Goal: Communication & Community: Answer question/provide support

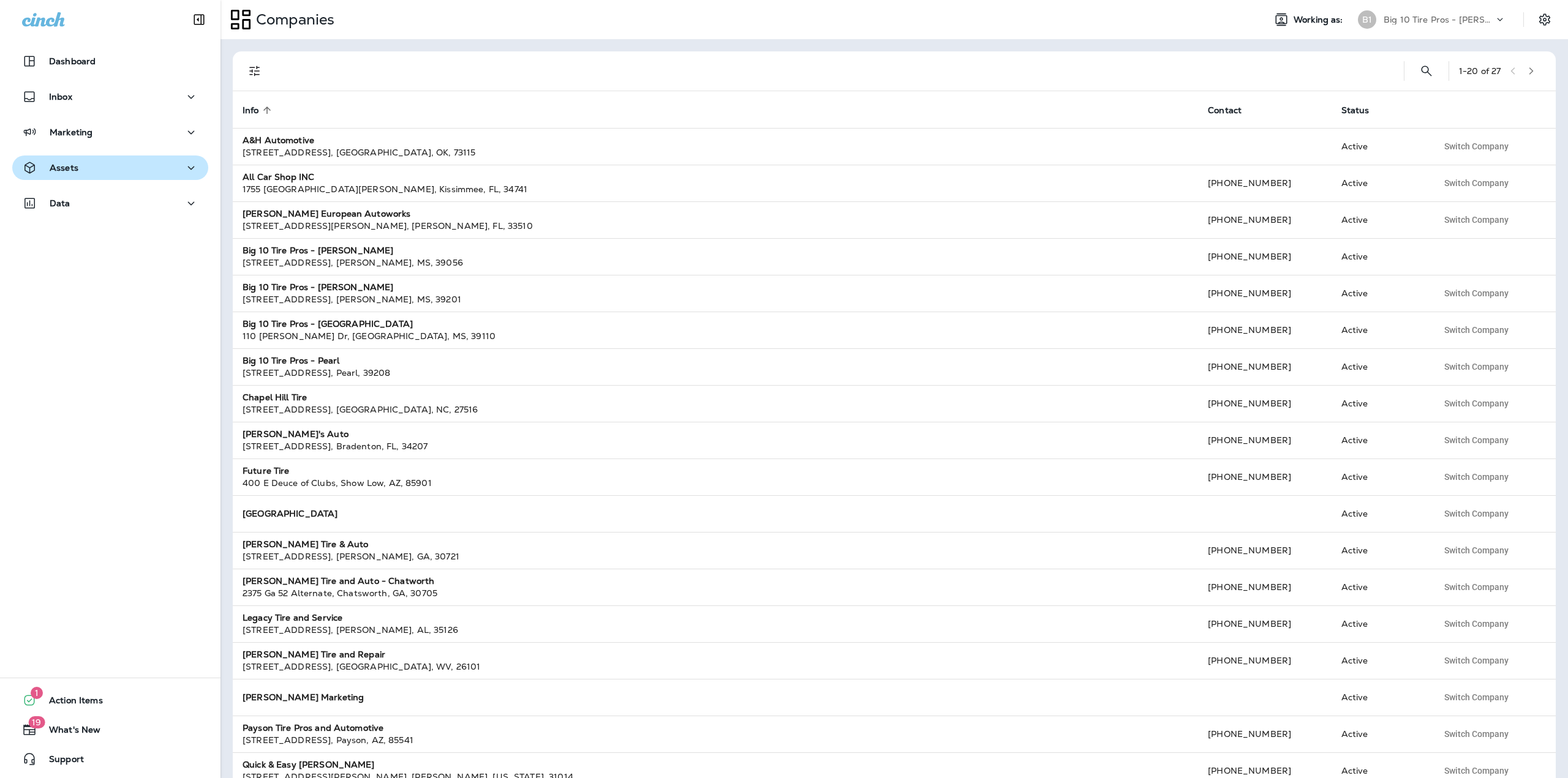
click at [122, 174] on div "Assets" at bounding box center [110, 168] width 176 height 15
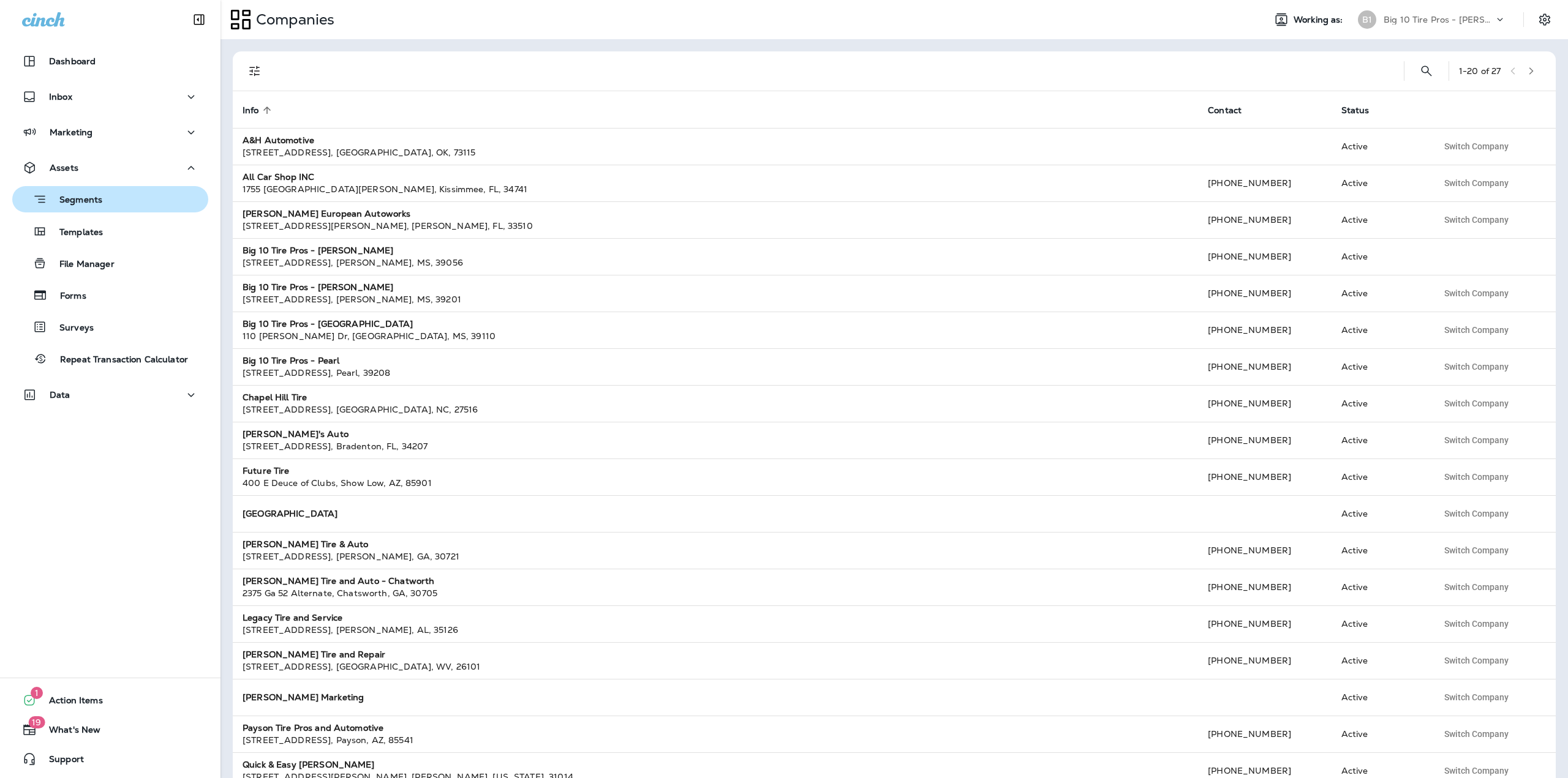
click at [117, 203] on div "Segments" at bounding box center [110, 199] width 186 height 19
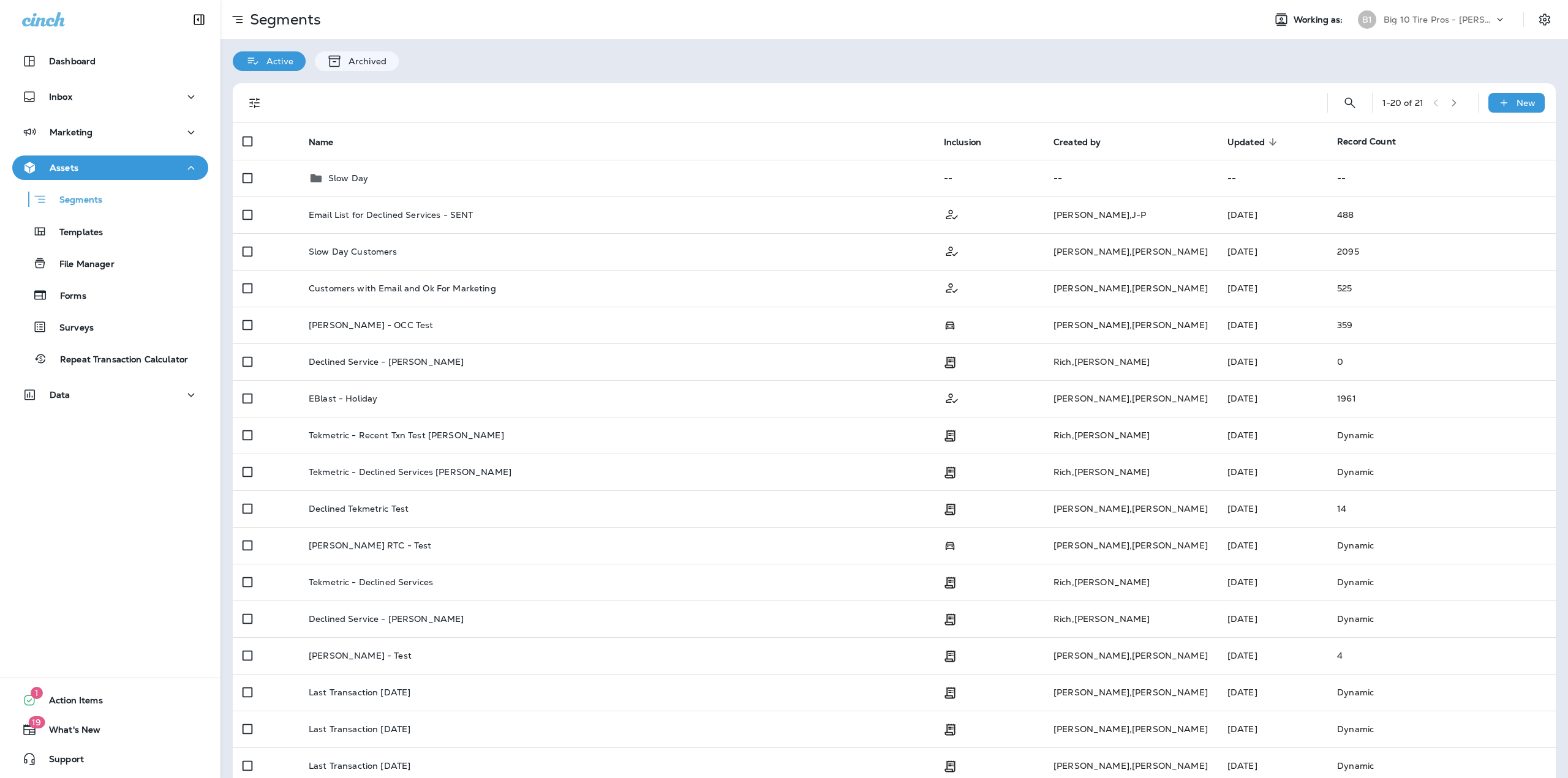
click at [1483, 25] on div "Big 10 Tire Pros - [PERSON_NAME]" at bounding box center [1438, 20] width 110 height 18
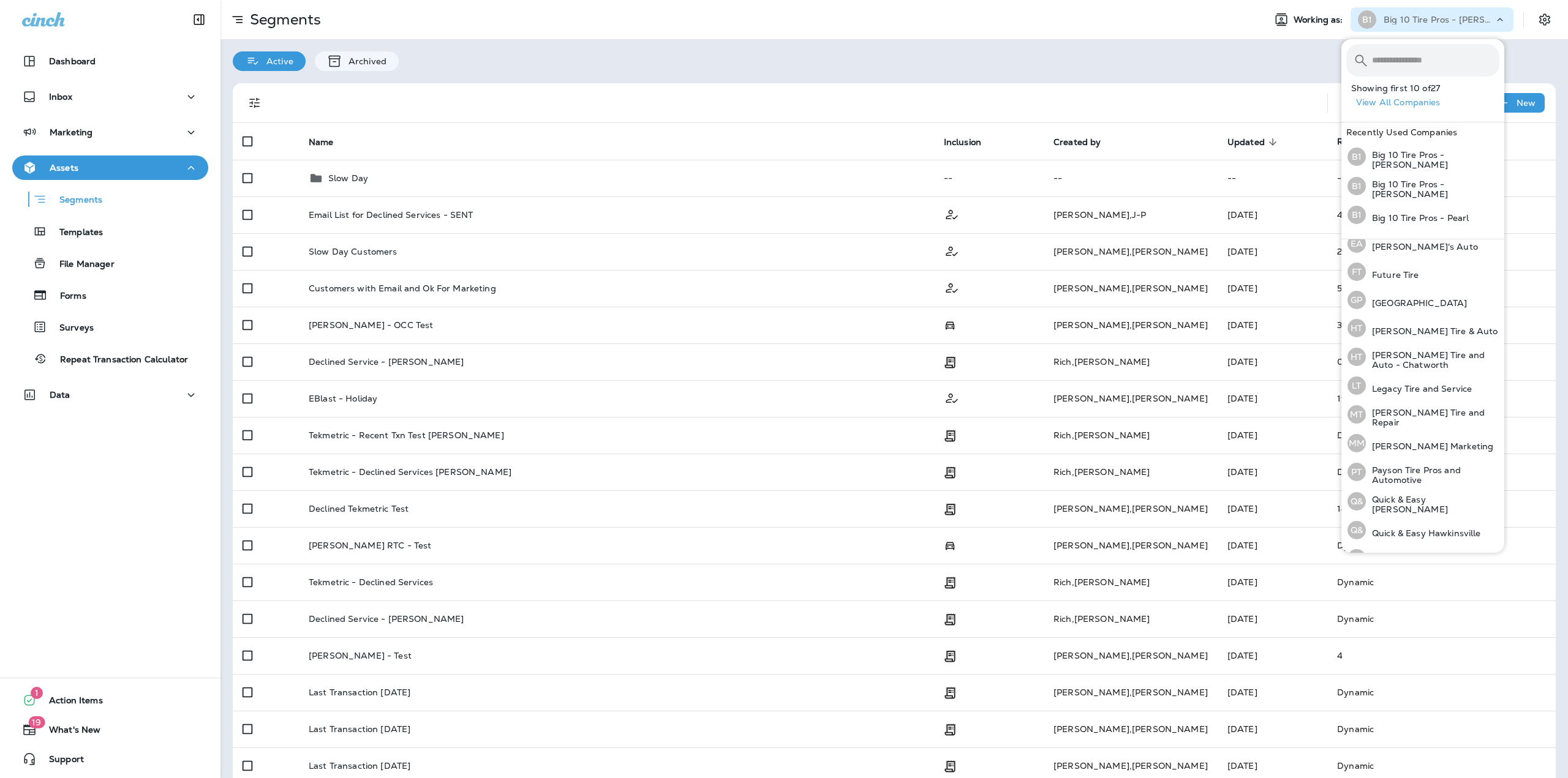
scroll to position [256, 0]
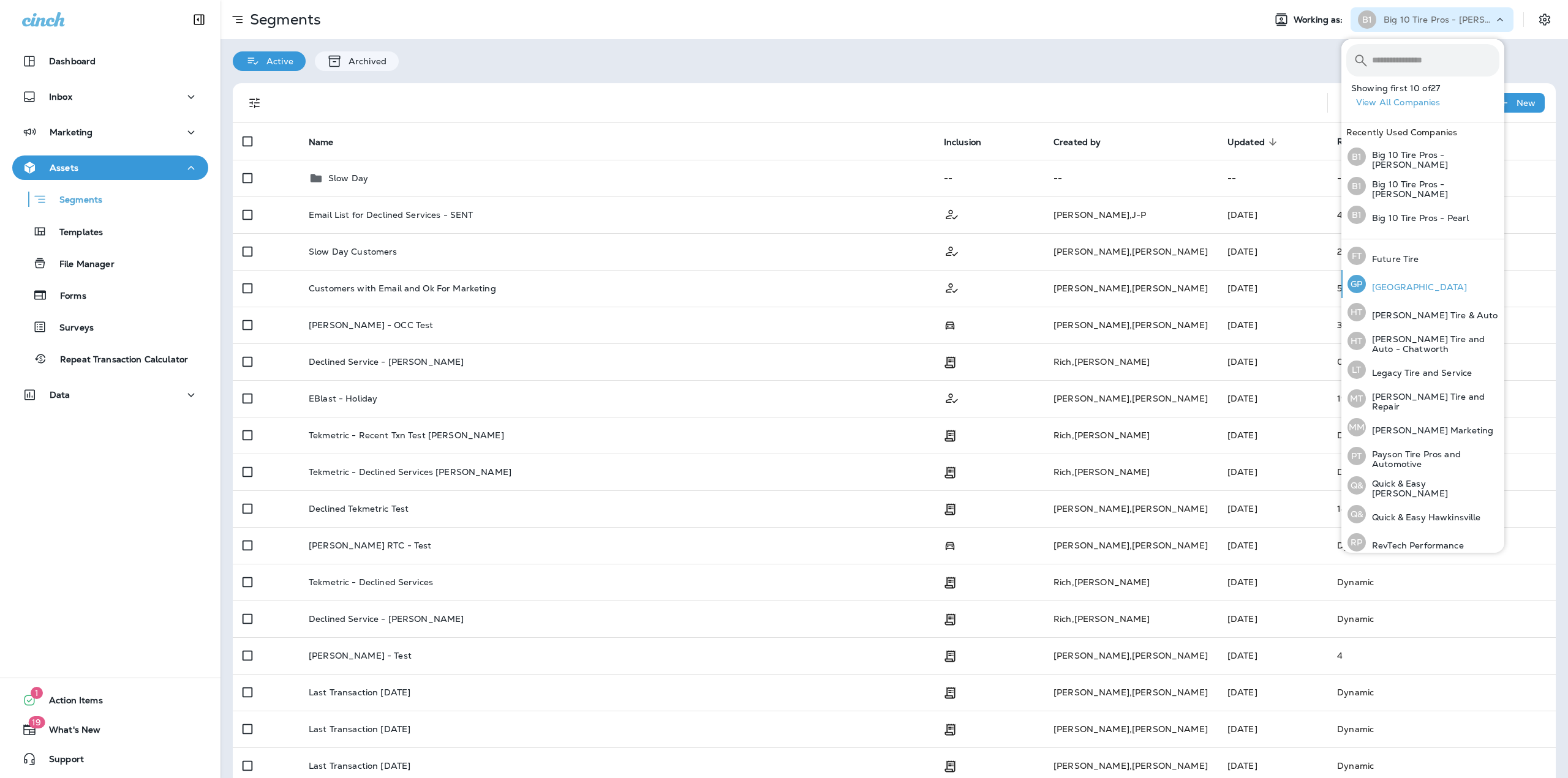
click at [1401, 284] on p "[GEOGRAPHIC_DATA]" at bounding box center [1416, 287] width 101 height 10
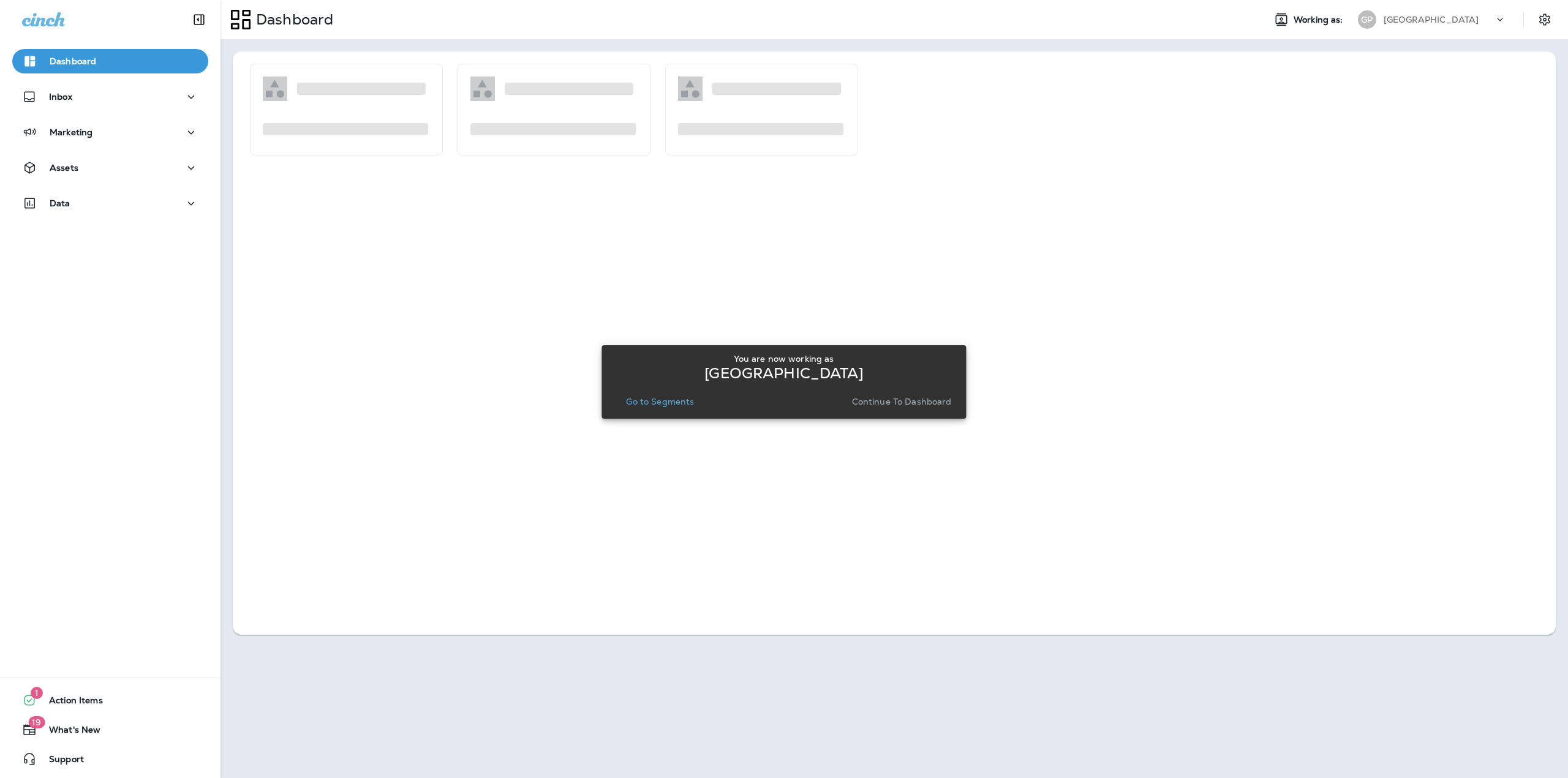
click at [679, 395] on button "Go to Segments" at bounding box center [659, 401] width 78 height 17
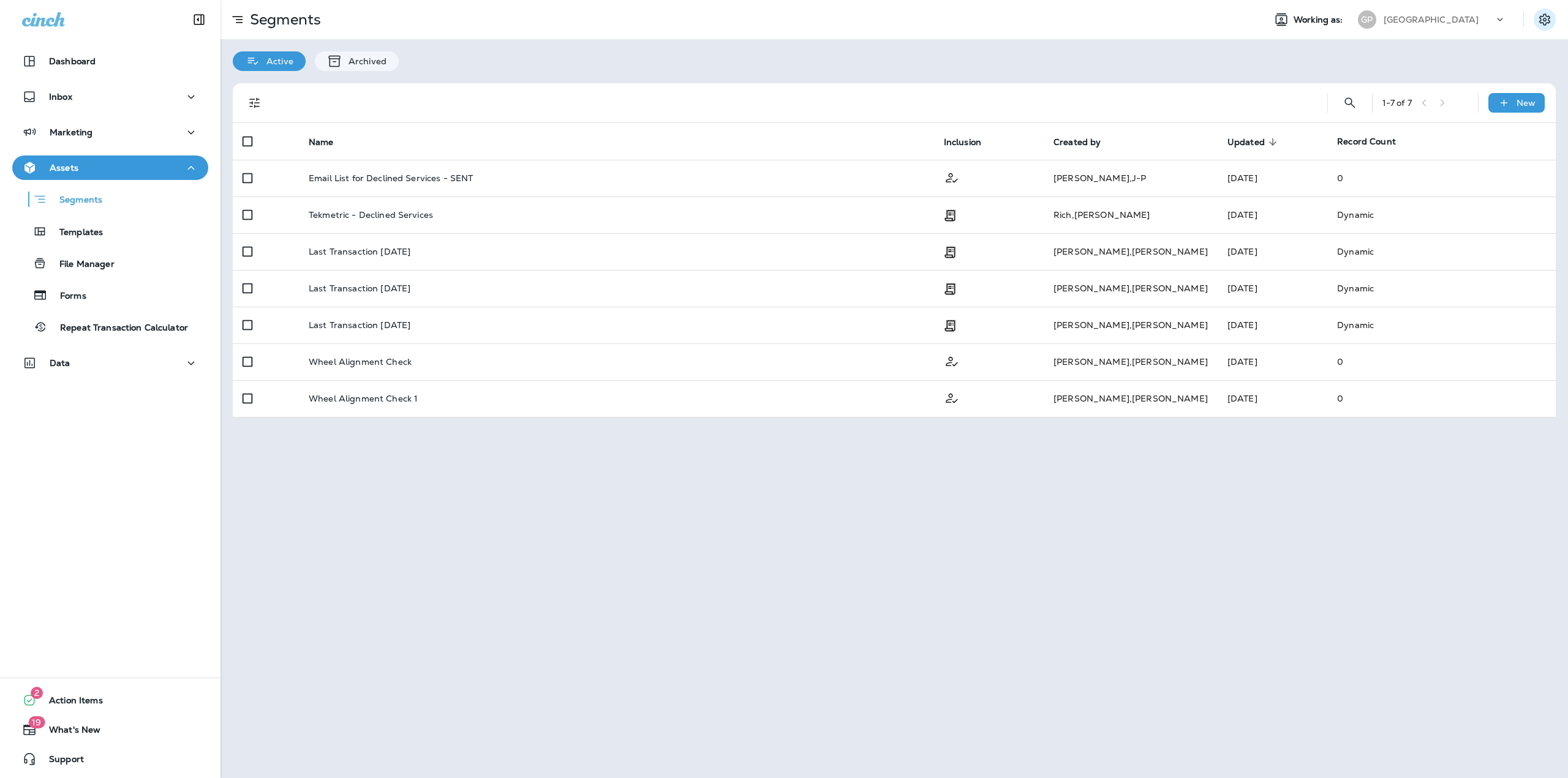
click at [1547, 16] on icon "Settings" at bounding box center [1544, 19] width 11 height 11
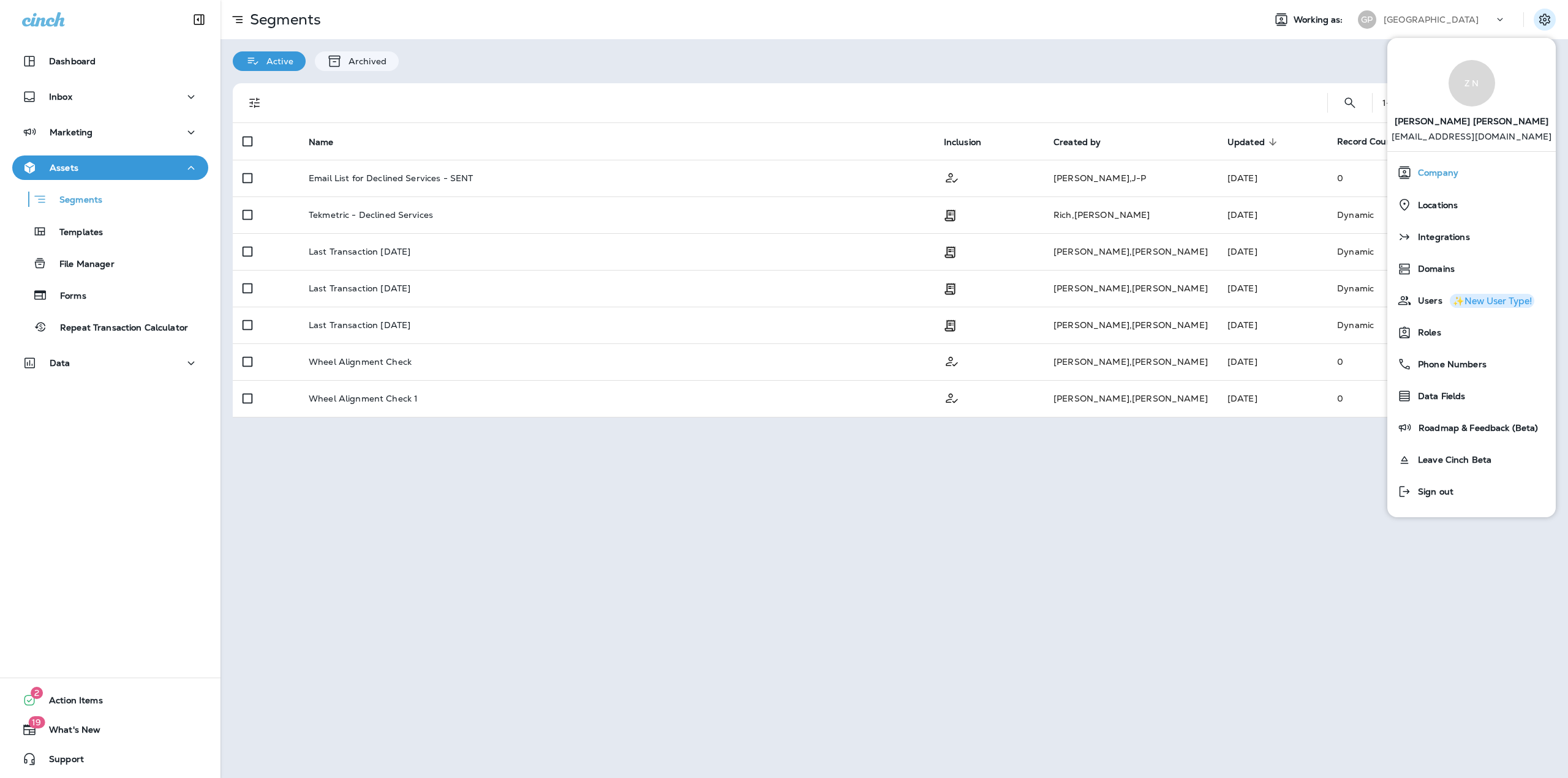
click at [1429, 161] on div "Company" at bounding box center [1472, 173] width 159 height 25
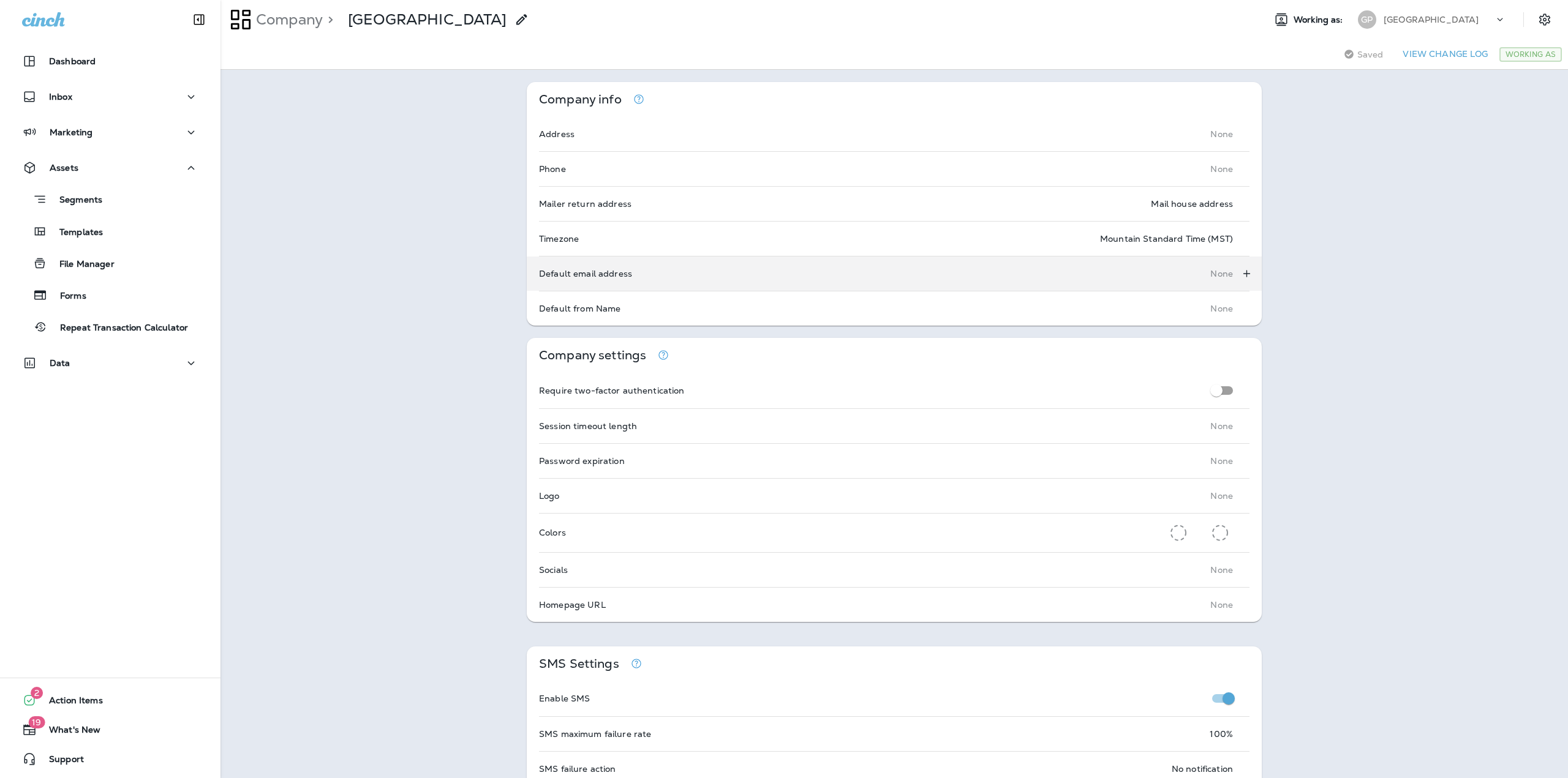
click at [1128, 272] on div "Default email address None" at bounding box center [894, 273] width 735 height 34
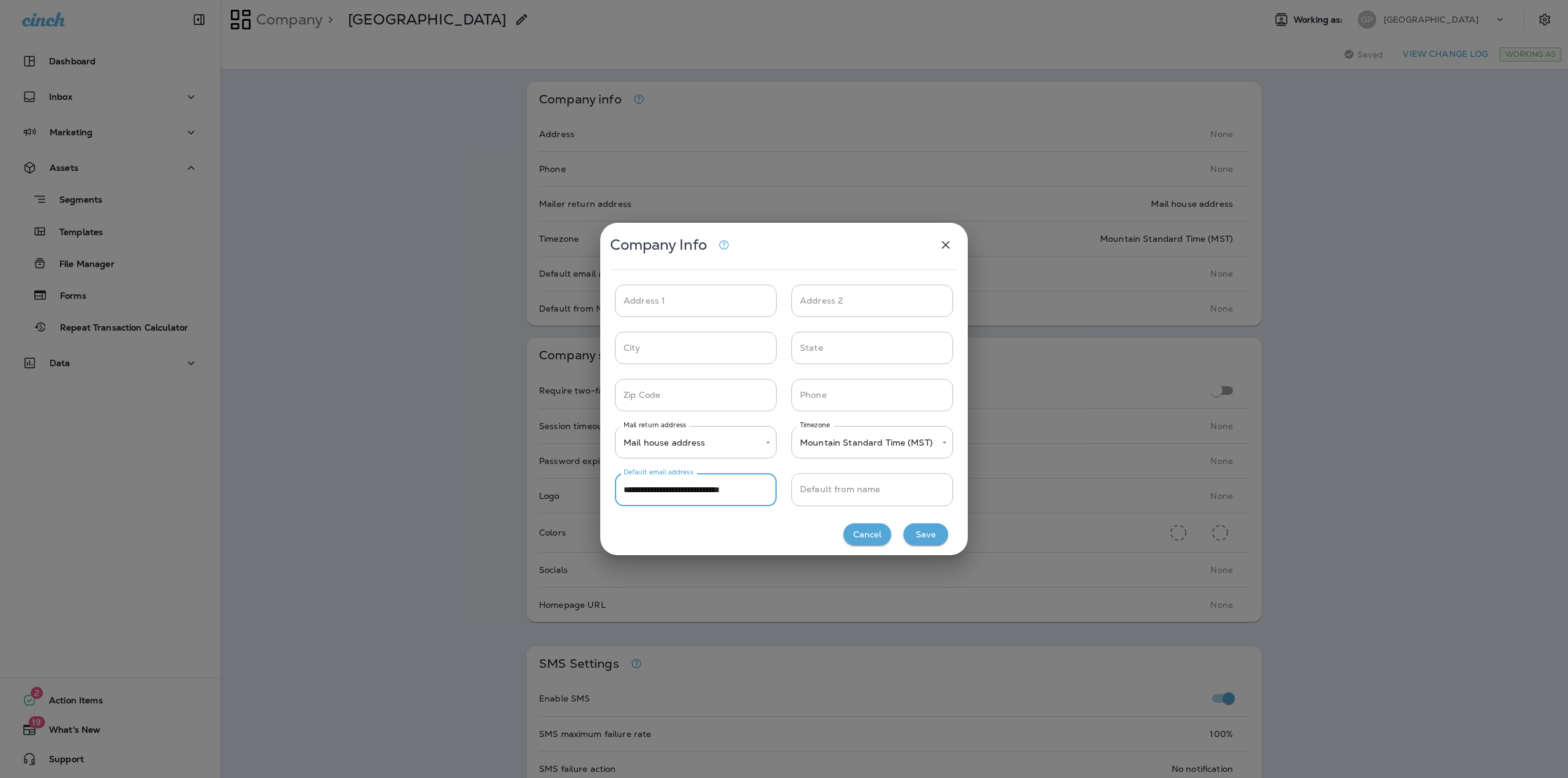
type input "**********"
click at [923, 532] on button "Save" at bounding box center [925, 535] width 45 height 23
type input "*****"
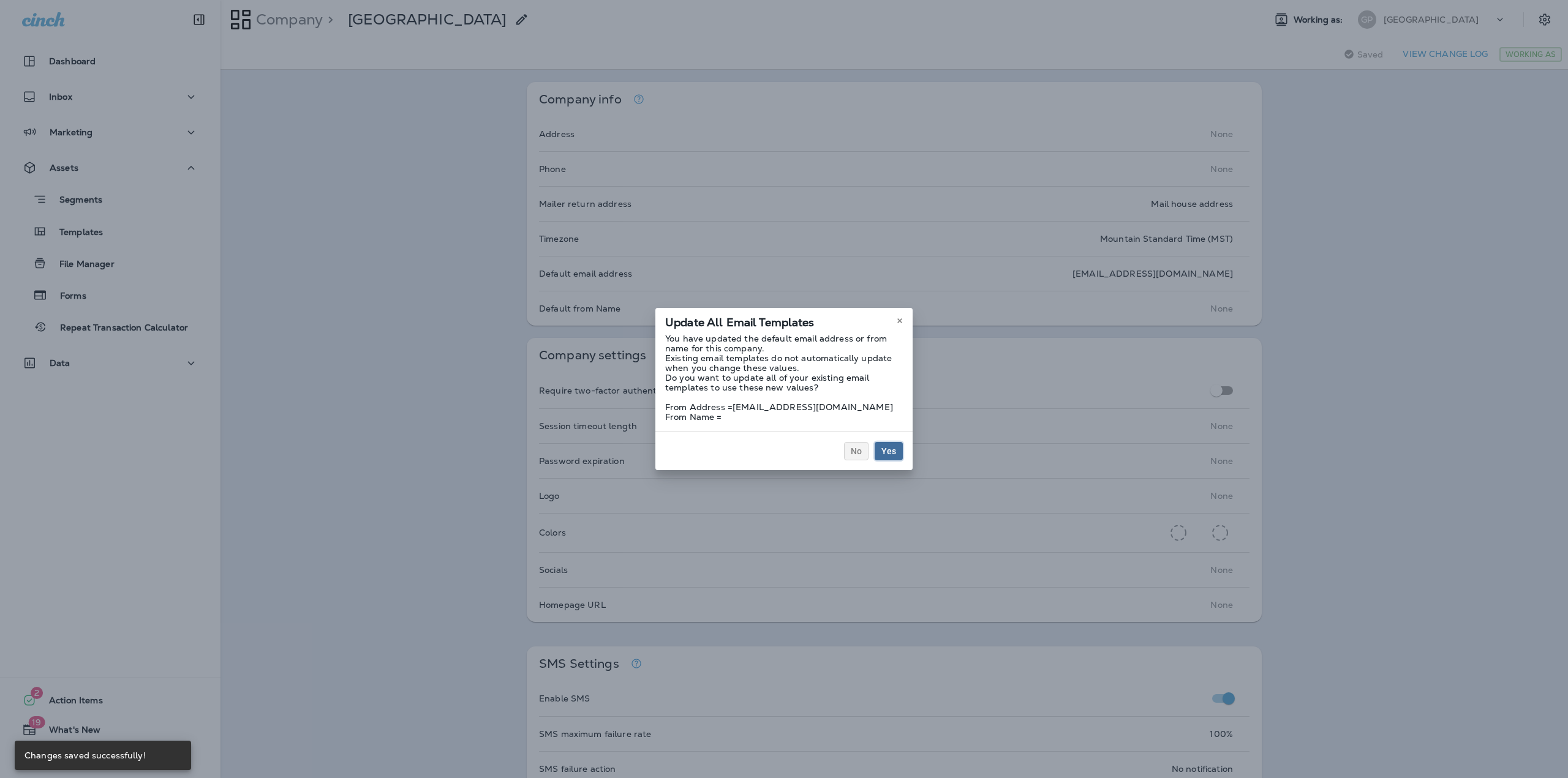
click at [884, 457] on button "Yes" at bounding box center [889, 451] width 28 height 18
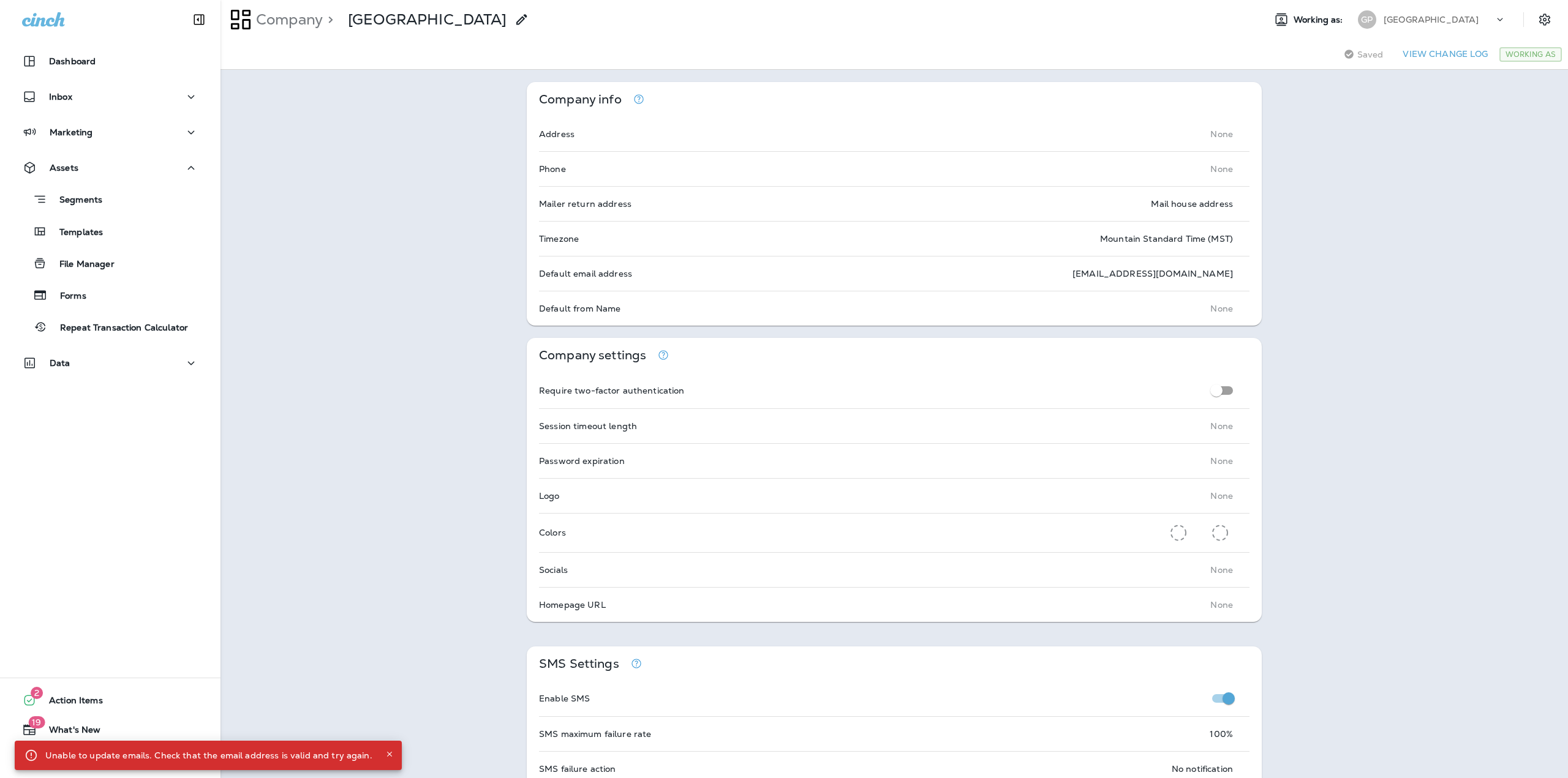
click at [1182, 307] on div "Default from Name None" at bounding box center [894, 309] width 735 height 34
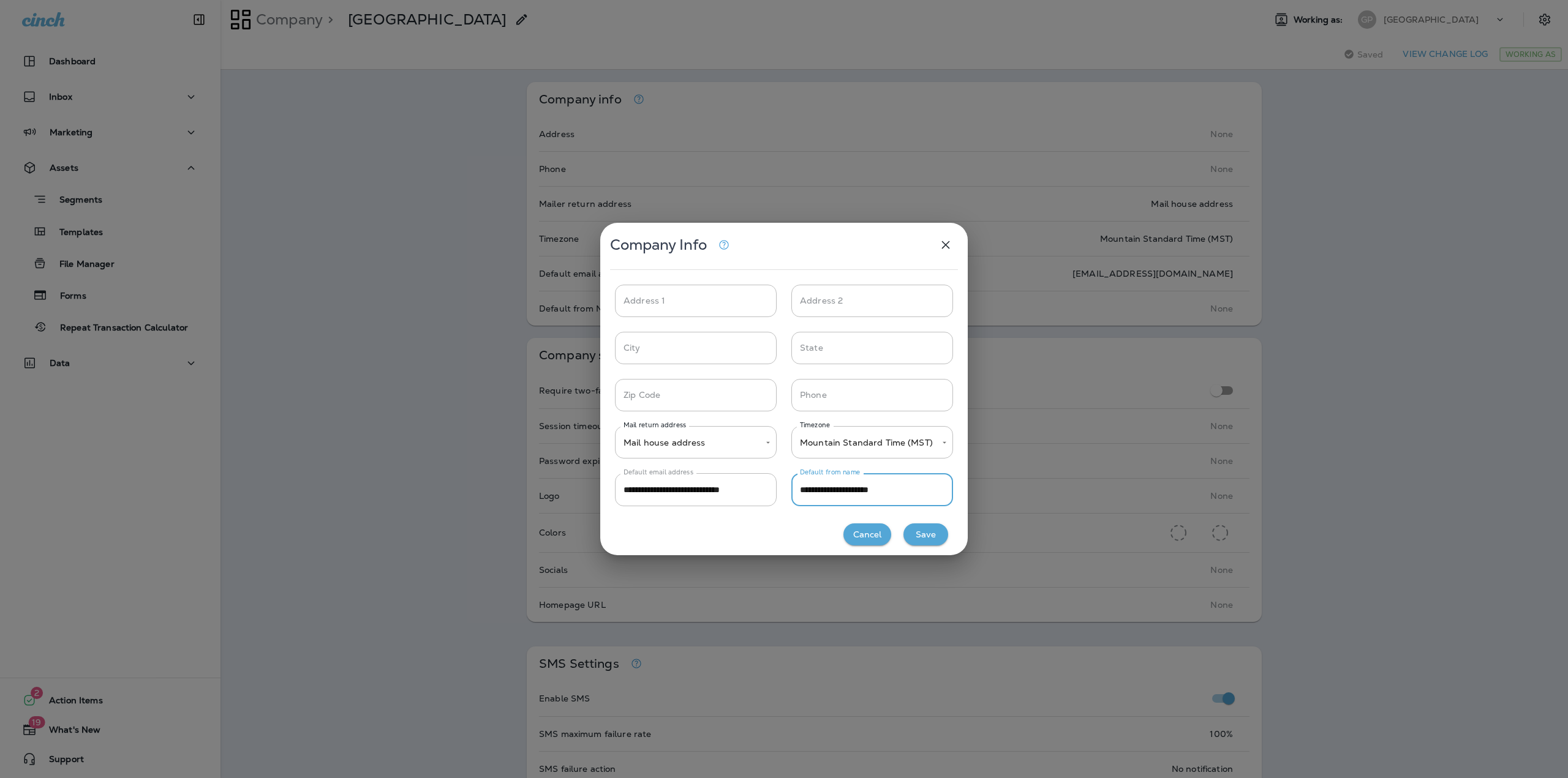
type input "**********"
click at [923, 539] on button "Save" at bounding box center [925, 535] width 45 height 23
type input "*****"
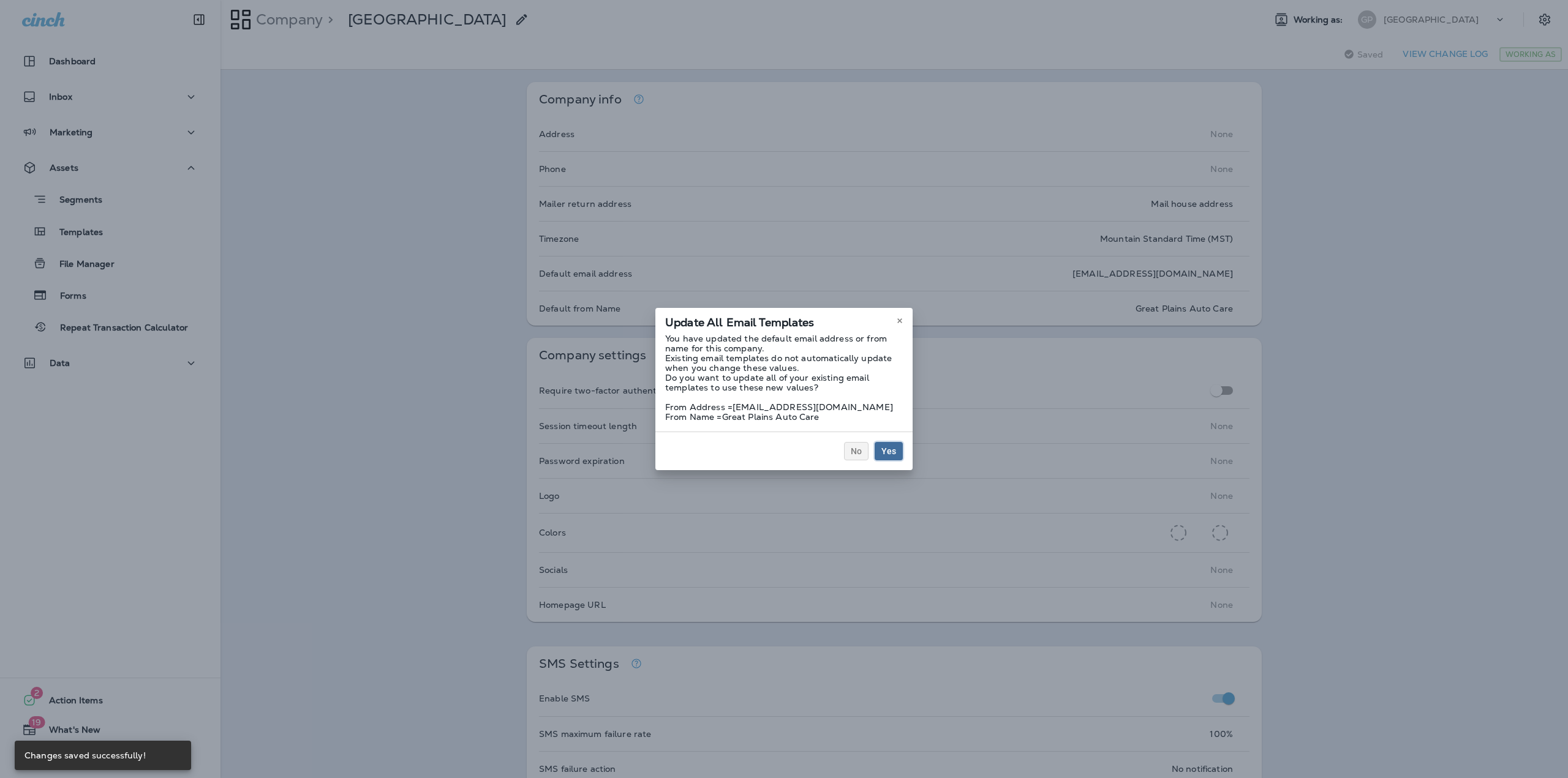
click at [885, 454] on span "Yes" at bounding box center [888, 451] width 14 height 9
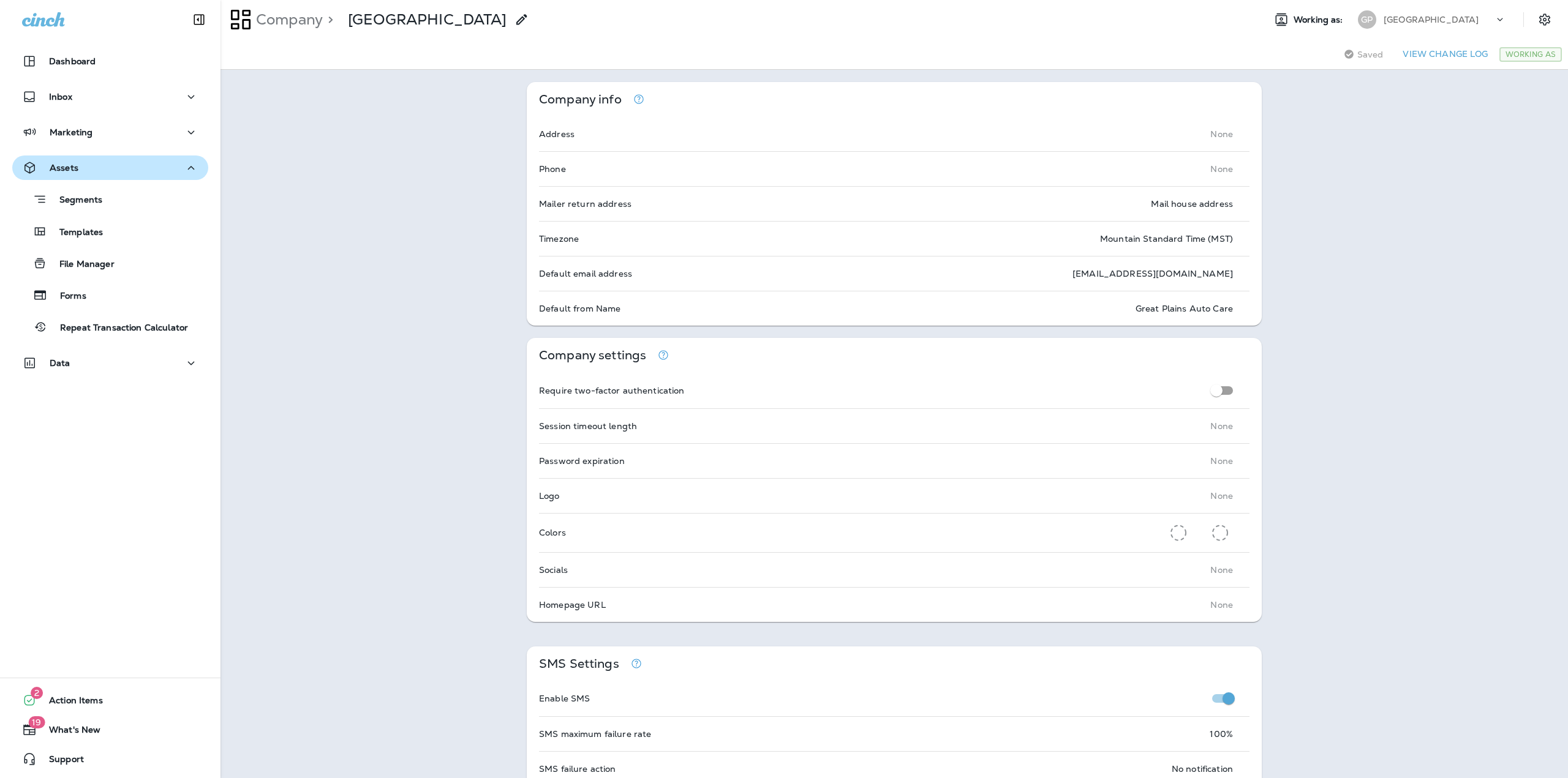
click at [96, 176] on button "Assets" at bounding box center [110, 168] width 196 height 25
click at [104, 195] on div "Segments" at bounding box center [110, 199] width 186 height 19
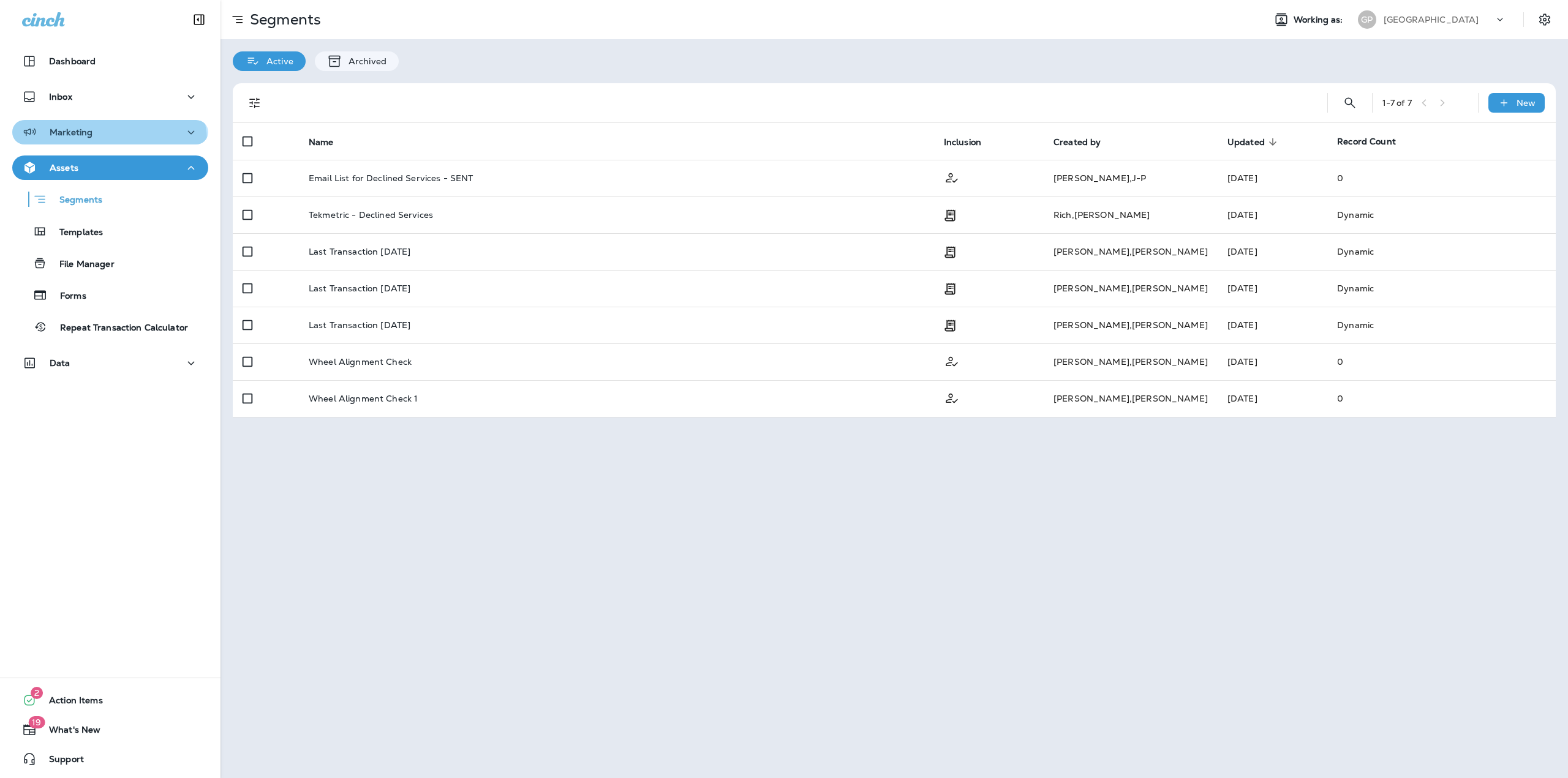
click at [108, 142] on button "Marketing" at bounding box center [110, 132] width 196 height 25
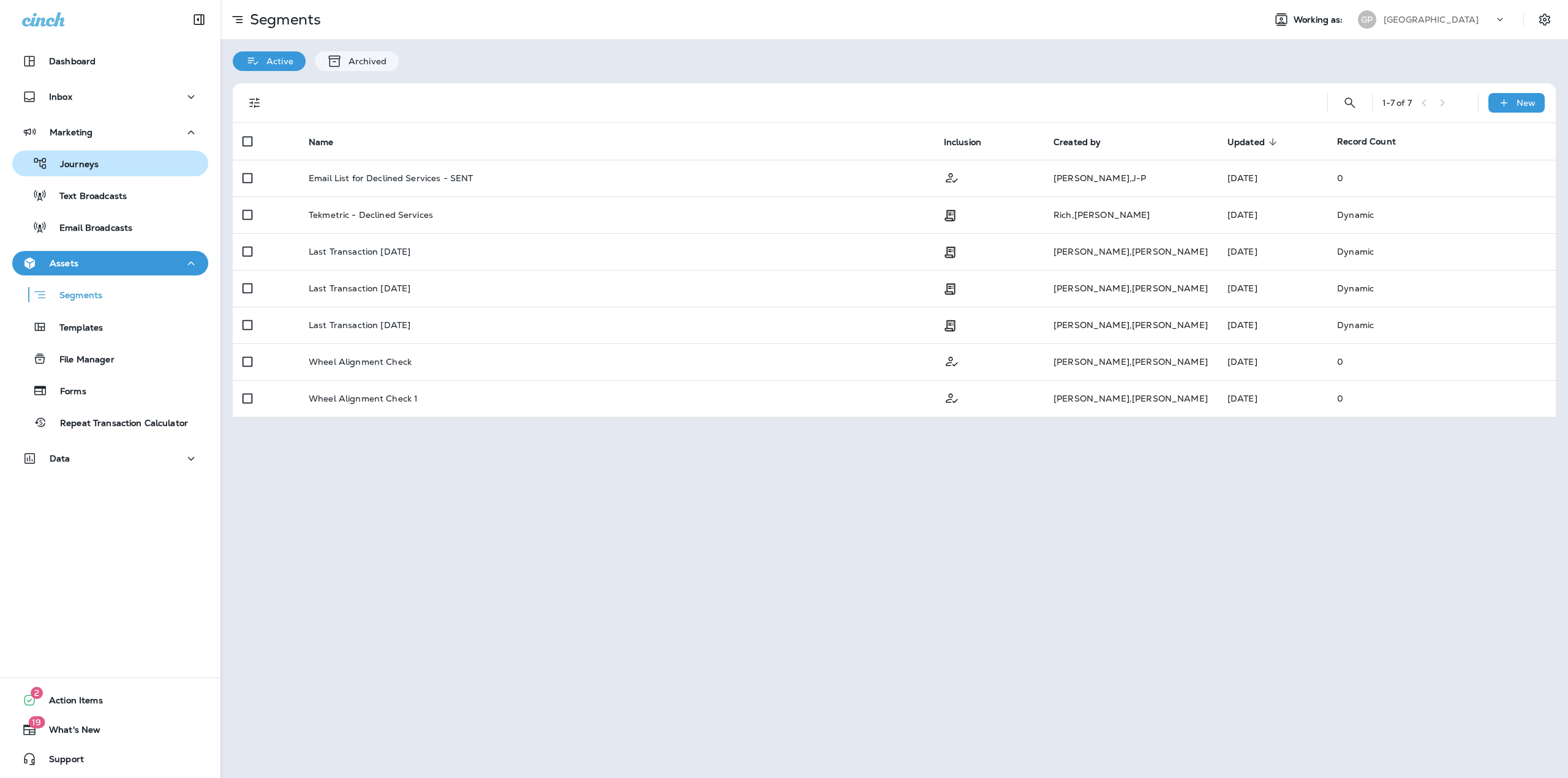
click at [107, 161] on div "Journeys" at bounding box center [110, 163] width 186 height 18
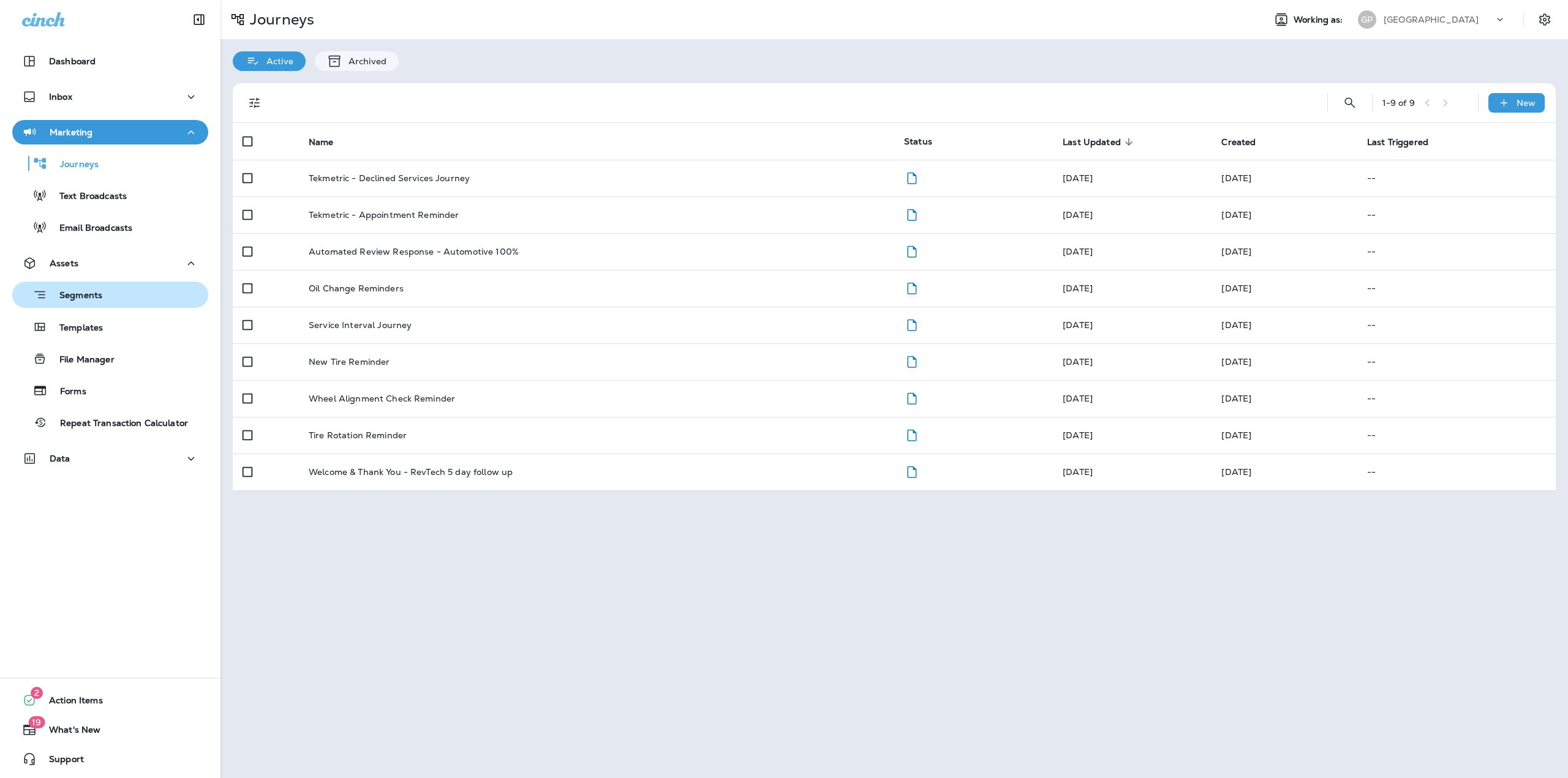
click at [122, 295] on div "Segments" at bounding box center [110, 295] width 186 height 19
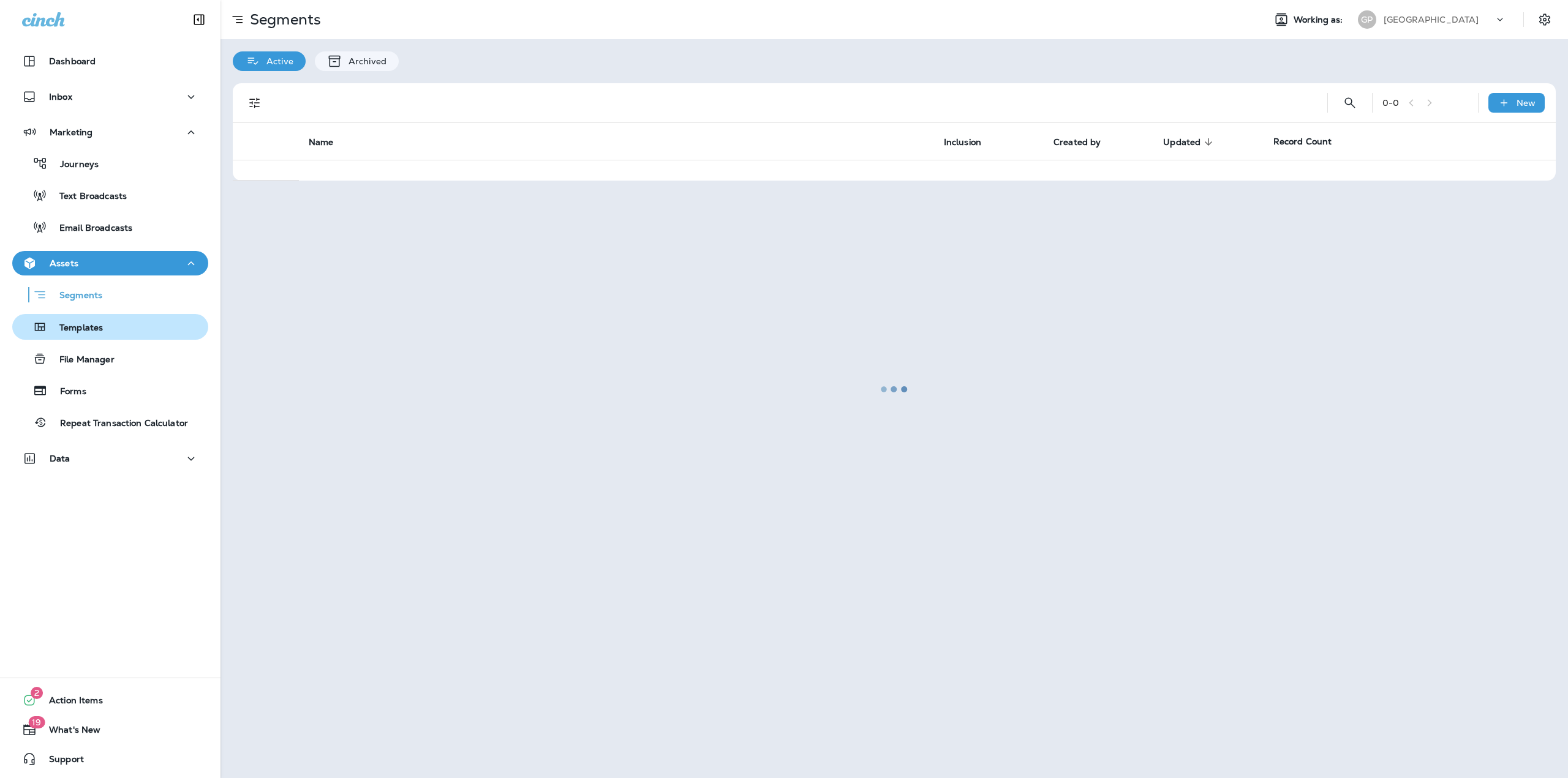
click at [115, 321] on div "Templates" at bounding box center [110, 326] width 186 height 18
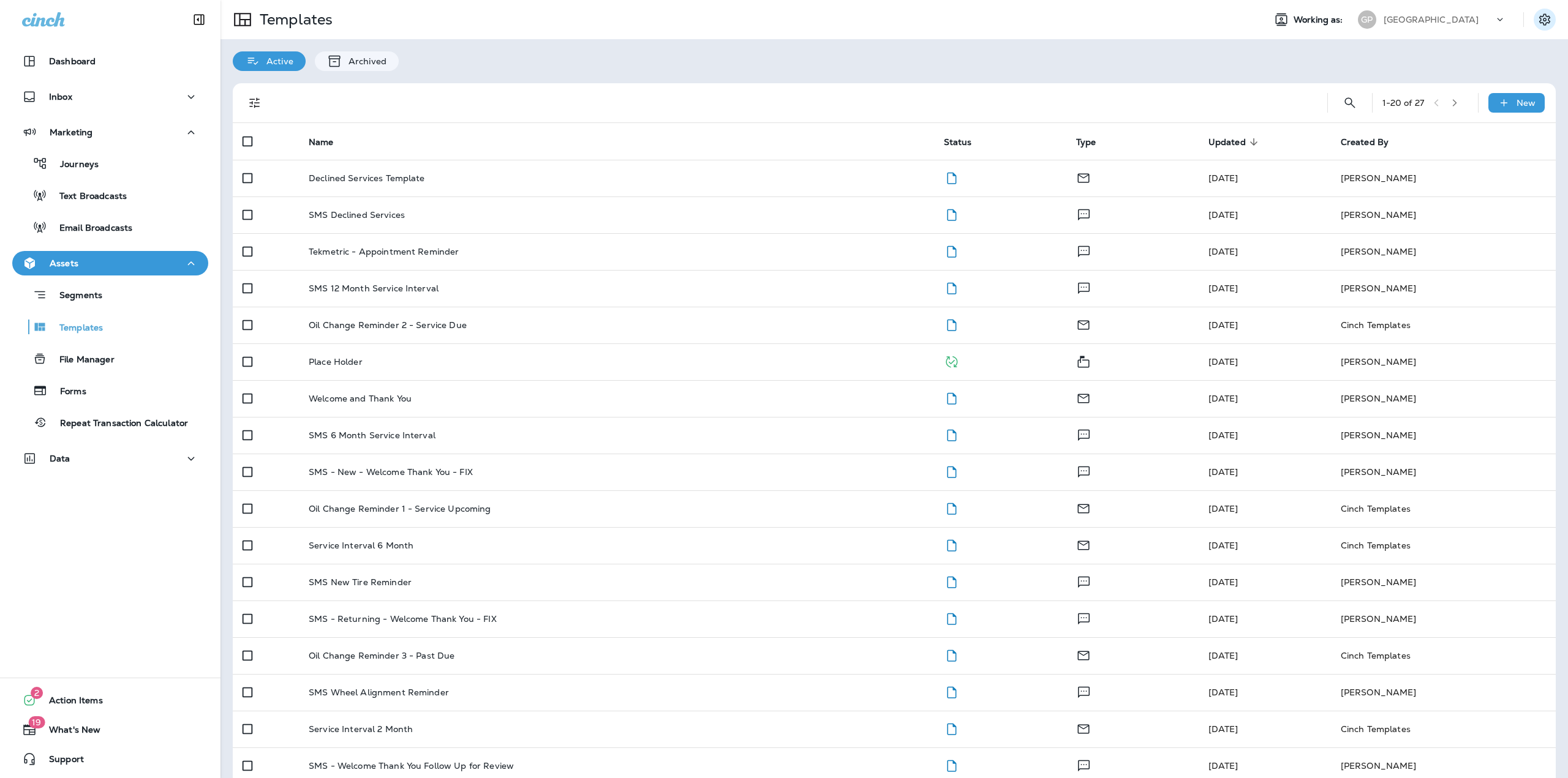
click at [1537, 21] on icon "Settings" at bounding box center [1544, 19] width 14 height 14
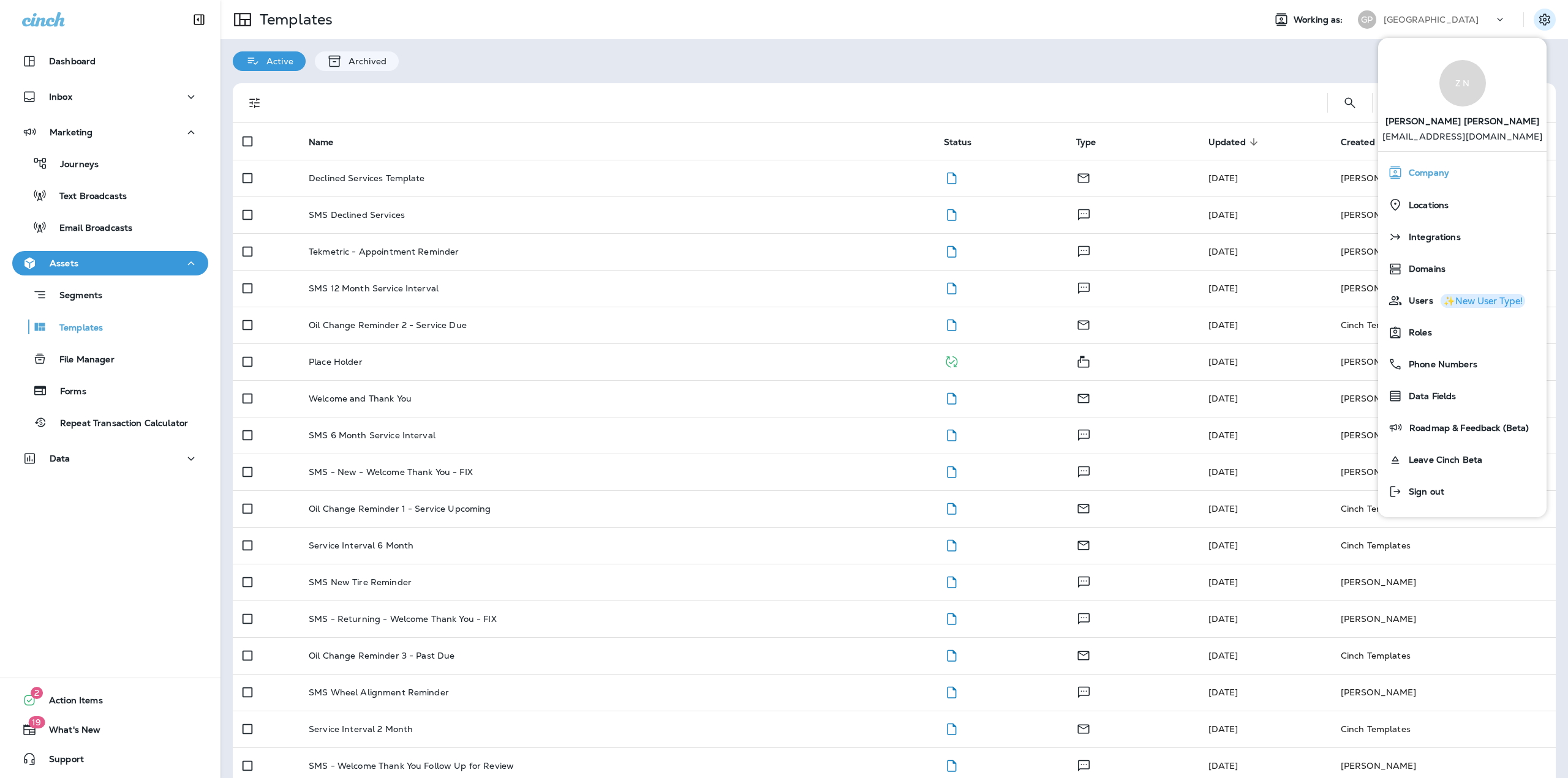
click at [1445, 166] on div "Company" at bounding box center [1462, 173] width 159 height 25
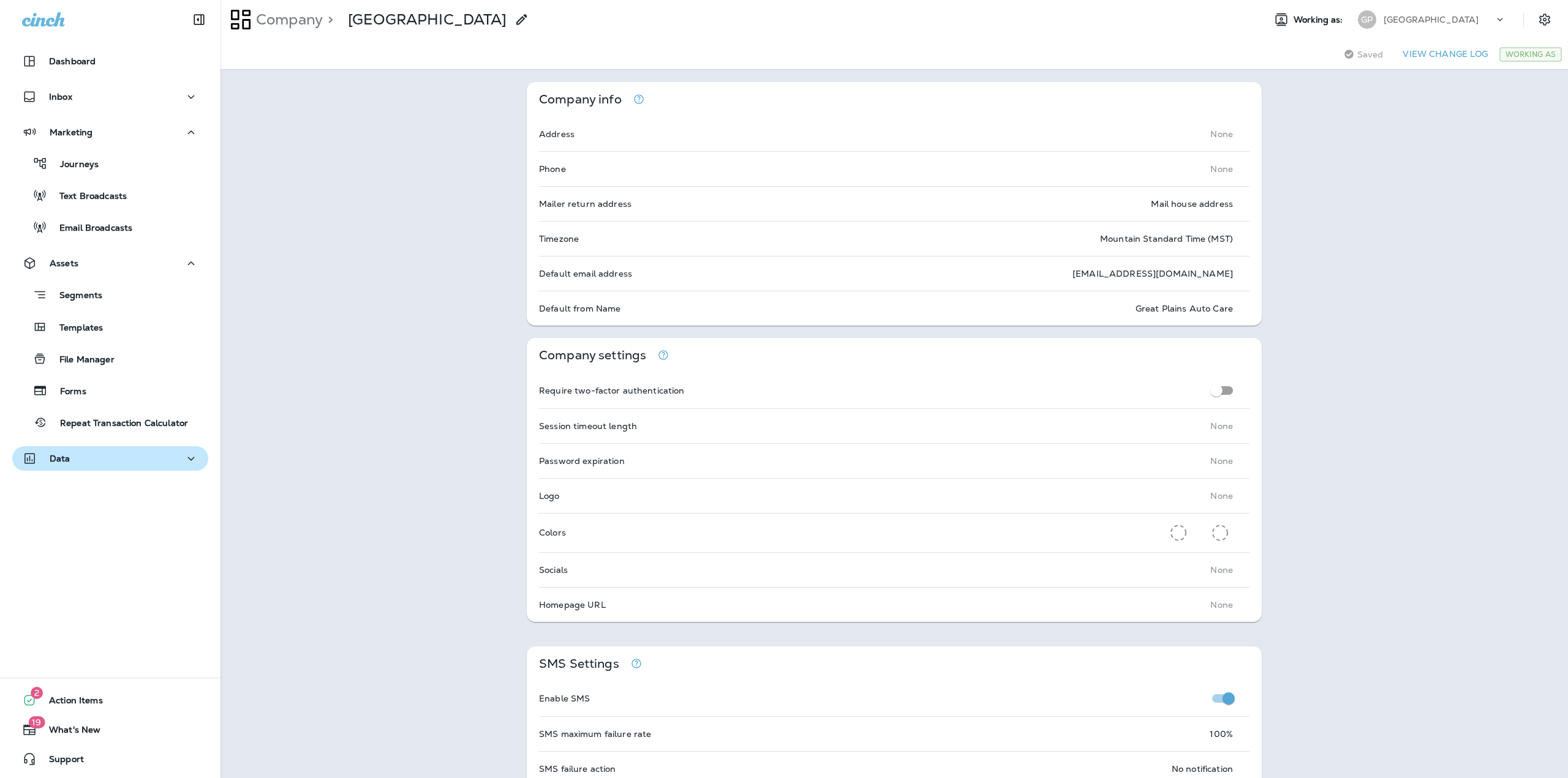
click at [106, 467] on button "Data" at bounding box center [110, 458] width 196 height 25
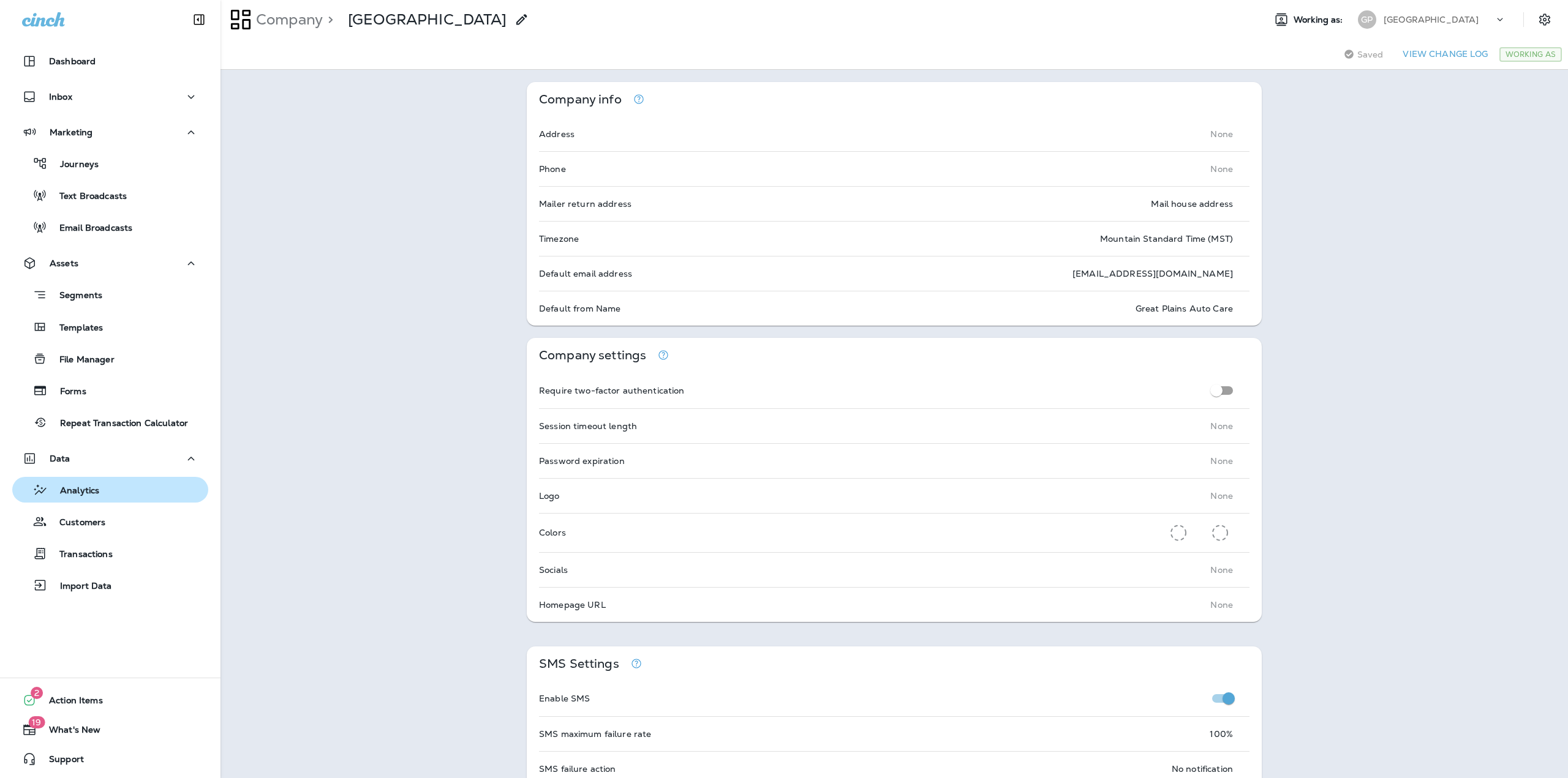
click at [98, 489] on p "Analytics" at bounding box center [74, 491] width 52 height 11
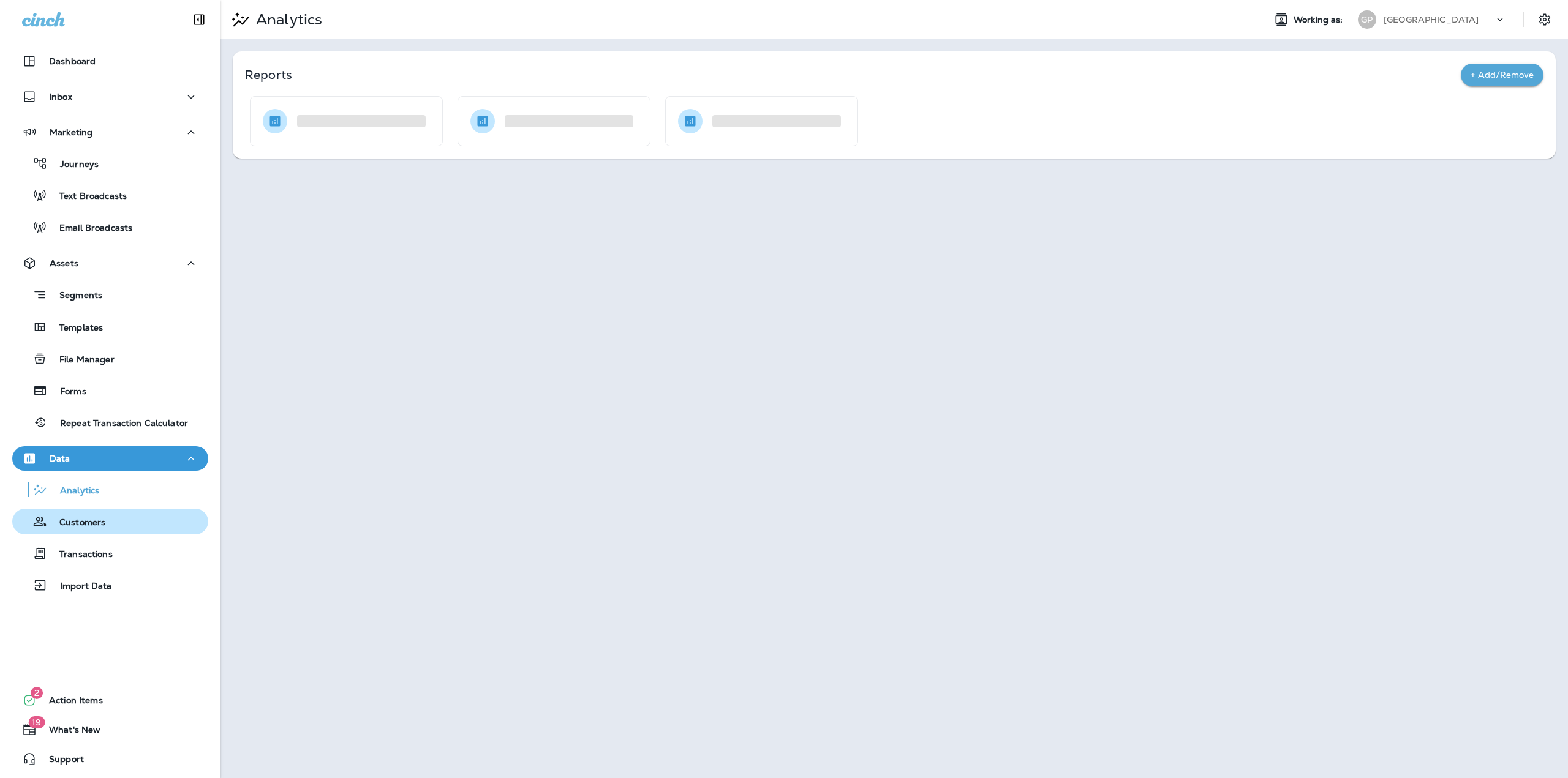
click at [91, 522] on p "Customers" at bounding box center [76, 523] width 58 height 11
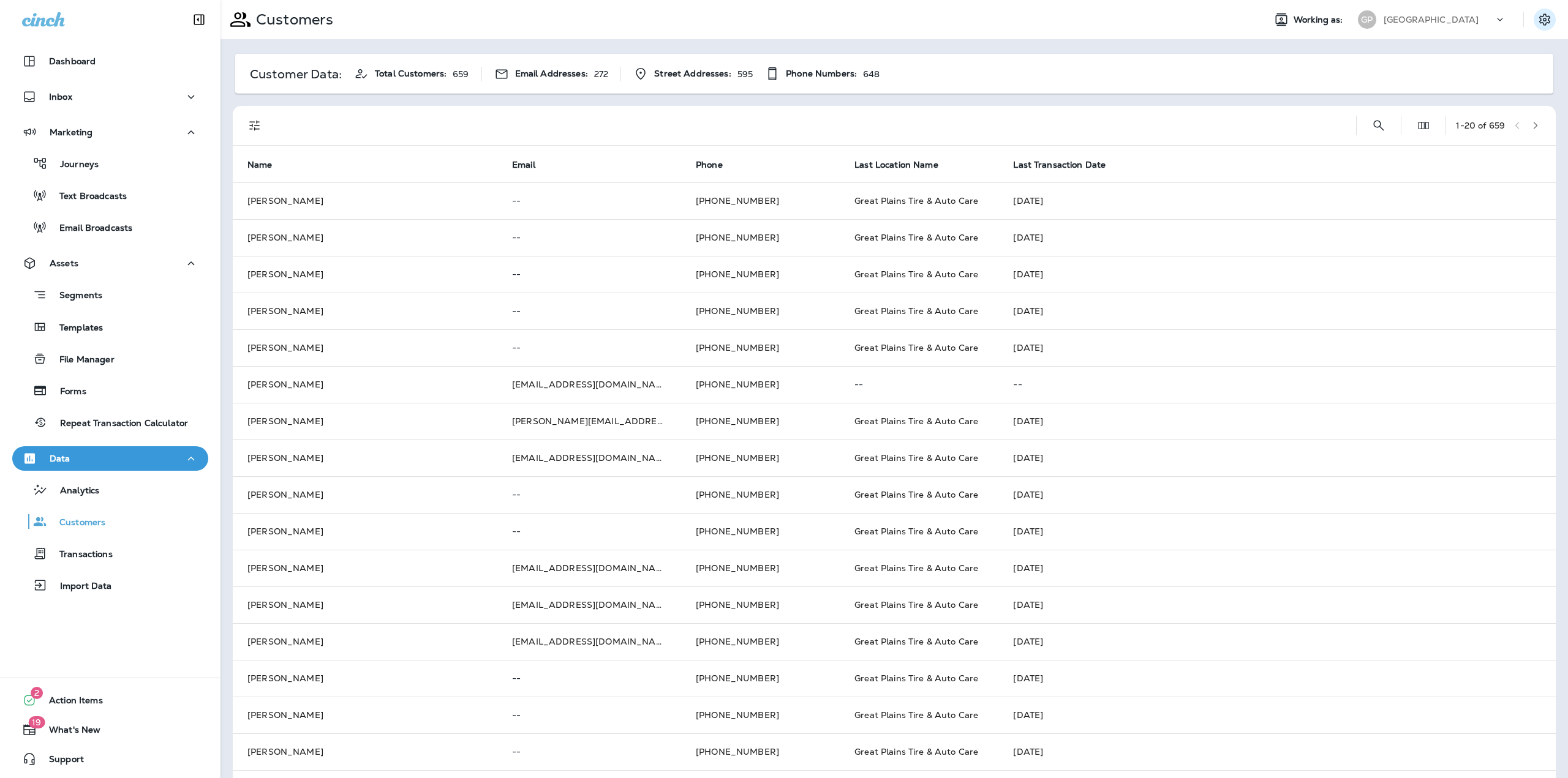
click at [1539, 20] on icon "Settings" at bounding box center [1544, 19] width 11 height 11
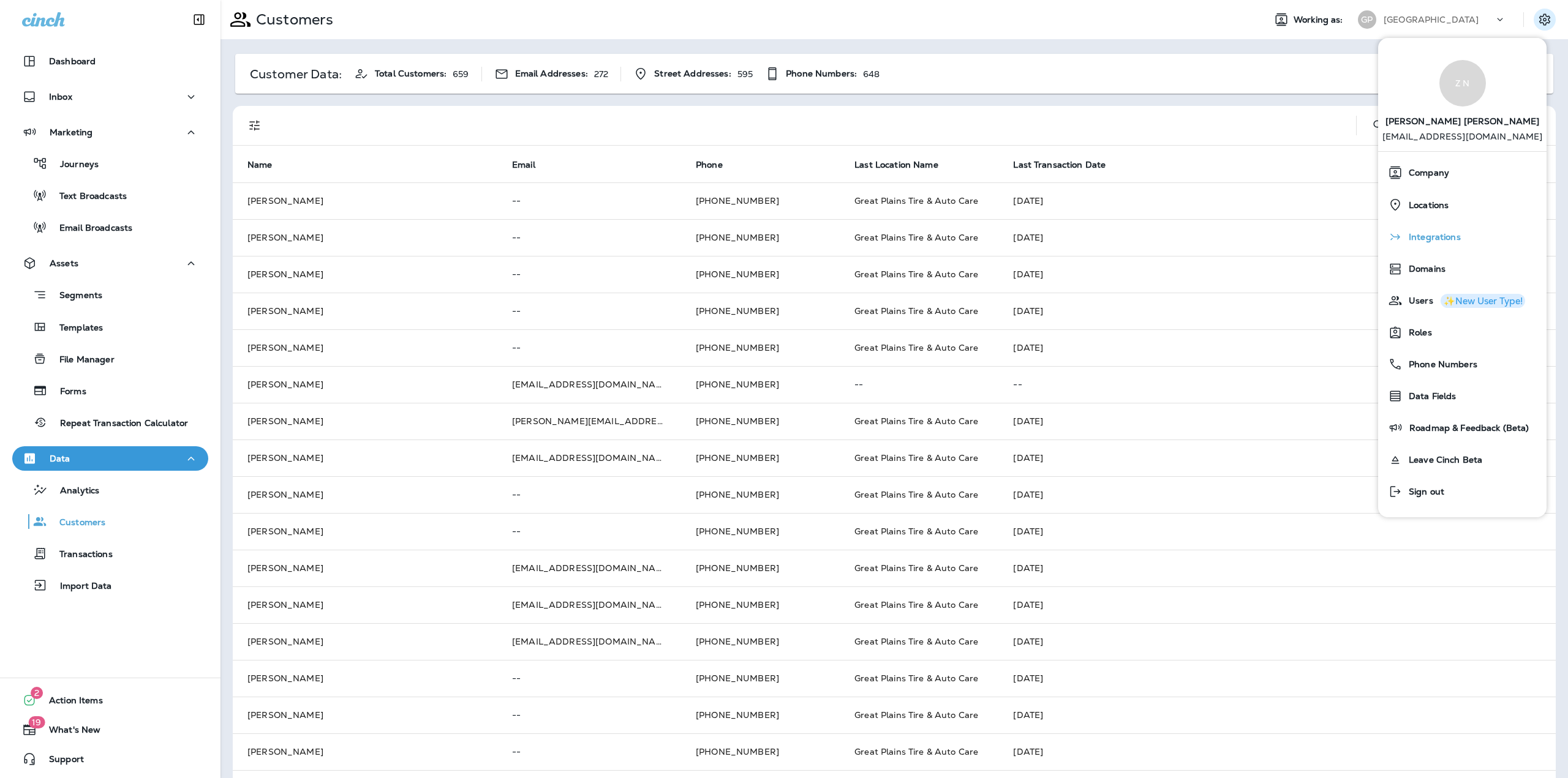
click at [1421, 234] on span "Integrations" at bounding box center [1431, 237] width 58 height 11
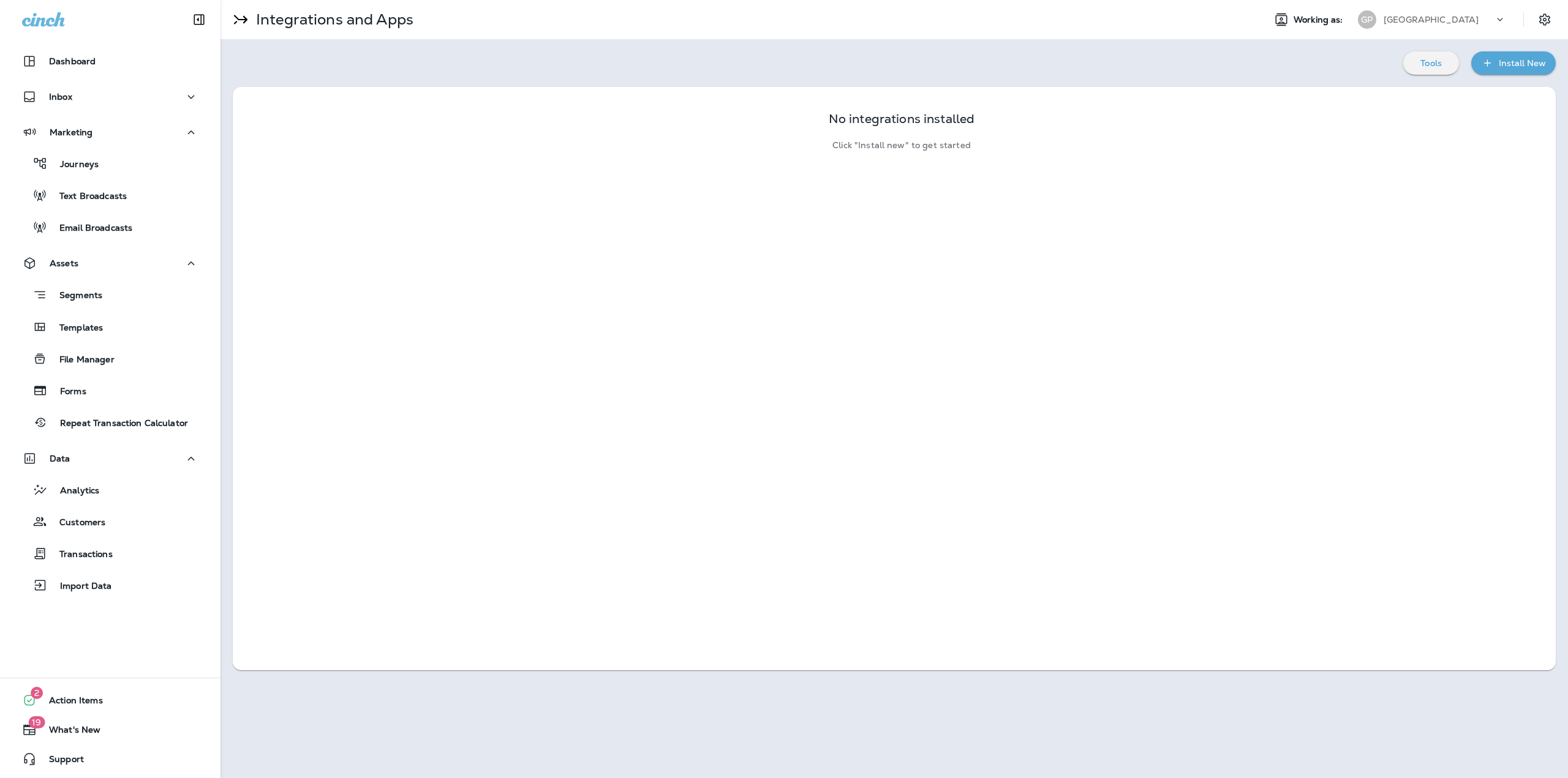
click at [1521, 65] on div "Install New" at bounding box center [1522, 63] width 47 height 15
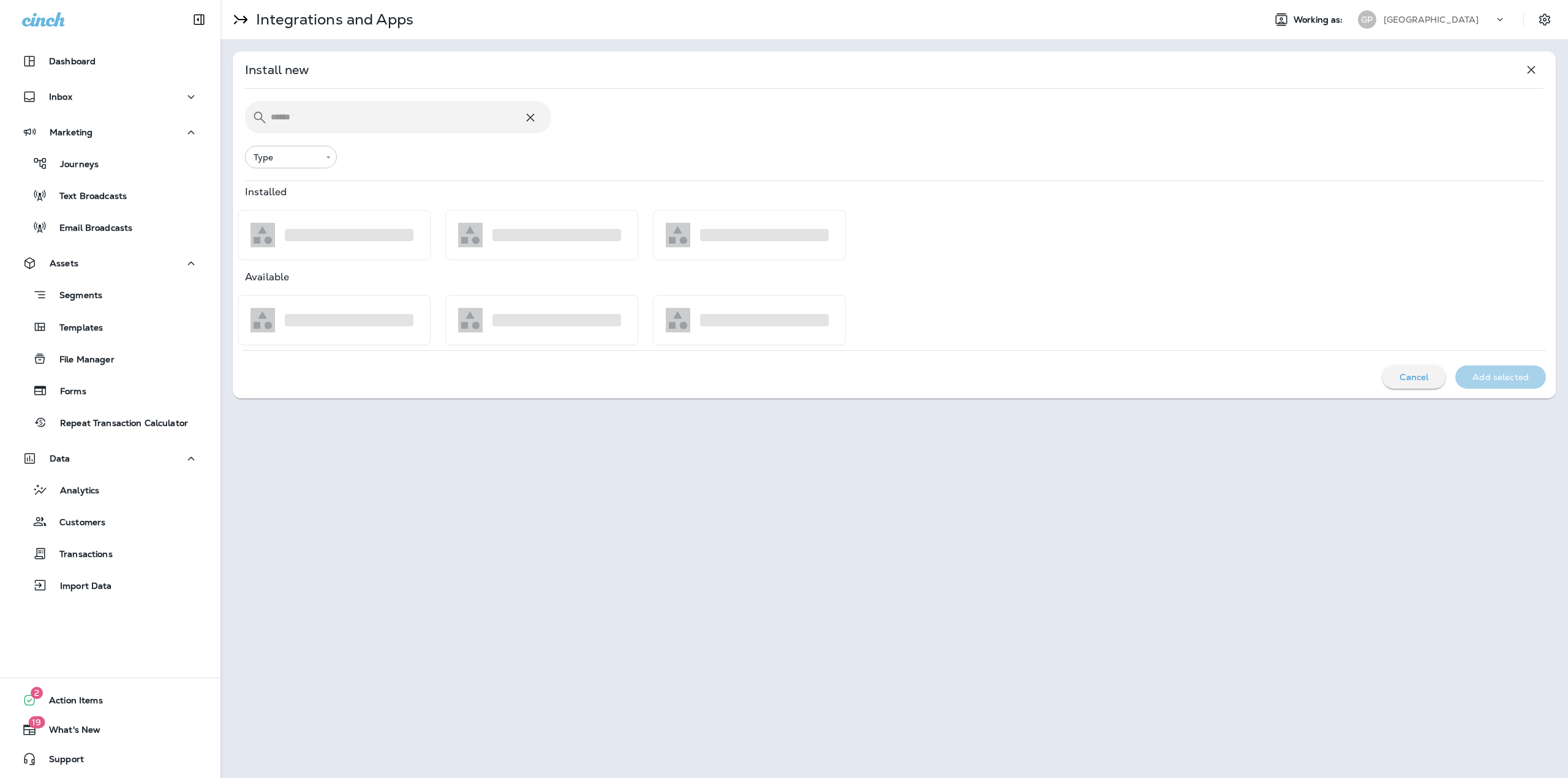
click at [349, 117] on input "text" at bounding box center [397, 117] width 252 height 33
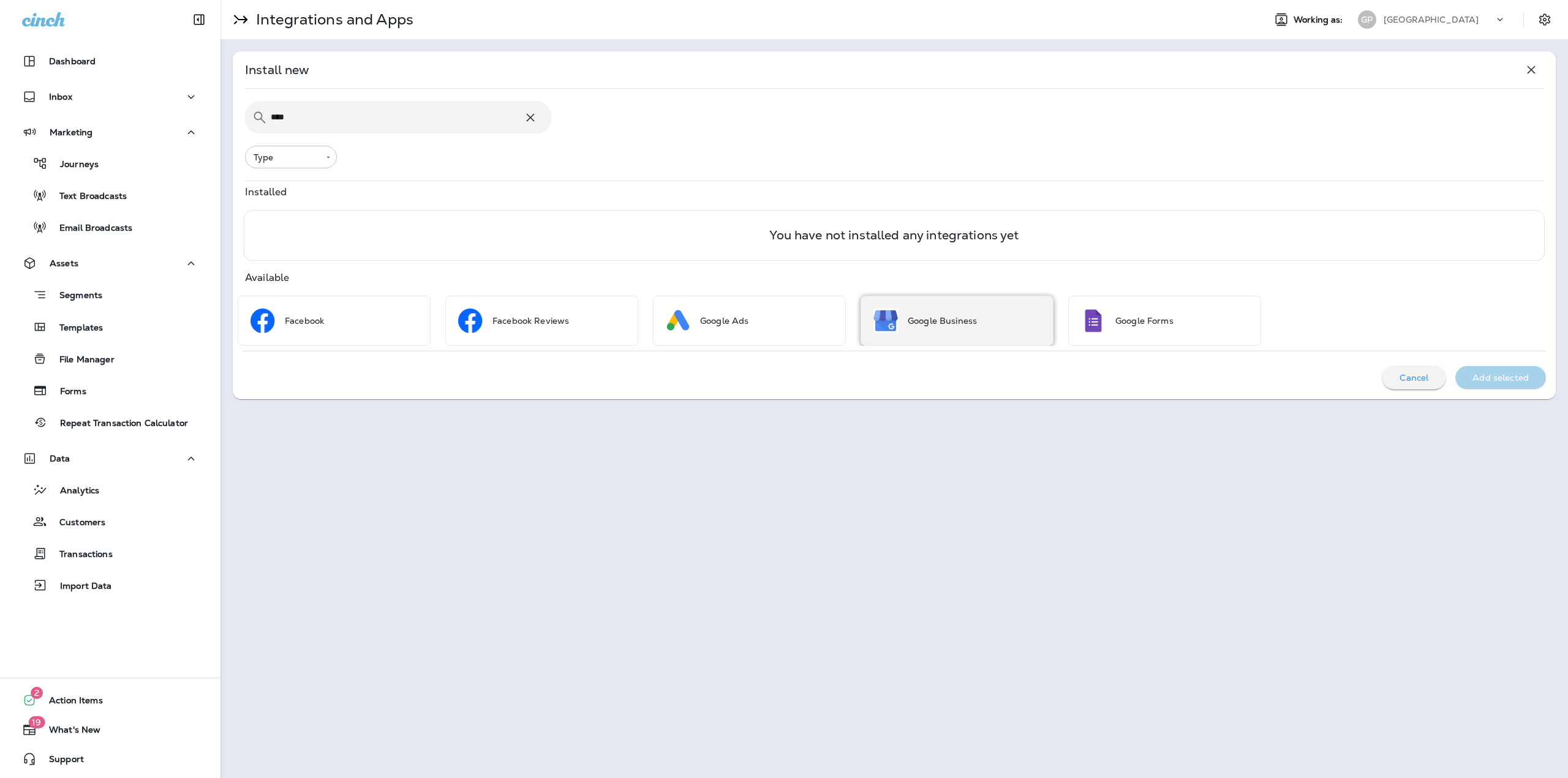
type input "****"
click at [1003, 306] on div "Google Business" at bounding box center [957, 321] width 193 height 50
click at [1474, 375] on p "Add selected" at bounding box center [1500, 379] width 56 height 10
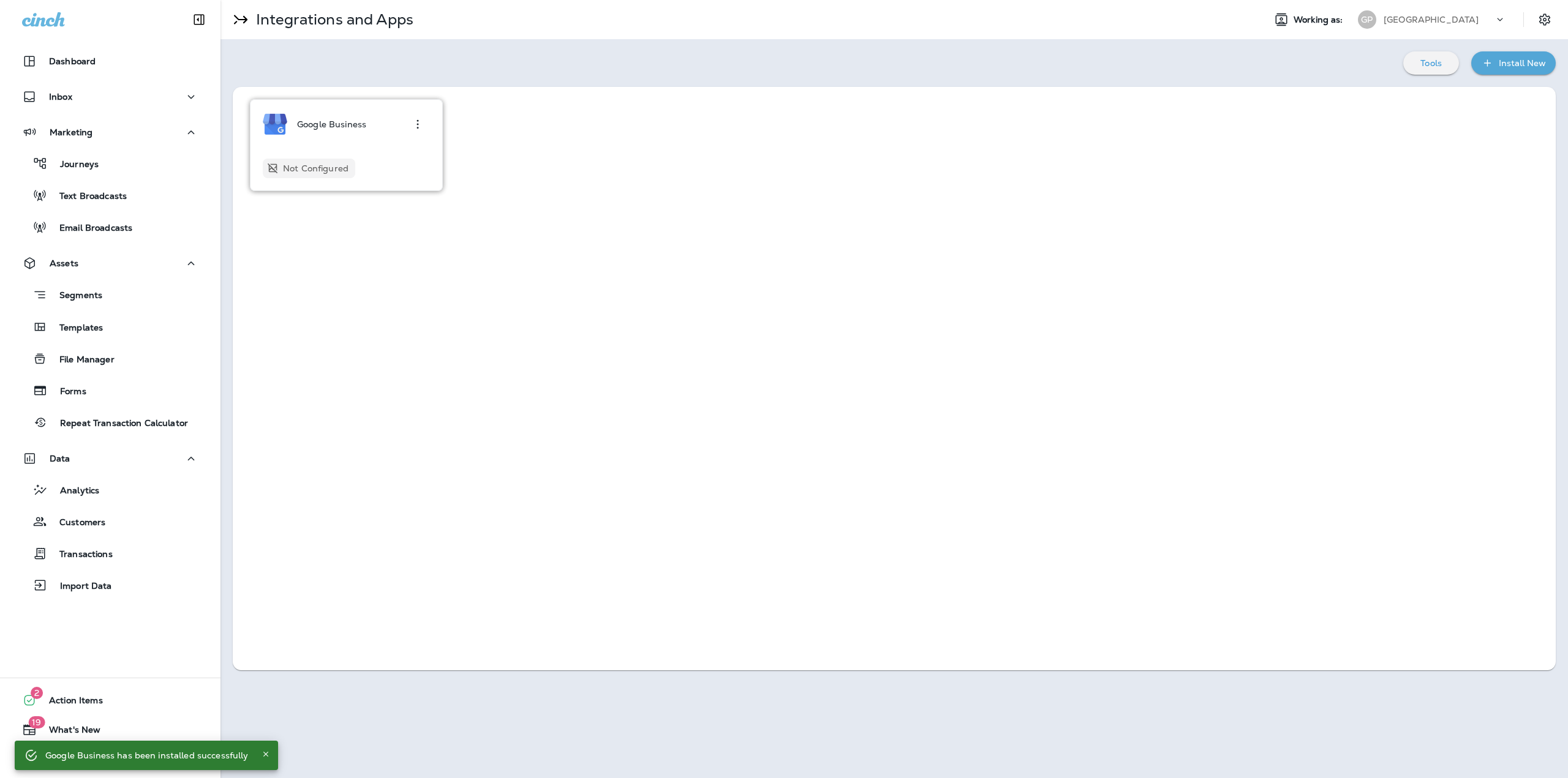
click at [395, 140] on div "Google Business Not Configured" at bounding box center [346, 145] width 167 height 66
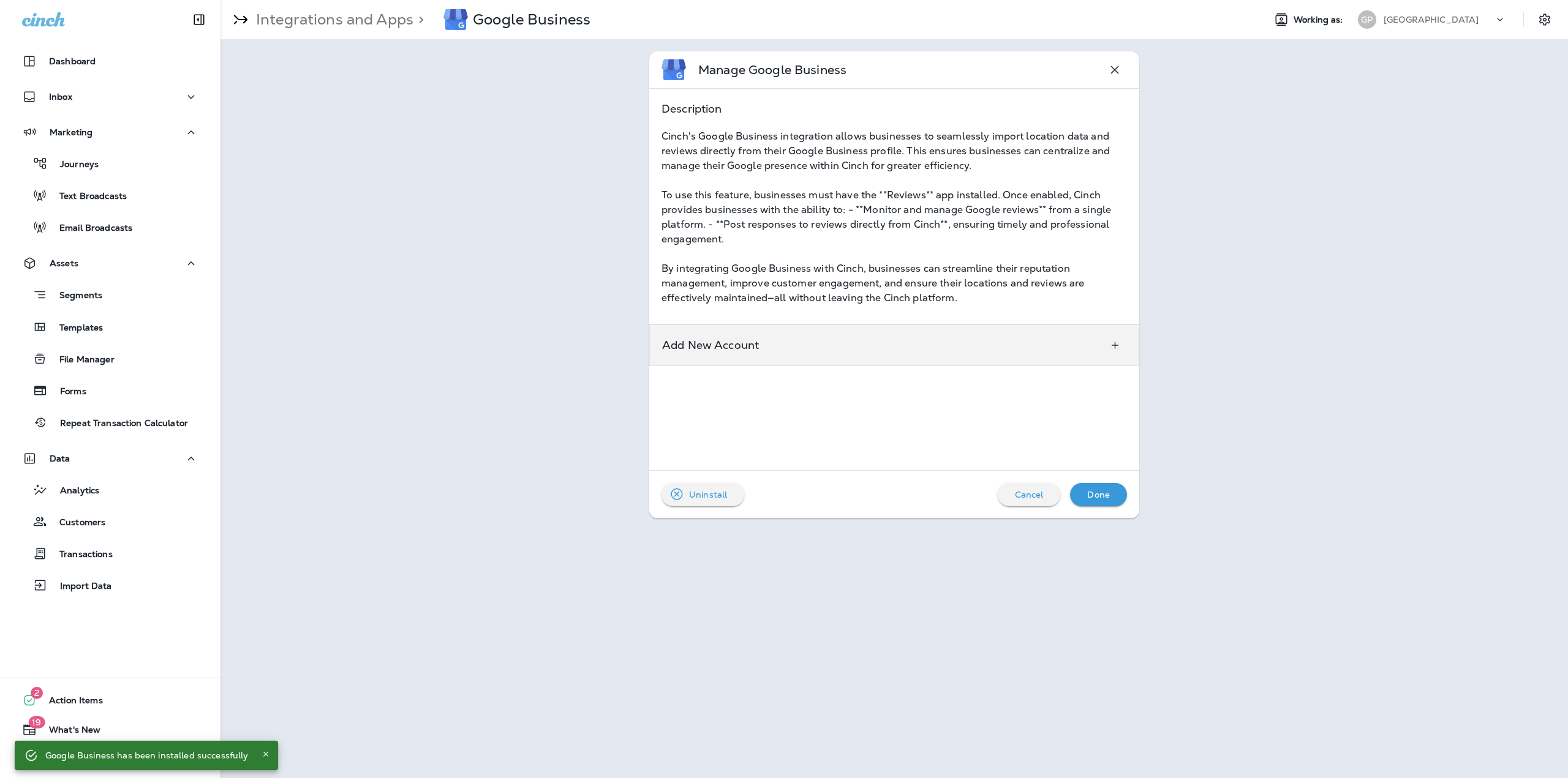
click at [826, 358] on div "Add New Account" at bounding box center [894, 345] width 490 height 42
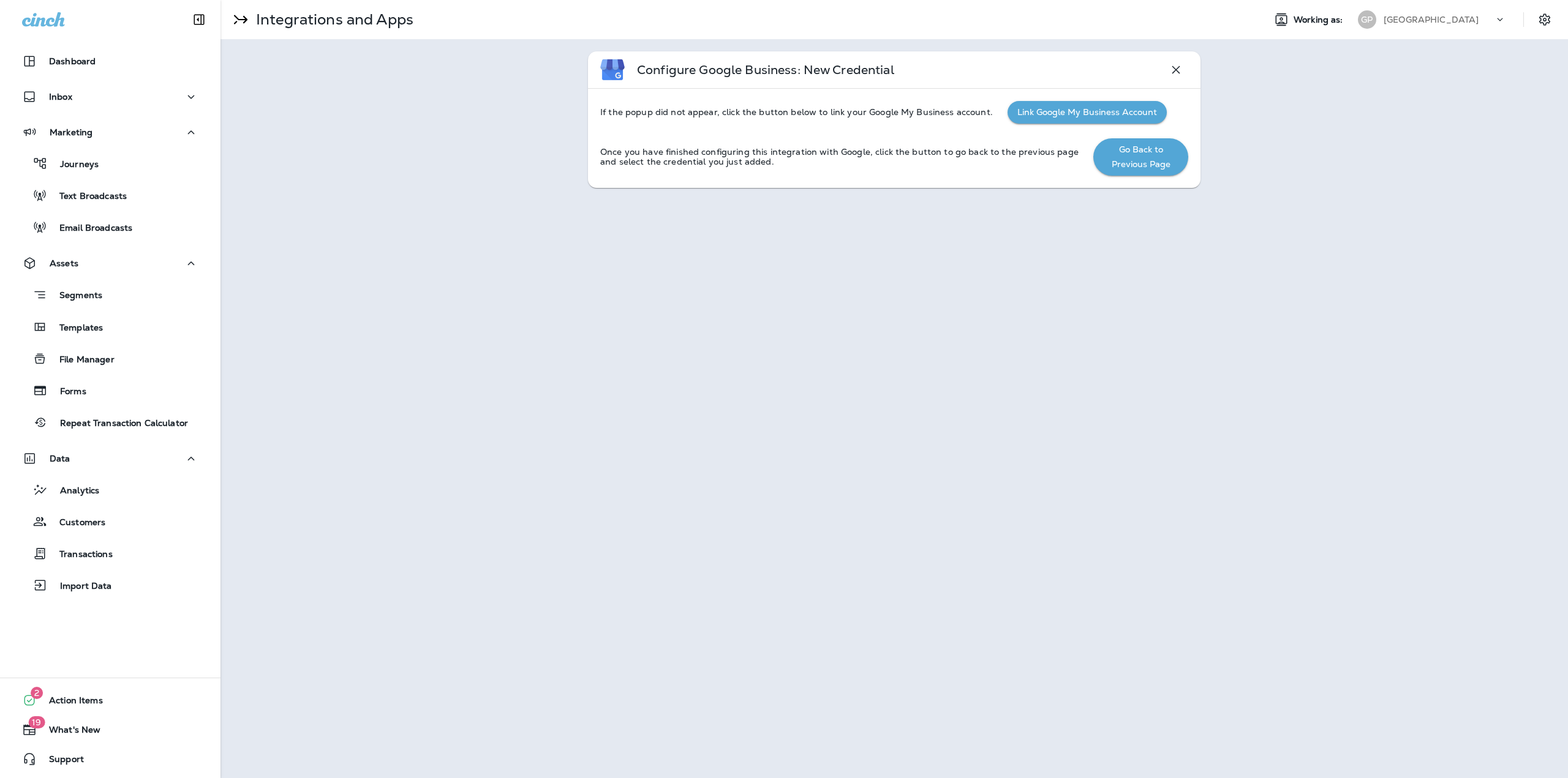
click at [272, 15] on p "Integrations and Apps" at bounding box center [332, 20] width 163 height 18
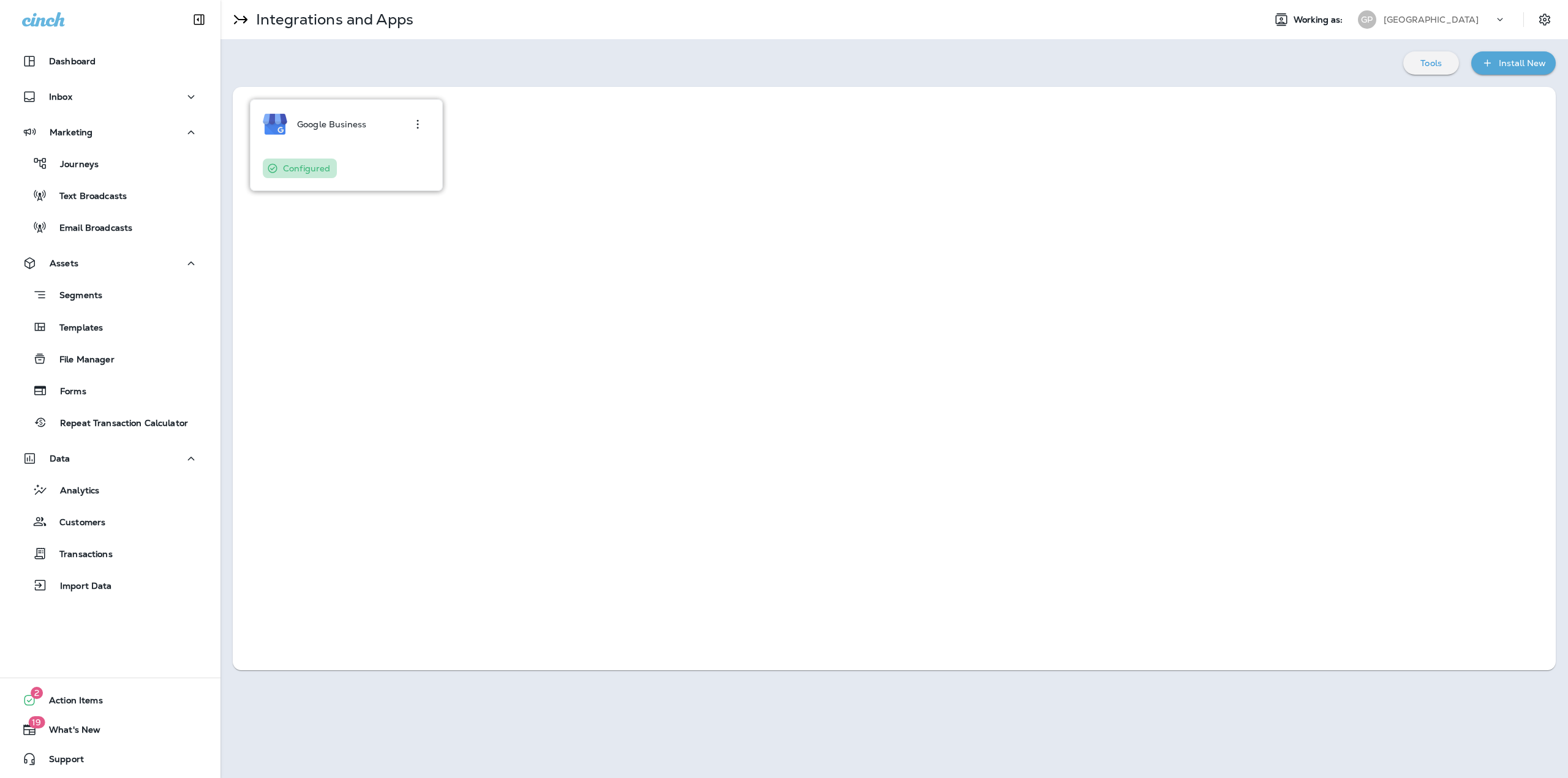
click at [357, 131] on div "Google Business" at bounding box center [331, 124] width 69 height 25
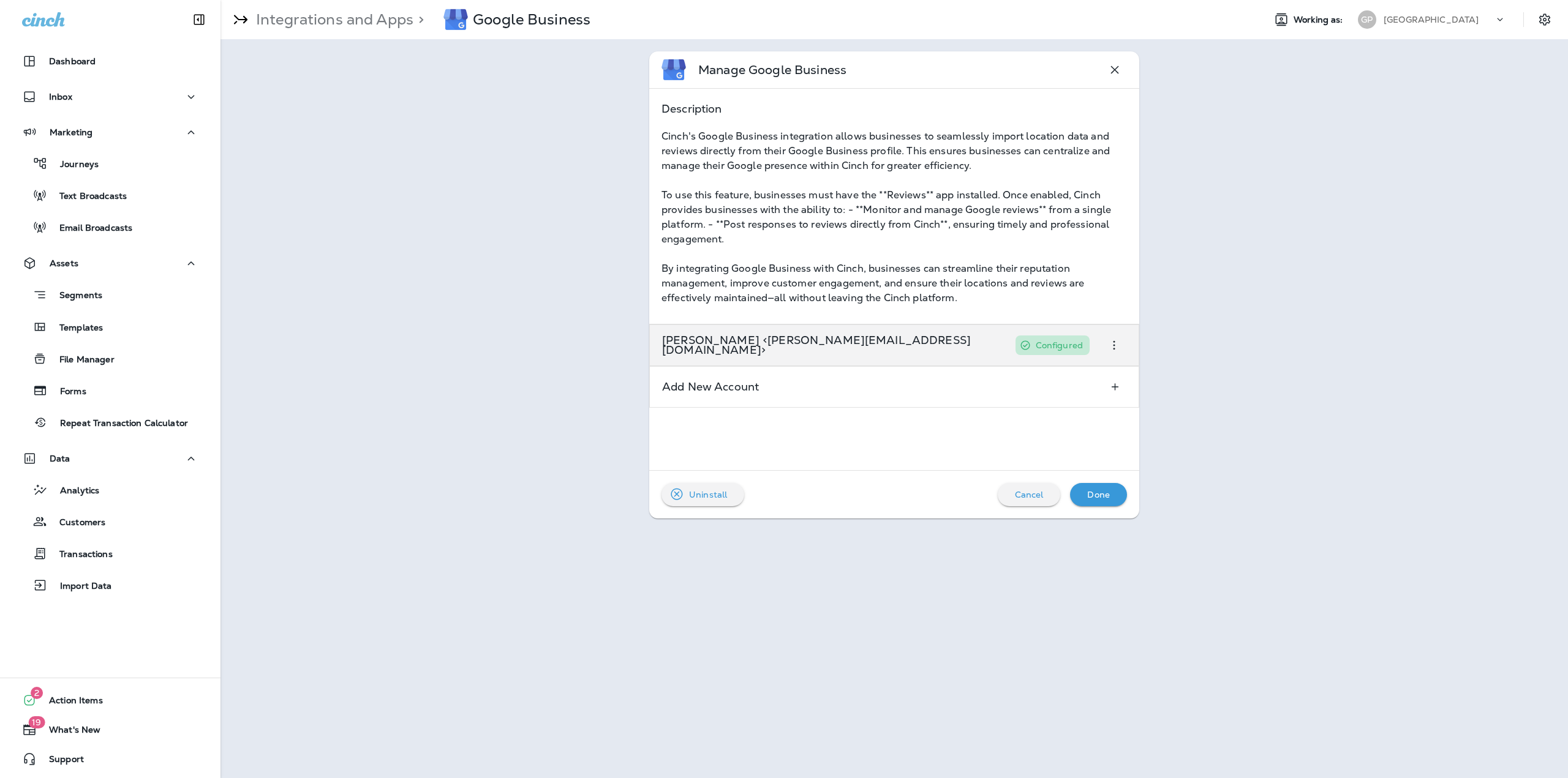
click at [843, 348] on p "Zachary N <zack@merrickmarketing.net>" at bounding box center [833, 345] width 341 height 20
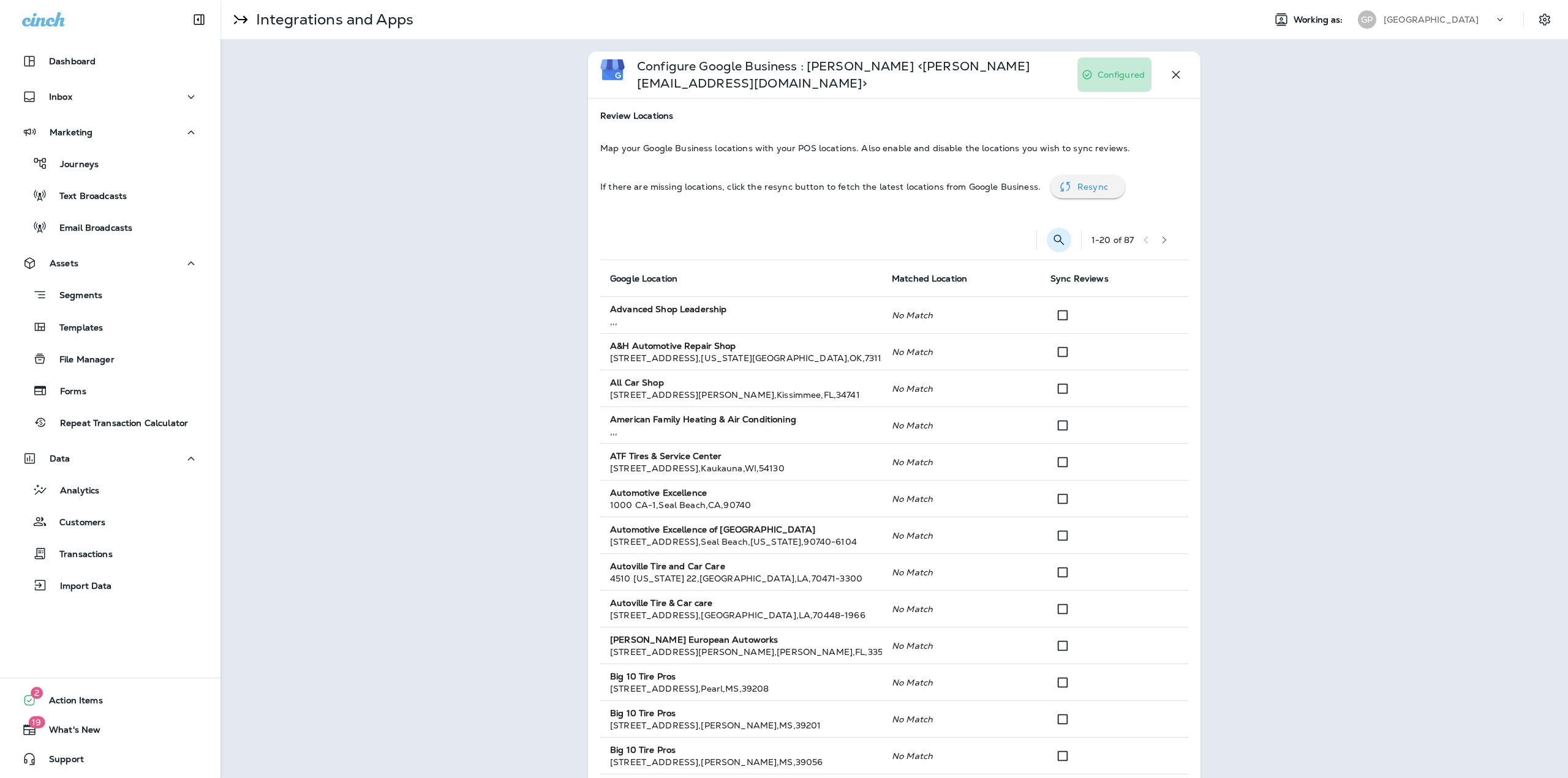
click at [1065, 226] on div "1 - 20 of 87" at bounding box center [897, 240] width 574 height 39
click at [1057, 232] on icon "Search Locations" at bounding box center [1059, 239] width 14 height 14
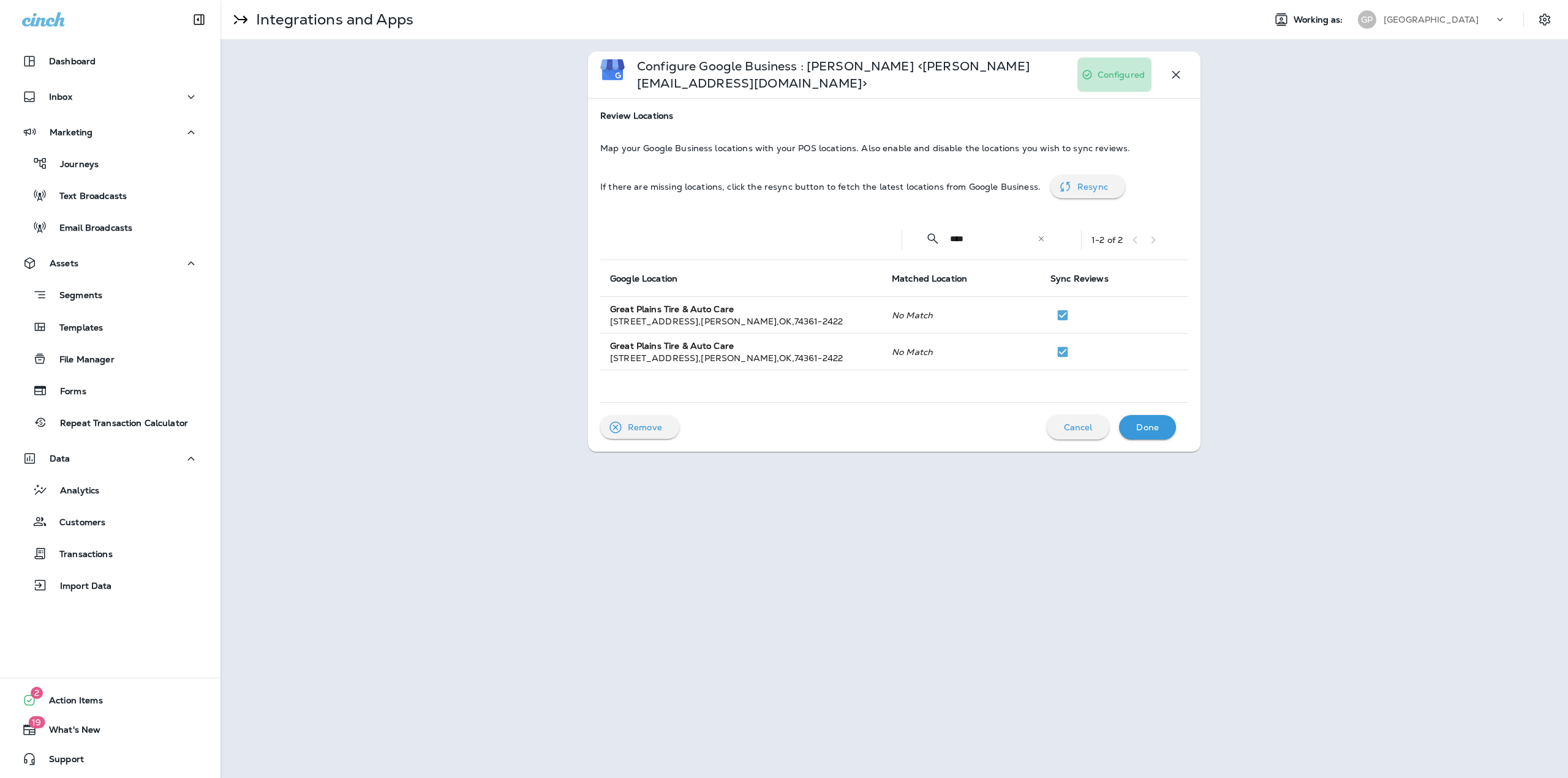
type input "****"
click at [1158, 423] on p "Done" at bounding box center [1148, 428] width 23 height 10
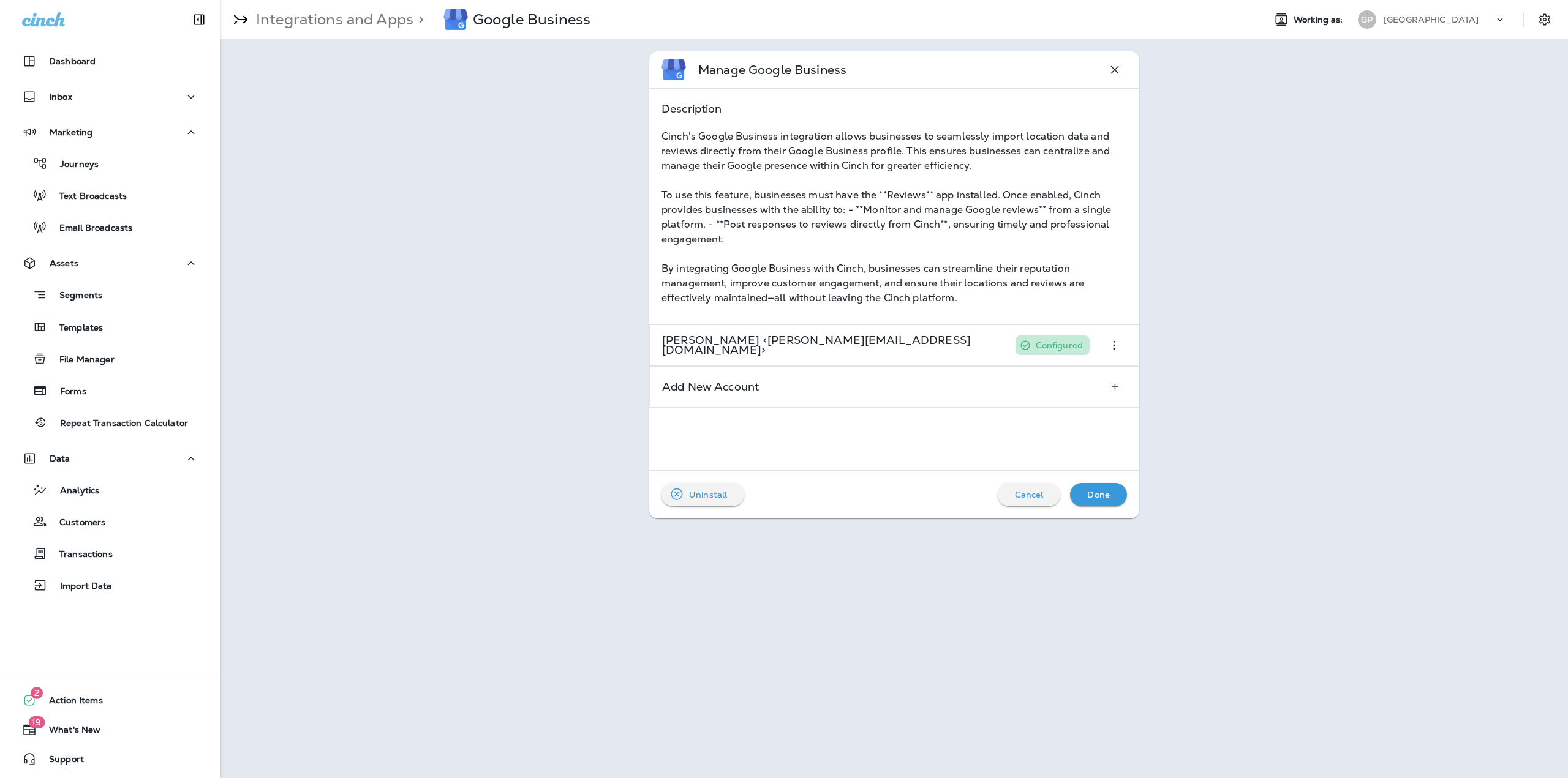
click at [1109, 497] on p "Done" at bounding box center [1098, 495] width 23 height 10
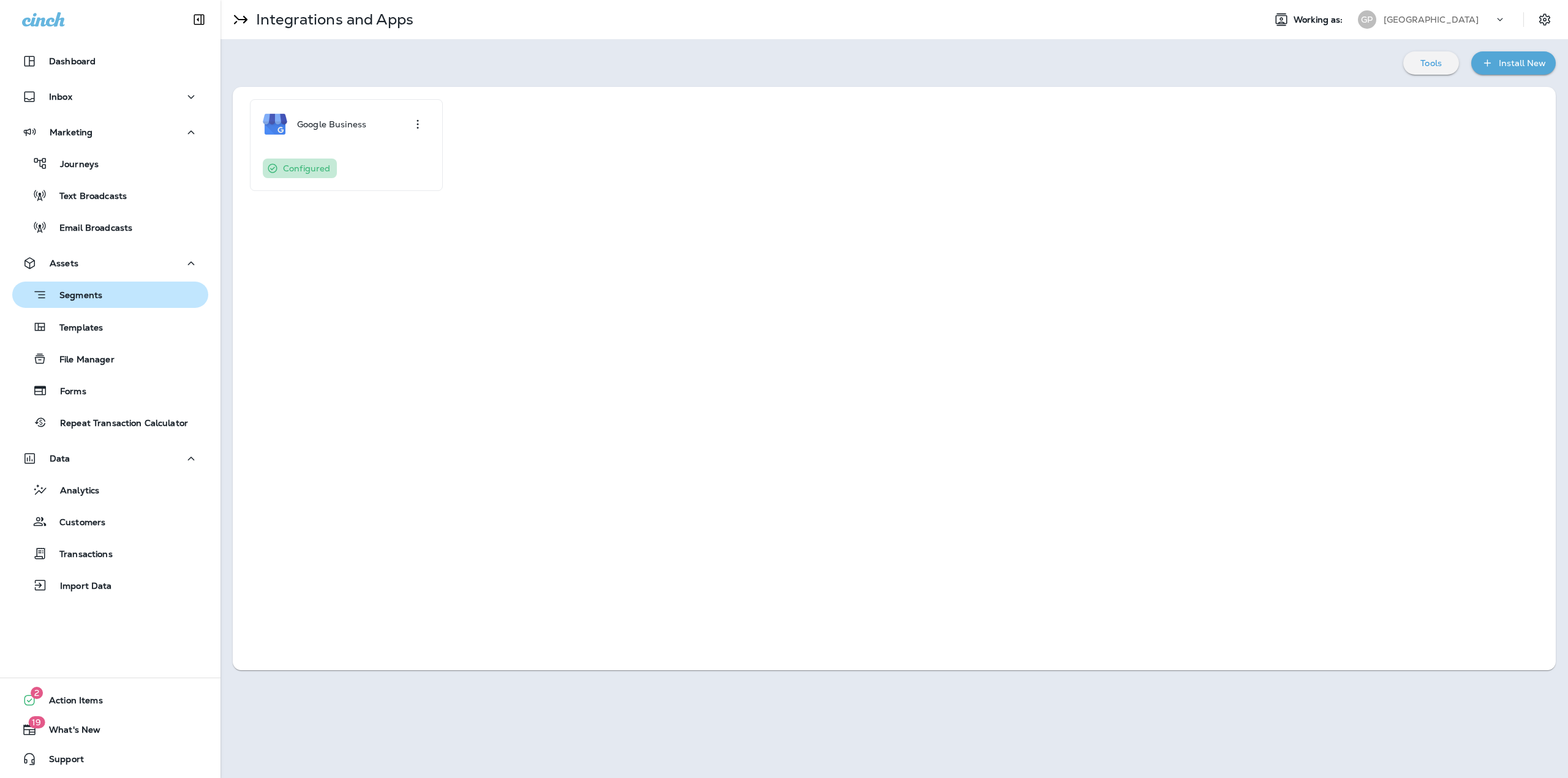
click at [117, 303] on div "Segments" at bounding box center [110, 295] width 186 height 19
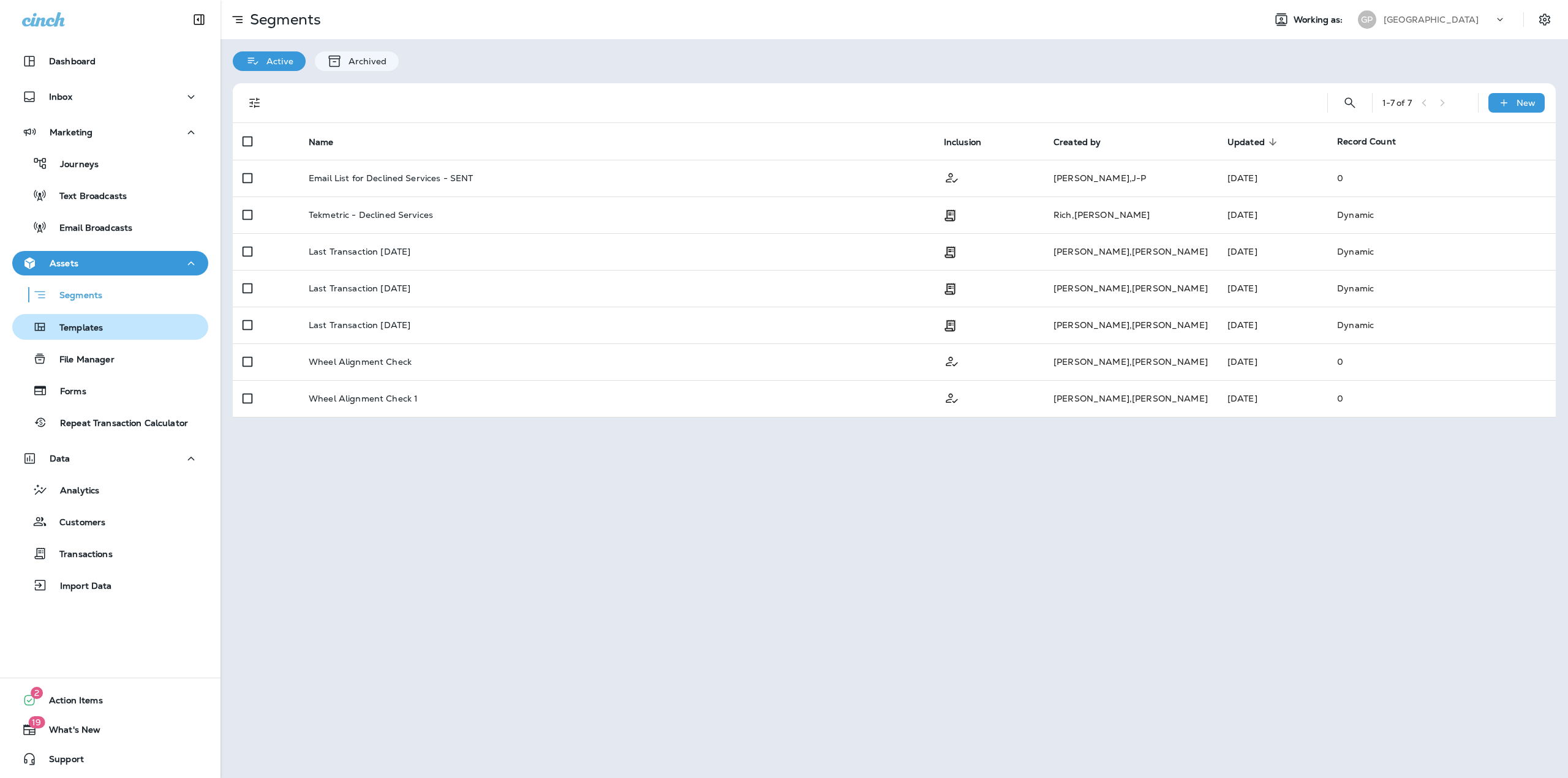
click at [99, 336] on button "Templates" at bounding box center [110, 327] width 196 height 26
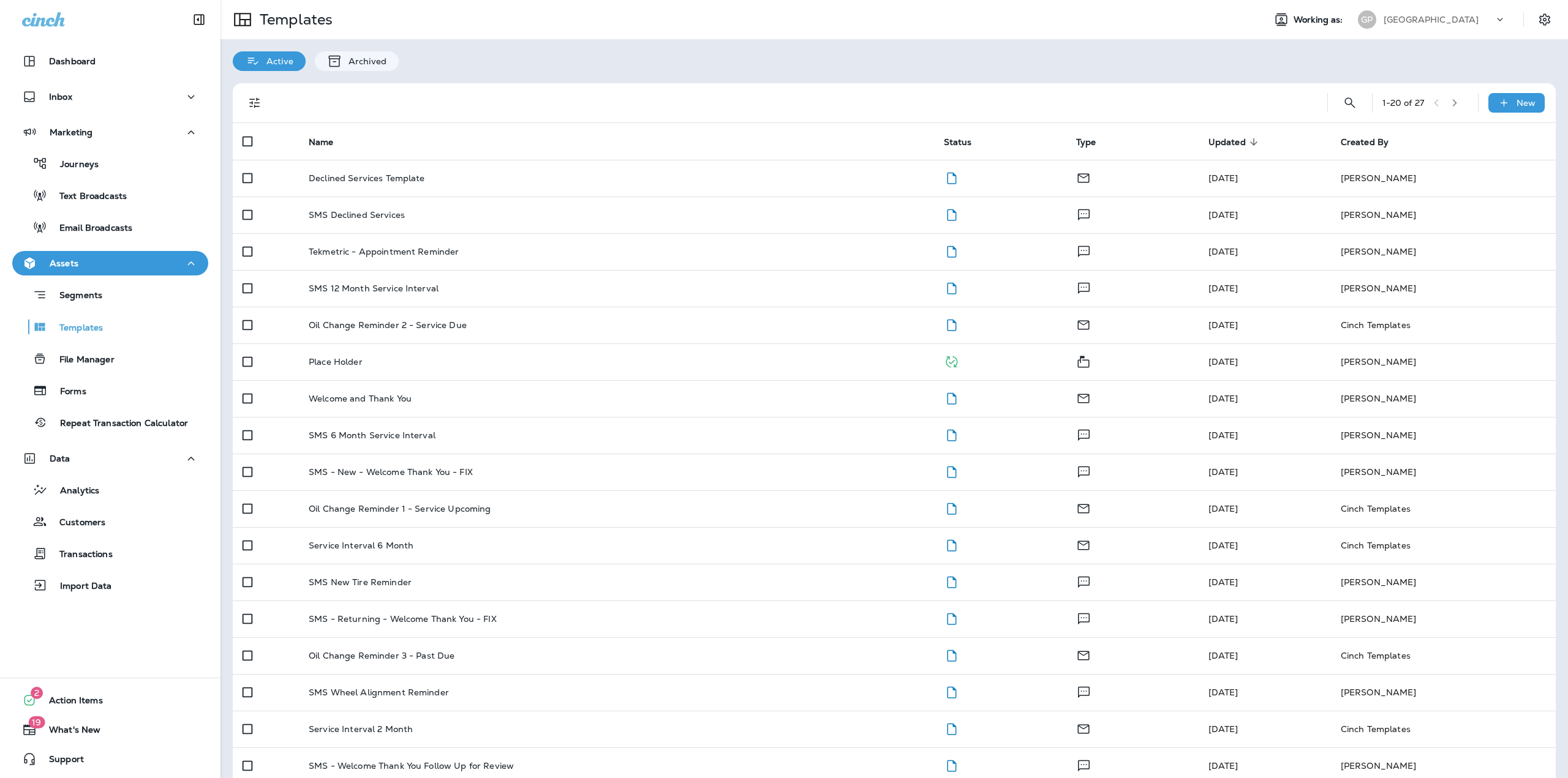
click at [1439, 13] on div "[GEOGRAPHIC_DATA]" at bounding box center [1438, 20] width 110 height 18
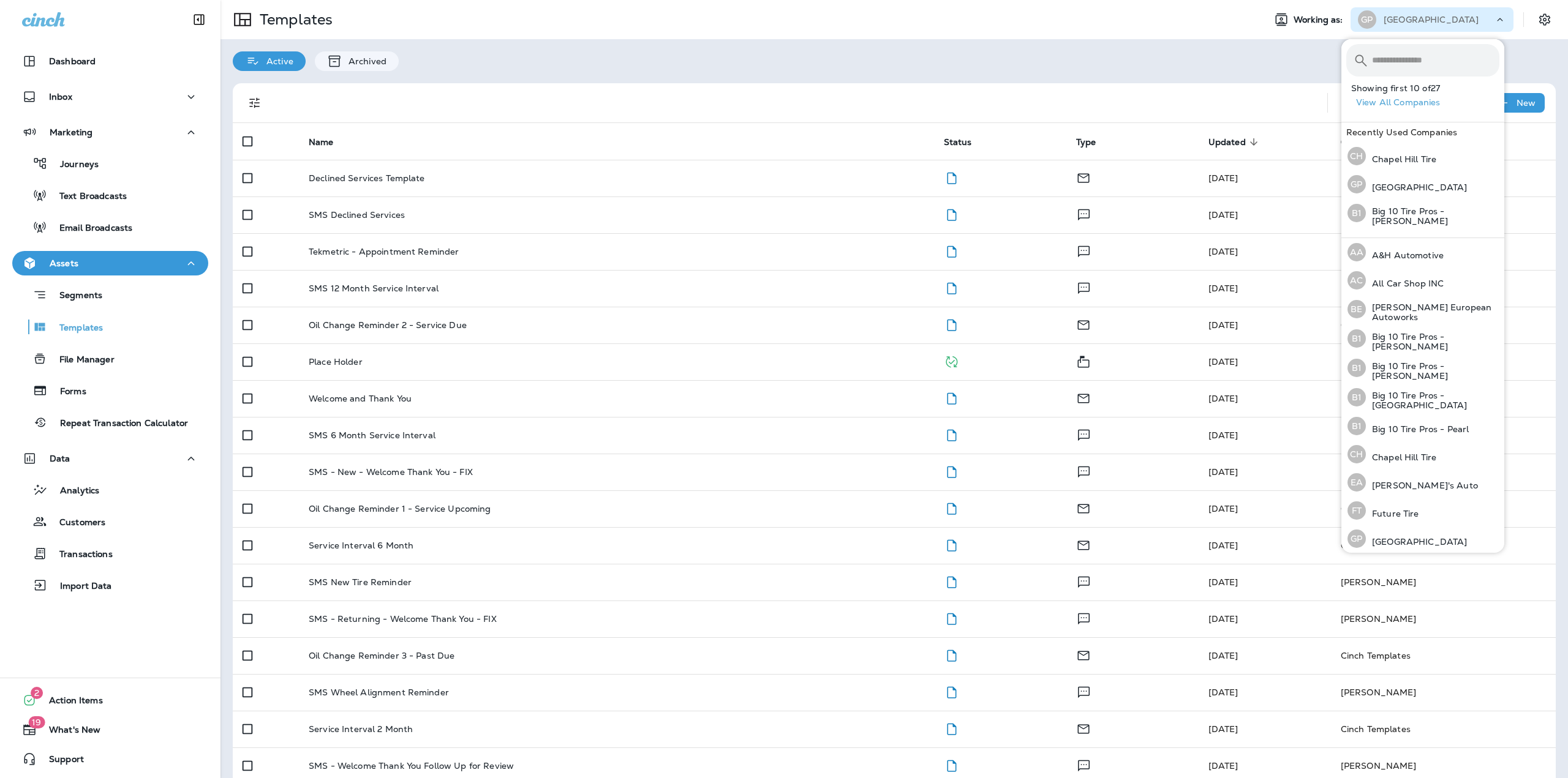
click at [801, 77] on div "1 - 20 of 27 New Name Status Type Updated sorted descending Created By Declined…" at bounding box center [894, 489] width 1347 height 837
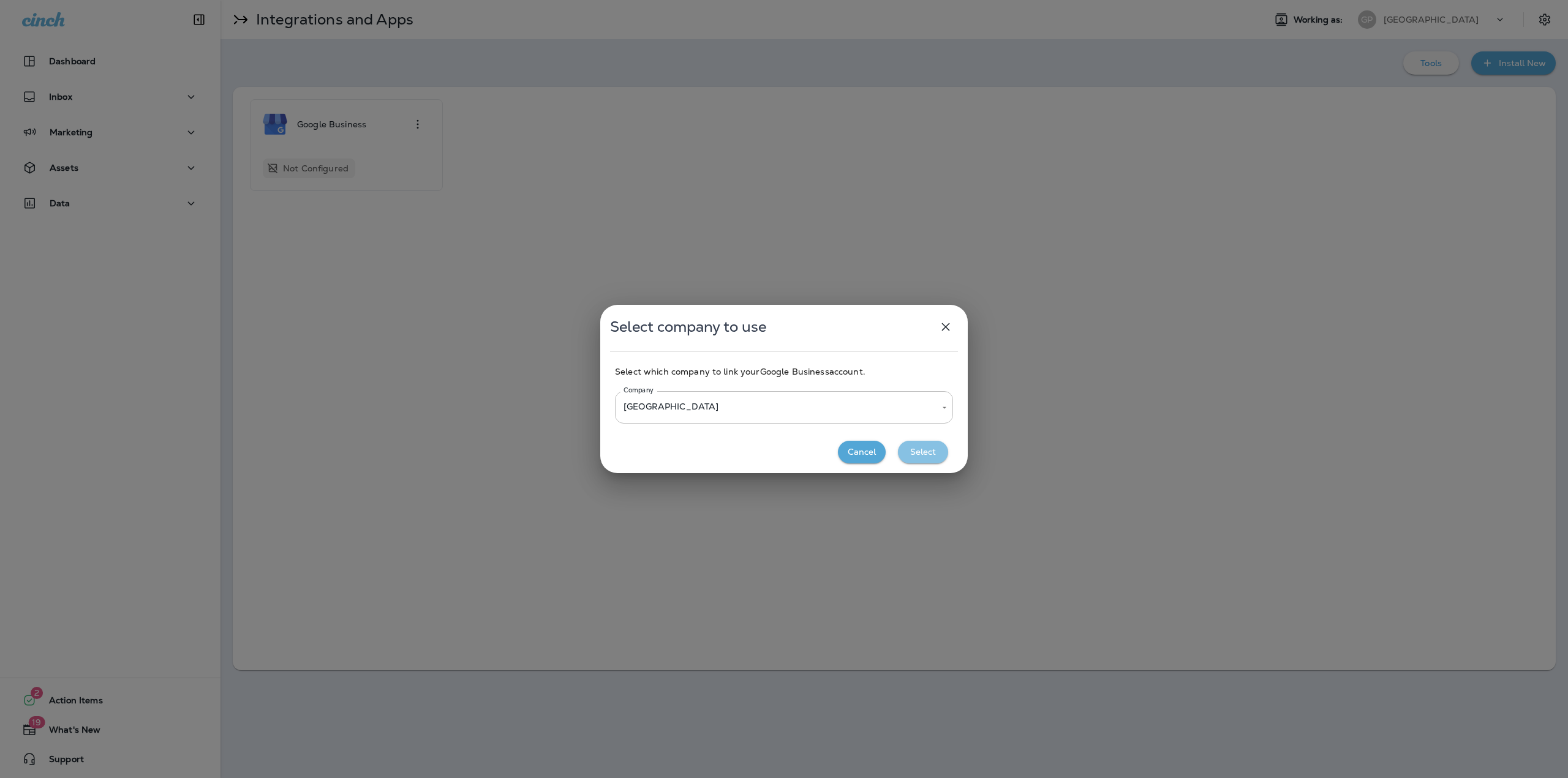
click at [923, 448] on button "Select" at bounding box center [923, 452] width 50 height 23
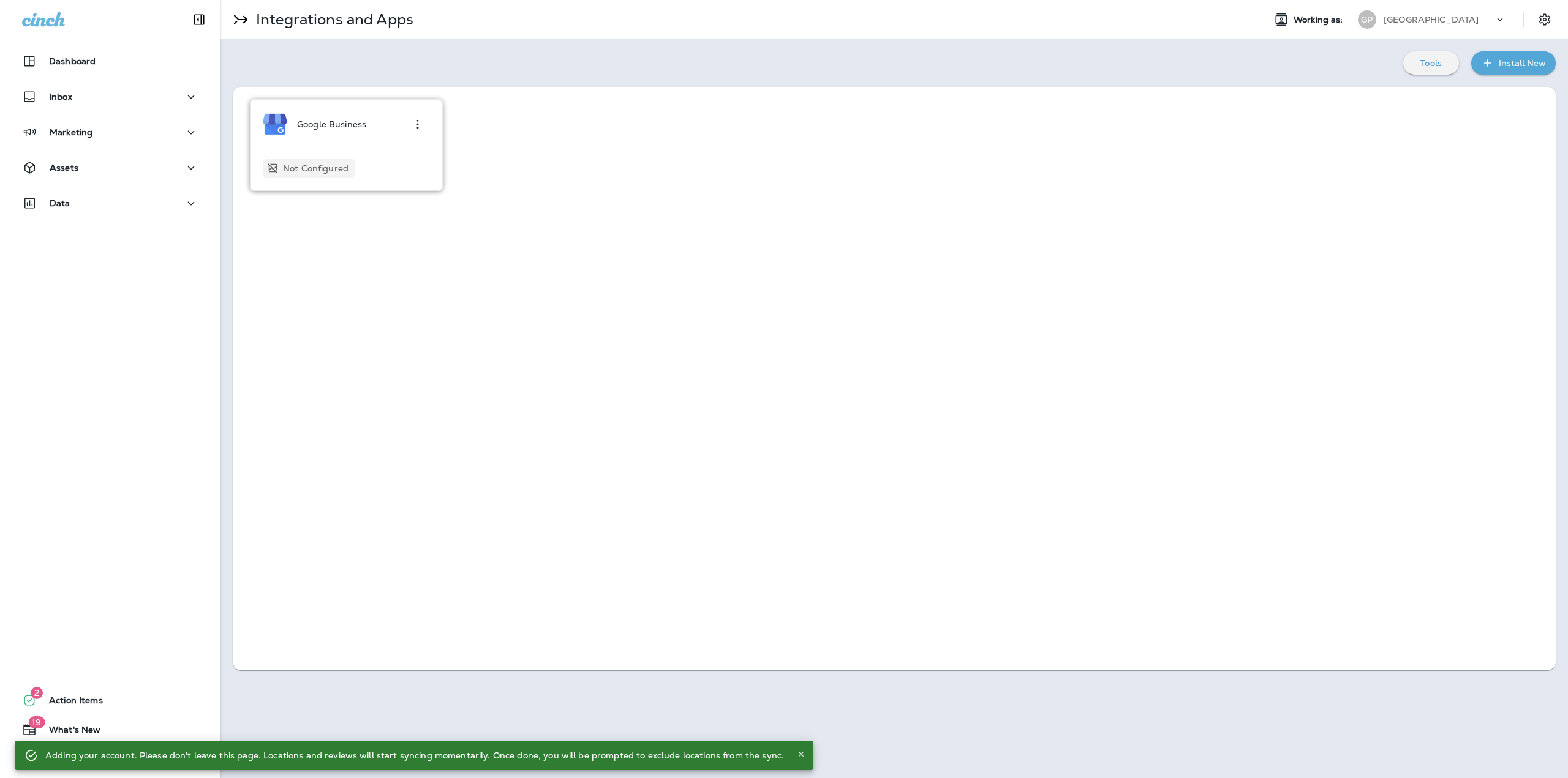
click at [372, 141] on div "Google Business Not Configured" at bounding box center [346, 145] width 167 height 66
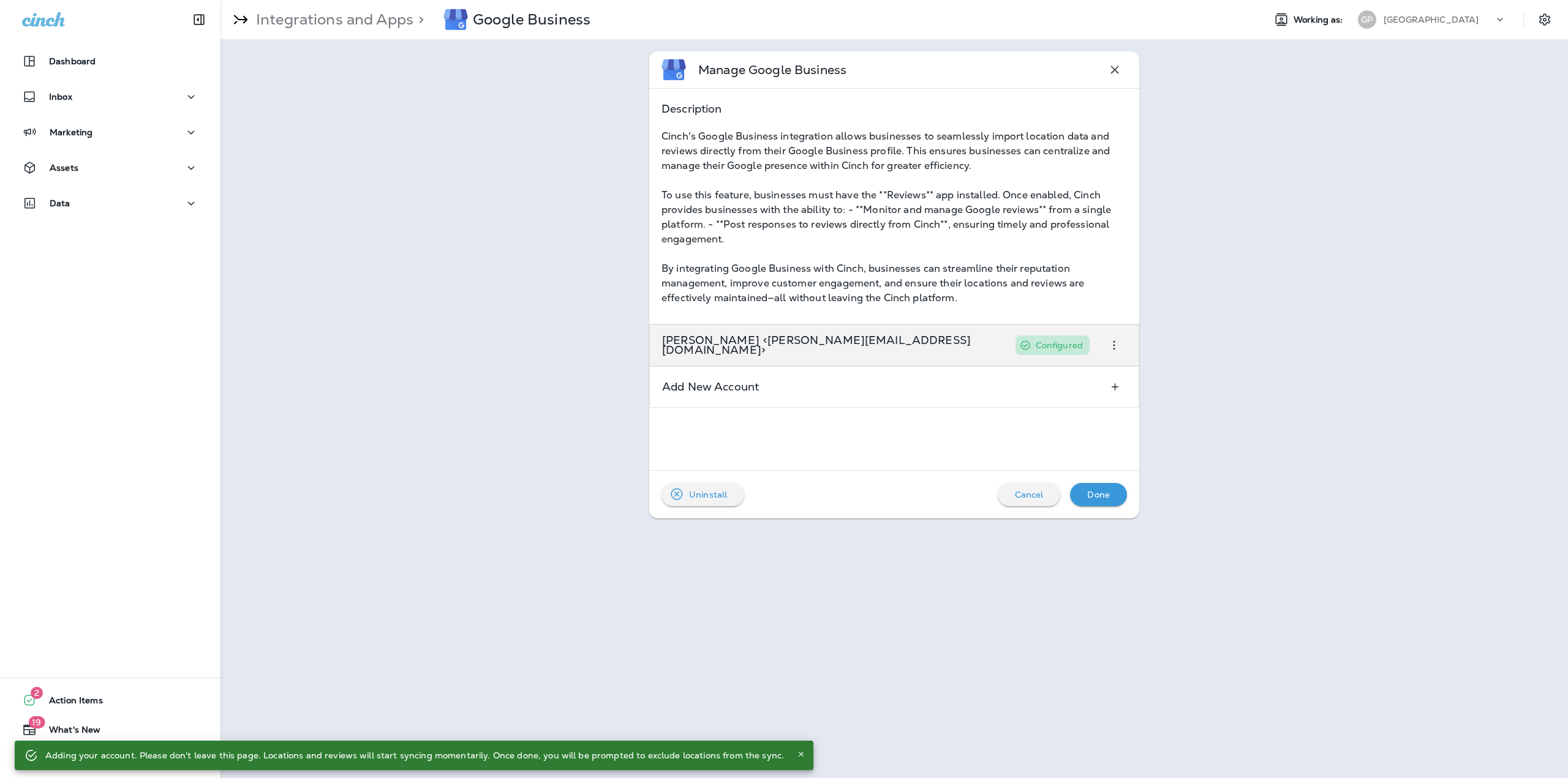
click at [1008, 348] on div "Zachary N <zack@merrickmarketing.net> Configured" at bounding box center [894, 345] width 490 height 42
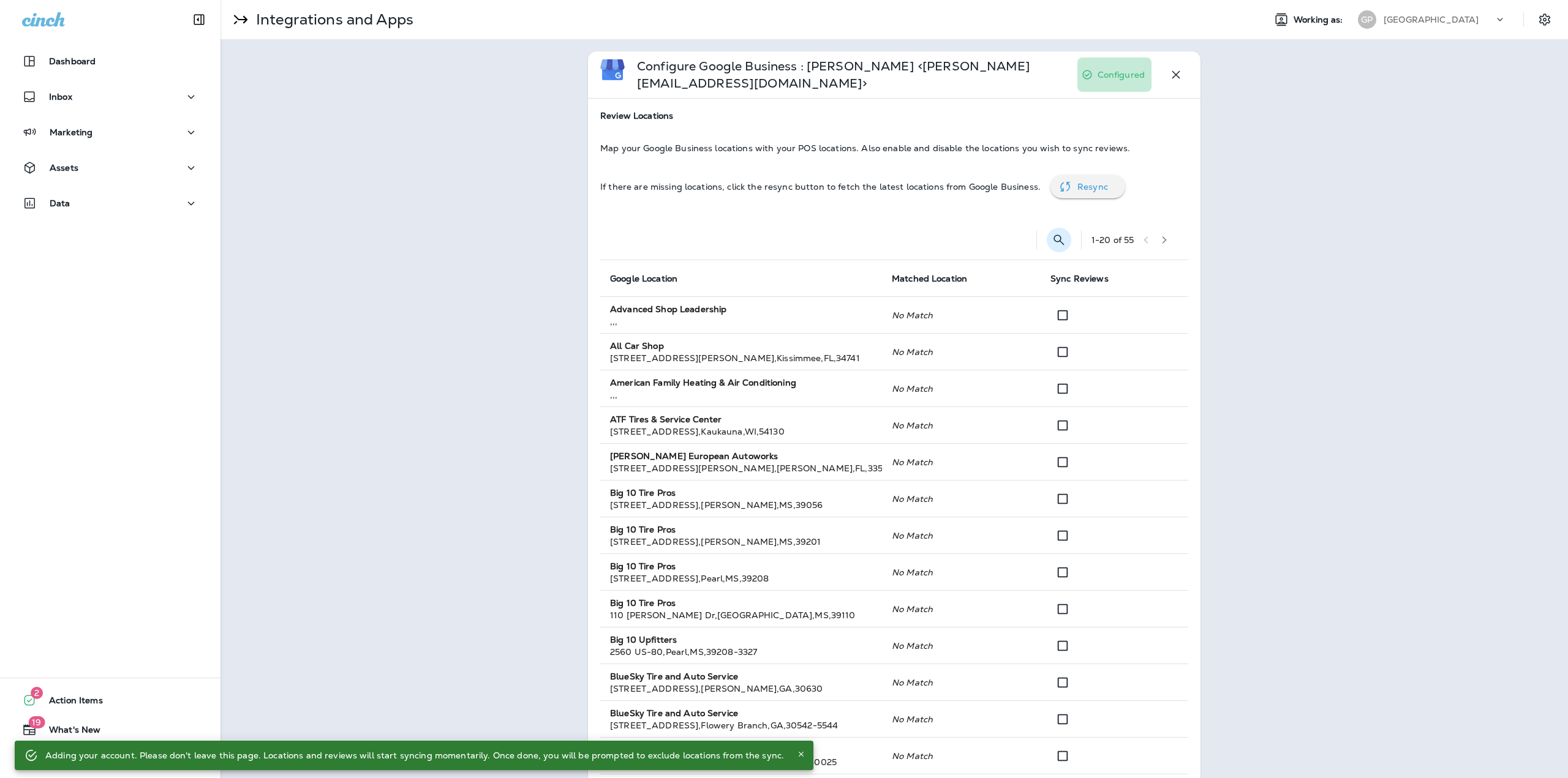
click at [1059, 234] on icon "Search Locations" at bounding box center [1059, 239] width 14 height 14
type input "****"
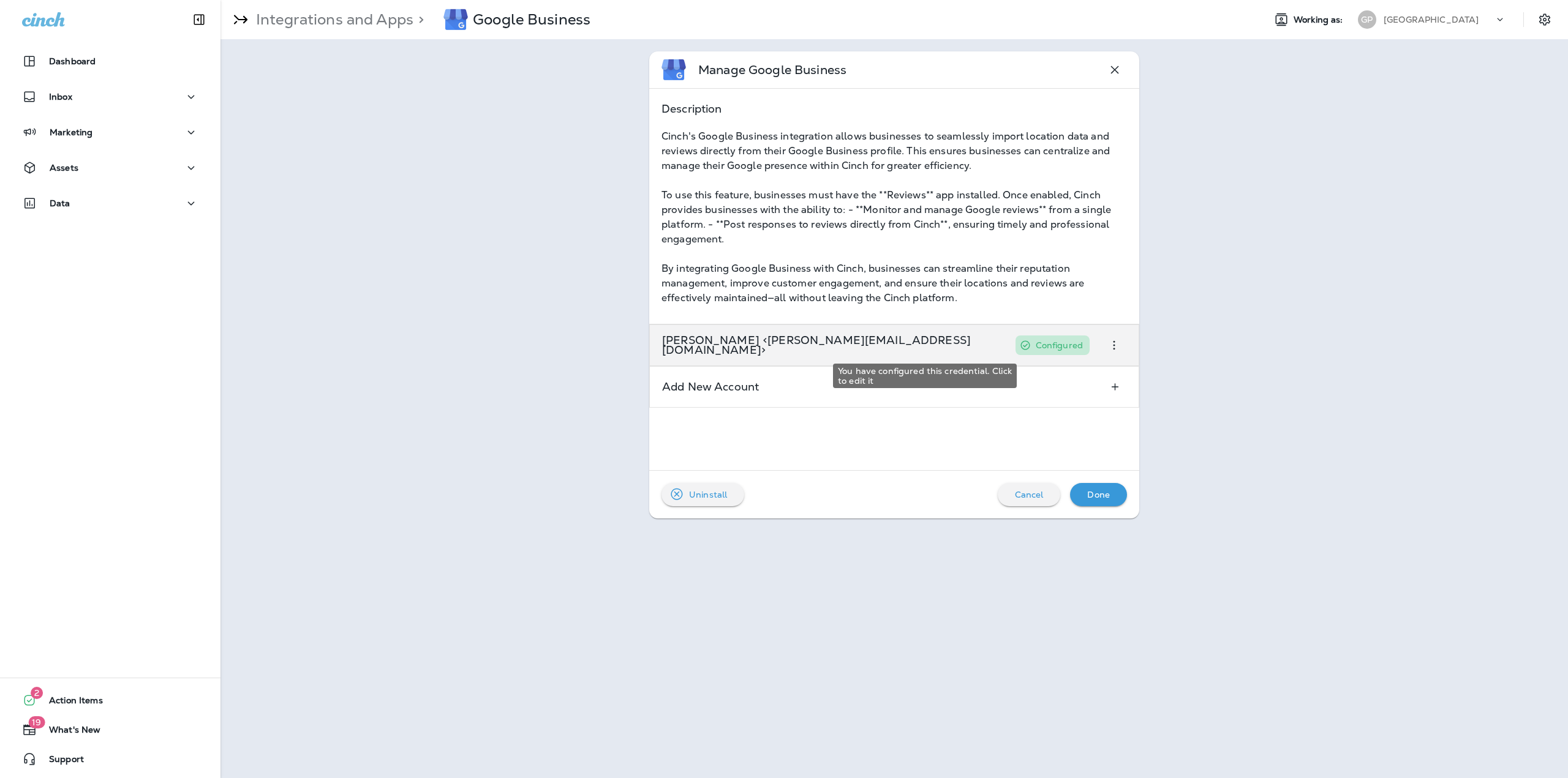
click at [1015, 352] on div "Configured" at bounding box center [1052, 345] width 74 height 20
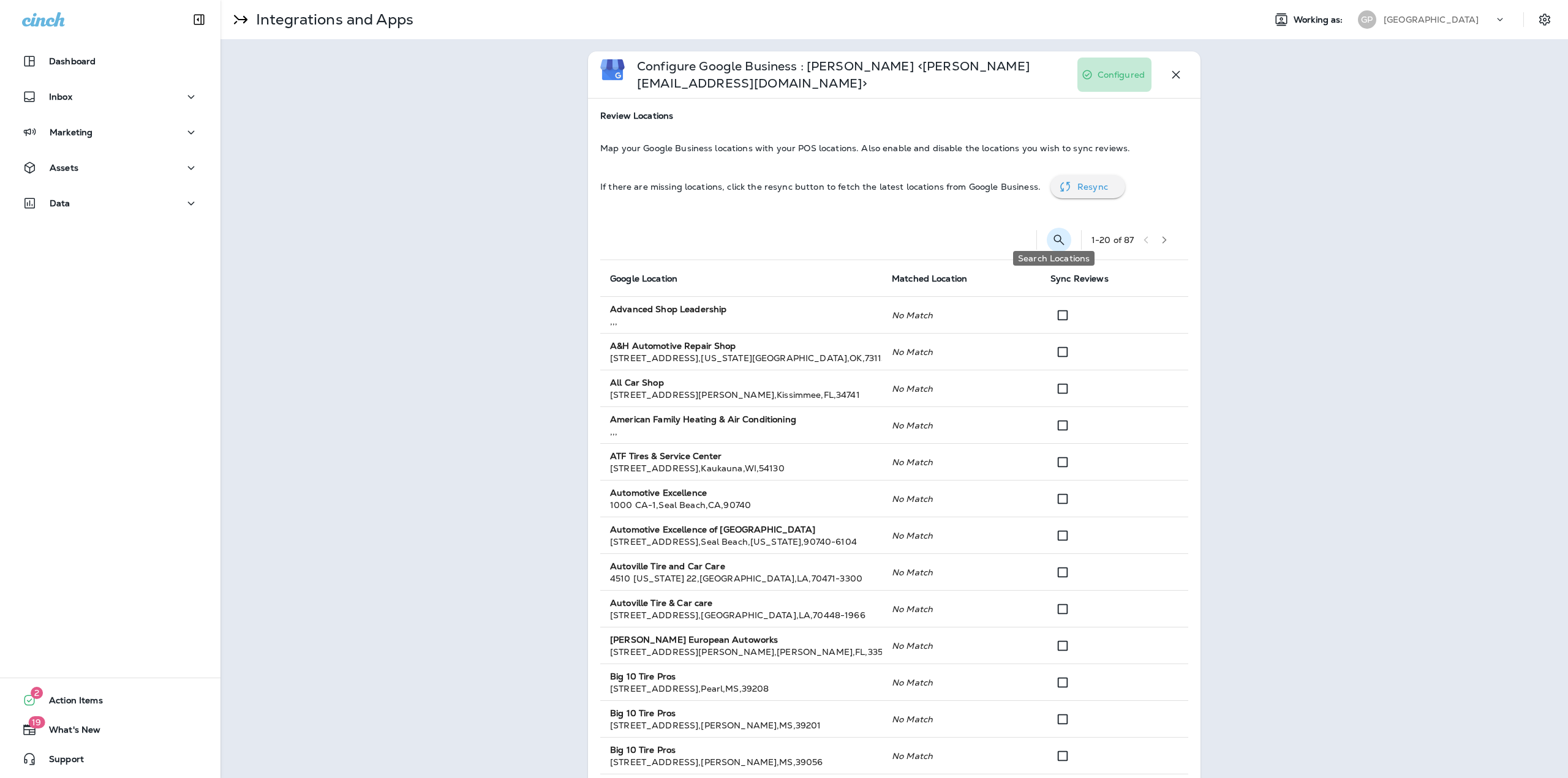
click at [1054, 232] on icon "Search Locations" at bounding box center [1059, 239] width 14 height 14
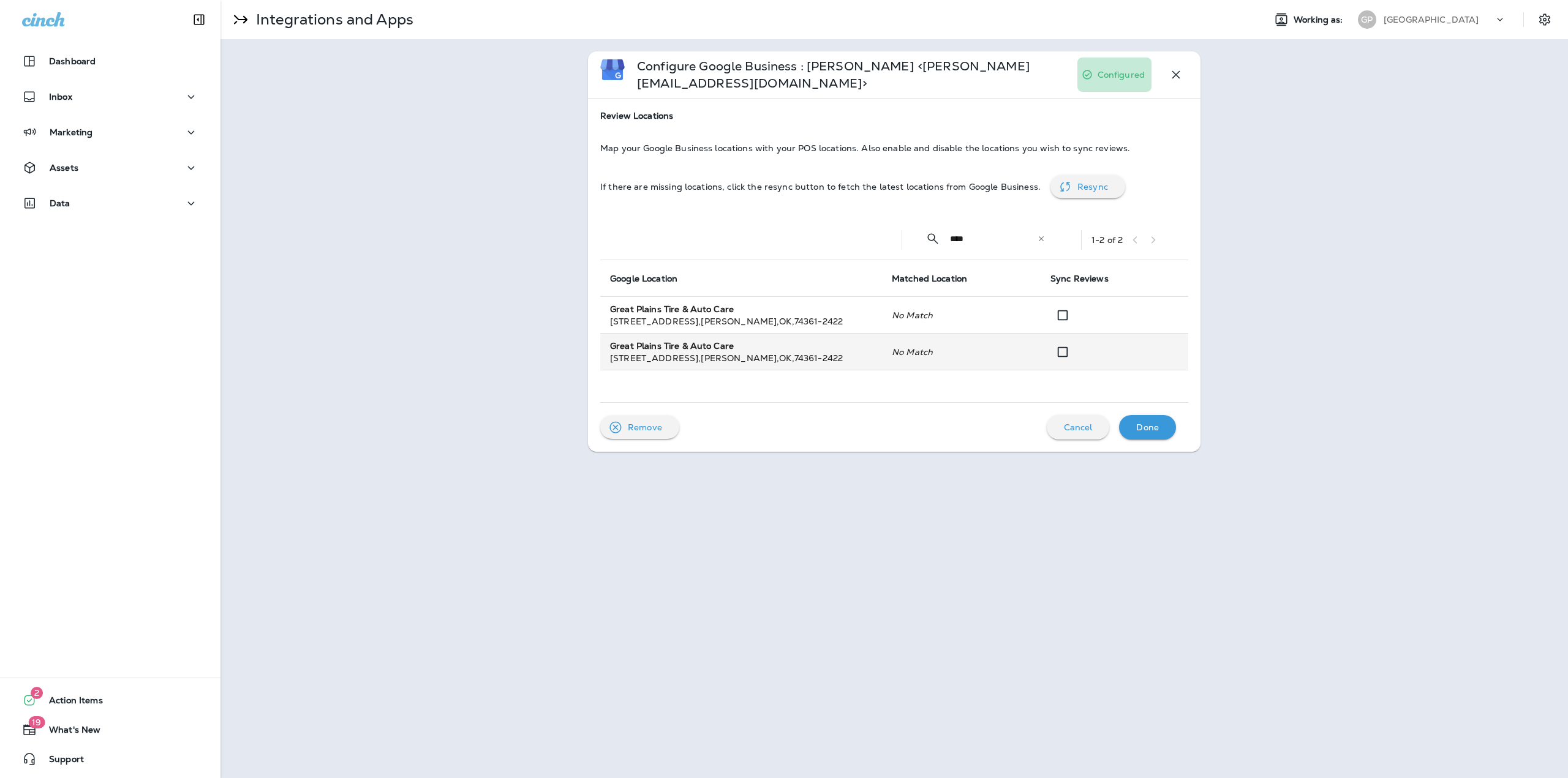
type input "****"
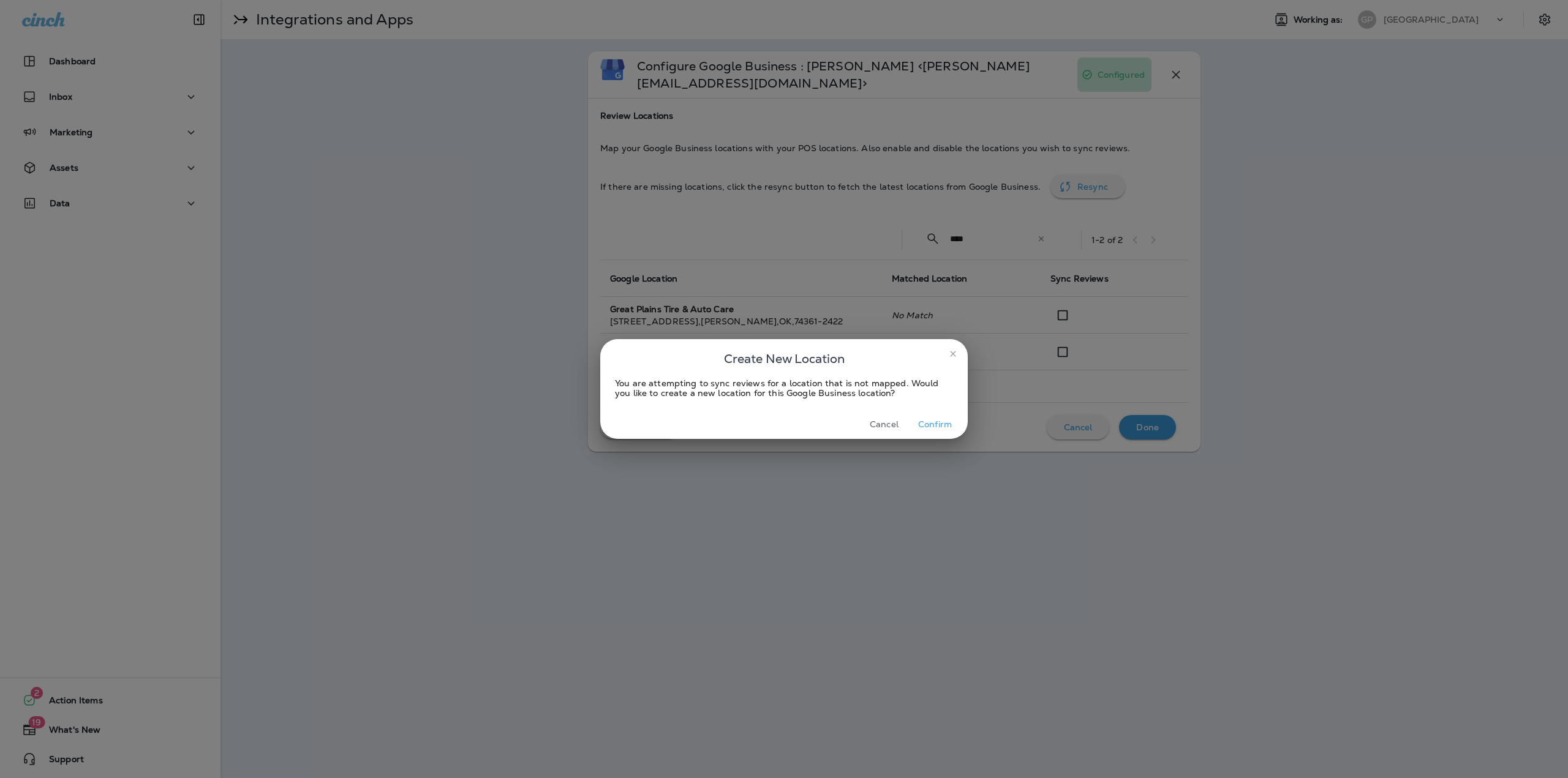
click at [942, 423] on button "Confirm" at bounding box center [935, 425] width 46 height 19
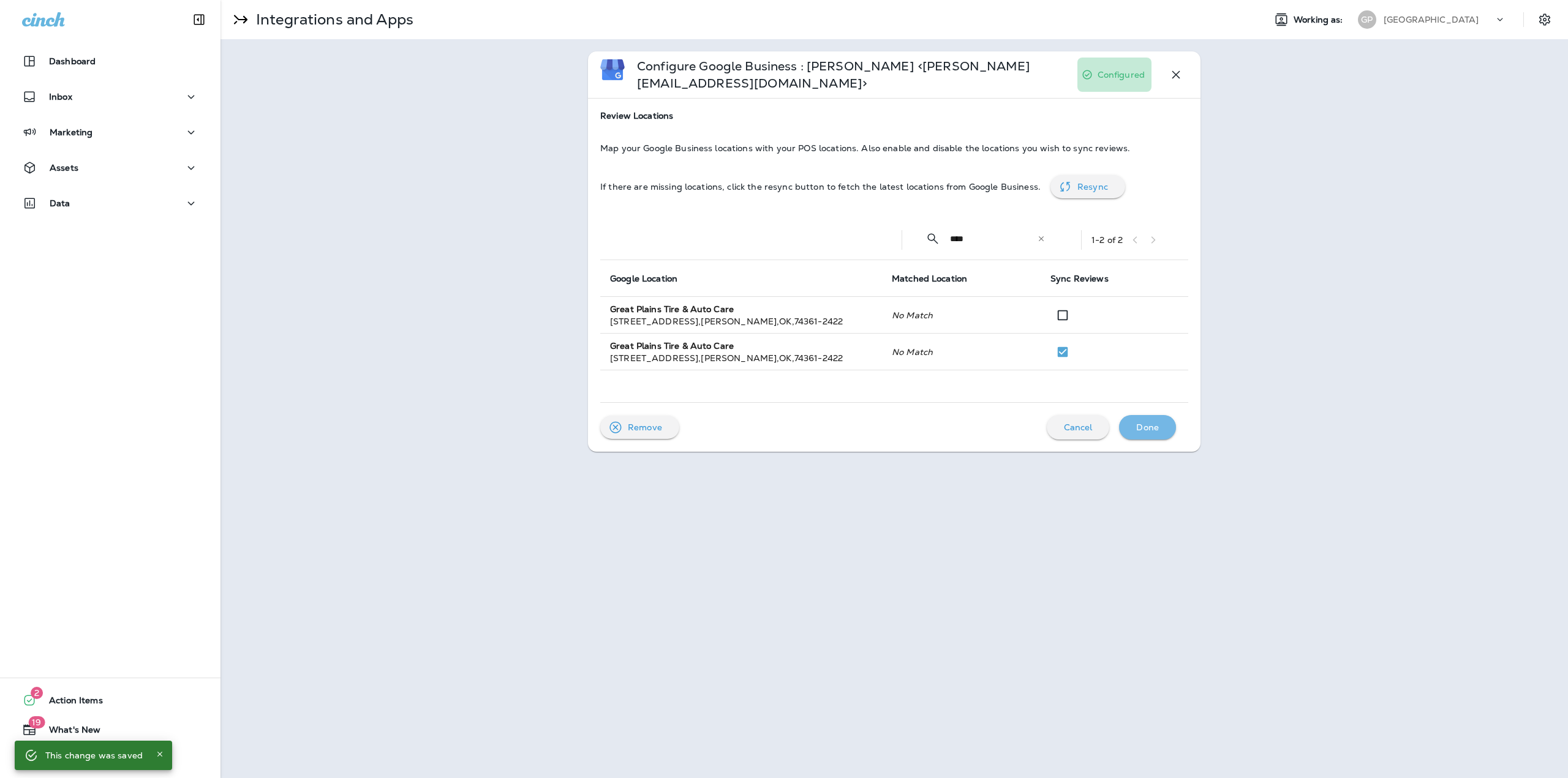
click at [1154, 423] on p "Done" at bounding box center [1148, 428] width 23 height 10
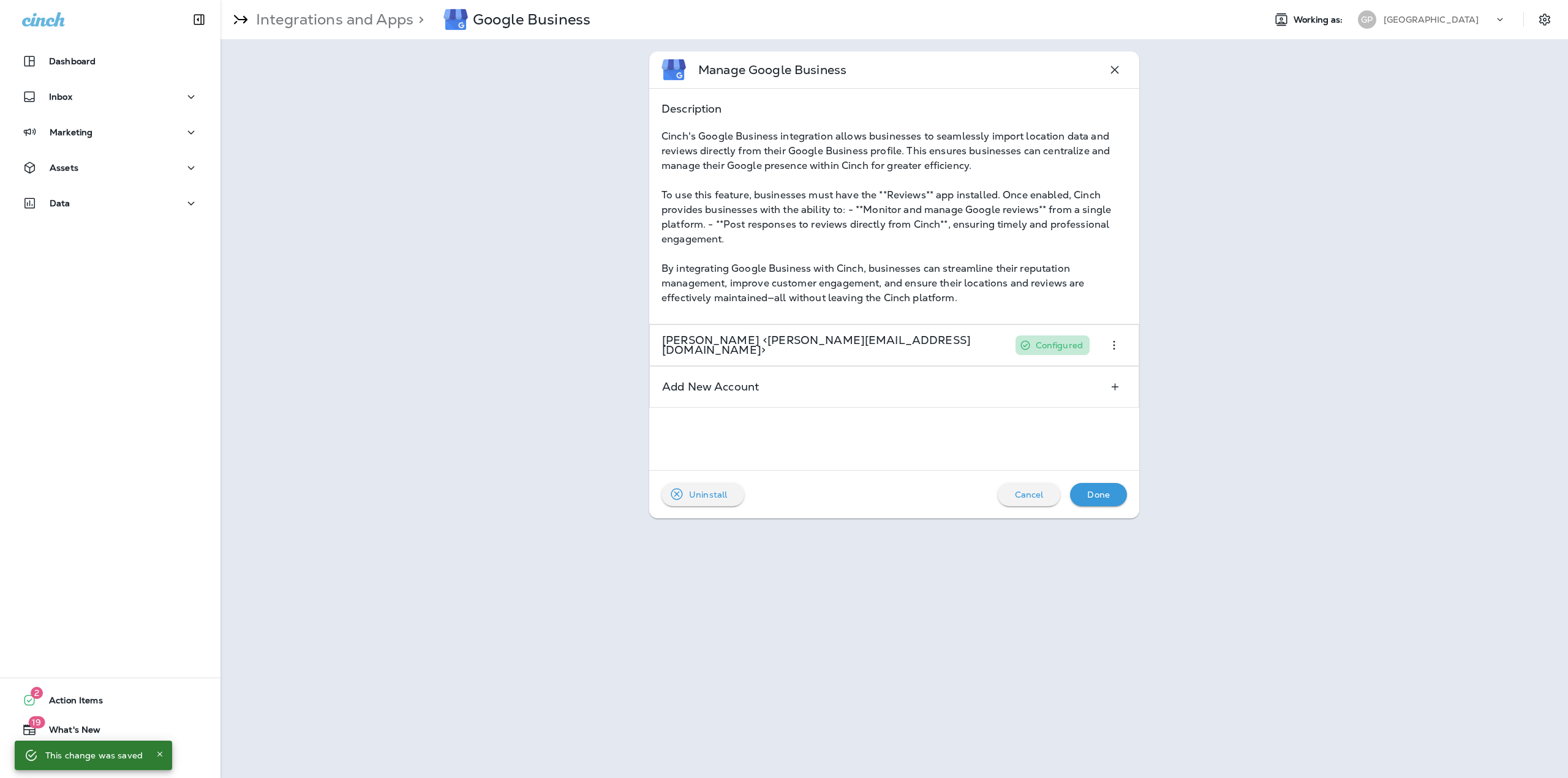
click at [1104, 484] on button "Done" at bounding box center [1098, 495] width 57 height 23
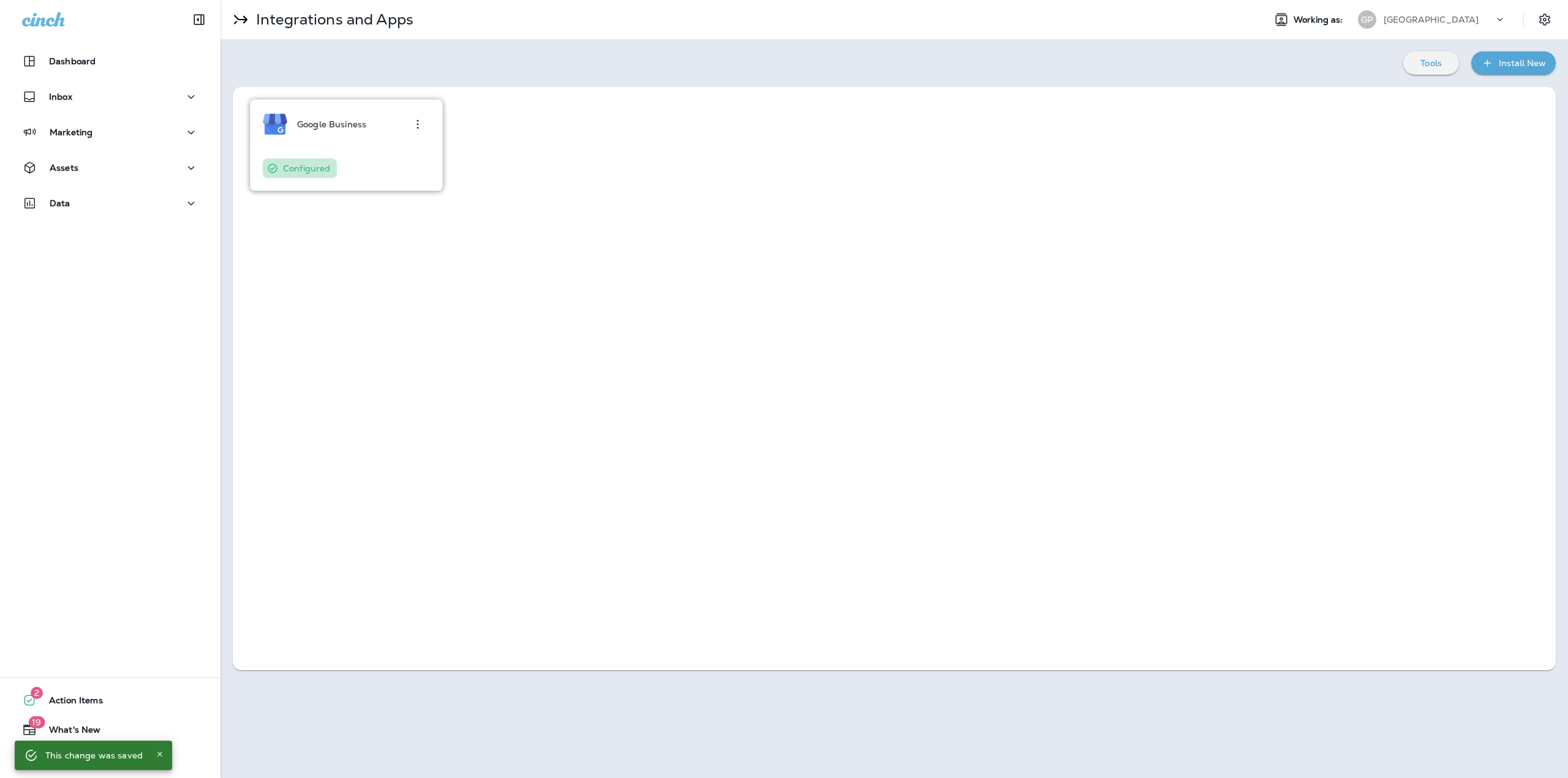
click at [351, 147] on div "Google Business Configured" at bounding box center [346, 145] width 167 height 66
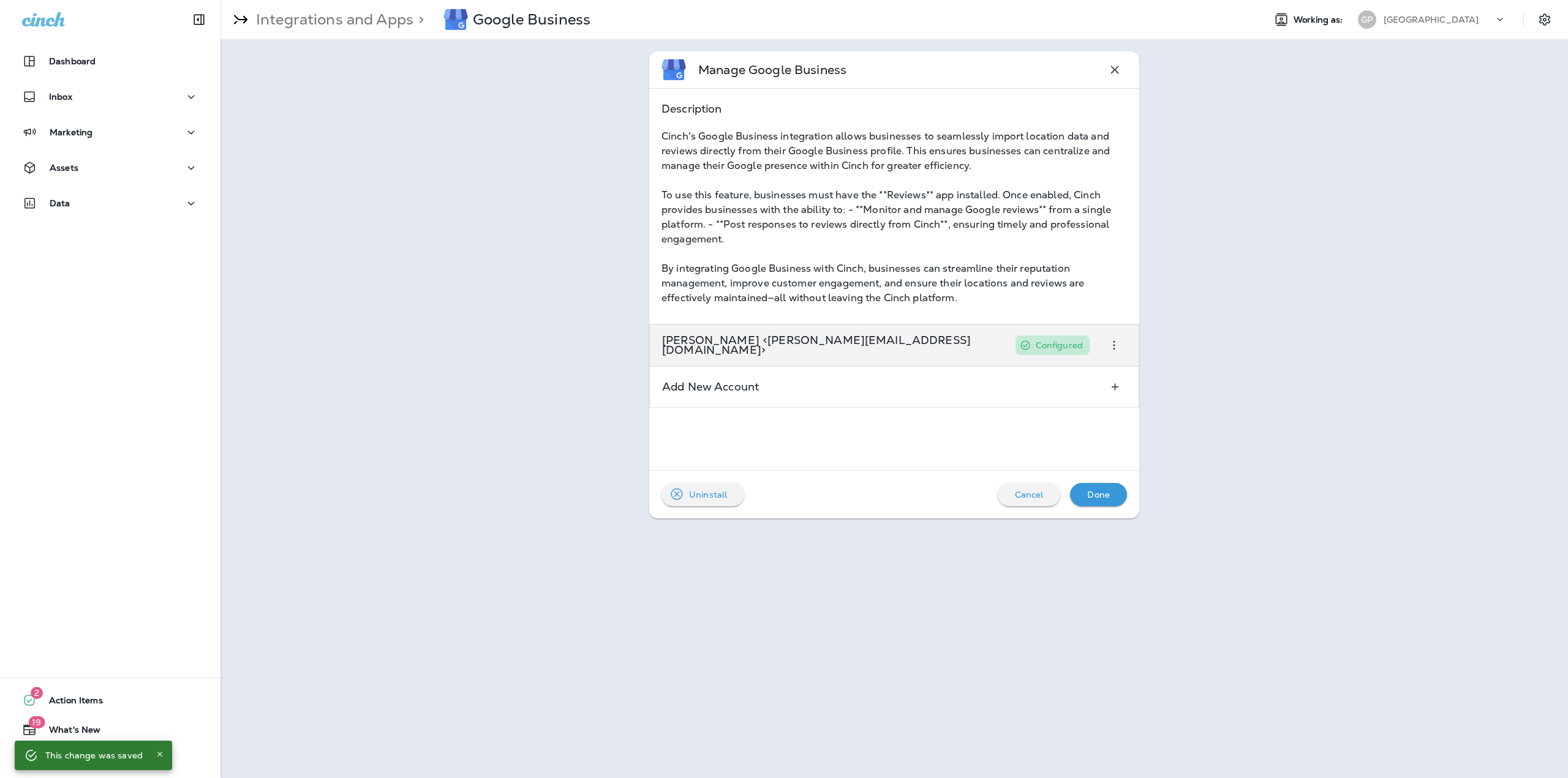
click at [897, 360] on div "Zachary N <zack@merrickmarketing.net> Configured" at bounding box center [875, 345] width 452 height 40
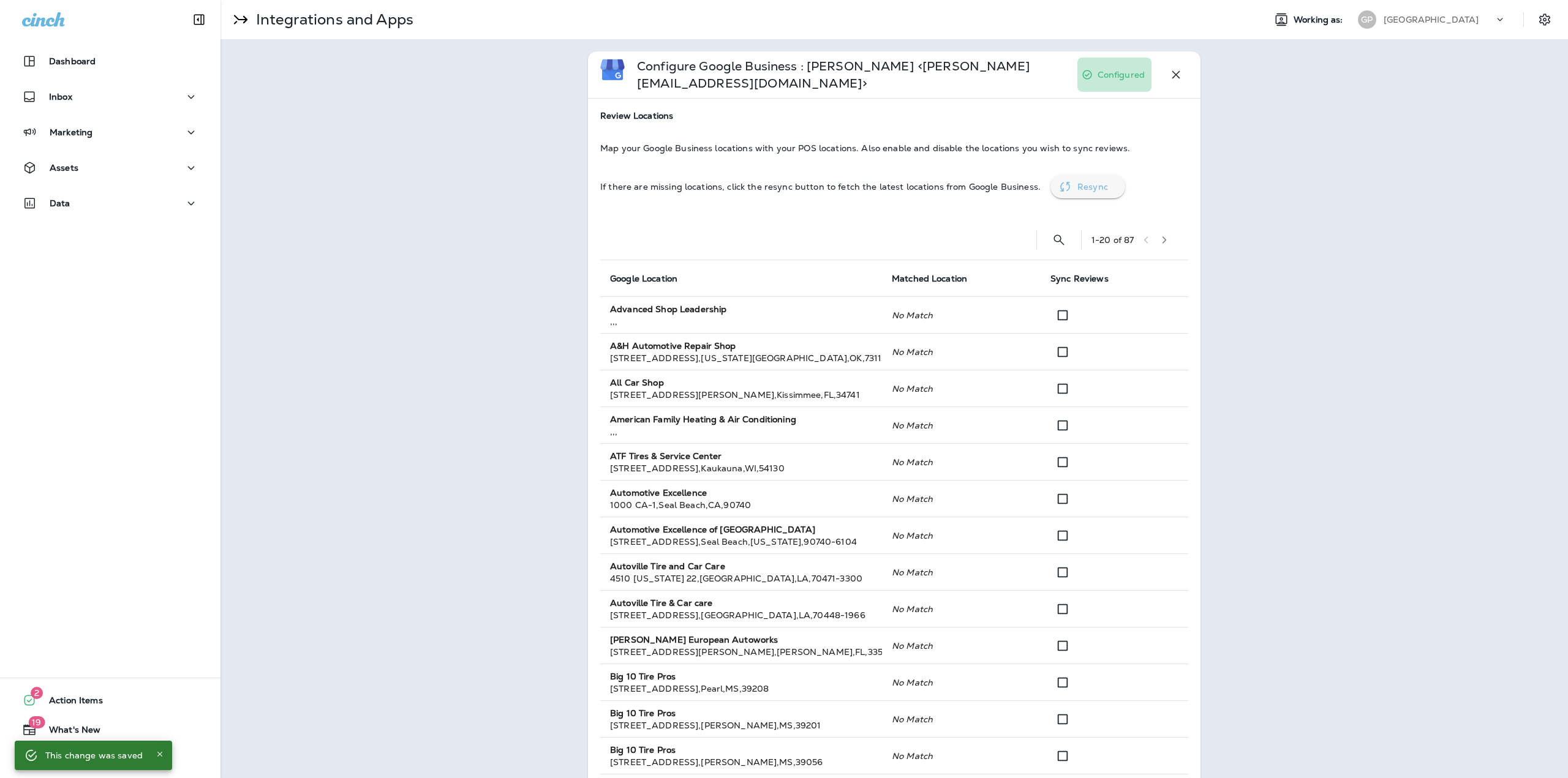
click at [1077, 182] on p "Resync" at bounding box center [1092, 187] width 31 height 10
click at [1056, 234] on icon "Search Locations" at bounding box center [1059, 239] width 14 height 14
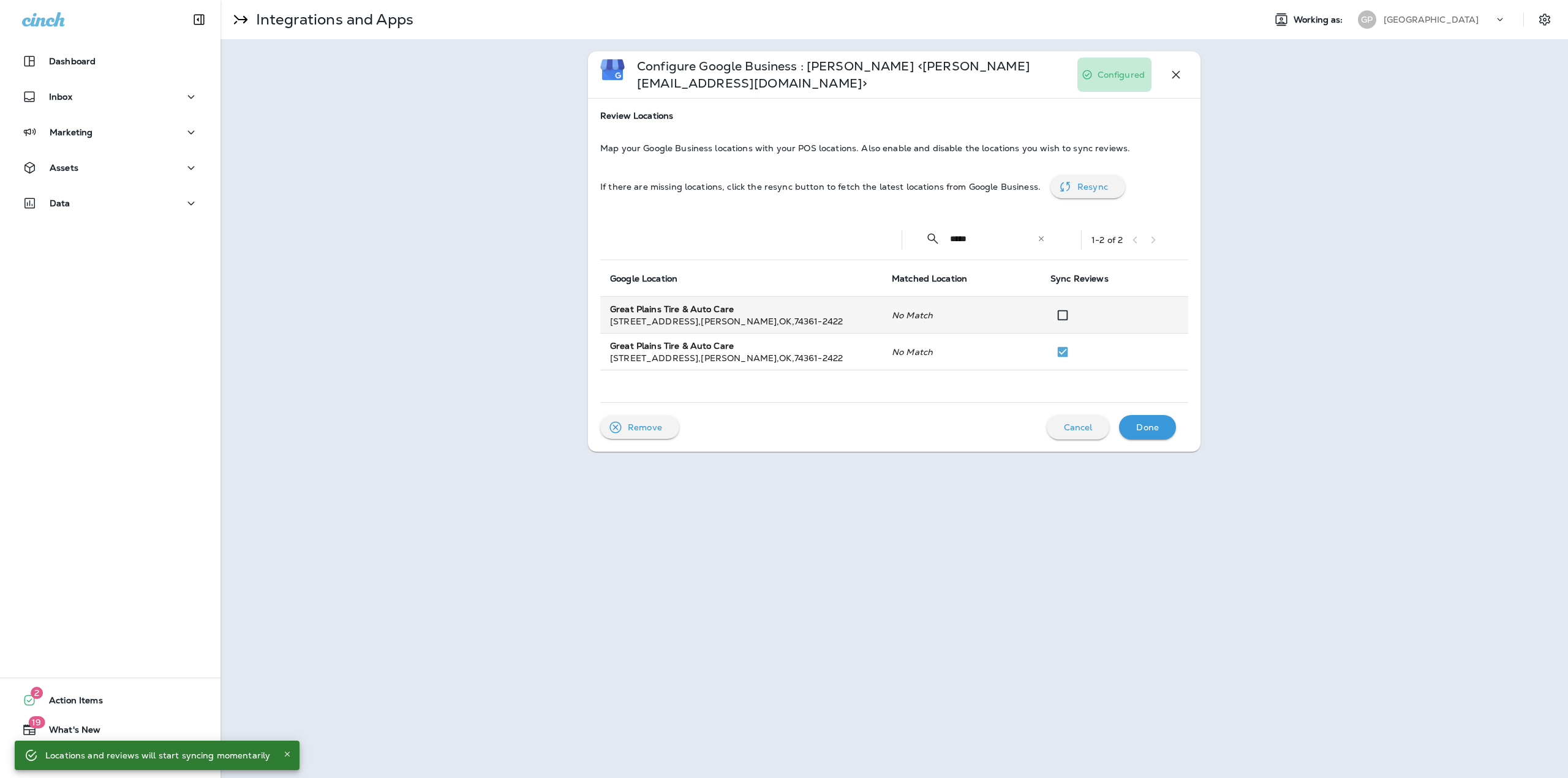
type input "*****"
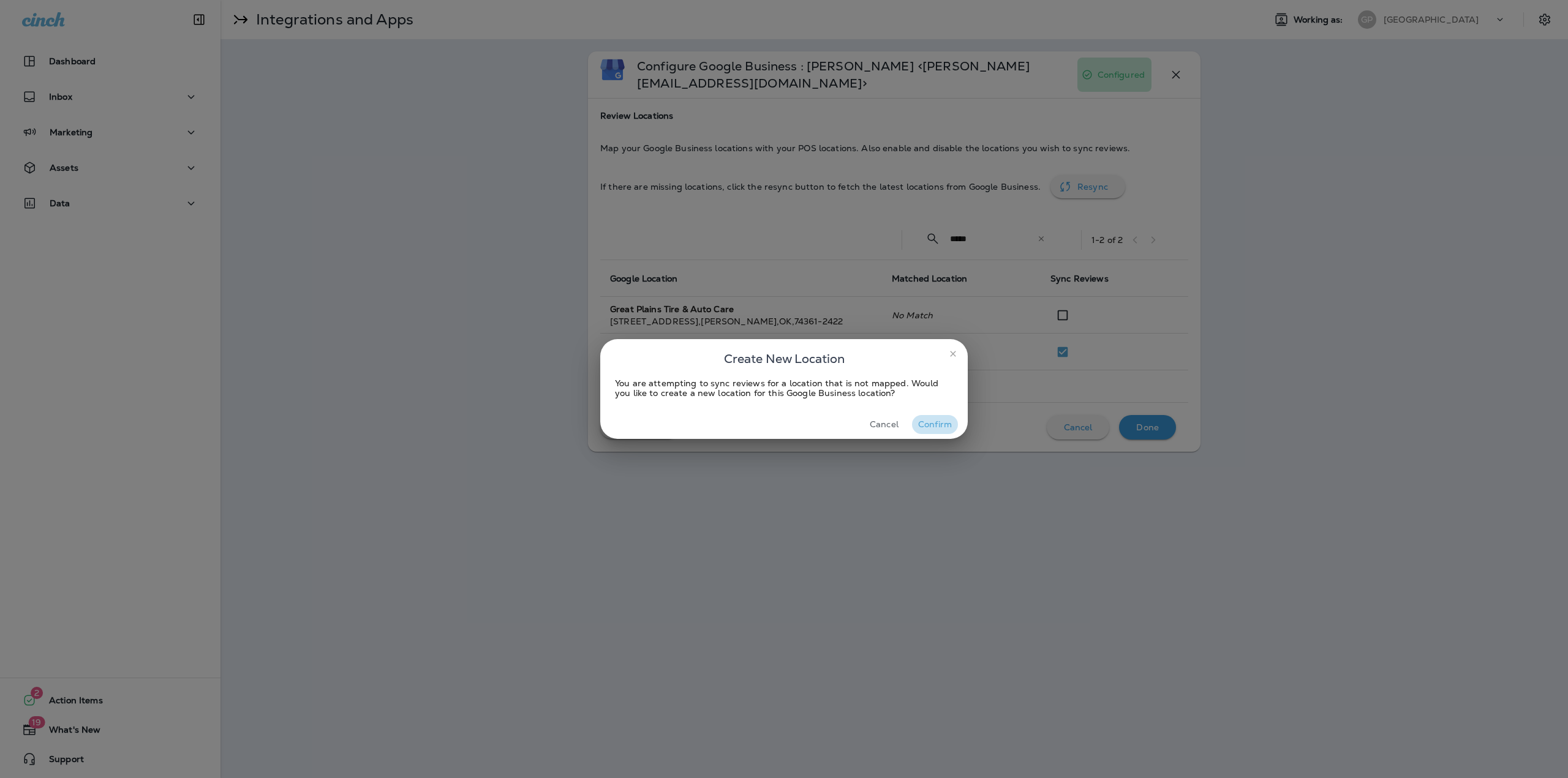
click at [940, 423] on button "Confirm" at bounding box center [935, 425] width 46 height 19
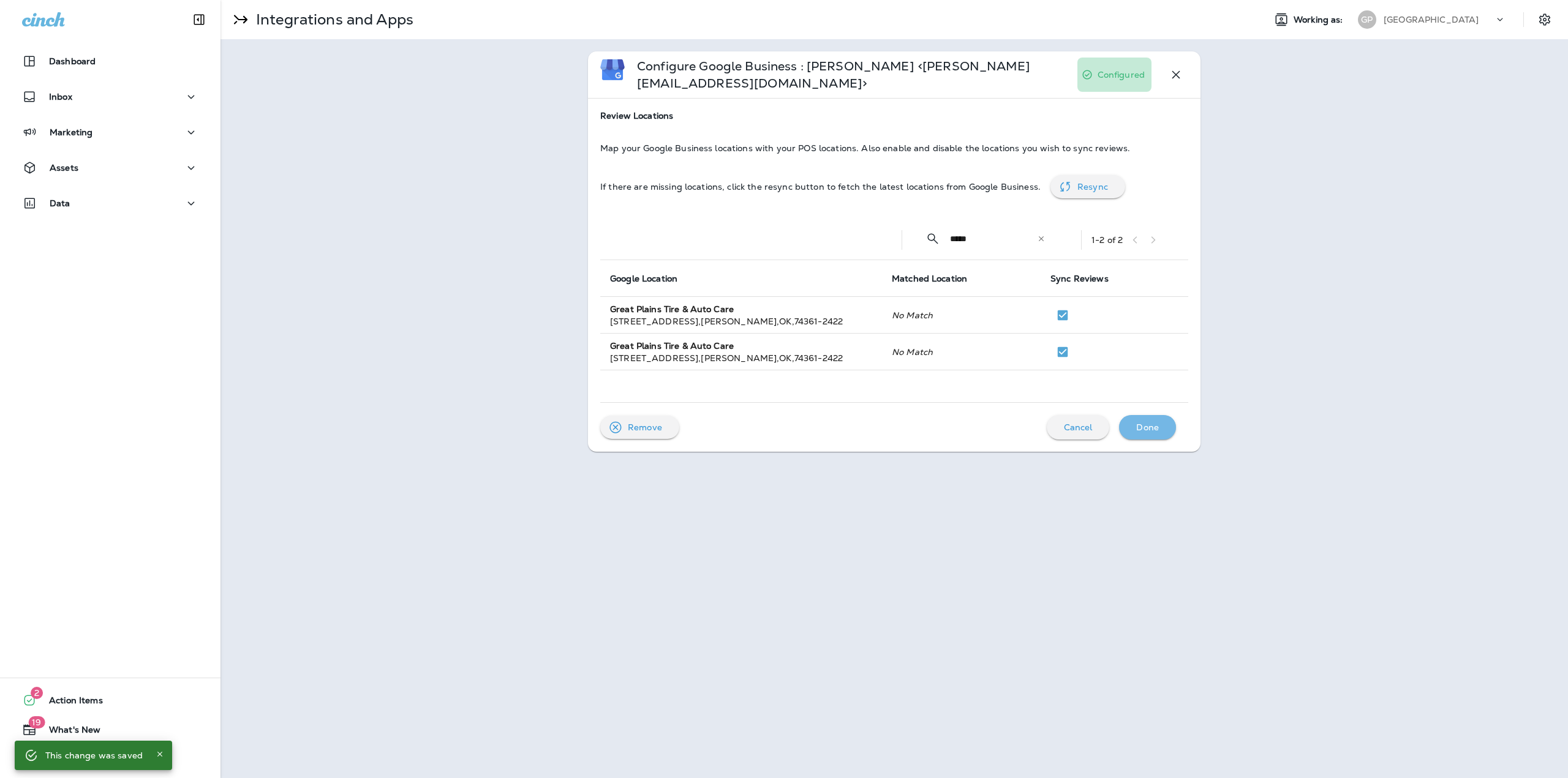
click at [1142, 423] on p "Done" at bounding box center [1148, 428] width 23 height 10
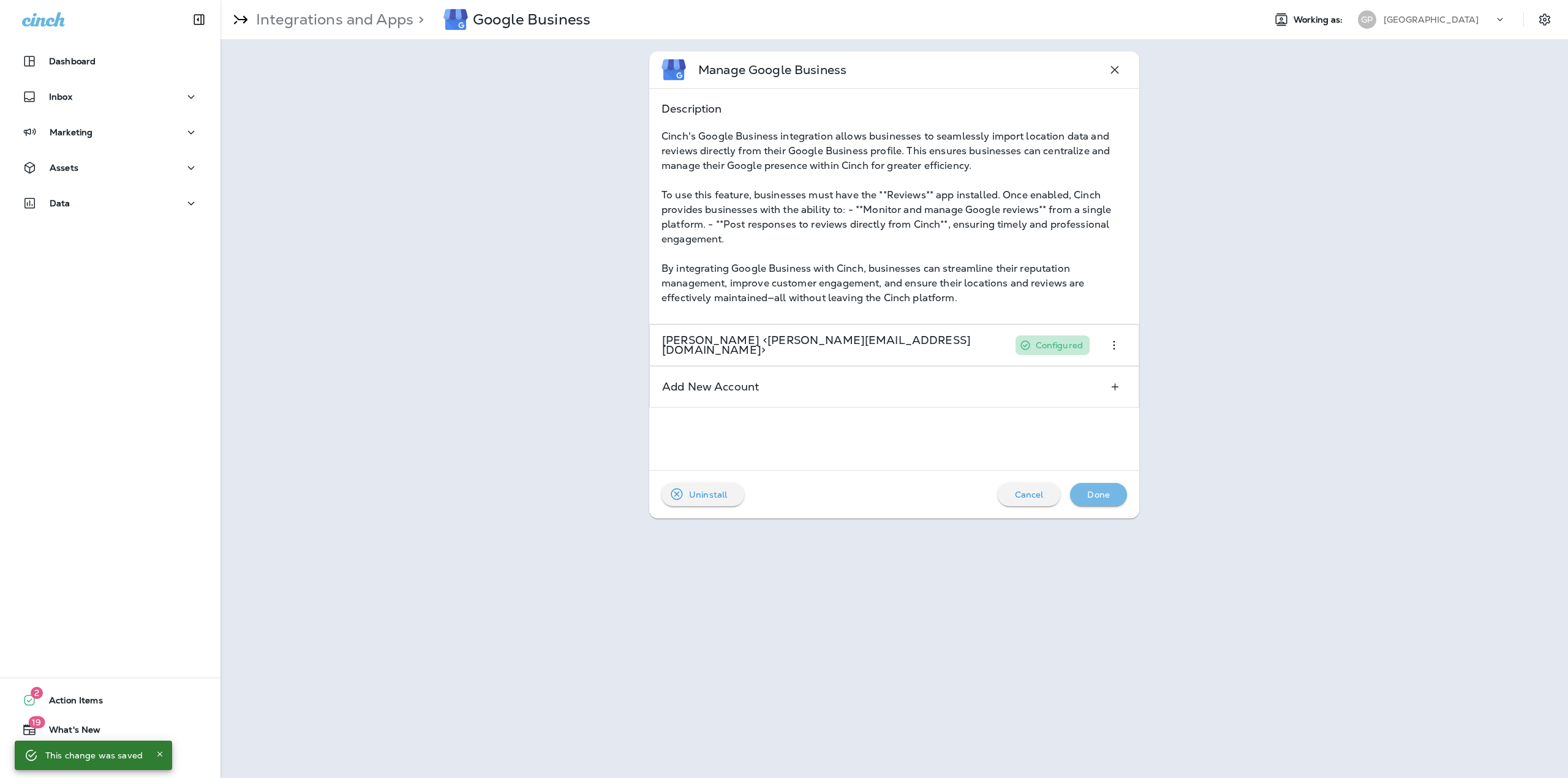
click at [1104, 489] on p "Done" at bounding box center [1098, 495] width 23 height 10
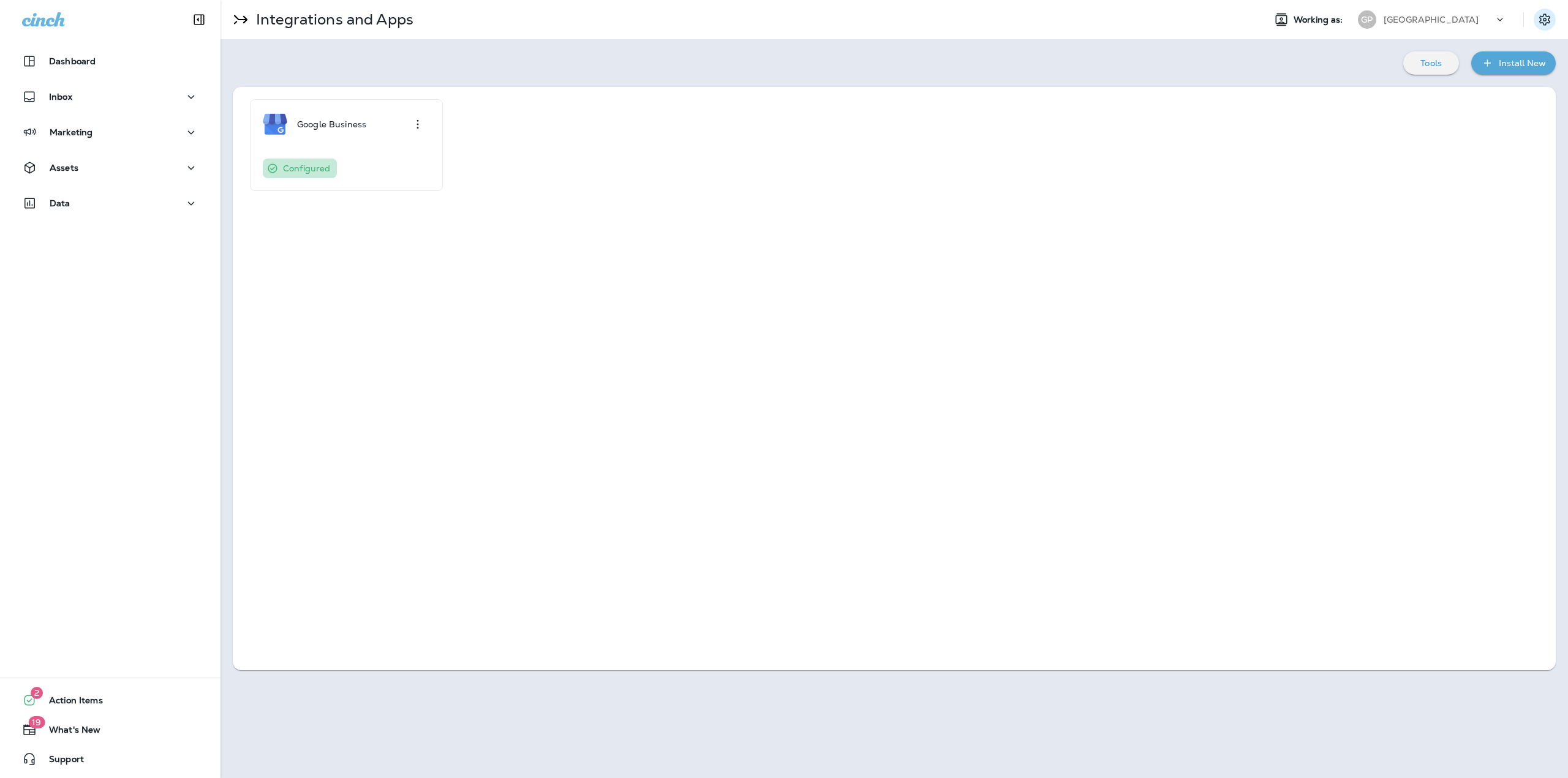
click at [1540, 12] on button "Settings" at bounding box center [1544, 20] width 22 height 22
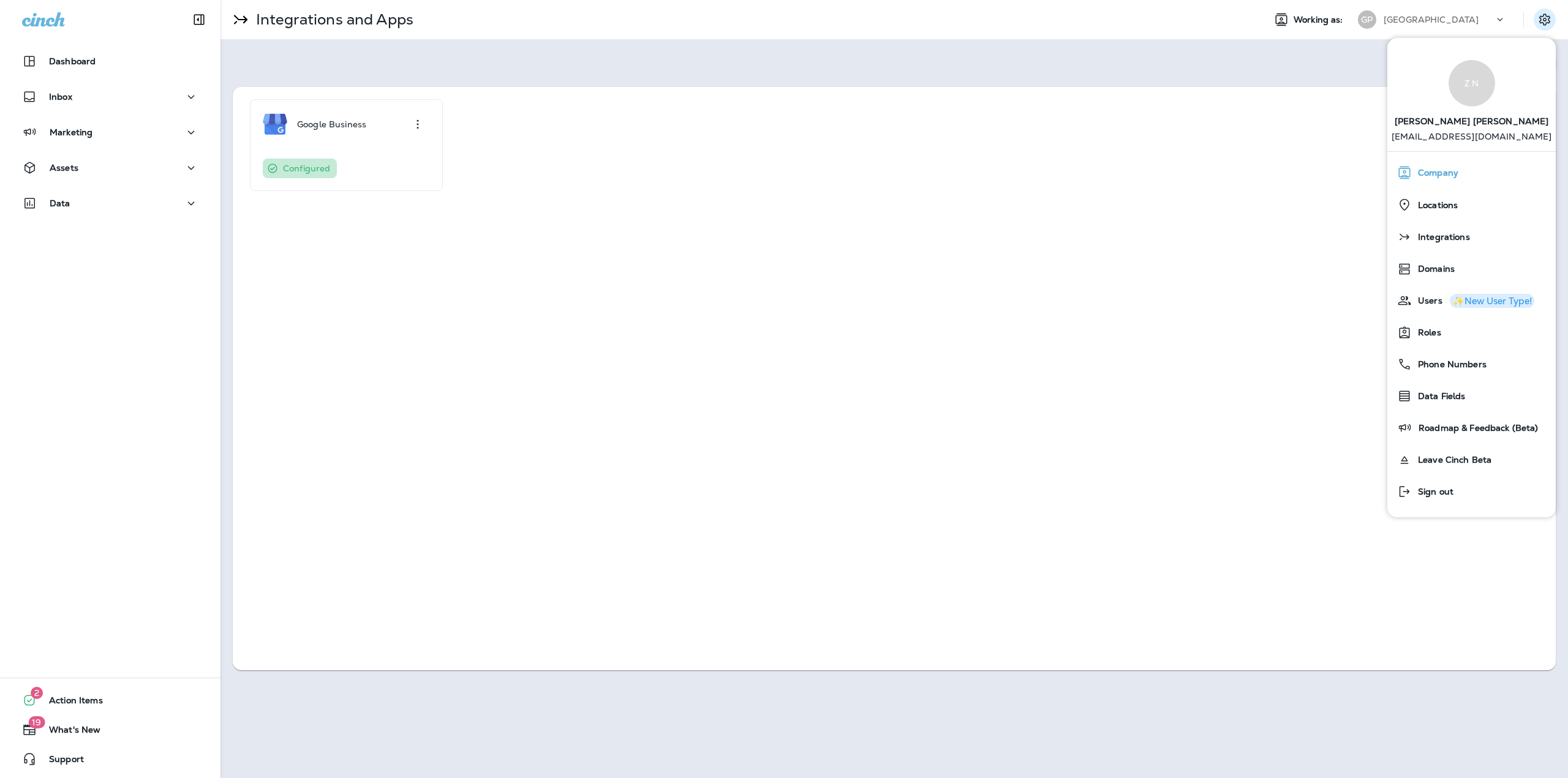
click at [1430, 176] on span "Company" at bounding box center [1435, 173] width 47 height 11
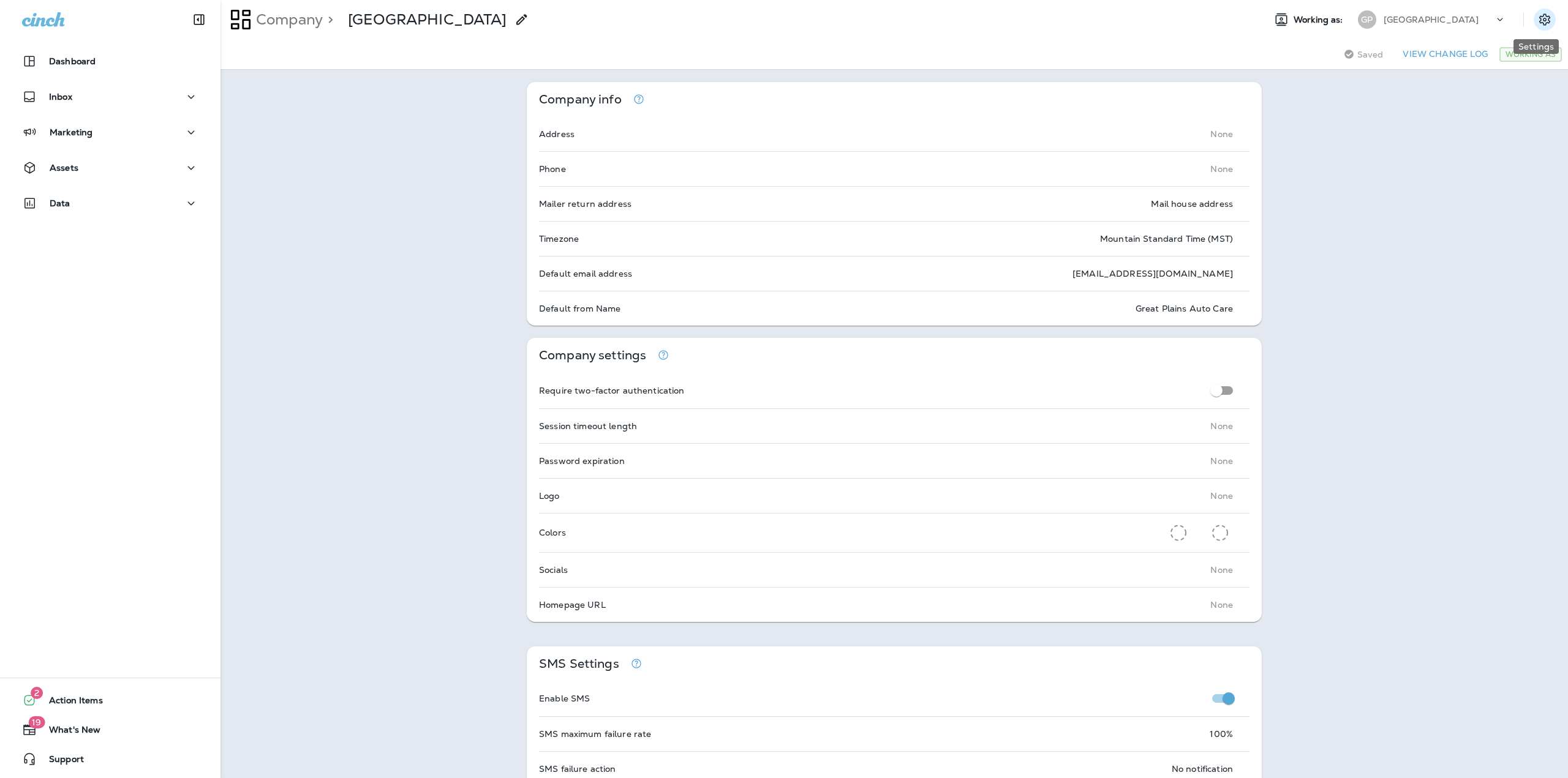
click at [1542, 23] on icon "Settings" at bounding box center [1544, 19] width 14 height 14
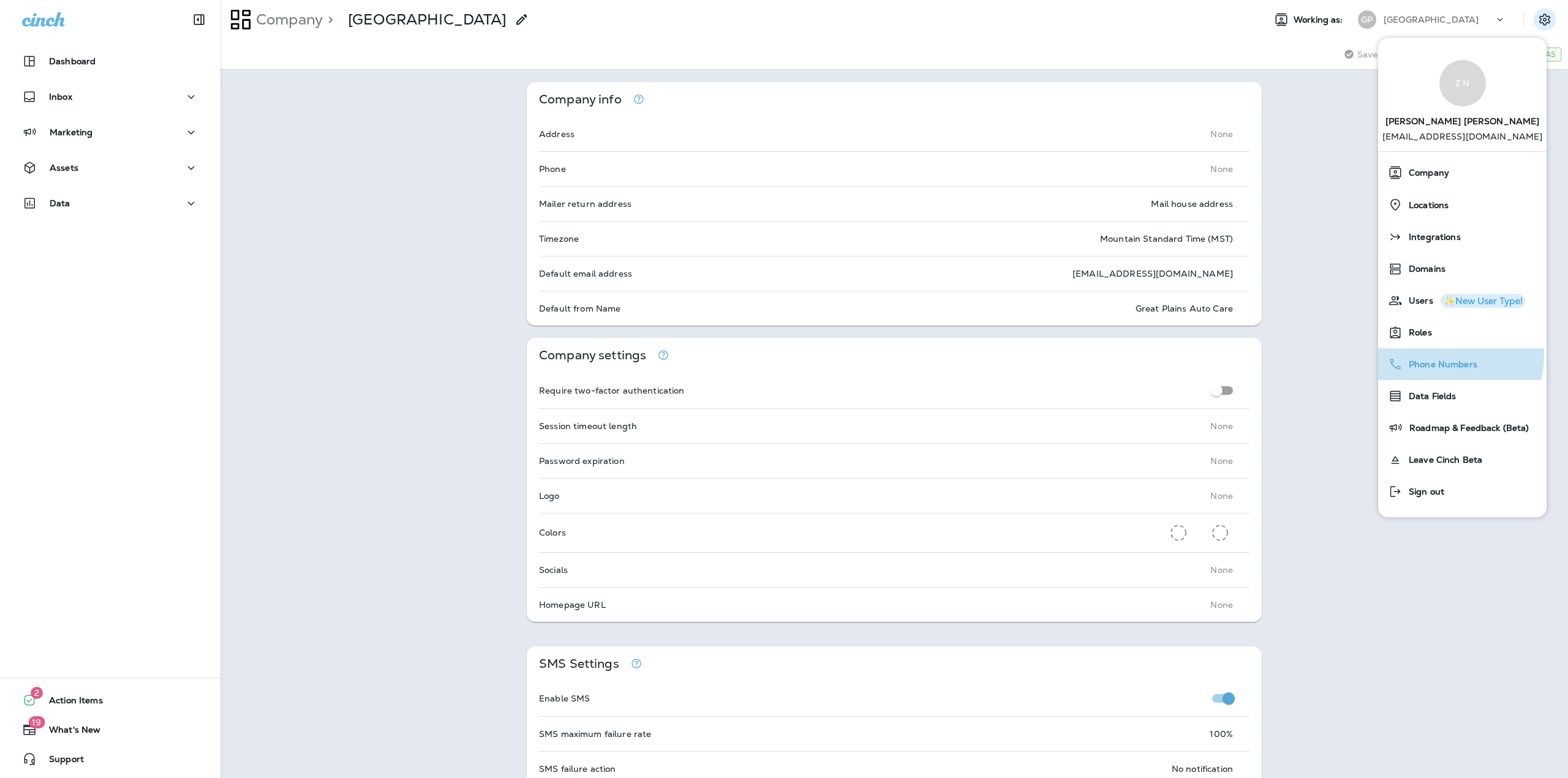
click at [1419, 354] on div "Phone Numbers" at bounding box center [1462, 364] width 159 height 25
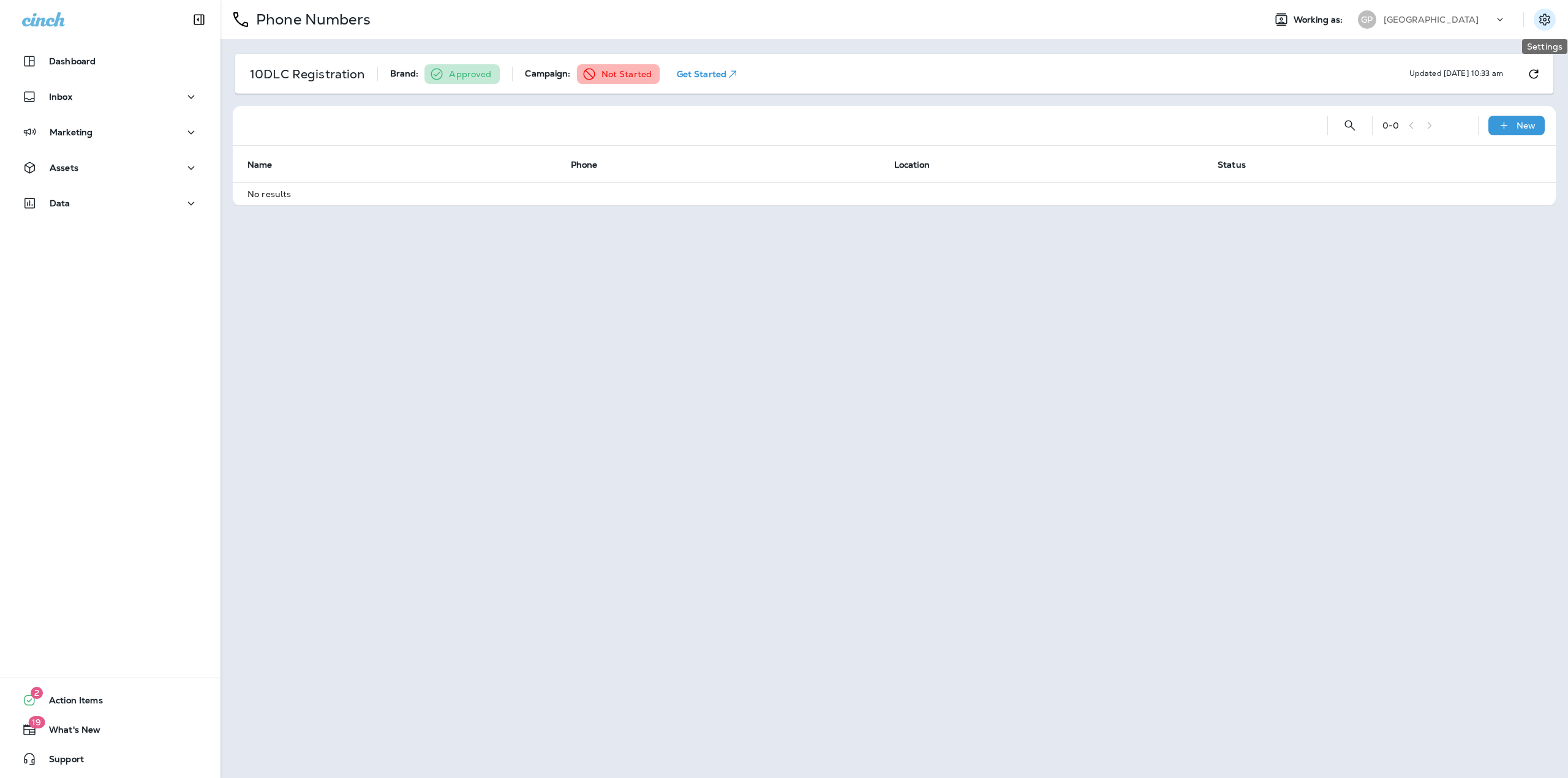
click at [1538, 25] on icon "Settings" at bounding box center [1544, 19] width 14 height 14
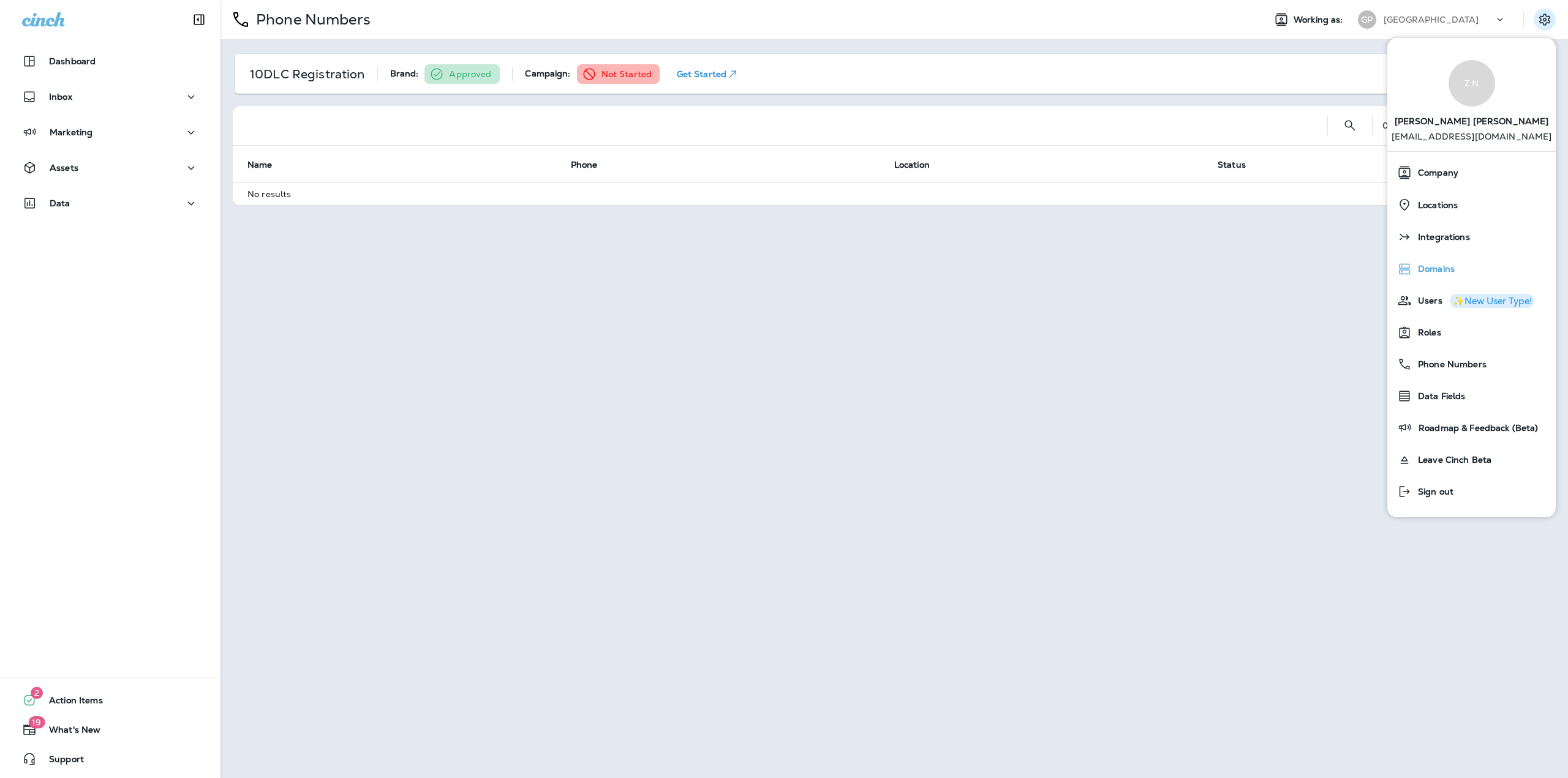
click at [1432, 272] on span "Domains" at bounding box center [1433, 269] width 43 height 11
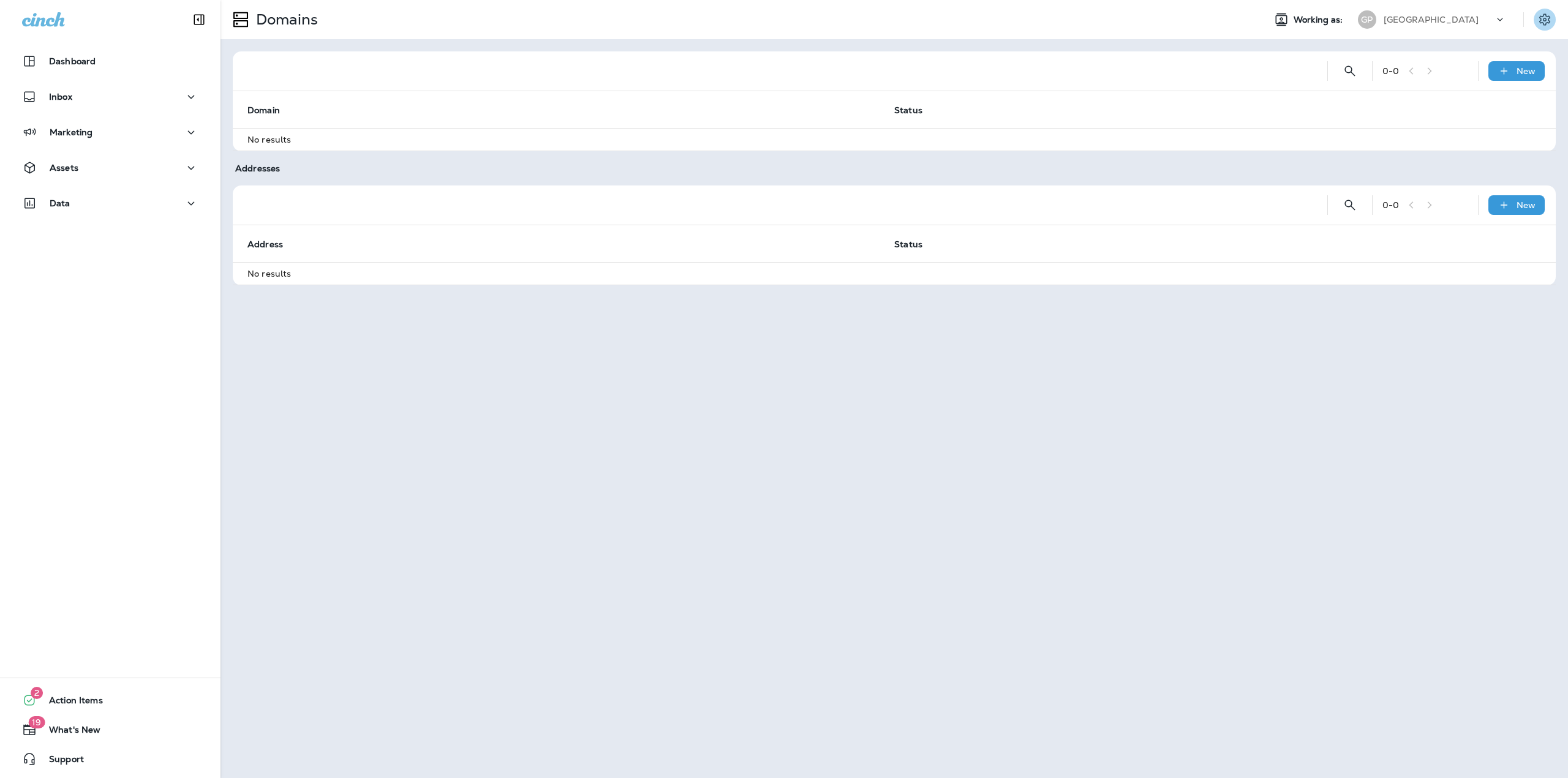
click at [1550, 26] on icon "Settings" at bounding box center [1544, 19] width 14 height 14
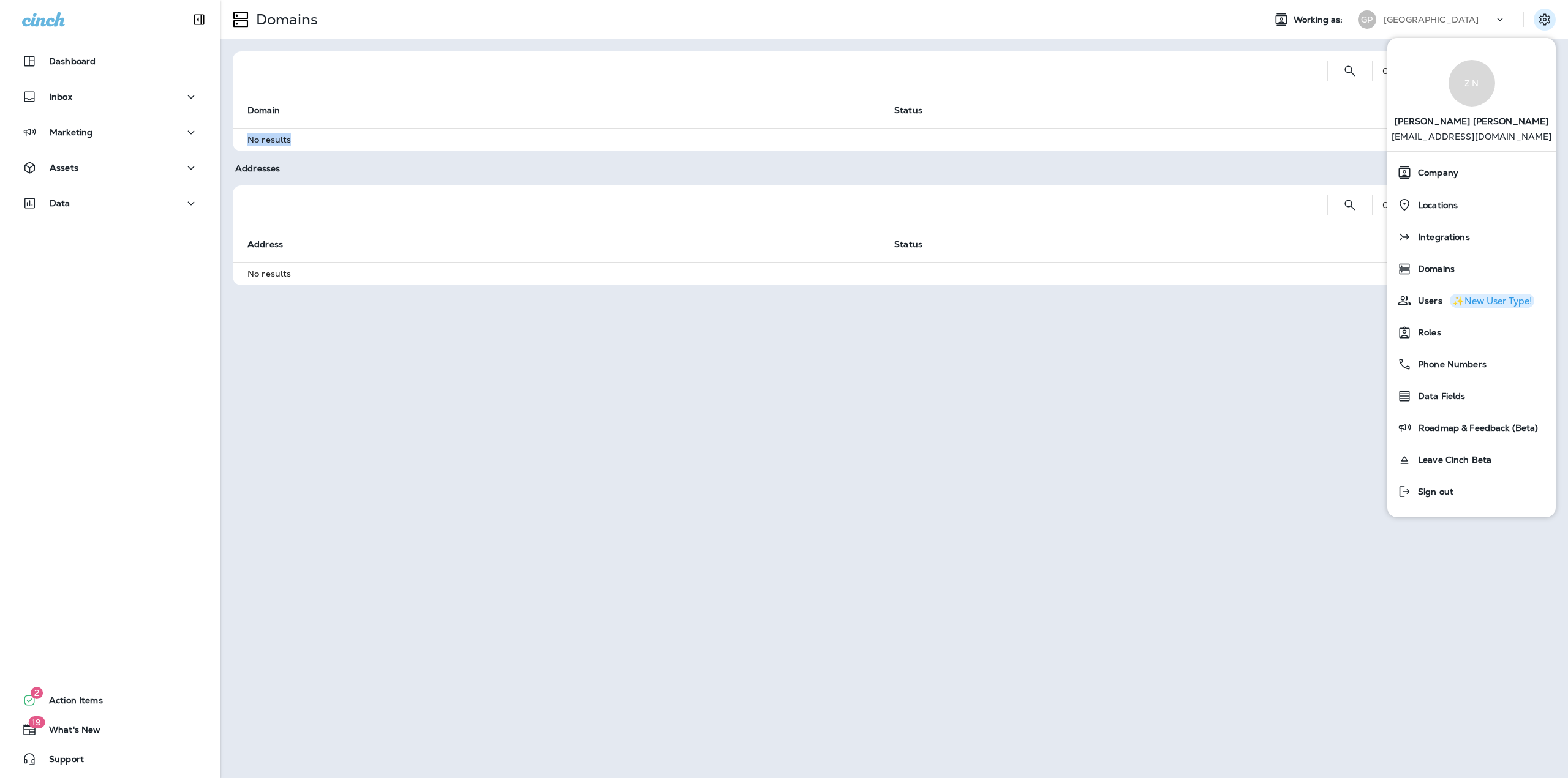
drag, startPoint x: 1075, startPoint y: 126, endPoint x: 1138, endPoint y: 131, distance: 63.2
click at [1074, 125] on table "Domain Status No results" at bounding box center [894, 121] width 1323 height 60
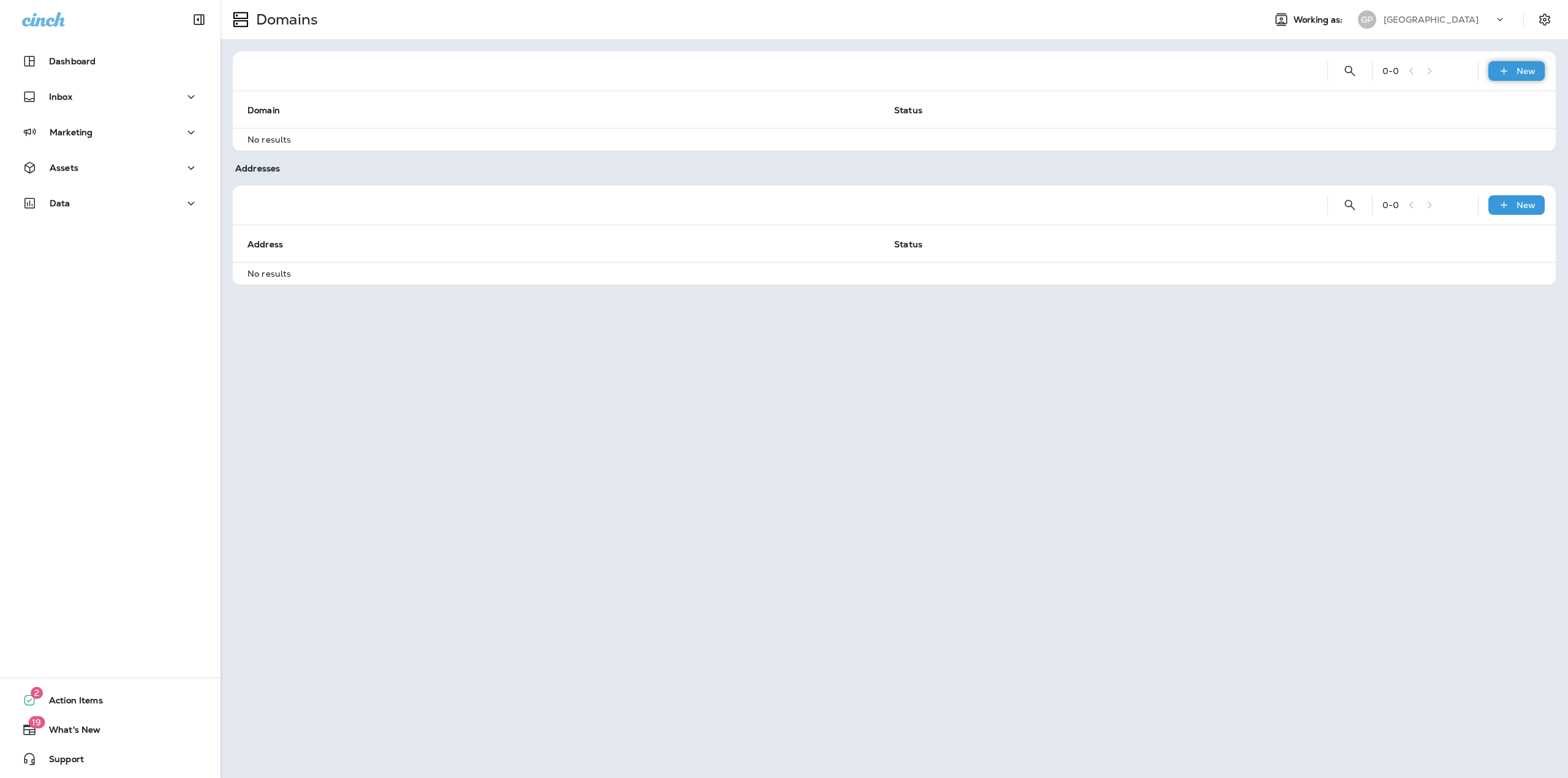
click at [1512, 74] on div "New" at bounding box center [1516, 71] width 56 height 20
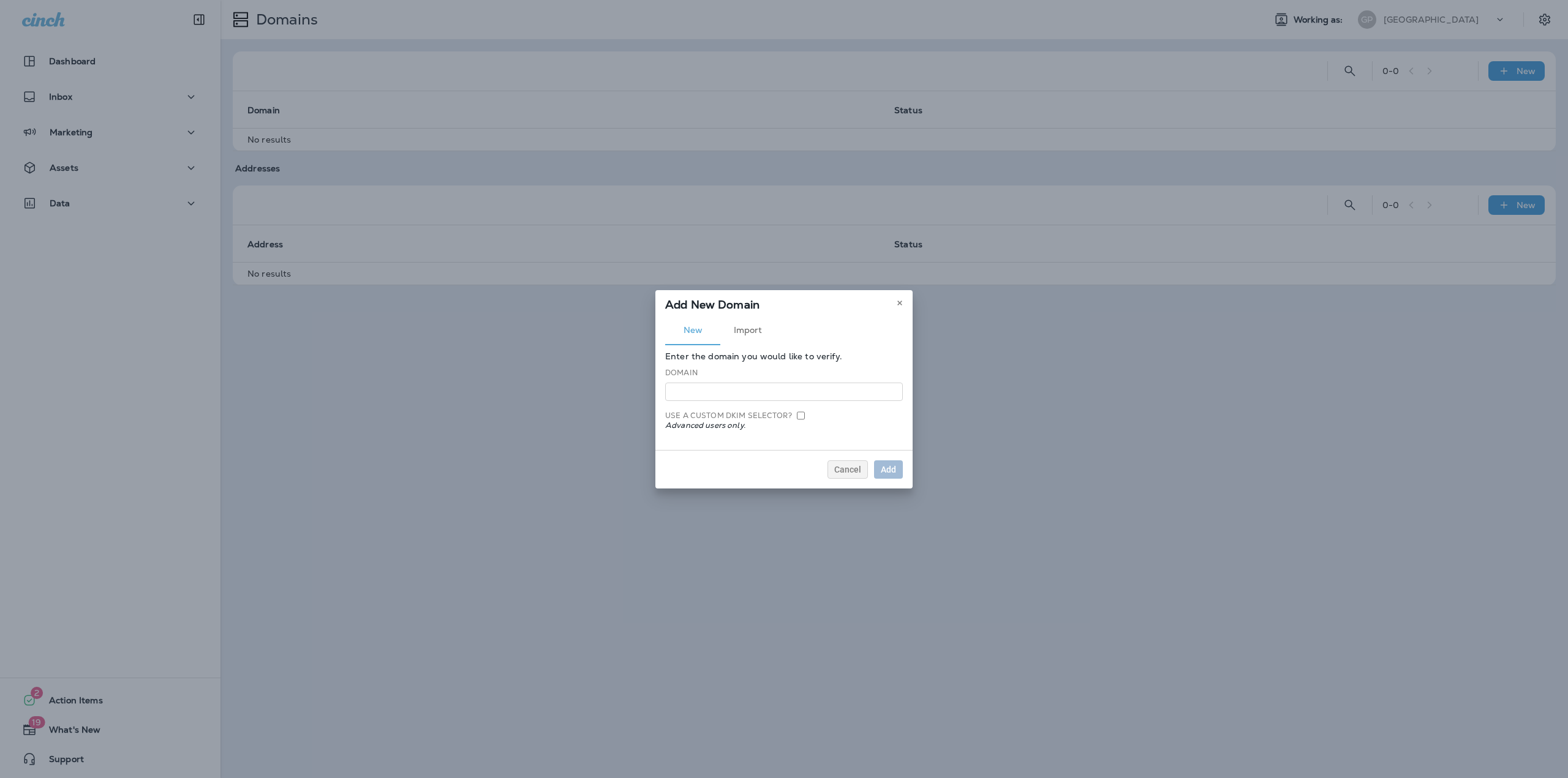
type input "**********"
click at [768, 394] on input at bounding box center [783, 391] width 238 height 18
paste input "**********"
drag, startPoint x: 695, startPoint y: 392, endPoint x: 667, endPoint y: 392, distance: 28.0
click at [667, 392] on input "**********" at bounding box center [783, 391] width 238 height 18
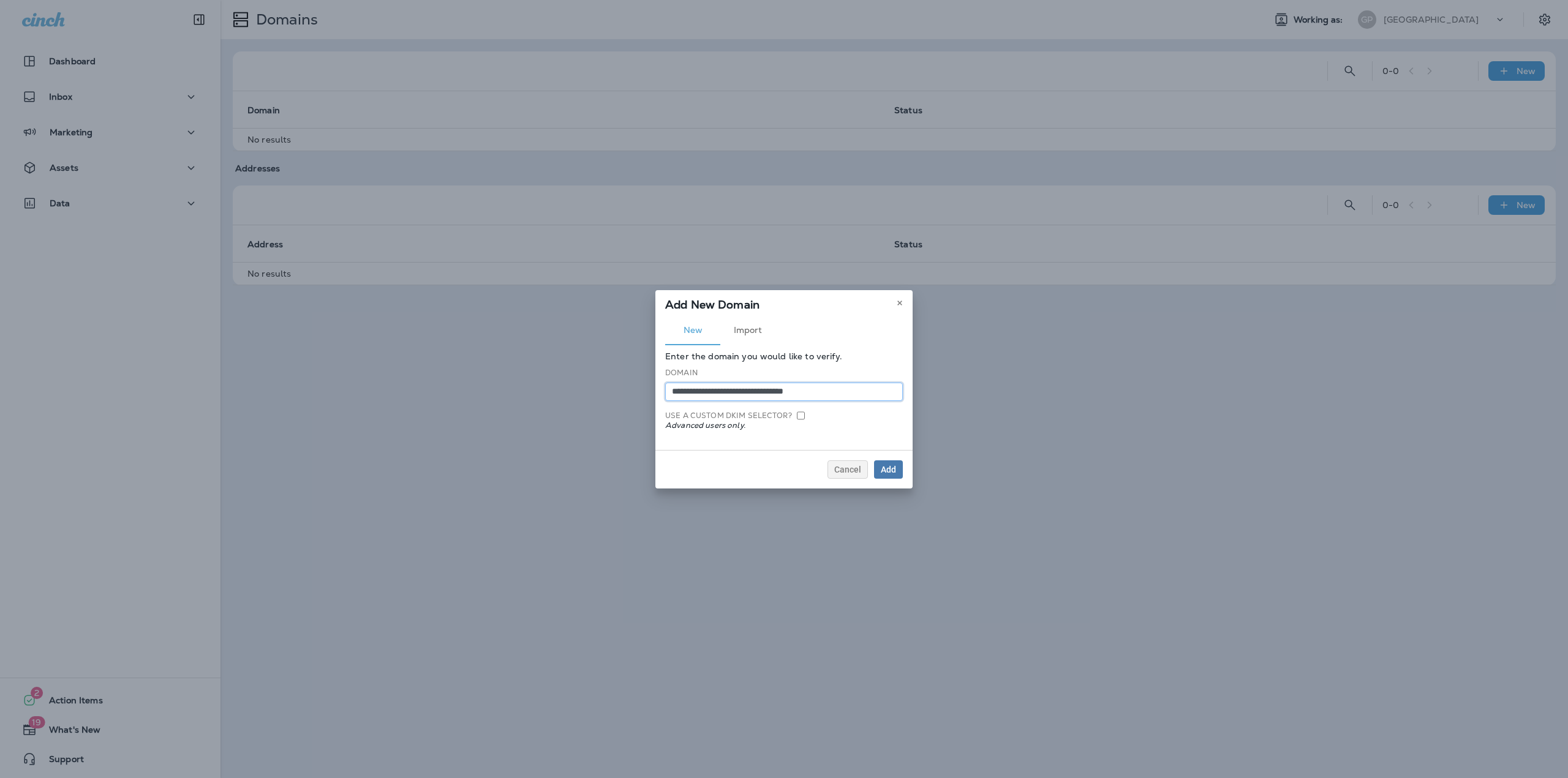
drag, startPoint x: 846, startPoint y: 391, endPoint x: 766, endPoint y: 392, distance: 80.0
click at [766, 392] on input "**********" at bounding box center [783, 391] width 238 height 18
type input "**********"
click at [782, 461] on div "Cancel Add" at bounding box center [784, 469] width 257 height 38
click at [889, 472] on div "Add" at bounding box center [888, 470] width 15 height 9
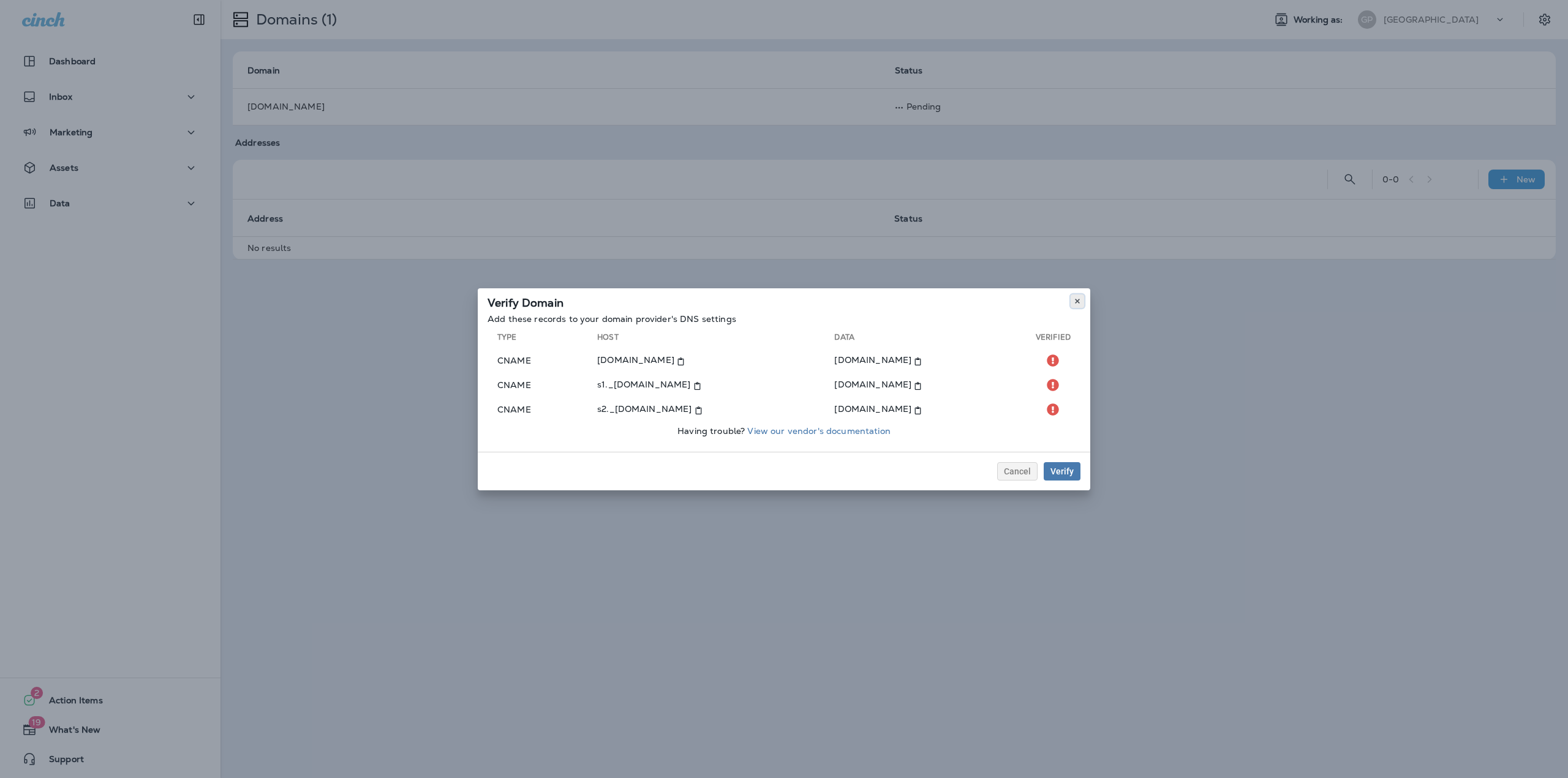
click at [1078, 304] on icon at bounding box center [1078, 301] width 8 height 8
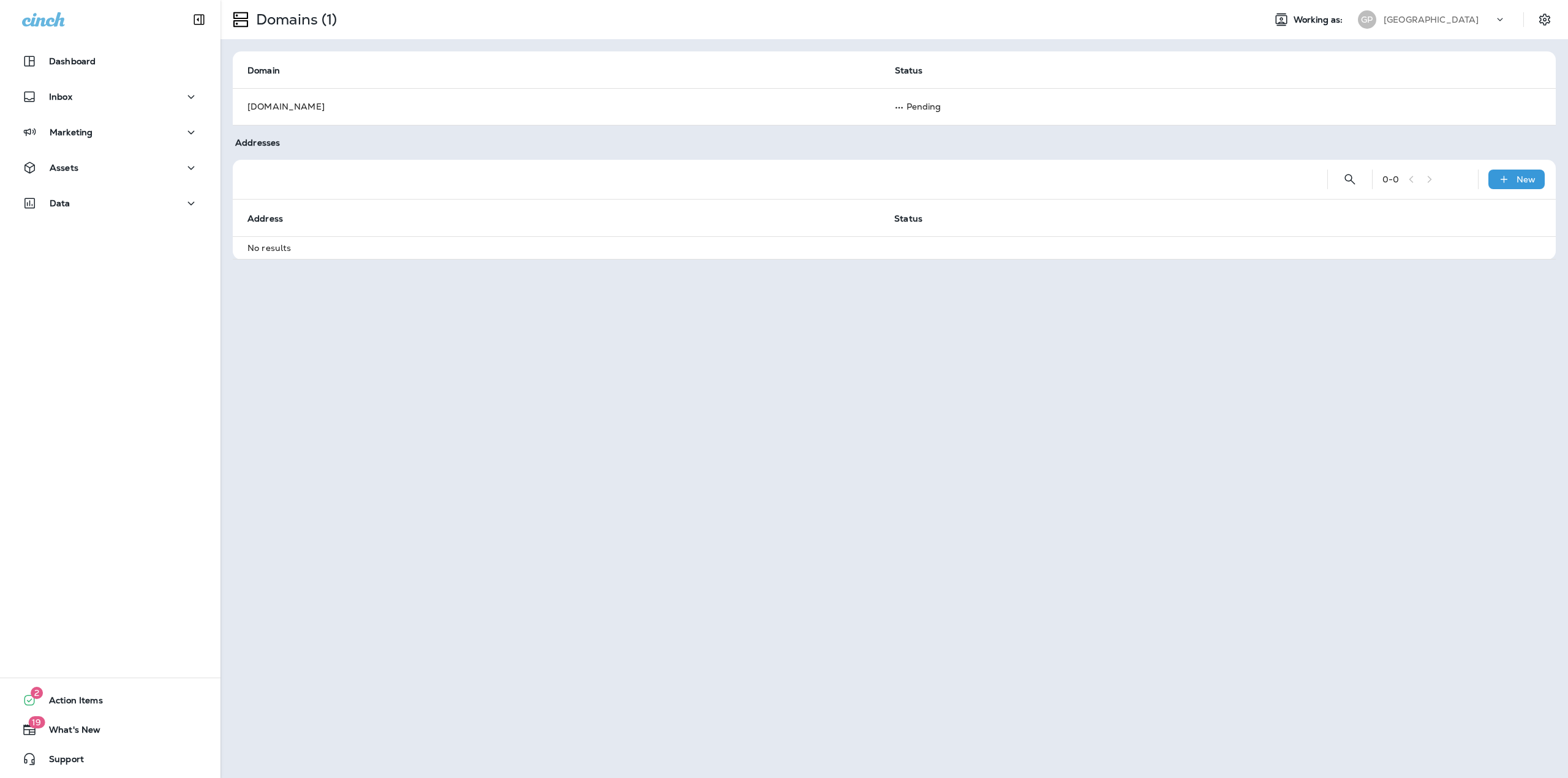
click at [1432, 13] on div "[GEOGRAPHIC_DATA]" at bounding box center [1438, 20] width 110 height 18
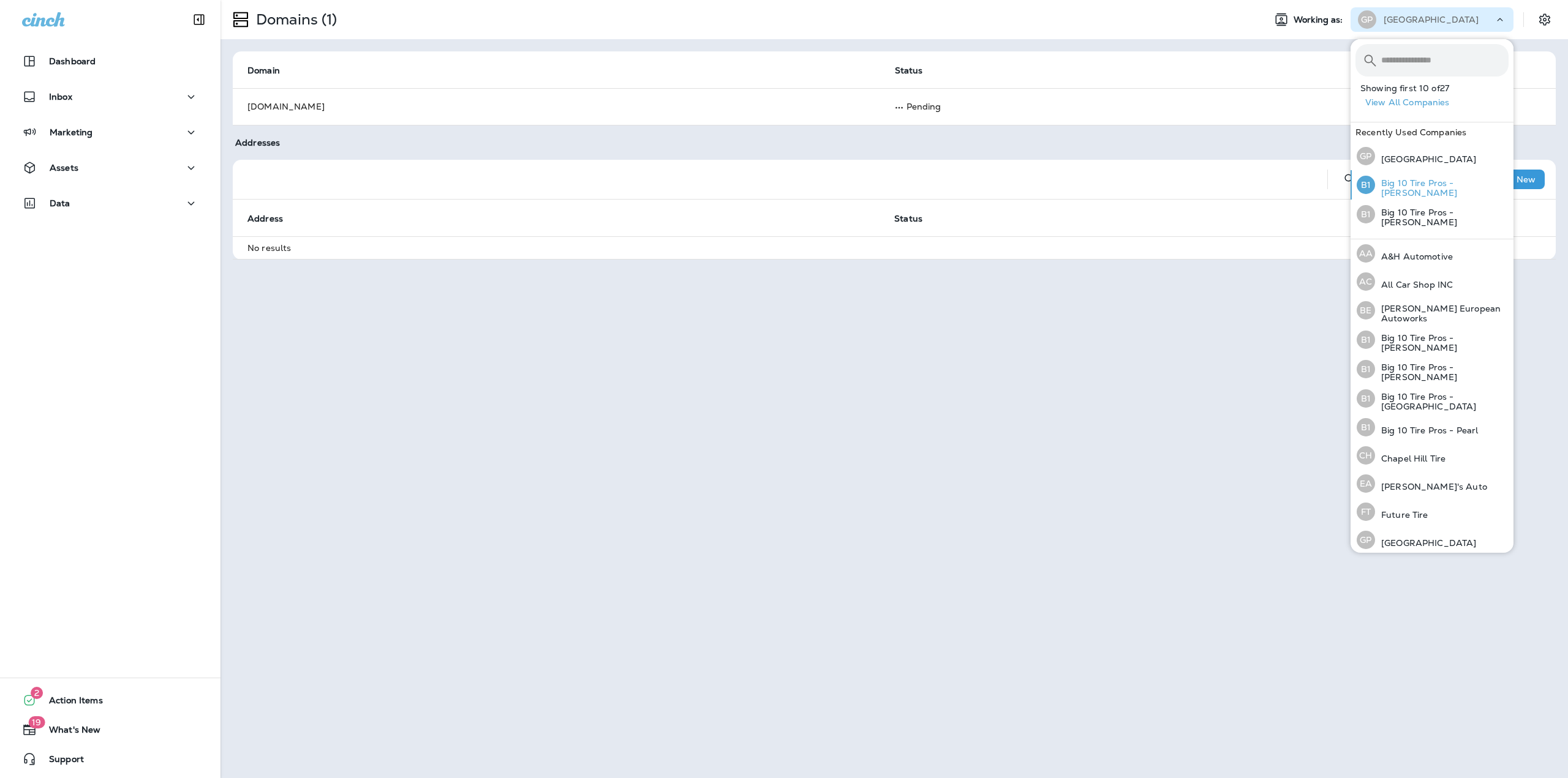
click at [1412, 180] on div "B1 Big 10 Tire Pros - Clinton" at bounding box center [1433, 185] width 162 height 30
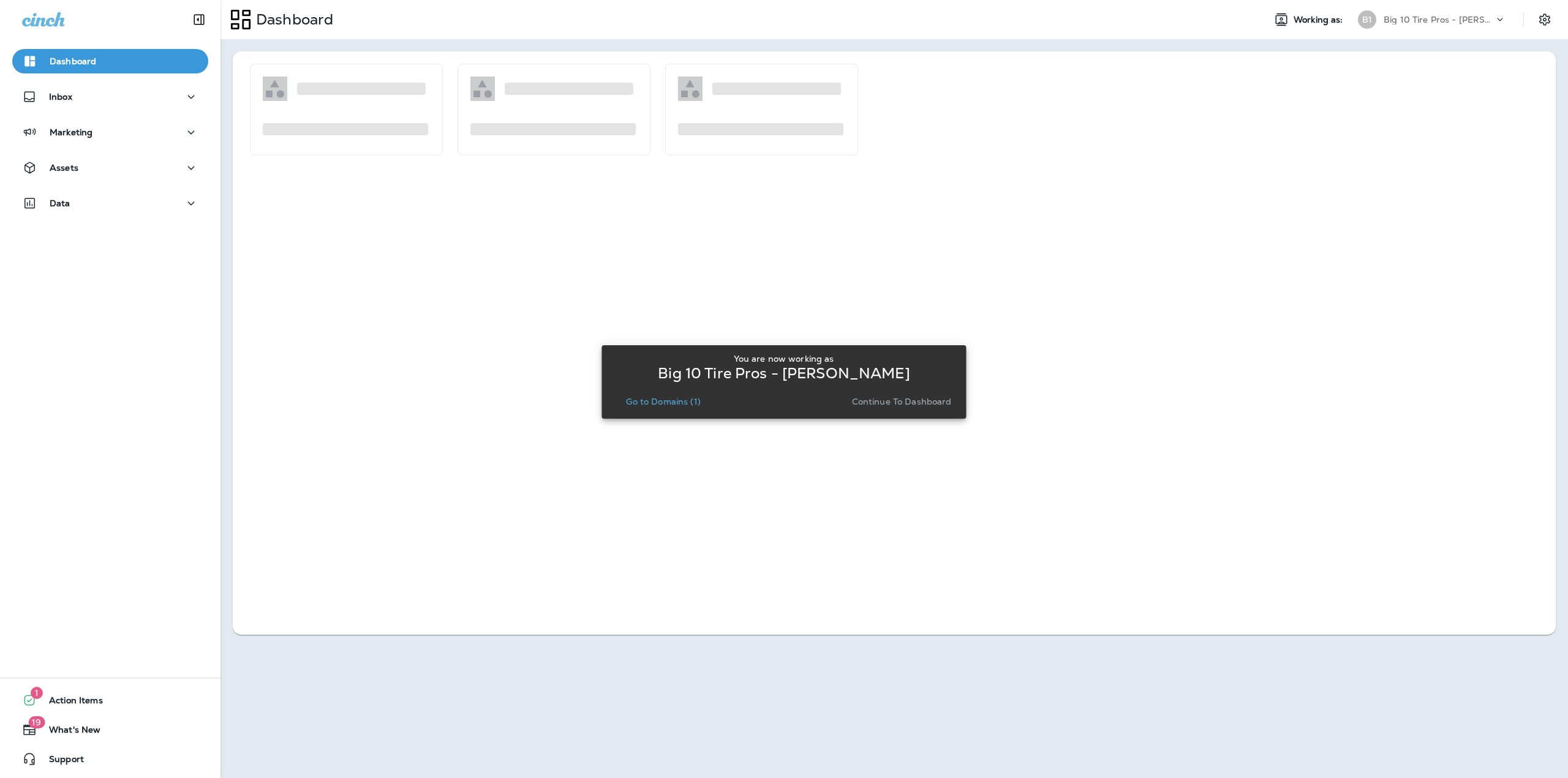
click at [664, 396] on button "Go to Domains (1)" at bounding box center [662, 401] width 84 height 17
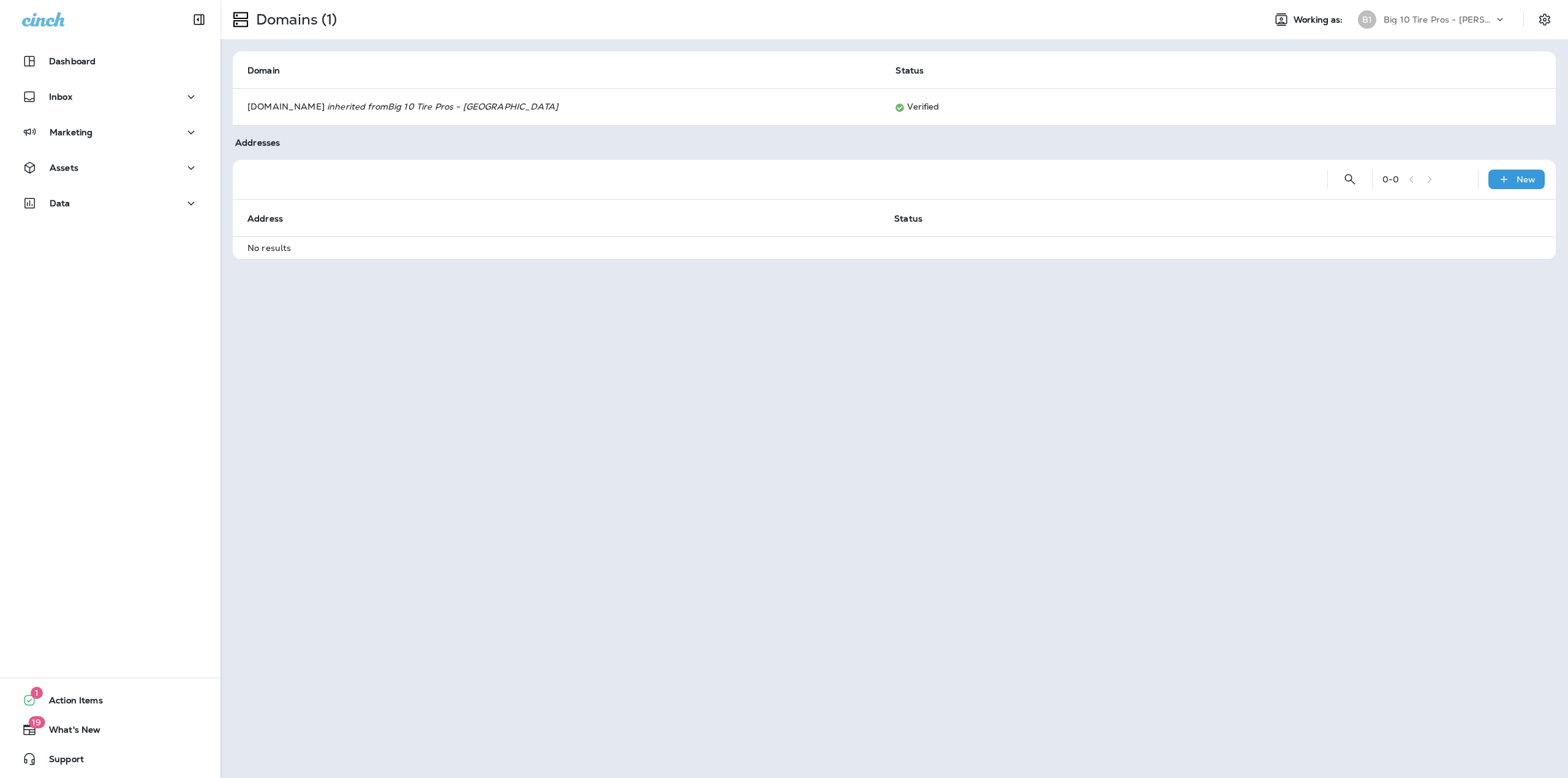
click at [1430, 14] on p "Big 10 Tire Pros - [PERSON_NAME]" at bounding box center [1438, 20] width 110 height 10
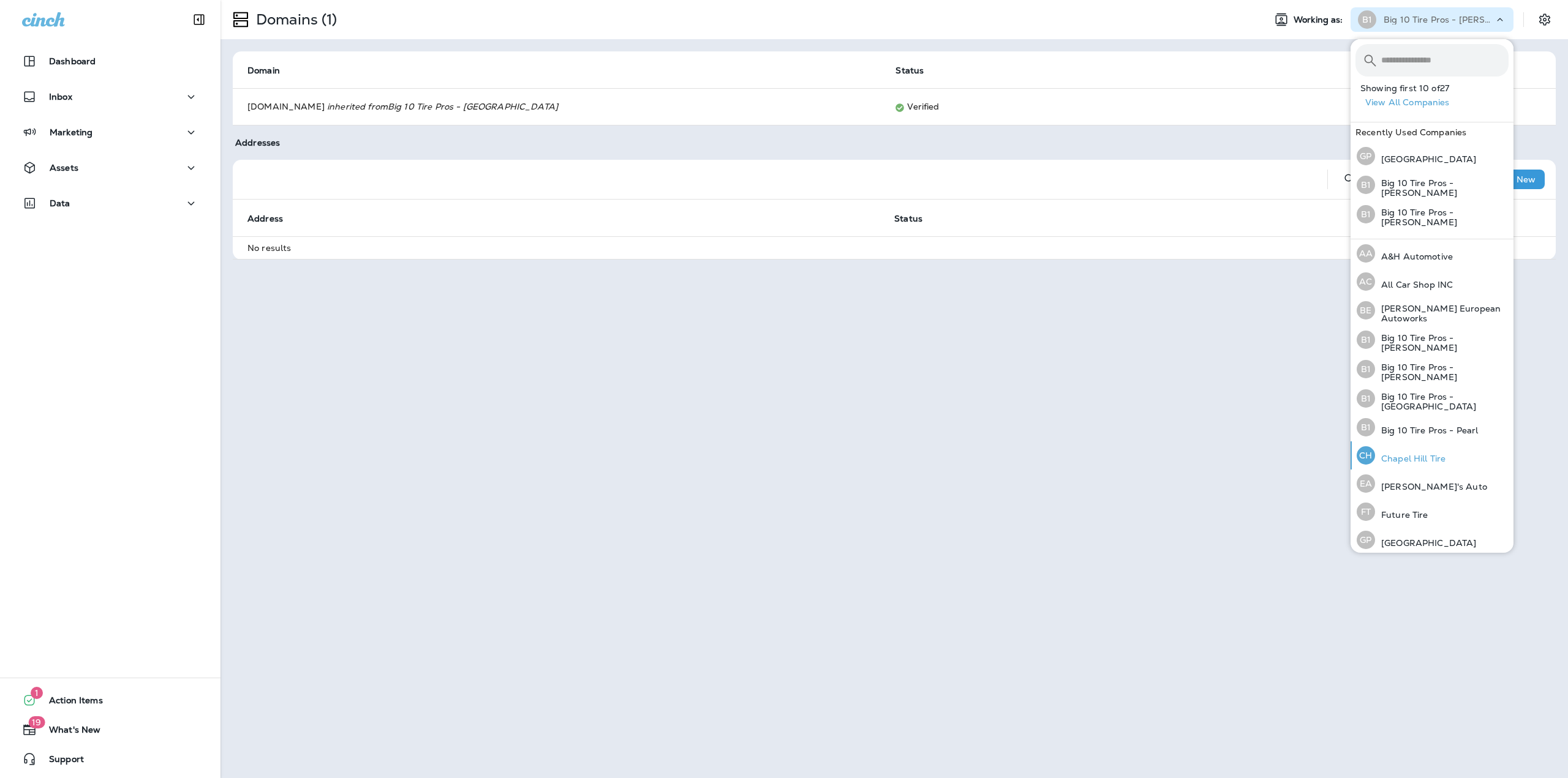
click at [1427, 455] on p "Chapel Hill Tire" at bounding box center [1410, 459] width 71 height 10
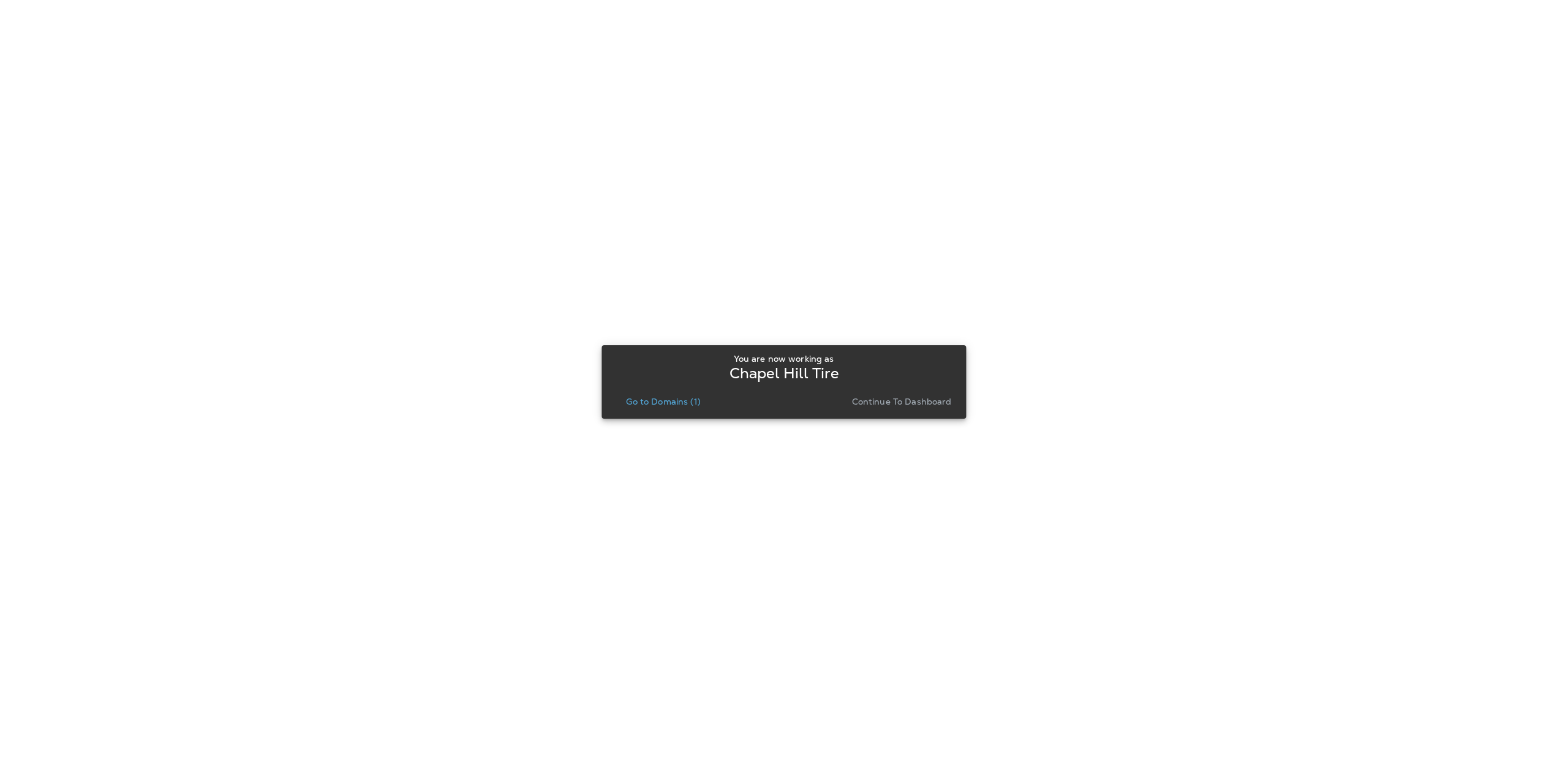
click at [682, 398] on p "Go to Domains (1)" at bounding box center [663, 402] width 74 height 10
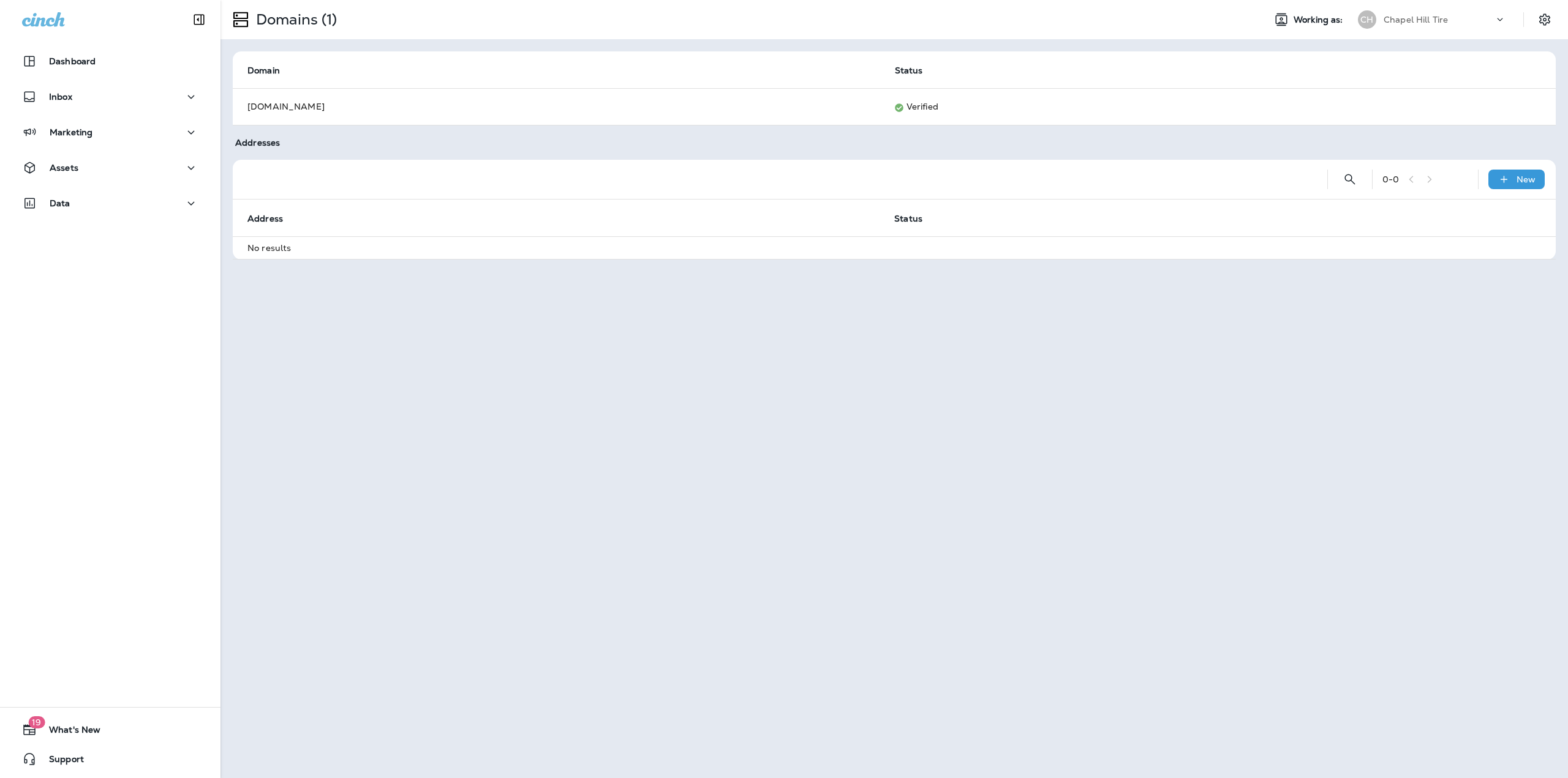
click at [1460, 21] on div "Chapel Hill Tire" at bounding box center [1438, 20] width 110 height 18
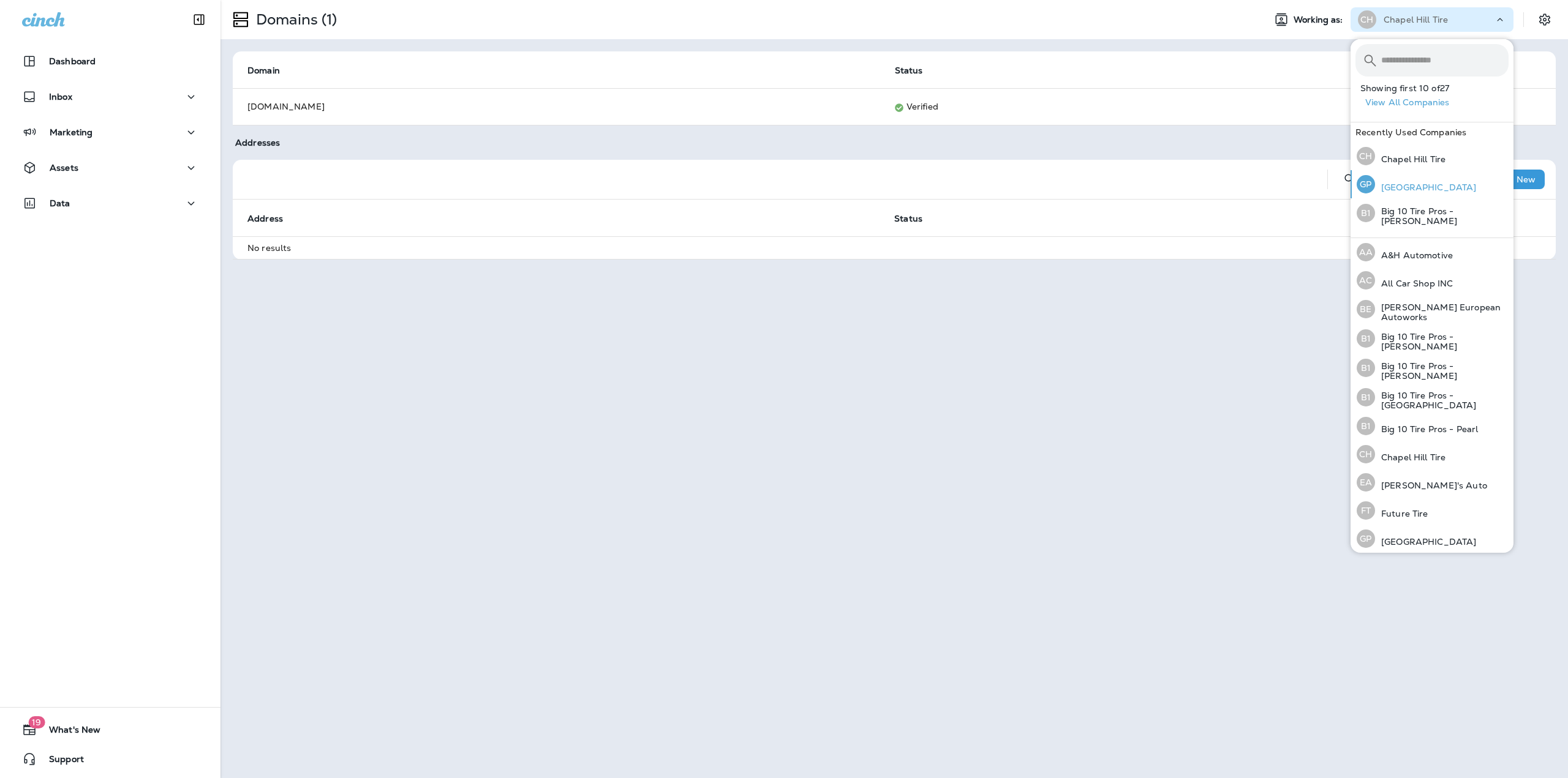
click at [1422, 185] on p "[GEOGRAPHIC_DATA]" at bounding box center [1426, 188] width 101 height 10
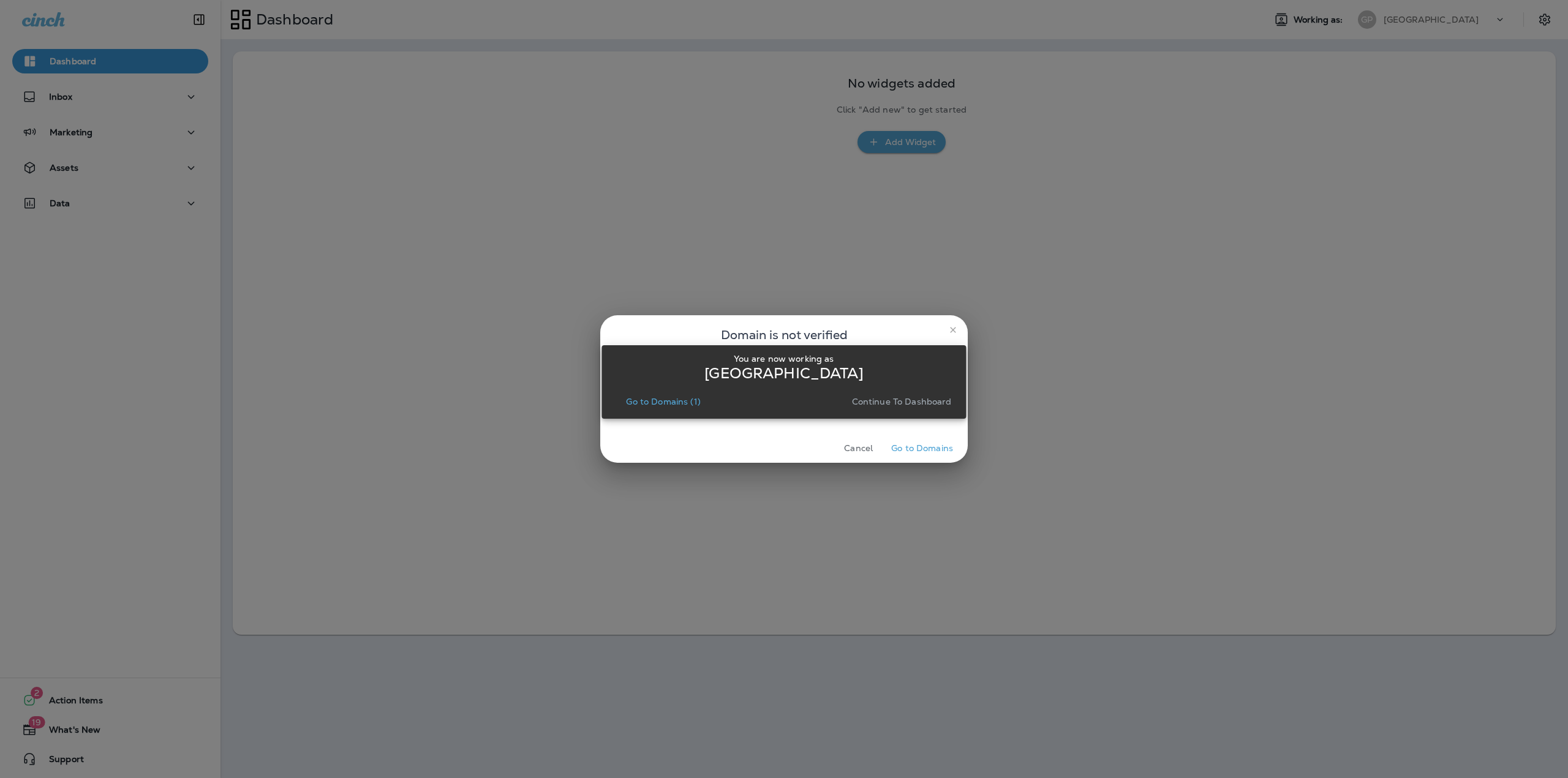
click at [667, 408] on button "Go to Domains (1)" at bounding box center [662, 401] width 84 height 17
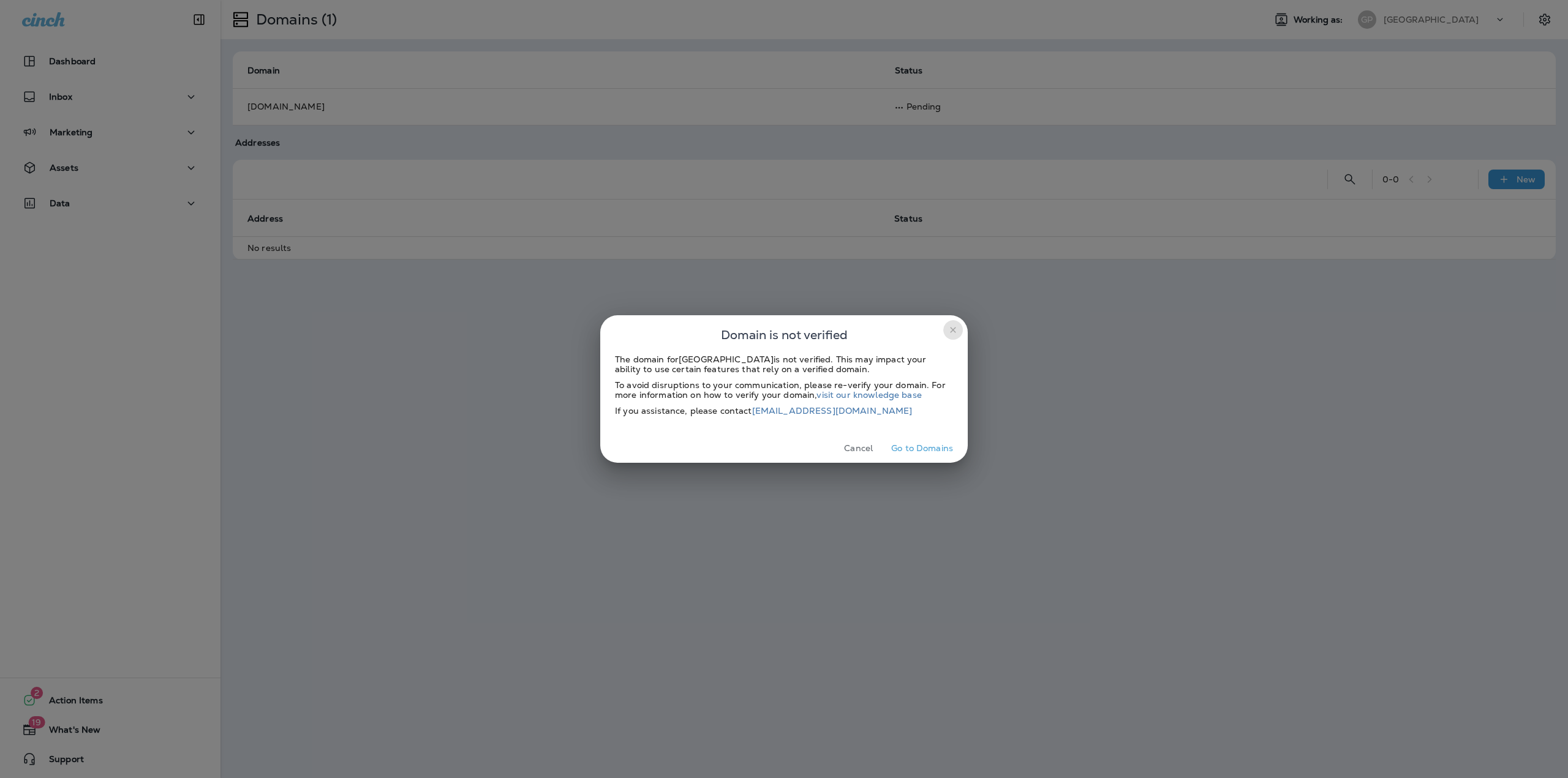
click at [955, 331] on icon "close" at bounding box center [953, 330] width 10 height 10
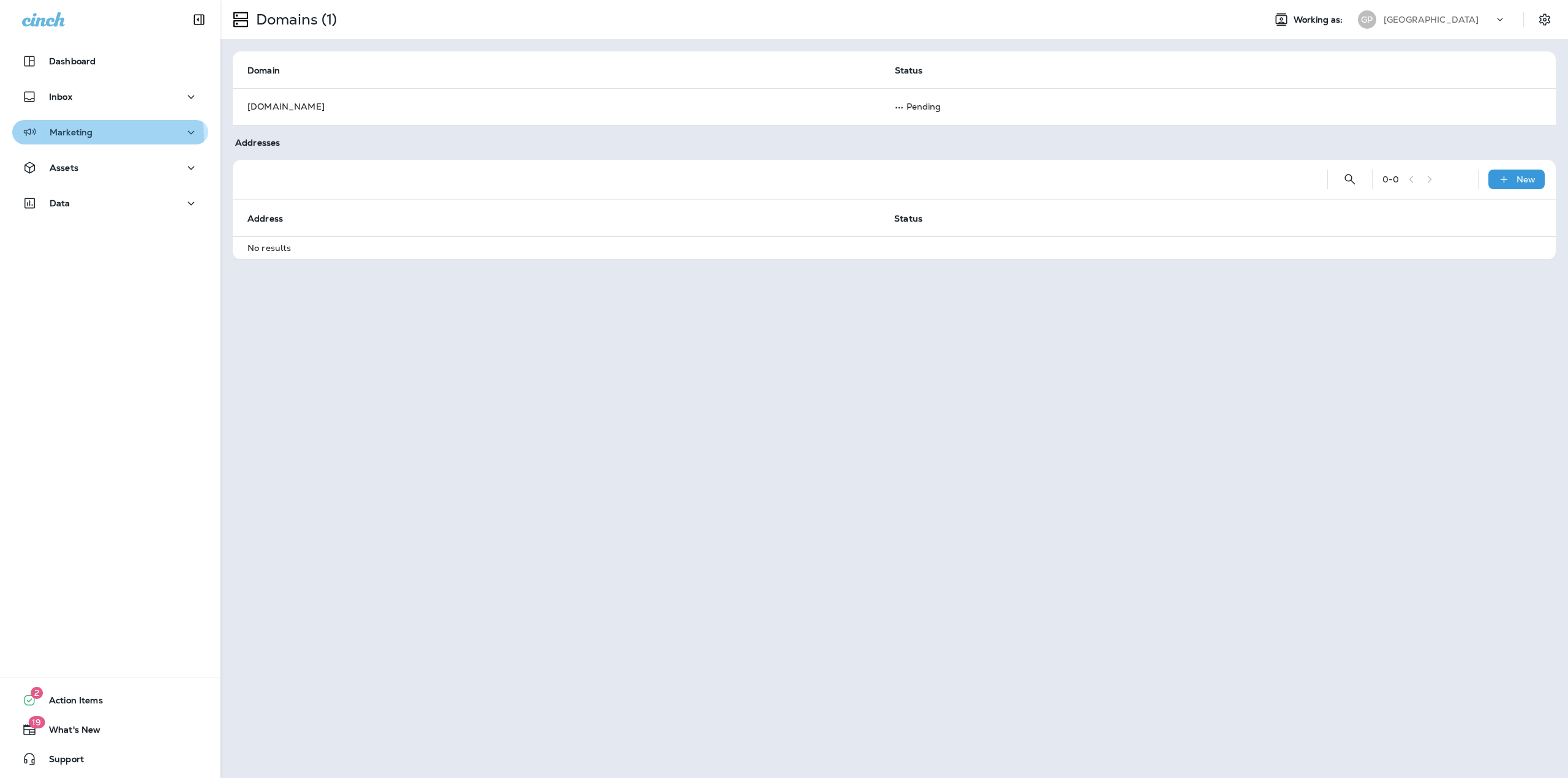
click at [92, 137] on div "Marketing" at bounding box center [110, 132] width 176 height 15
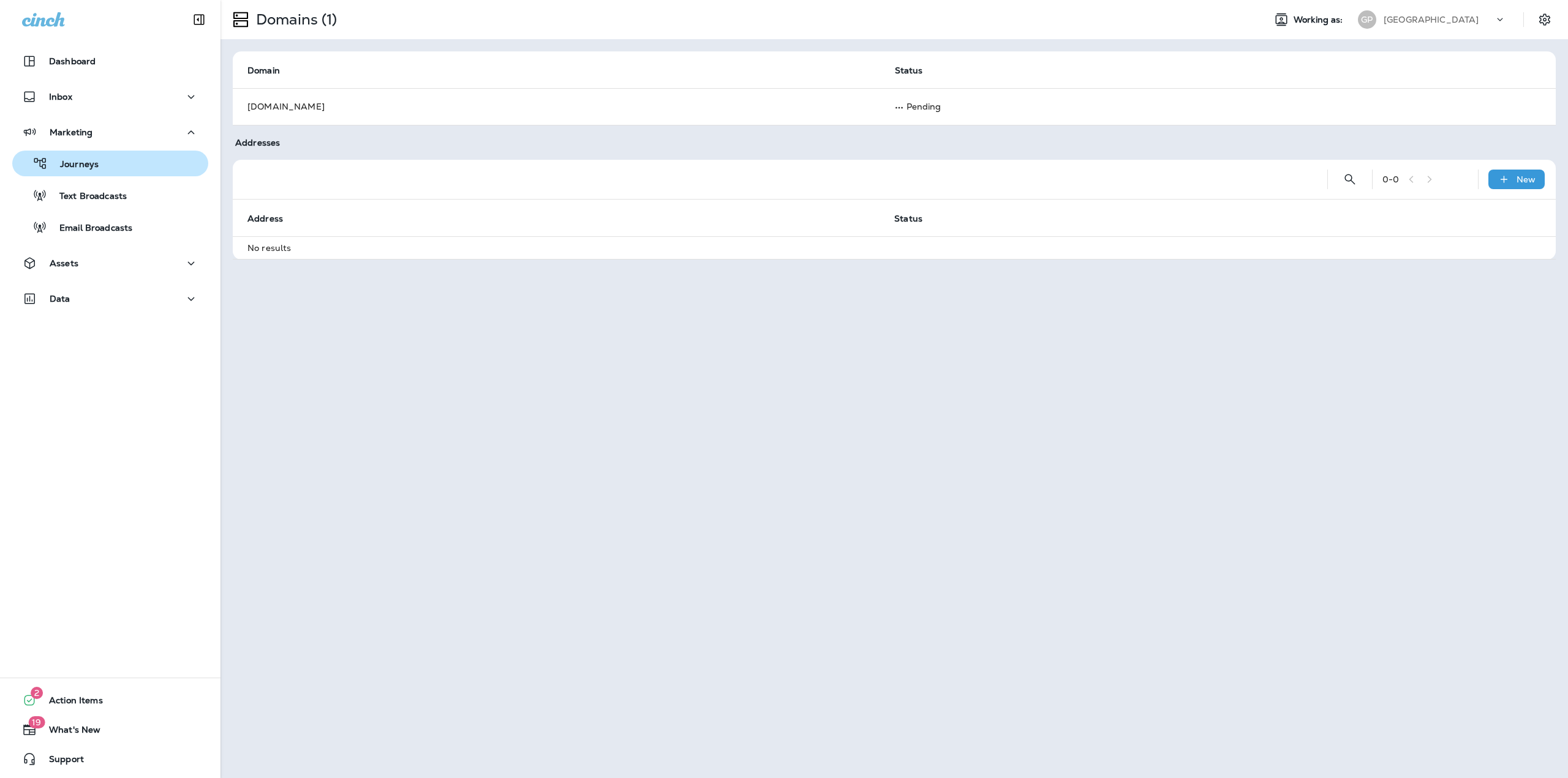
click at [86, 161] on p "Journeys" at bounding box center [73, 165] width 51 height 11
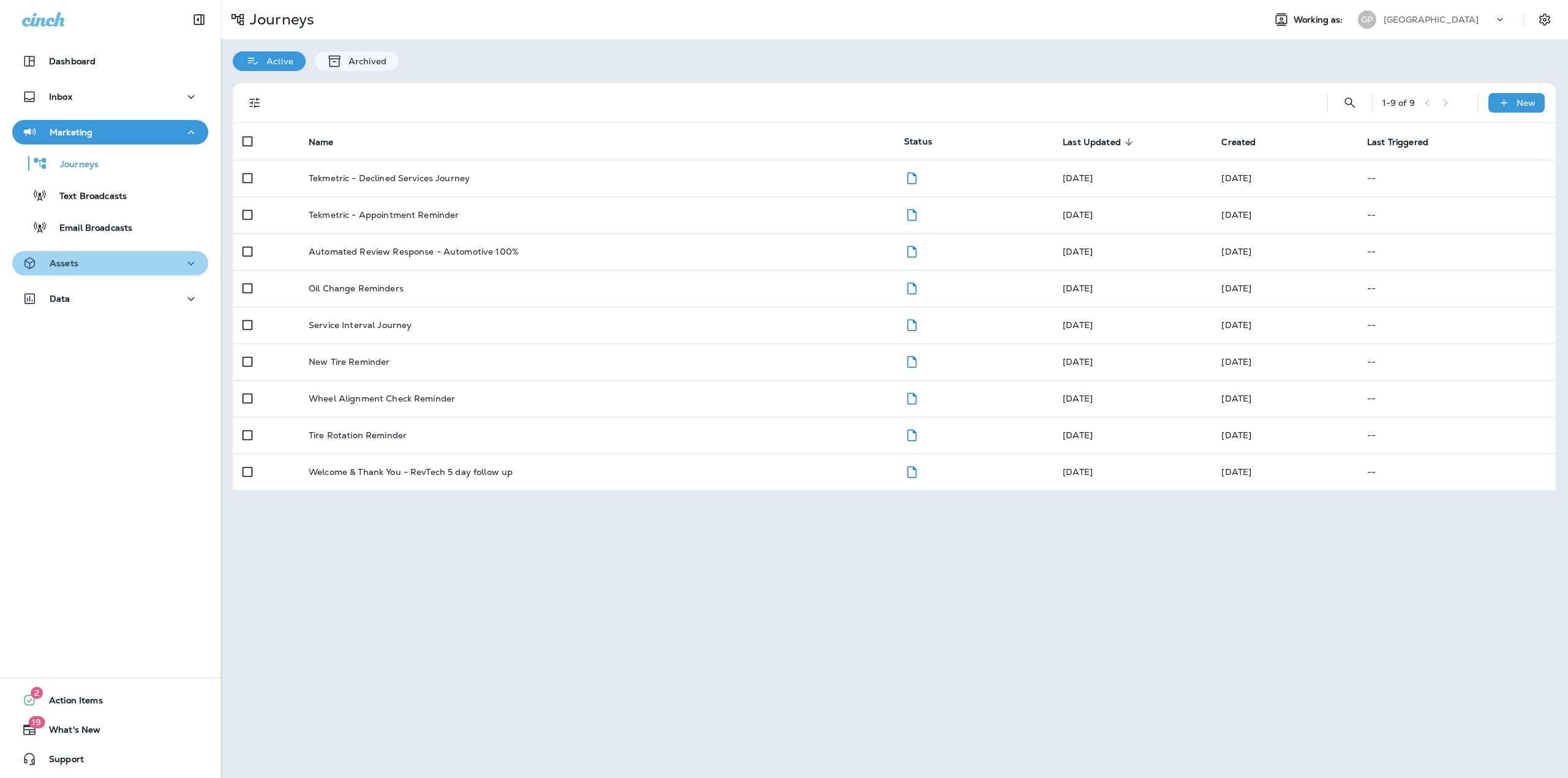
drag, startPoint x: 118, startPoint y: 263, endPoint x: 117, endPoint y: 273, distance: 10.0
click at [118, 264] on div "Assets" at bounding box center [110, 263] width 176 height 15
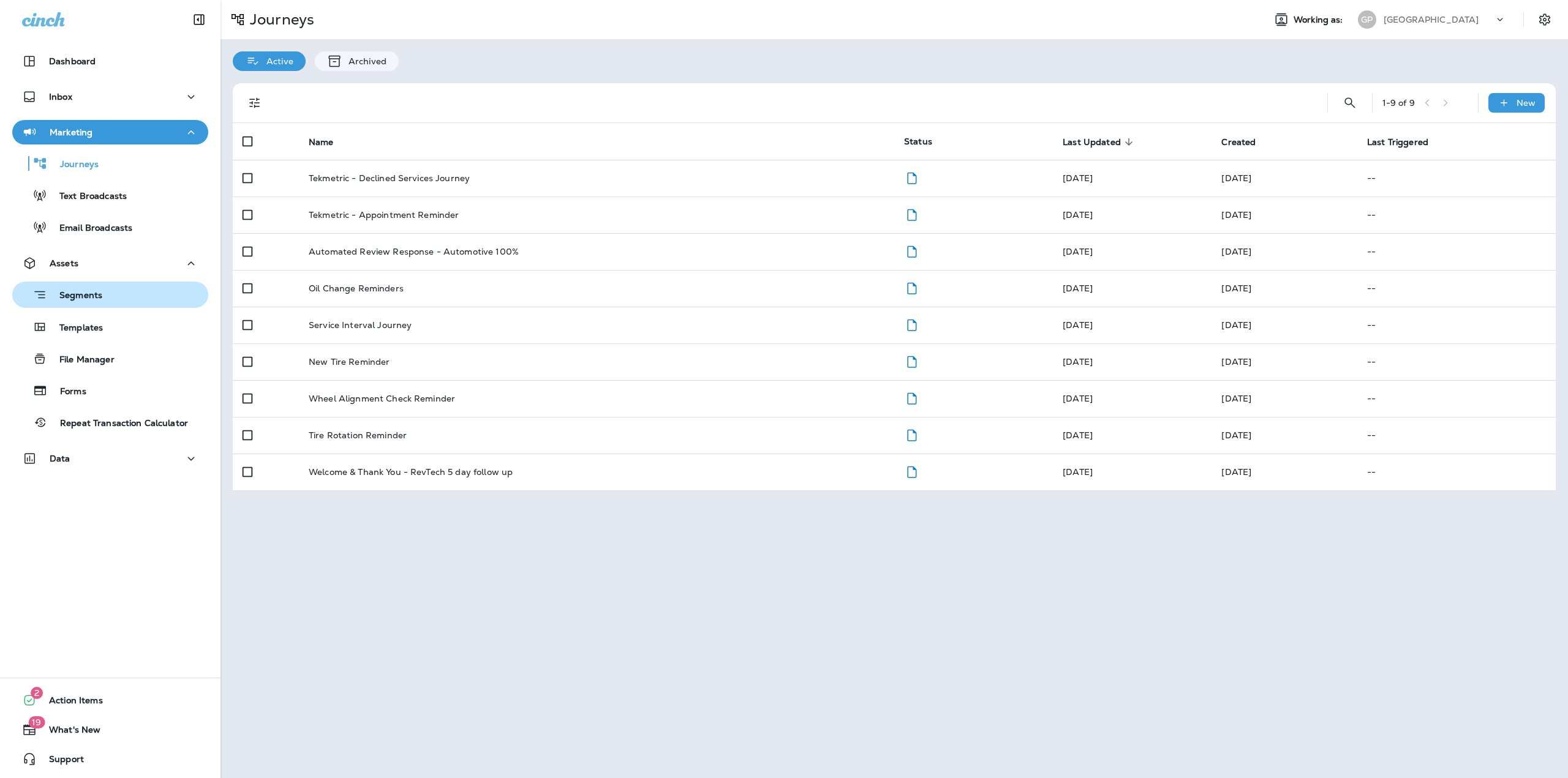
click at [113, 297] on div "Segments" at bounding box center [110, 295] width 186 height 19
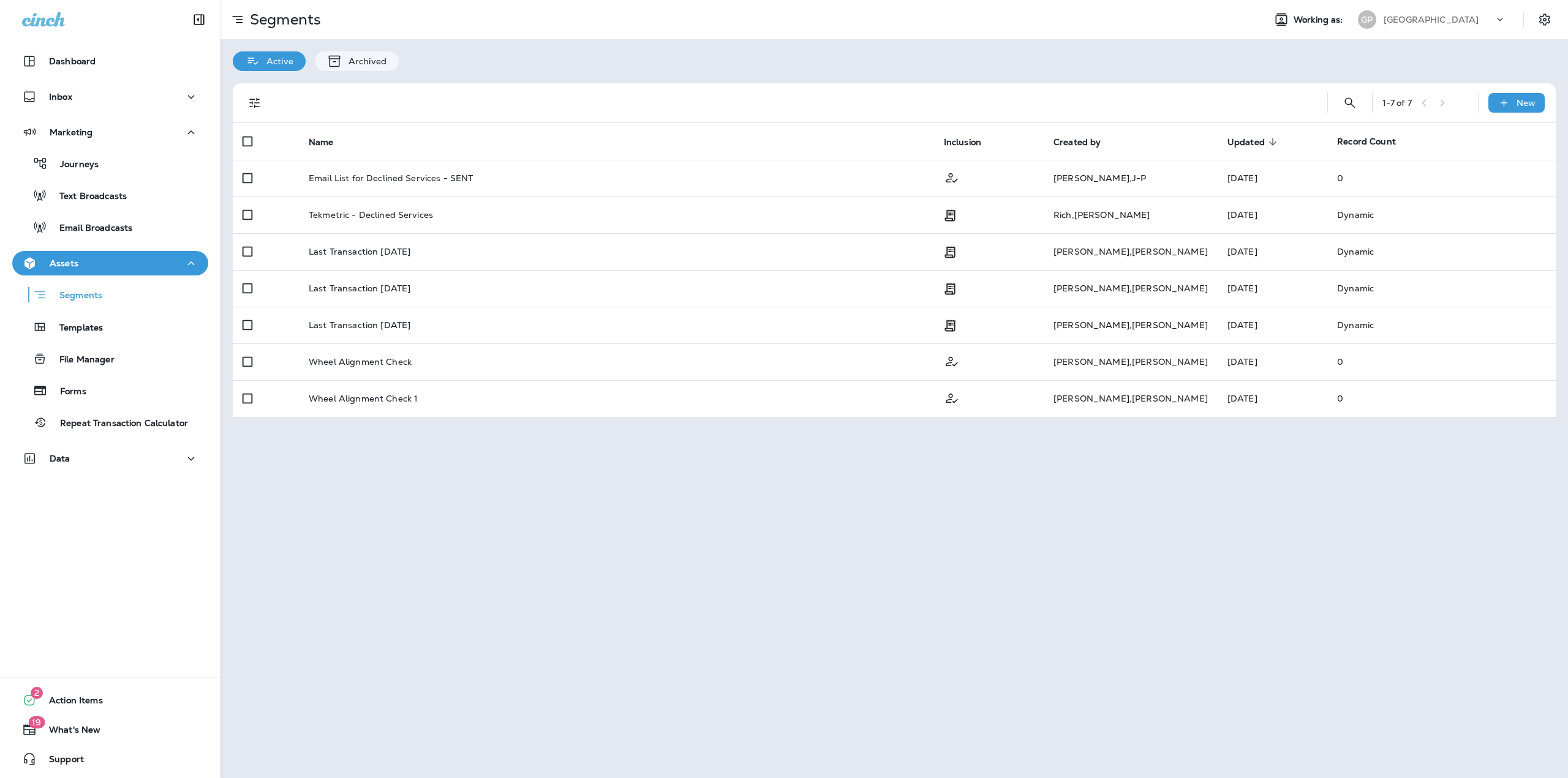
click at [1477, 20] on div "[GEOGRAPHIC_DATA]" at bounding box center [1438, 20] width 110 height 18
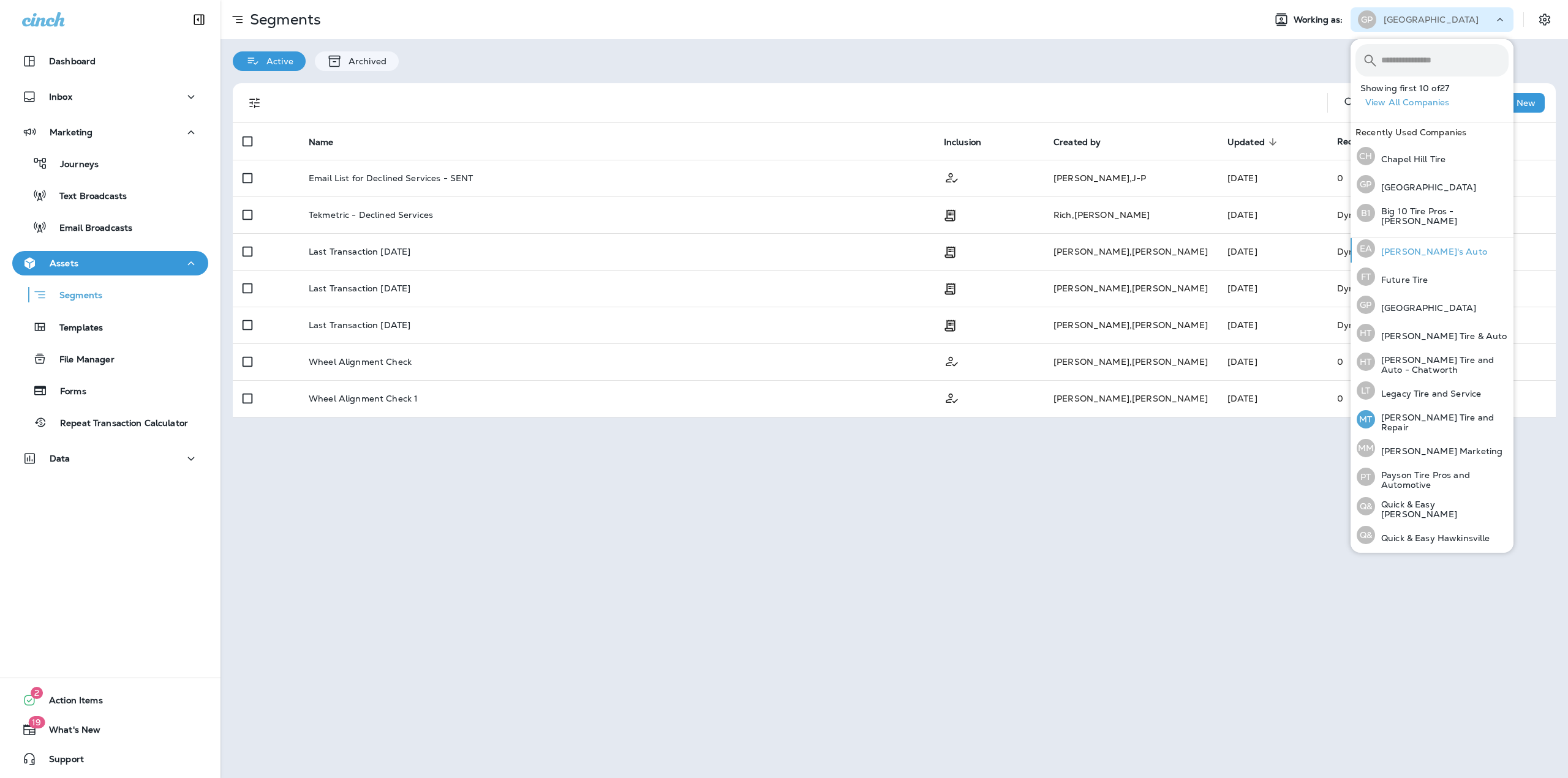
scroll to position [256, 0]
click at [1316, 493] on div "Segments Working as: GP Great Plains Active Archived 1 - 7 of 7 New Name Inclus…" at bounding box center [894, 389] width 1347 height 778
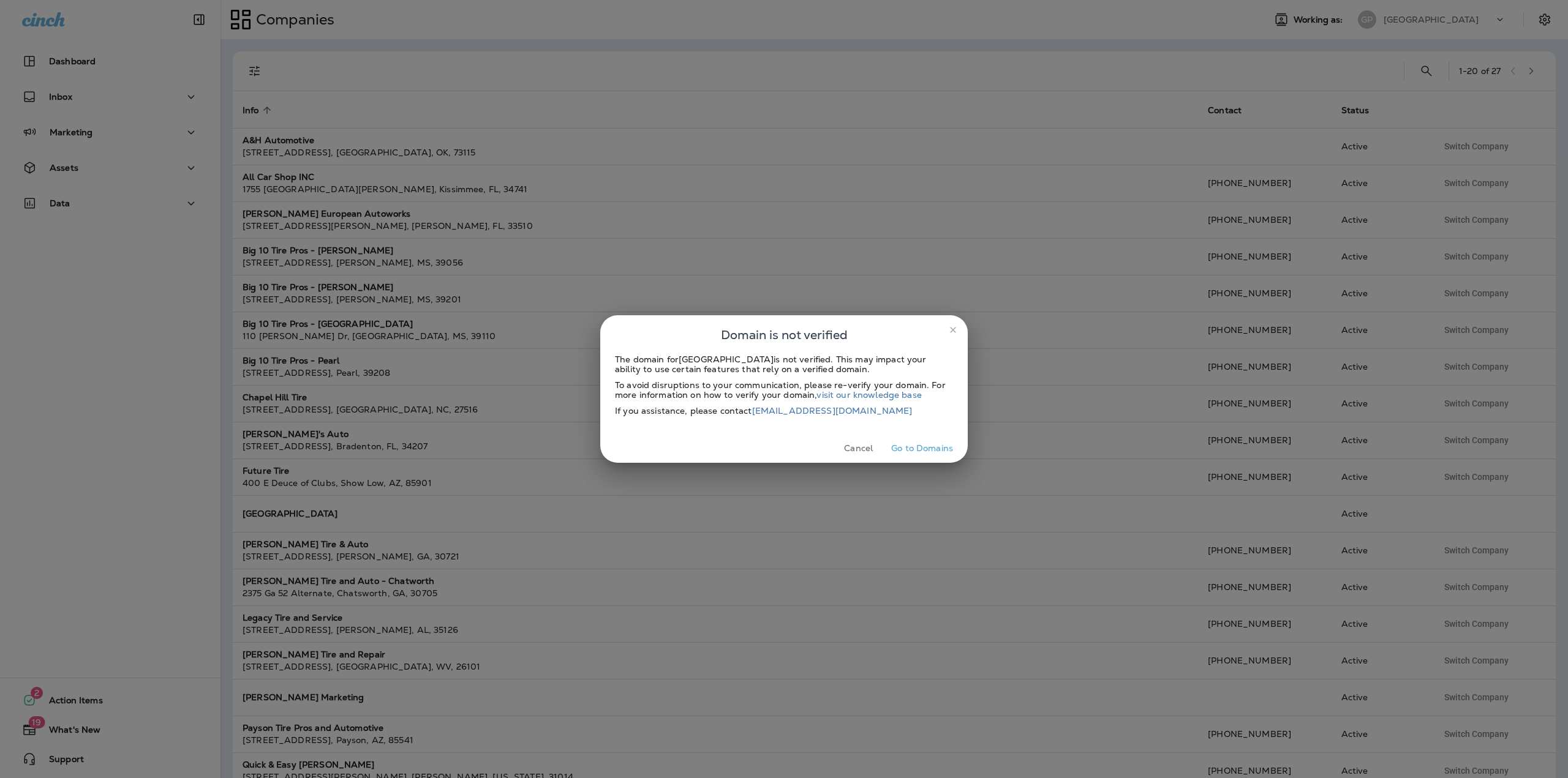
click at [914, 448] on button "Go to Domains" at bounding box center [922, 449] width 72 height 19
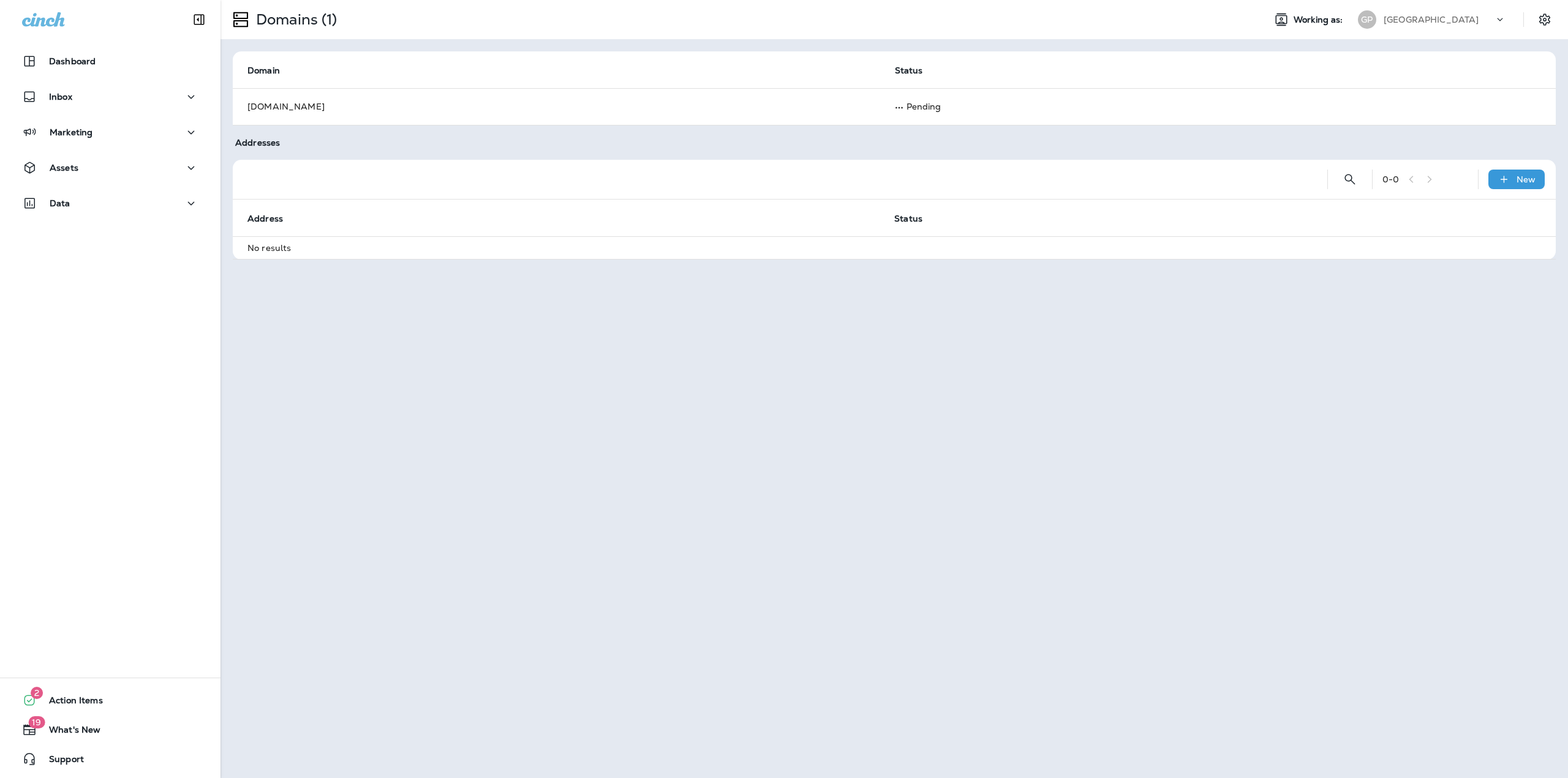
click at [1463, 13] on div "[GEOGRAPHIC_DATA]" at bounding box center [1438, 20] width 110 height 18
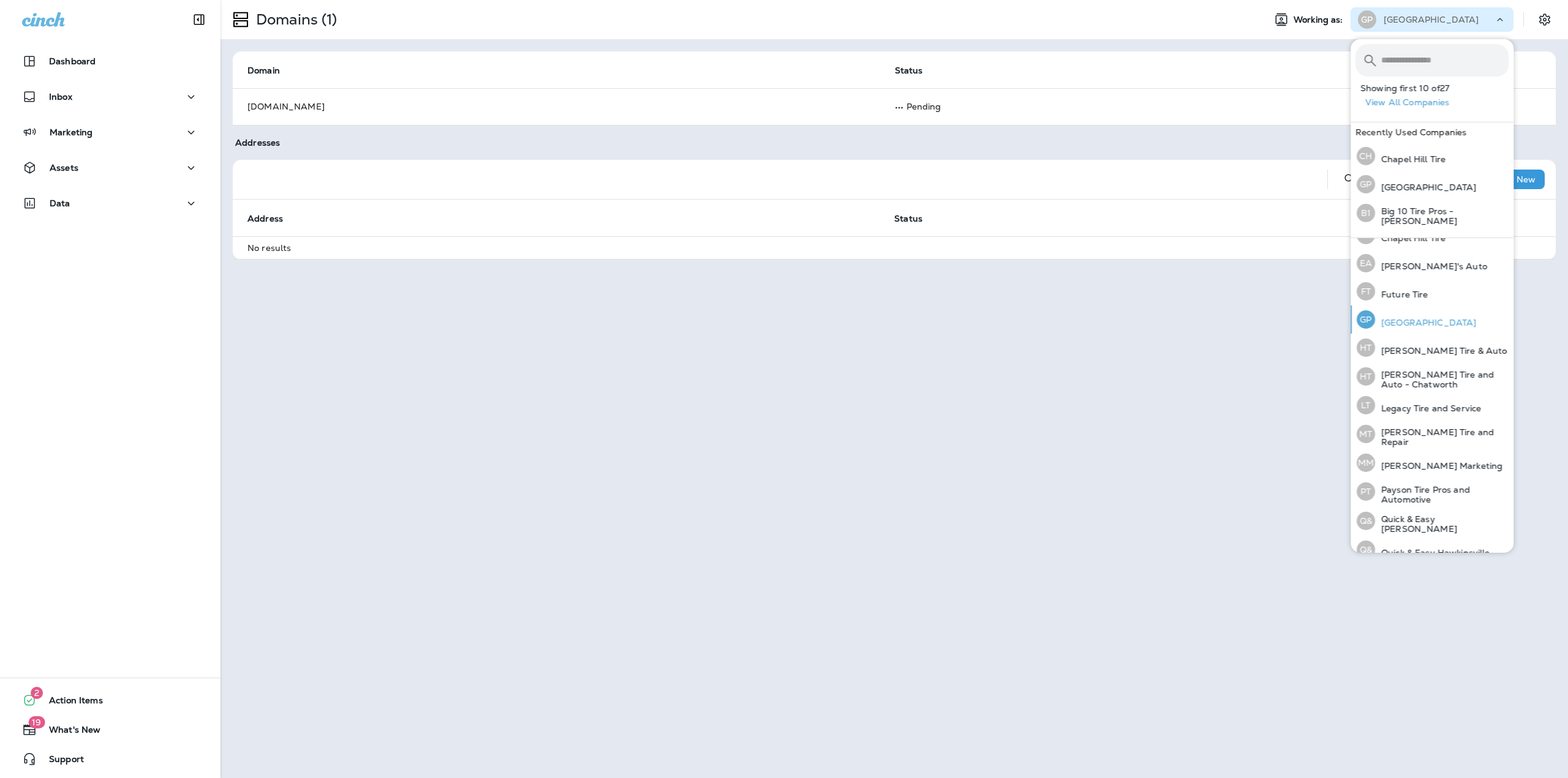
scroll to position [255, 0]
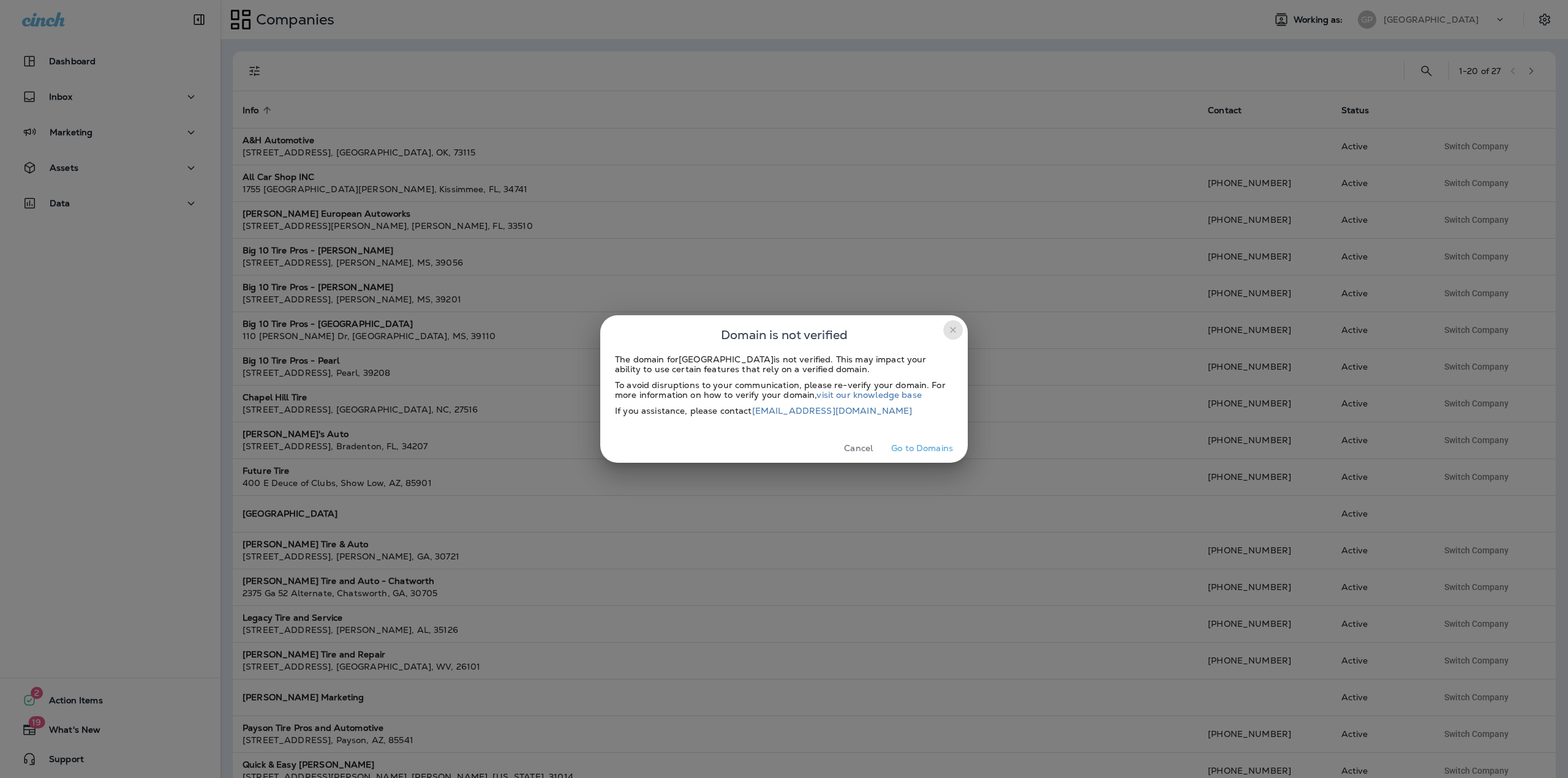
click at [949, 335] on button "close" at bounding box center [953, 329] width 20 height 20
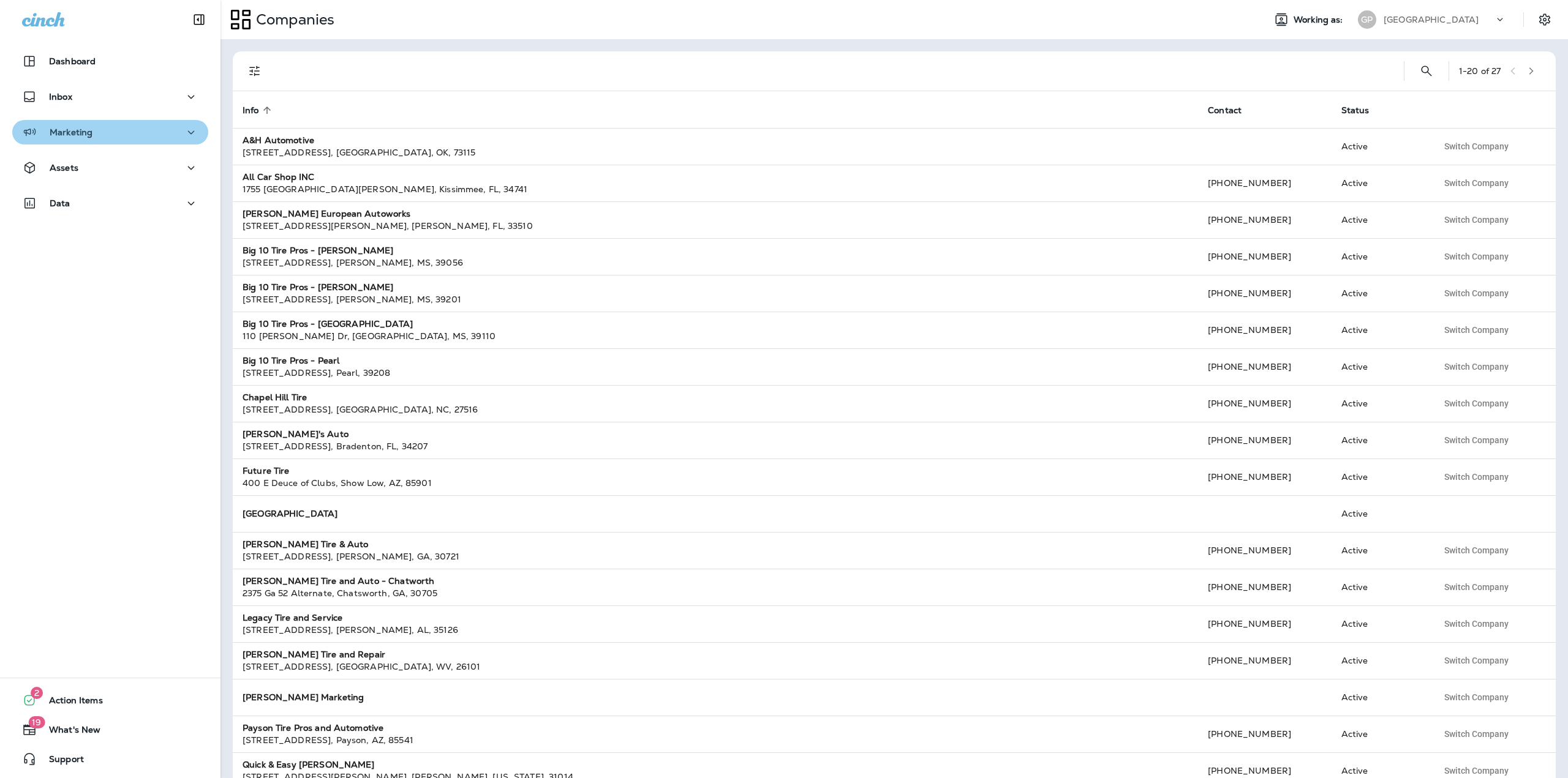
click at [147, 138] on div "Marketing" at bounding box center [110, 132] width 176 height 15
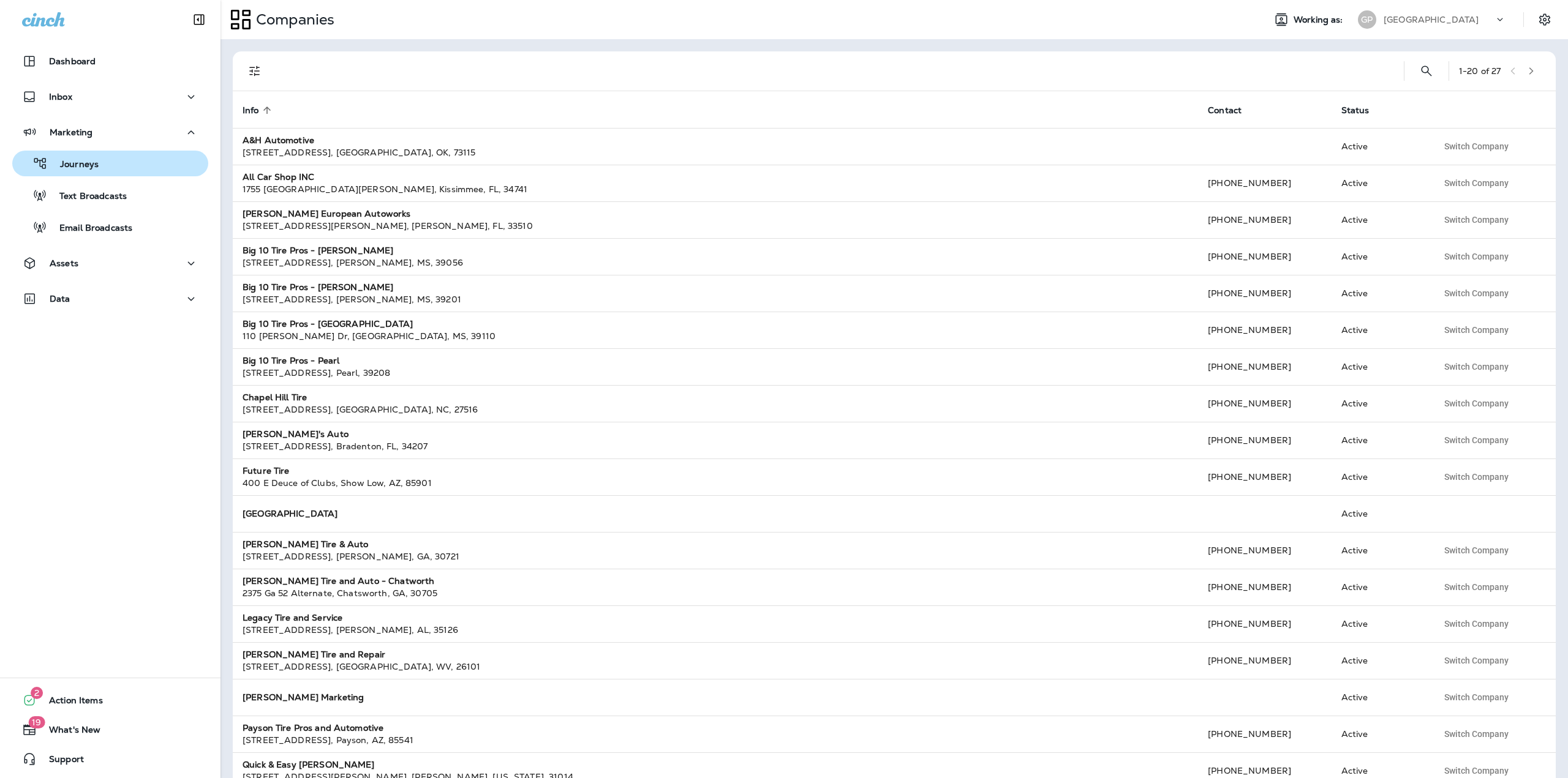
click at [125, 166] on div "Journeys" at bounding box center [110, 163] width 186 height 18
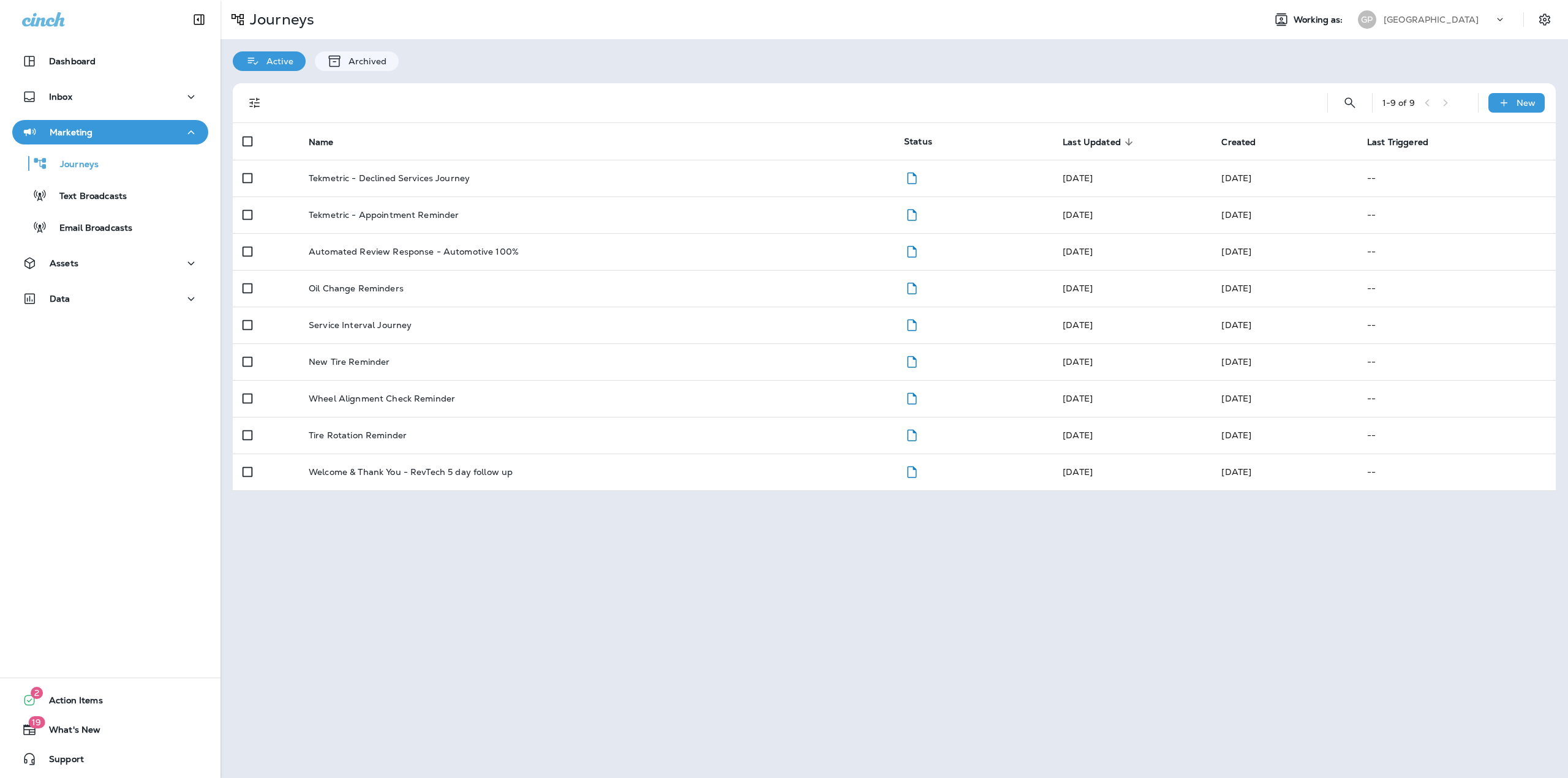
click at [1408, 28] on div "[GEOGRAPHIC_DATA]" at bounding box center [1438, 20] width 110 height 18
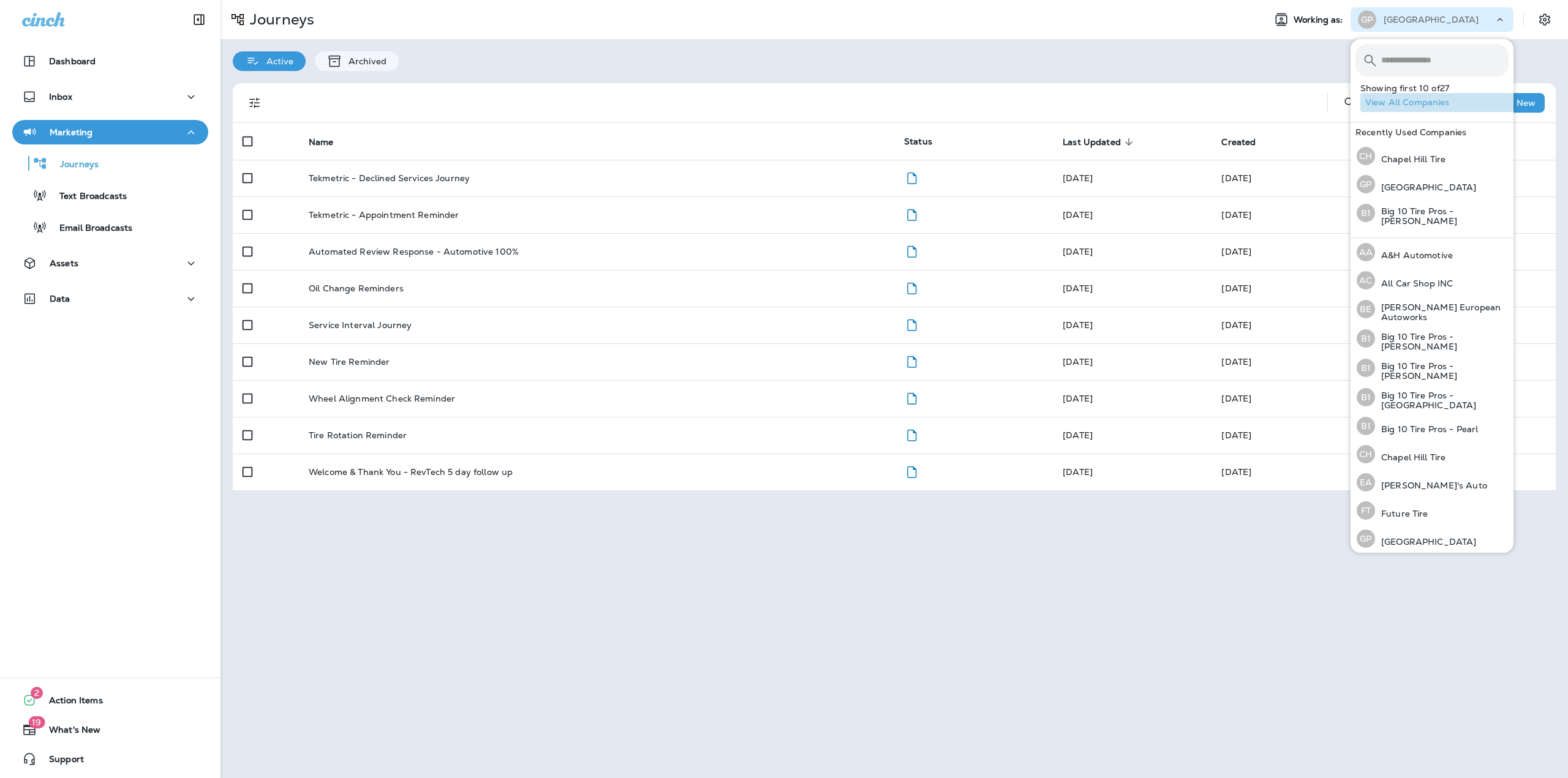
click at [1436, 105] on button "View All Companies" at bounding box center [1436, 103] width 153 height 19
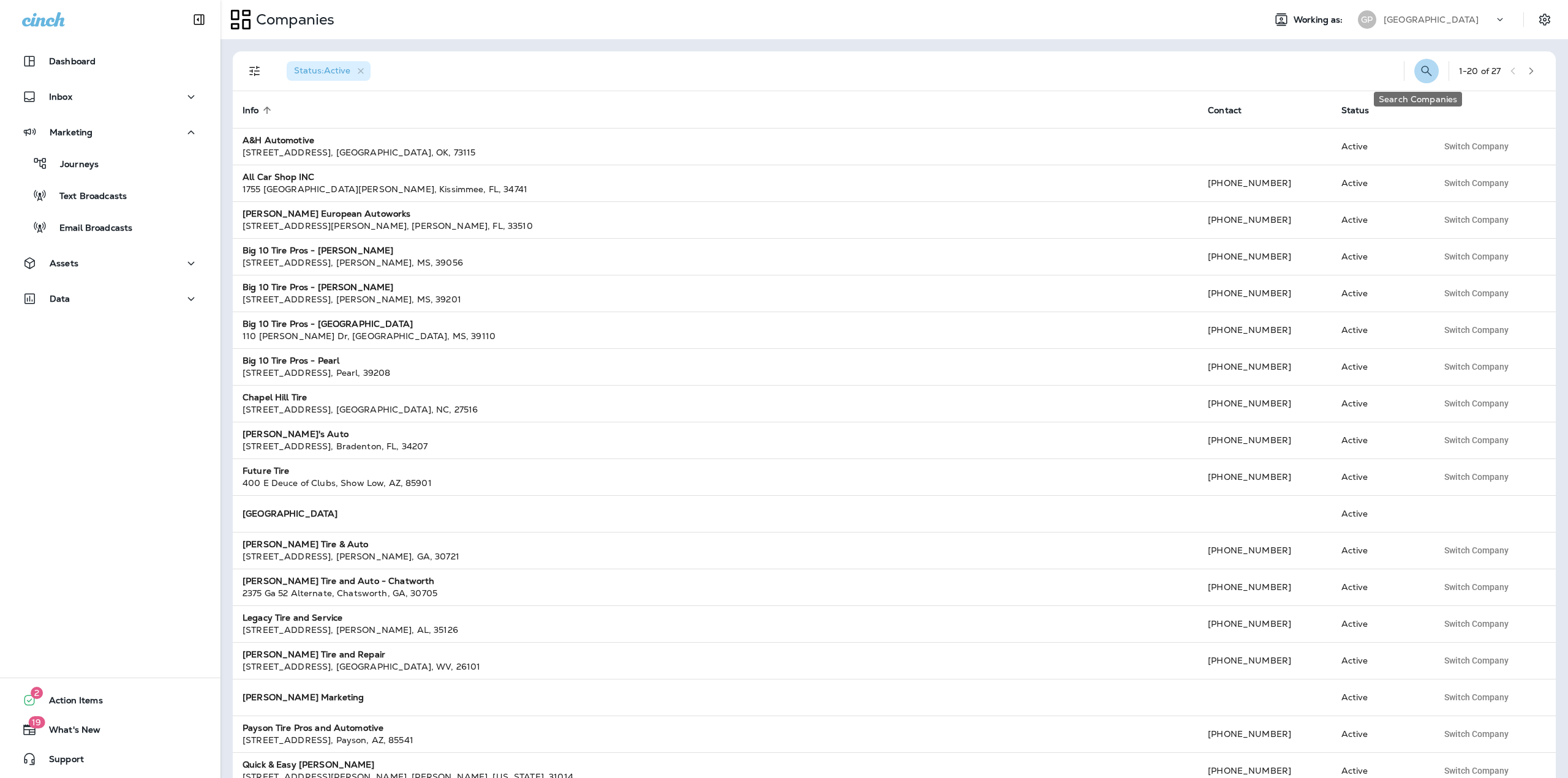
click at [1416, 80] on button "Search Companies" at bounding box center [1426, 71] width 25 height 25
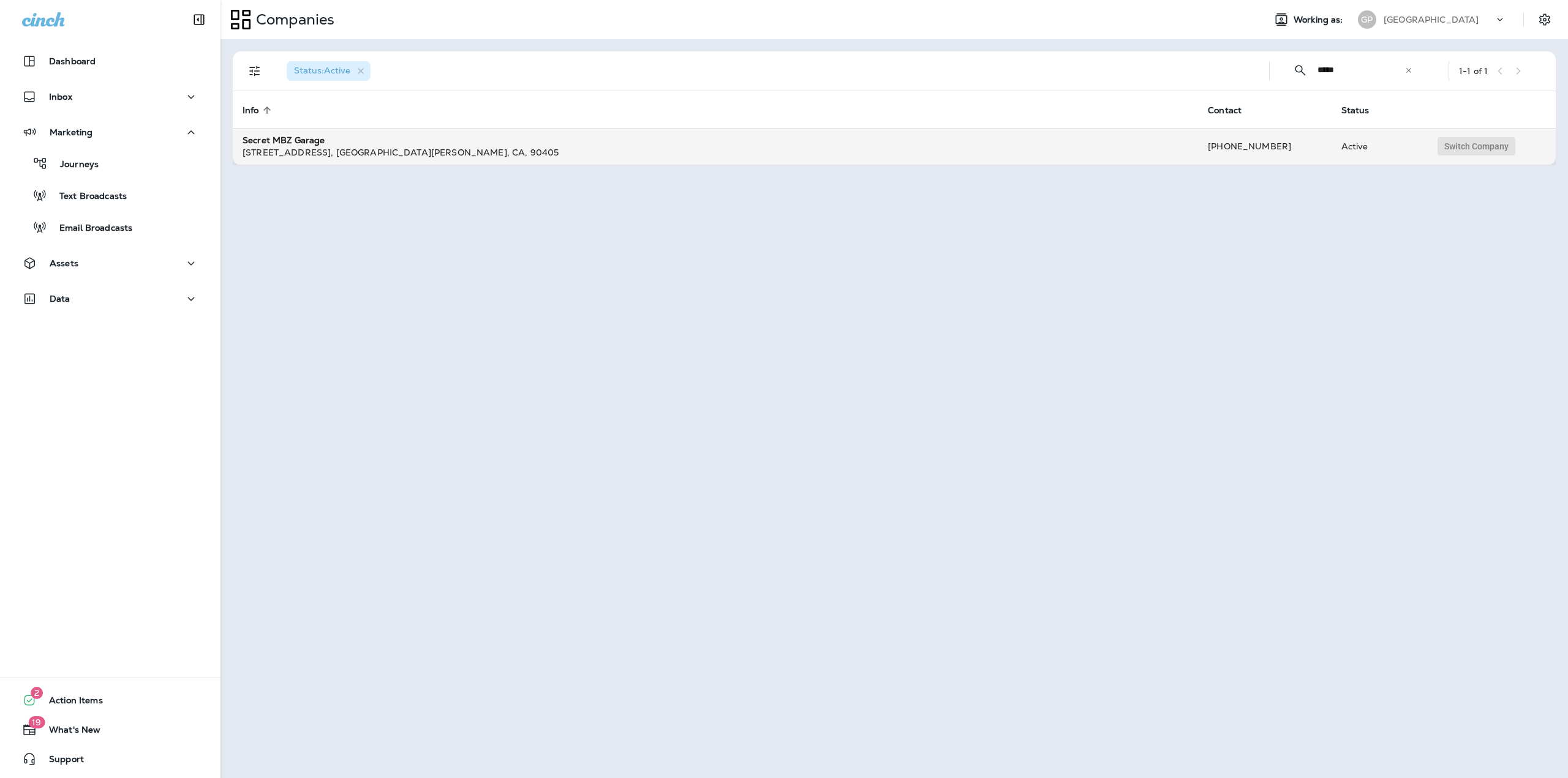
type input "*****"
click at [1445, 144] on span "Switch Company" at bounding box center [1477, 146] width 64 height 9
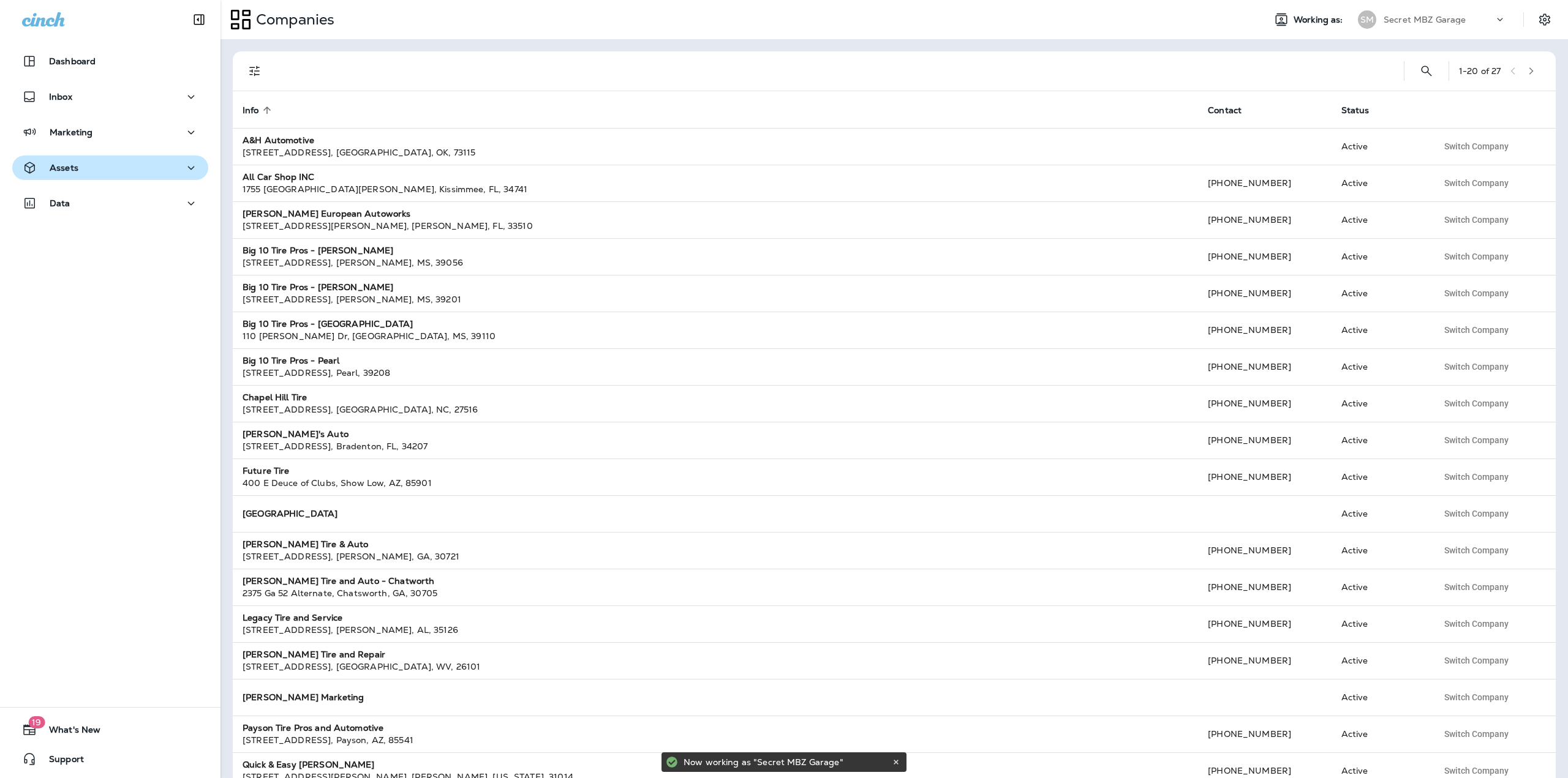
click at [155, 164] on div "Assets" at bounding box center [110, 168] width 176 height 15
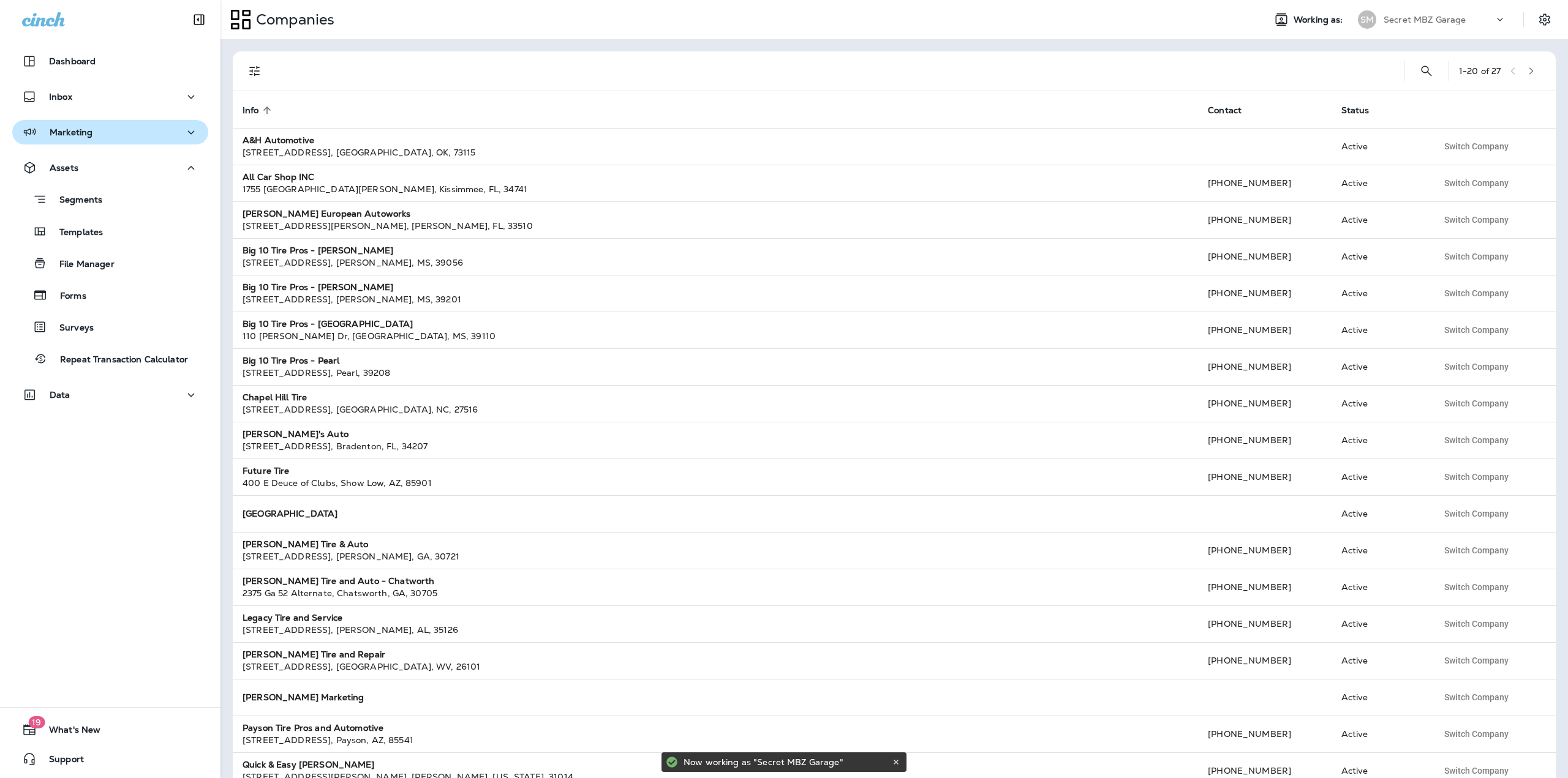
click at [107, 140] on button "Marketing" at bounding box center [110, 132] width 196 height 25
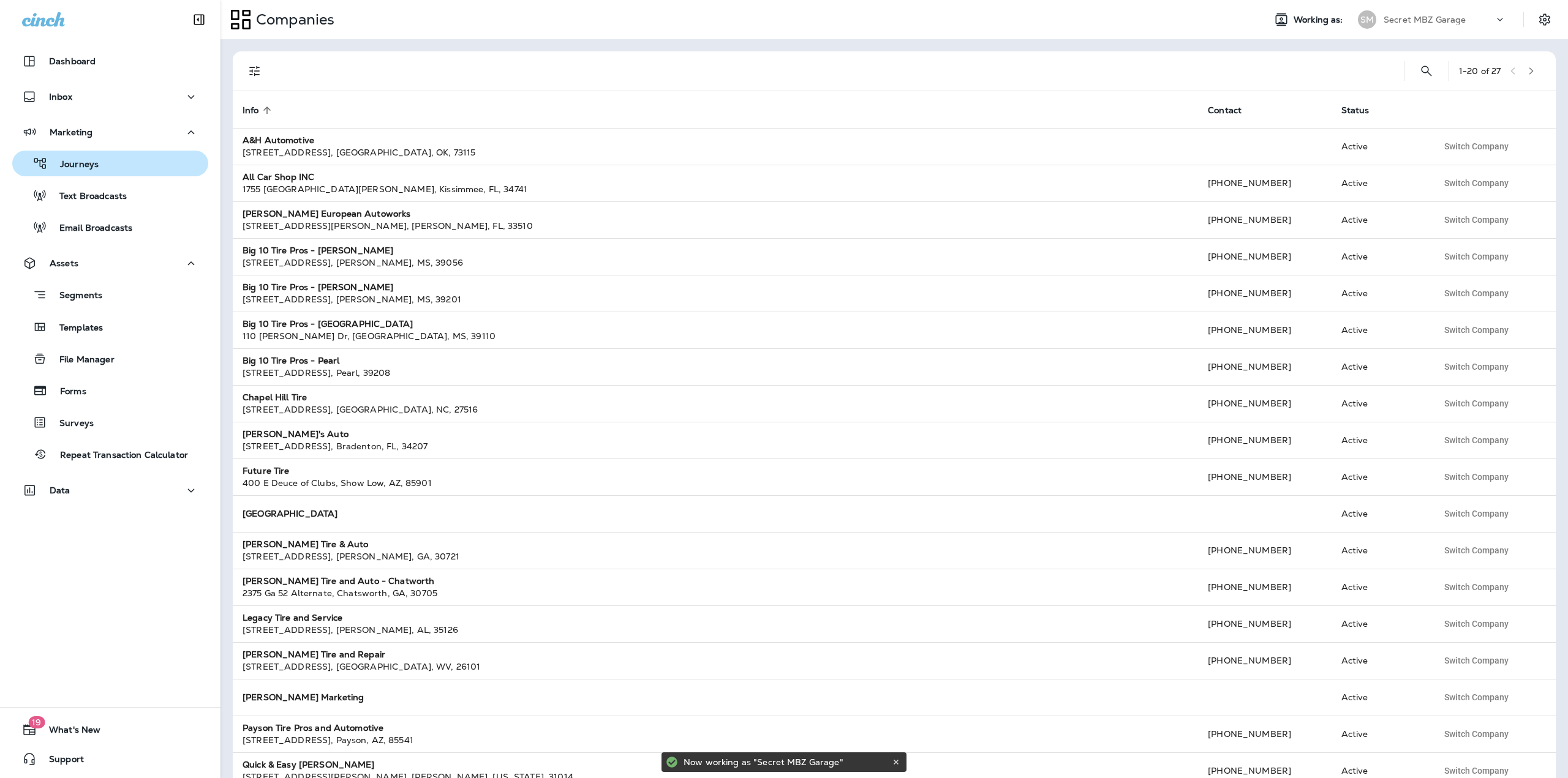
click at [103, 163] on div "Journeys" at bounding box center [110, 163] width 186 height 18
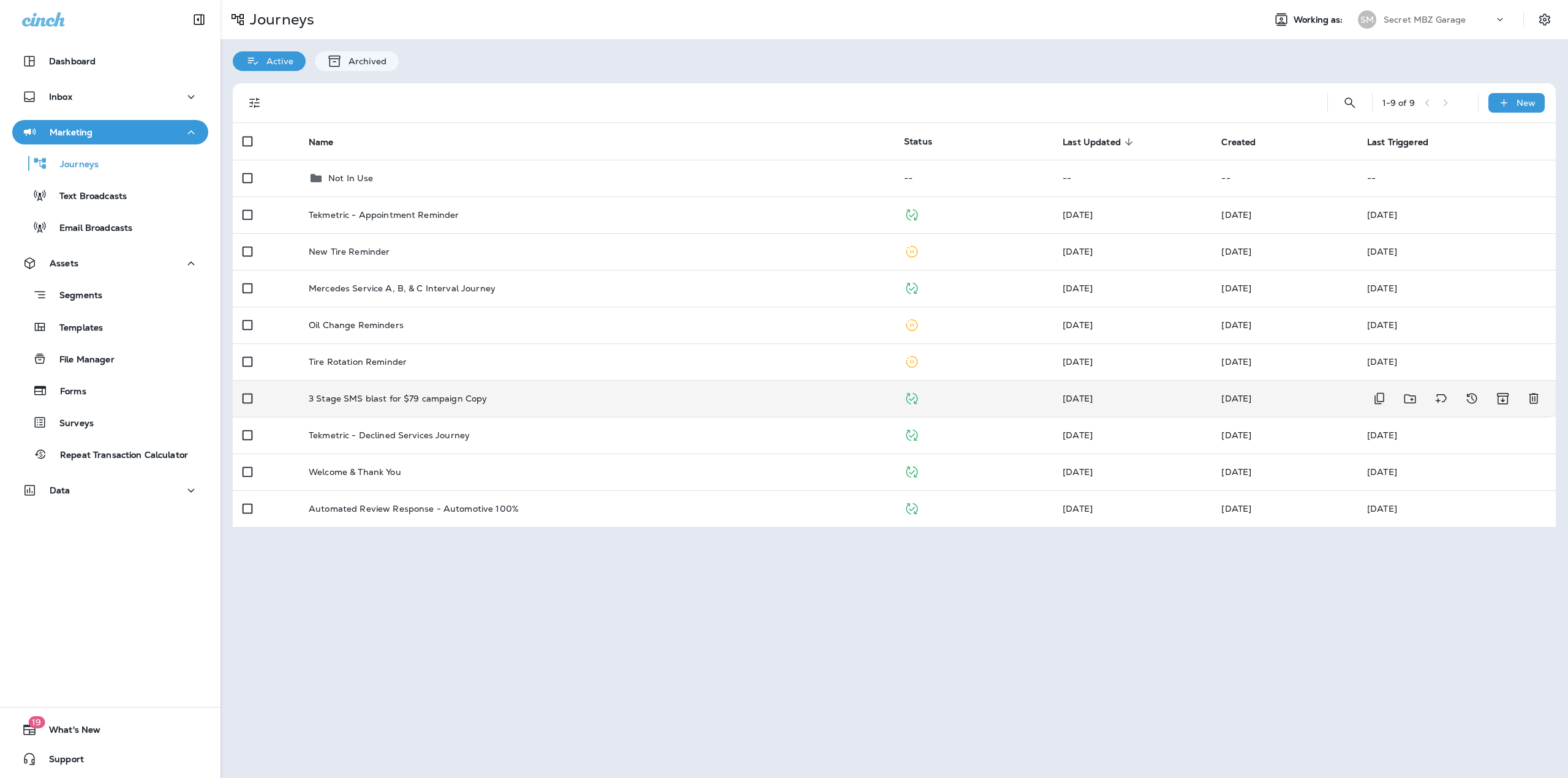
click at [434, 408] on td "3 Stage SMS blast for $79 campaign Copy" at bounding box center [596, 398] width 596 height 37
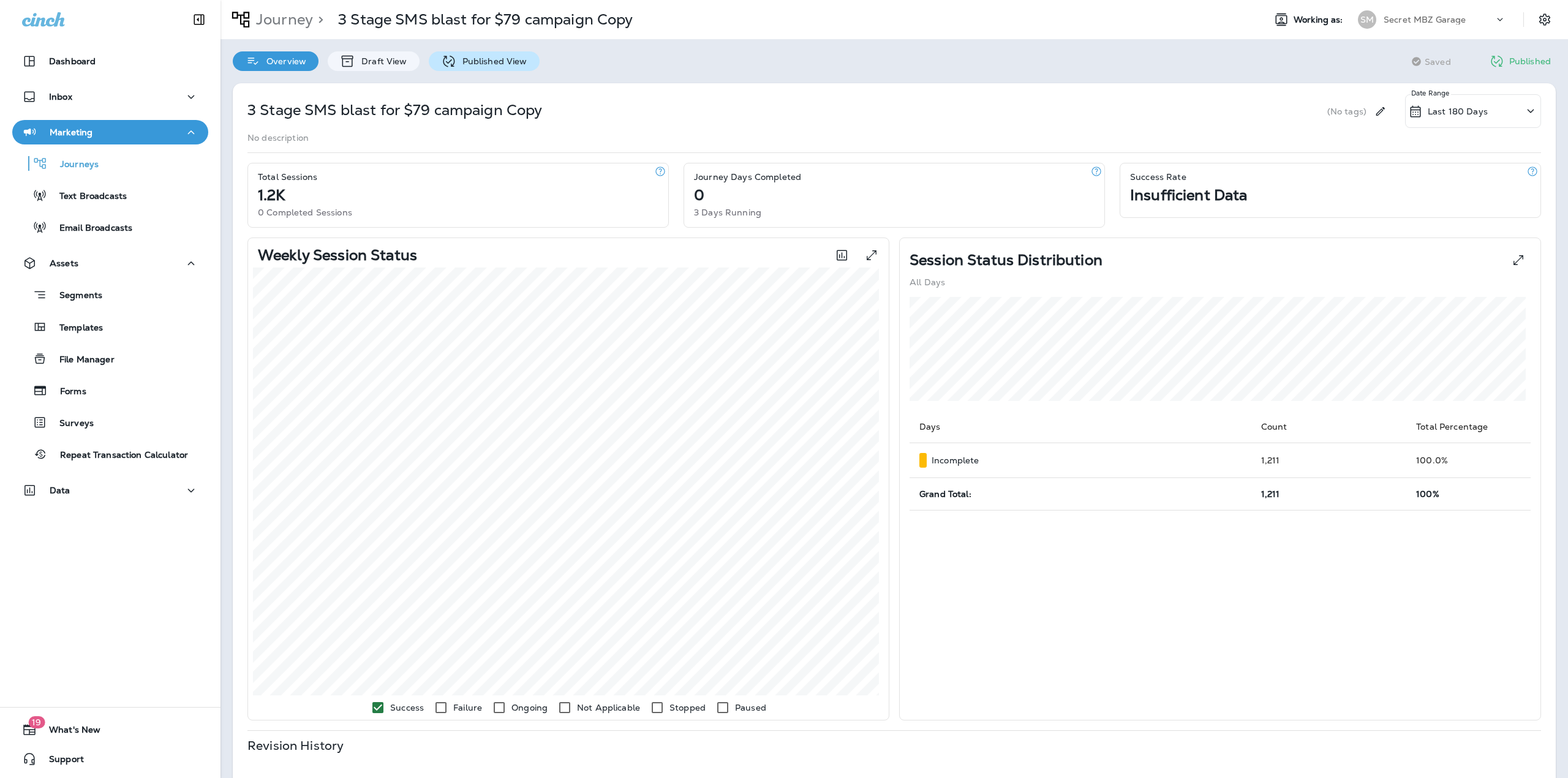
click at [483, 57] on div "Published View" at bounding box center [484, 61] width 111 height 20
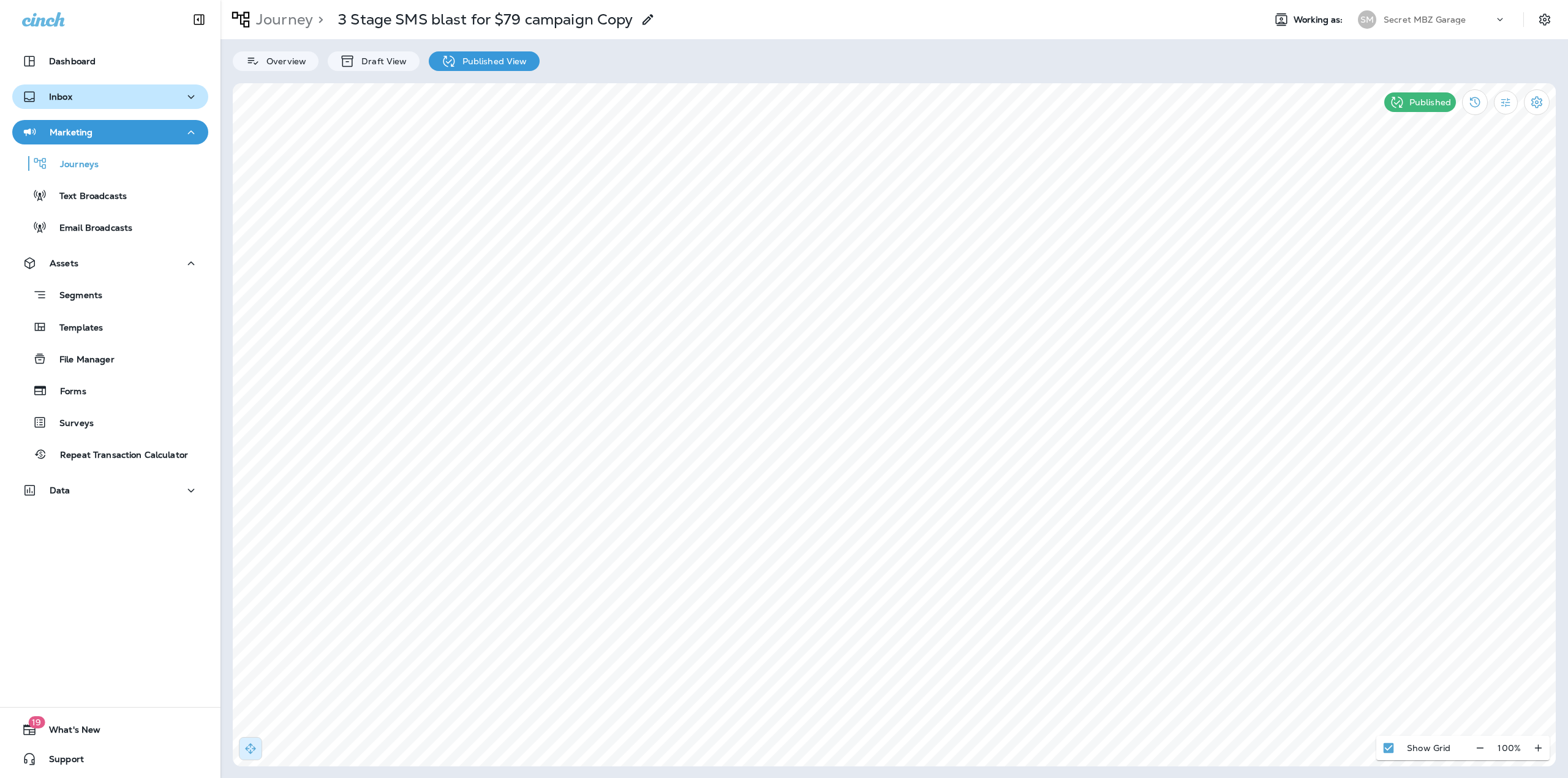
click at [120, 94] on div "Inbox" at bounding box center [110, 97] width 176 height 15
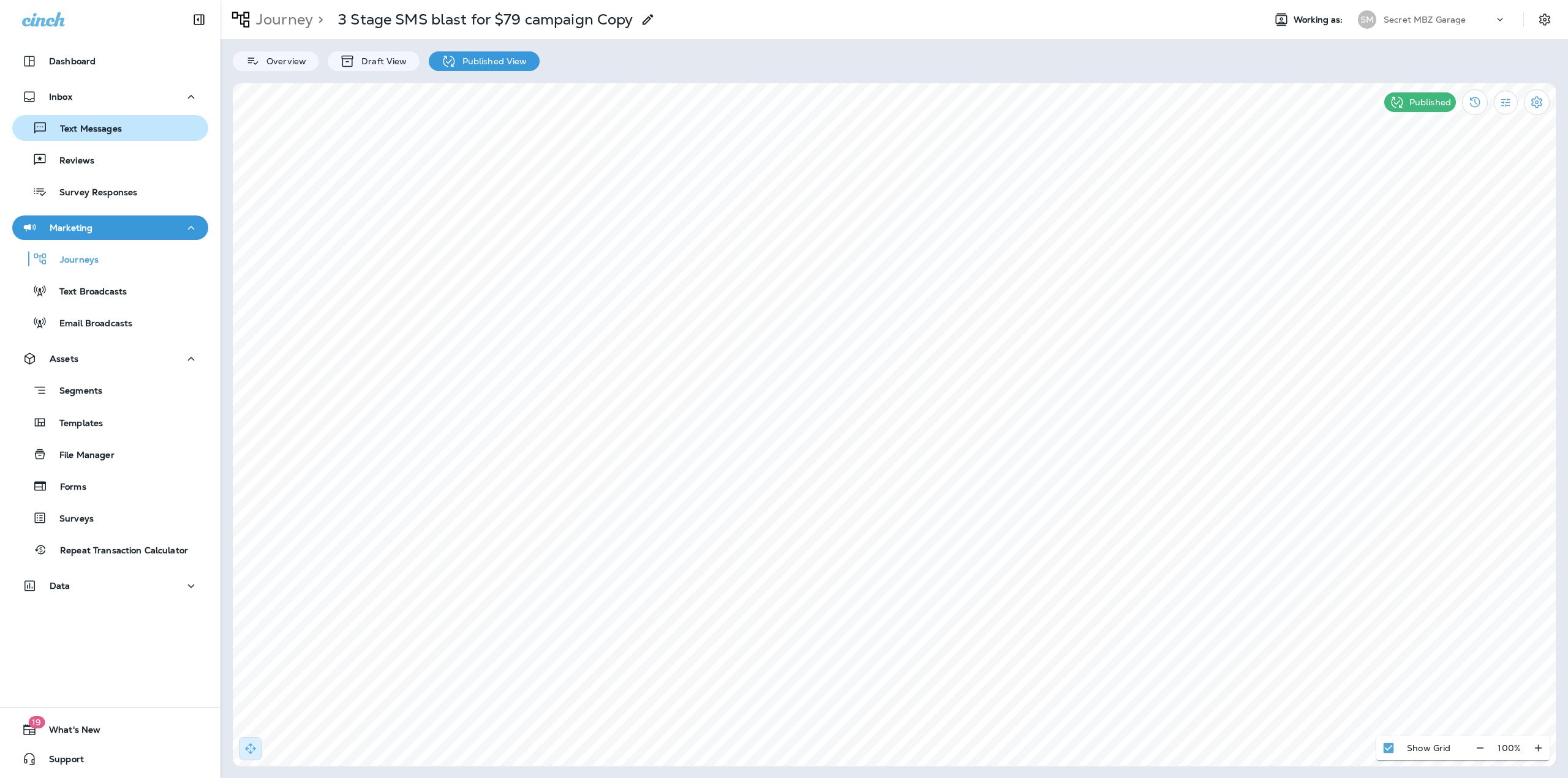
click at [112, 121] on div "Text Messages" at bounding box center [69, 128] width 105 height 18
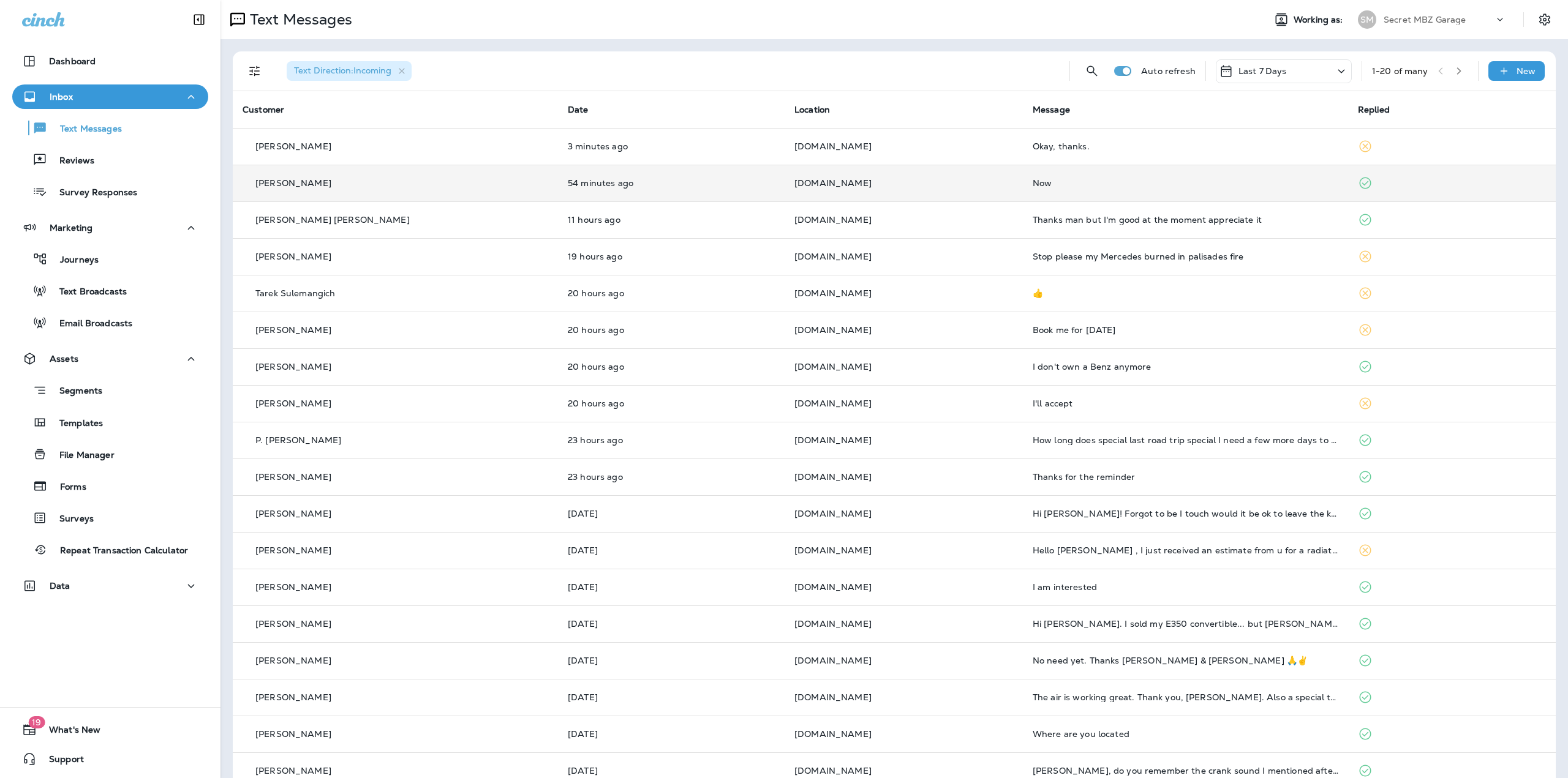
click at [700, 193] on td "54 minutes ago" at bounding box center [671, 183] width 227 height 37
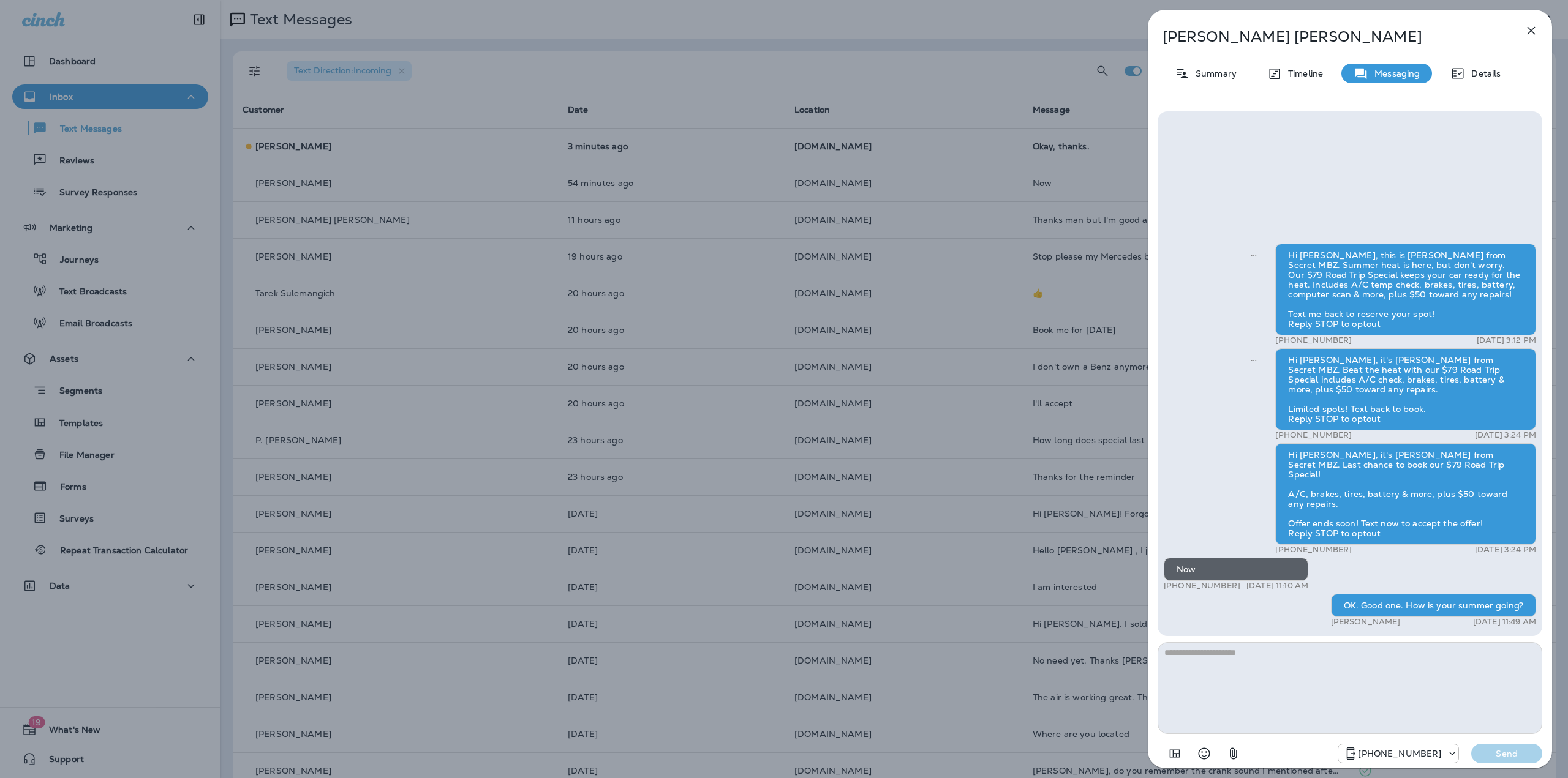
click at [692, 220] on div "Michael Piacentino Summary Timeline Messaging Details Hi Michael, this is Jeff …" at bounding box center [784, 389] width 1568 height 778
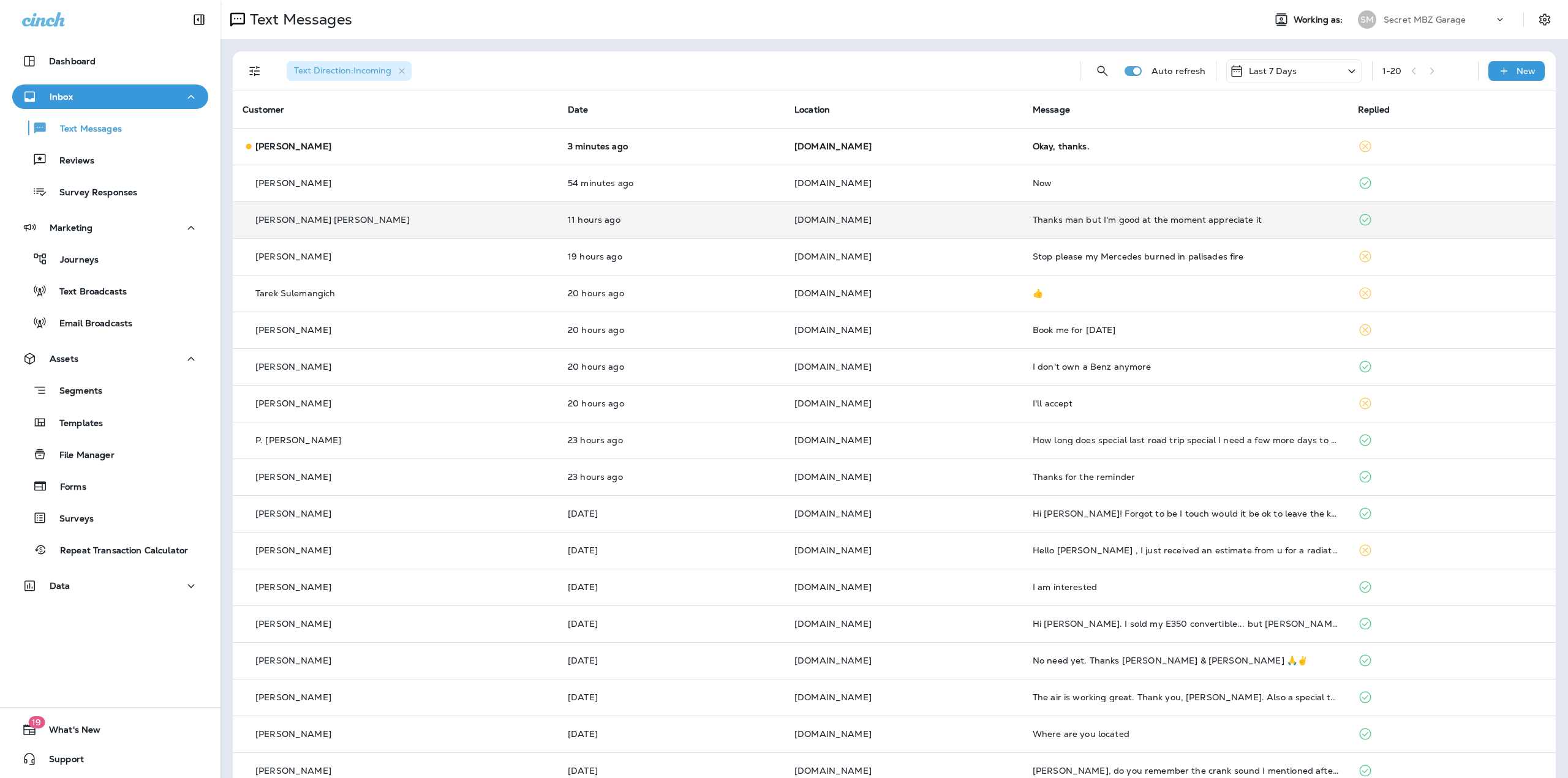
click at [686, 228] on td "11 hours ago" at bounding box center [671, 220] width 227 height 37
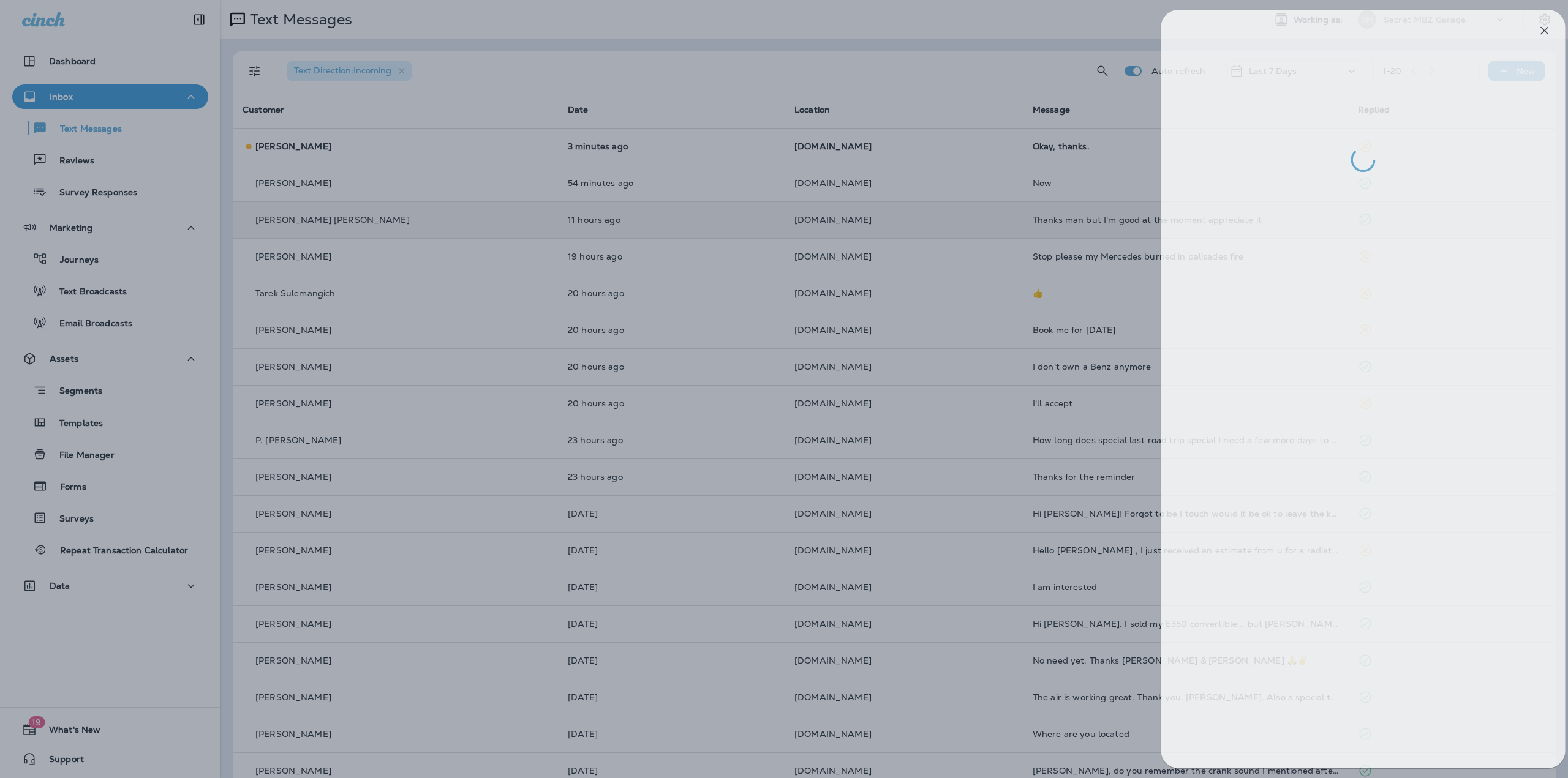
click at [686, 228] on div at bounding box center [797, 389] width 1568 height 778
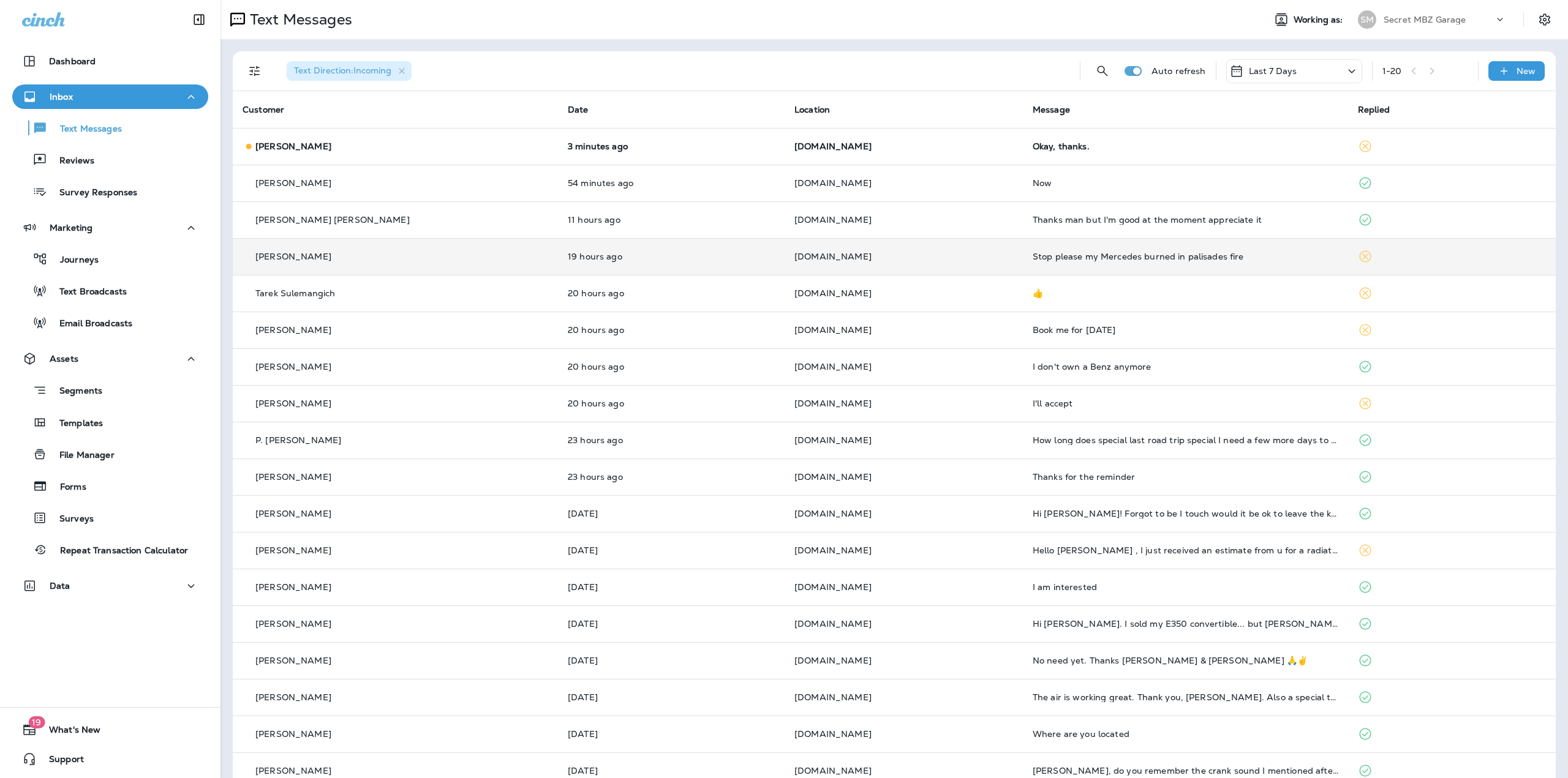
click at [672, 263] on td "19 hours ago" at bounding box center [671, 256] width 227 height 37
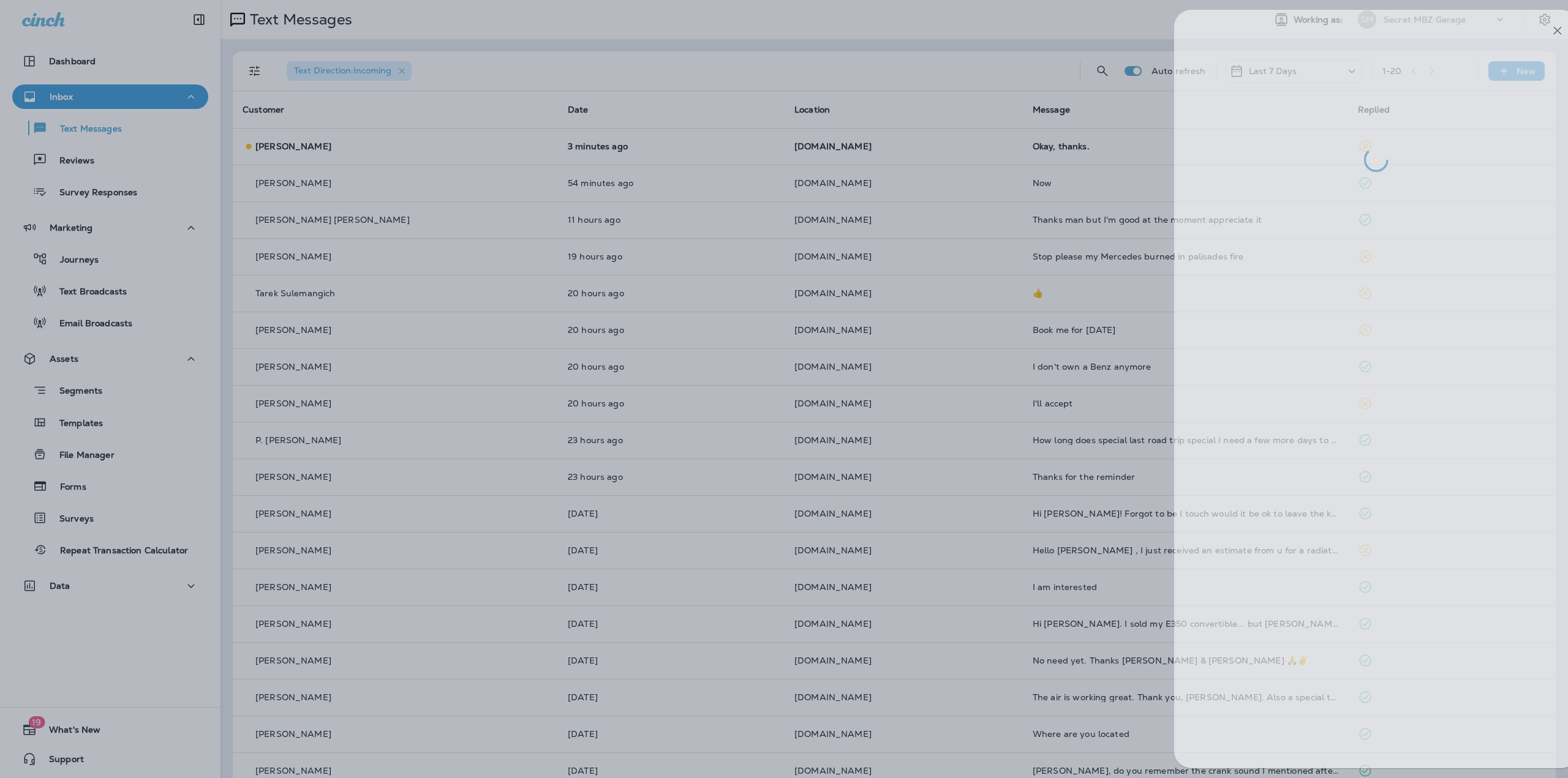
click at [672, 261] on div at bounding box center [810, 389] width 1568 height 778
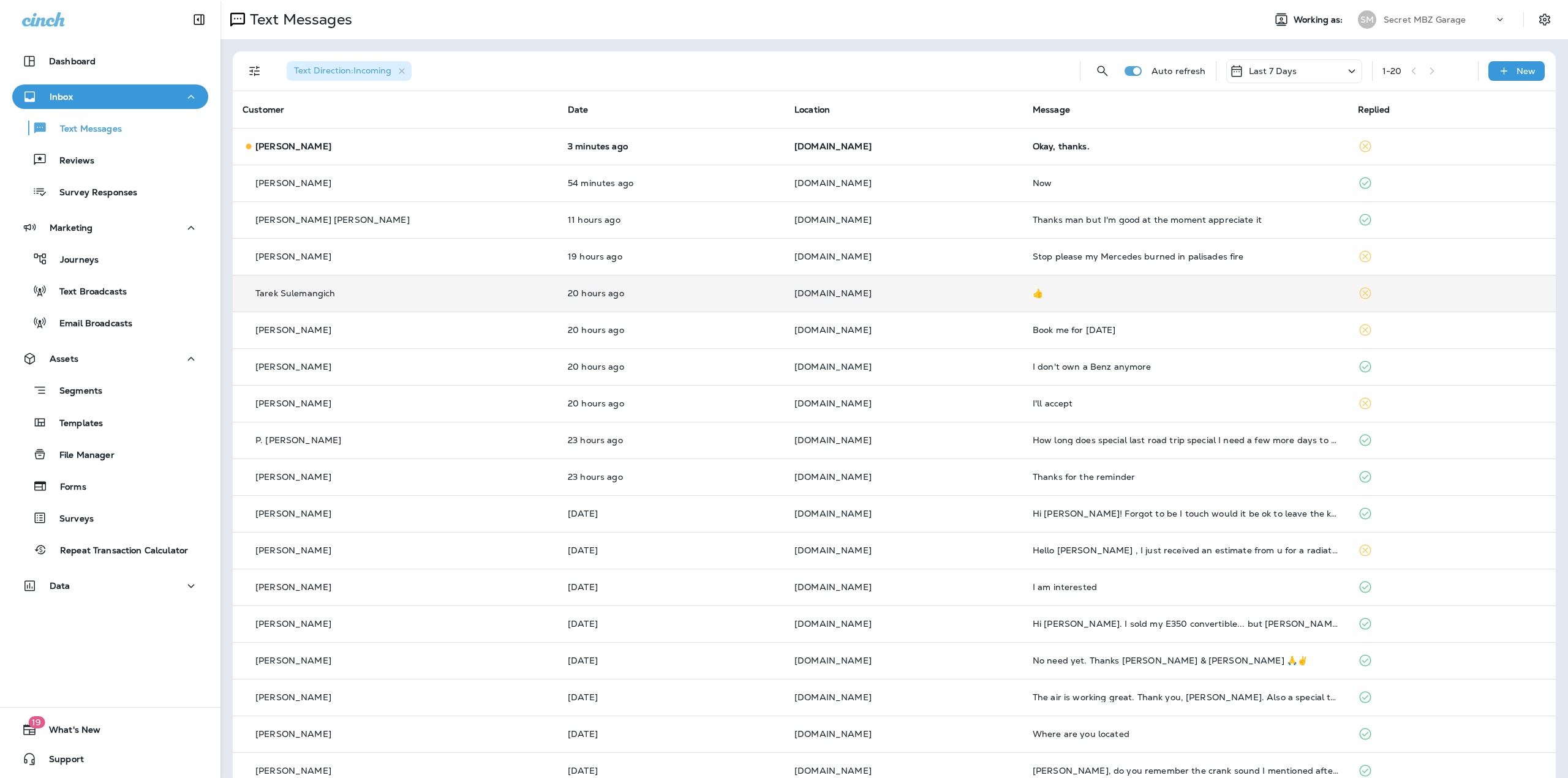
click at [666, 301] on td "20 hours ago" at bounding box center [671, 293] width 227 height 37
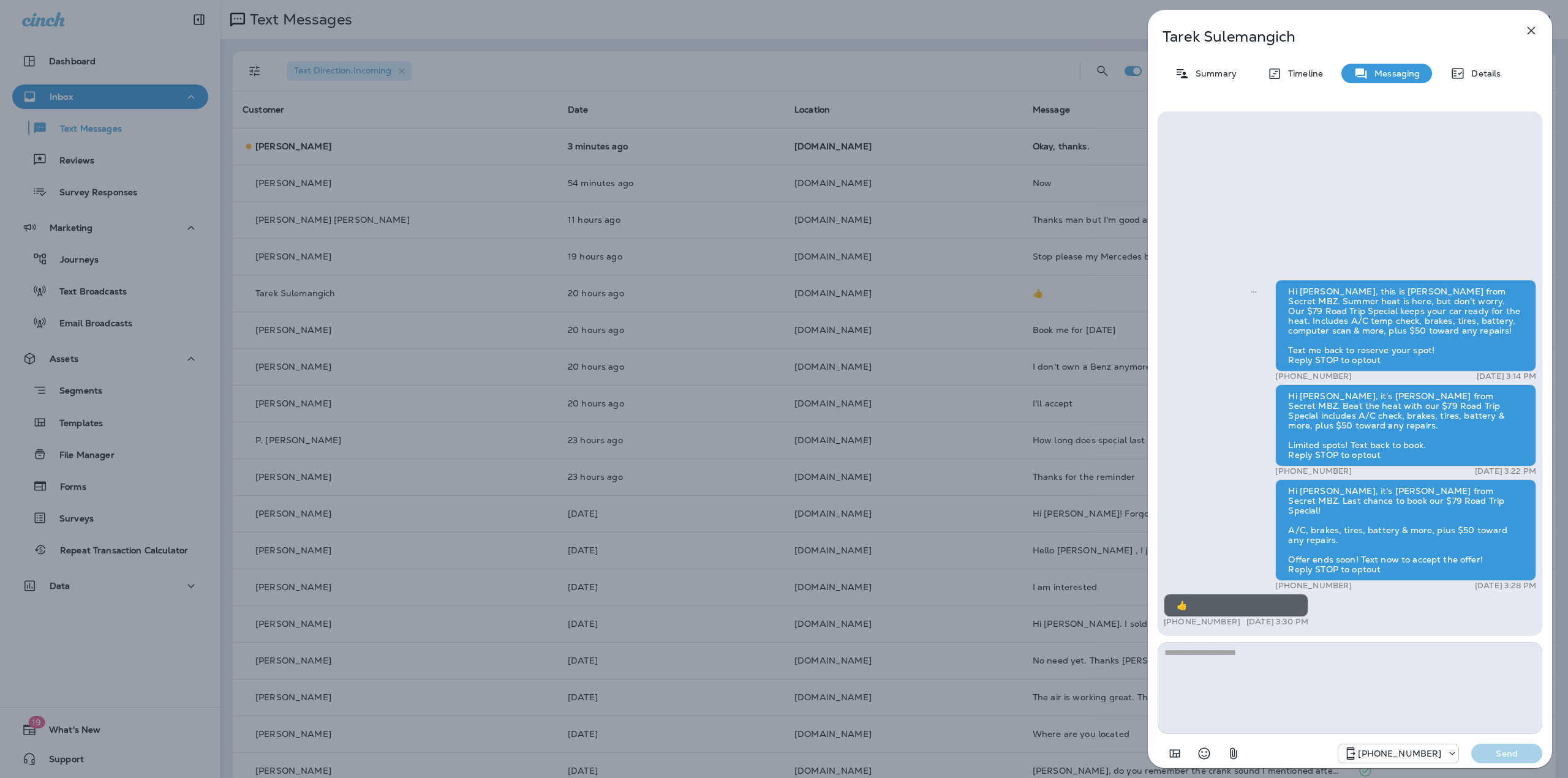
click at [666, 300] on div "Tarek Sulemangich Summary Timeline Messaging Details Hi Tarek, this is Jeff fro…" at bounding box center [784, 389] width 1568 height 778
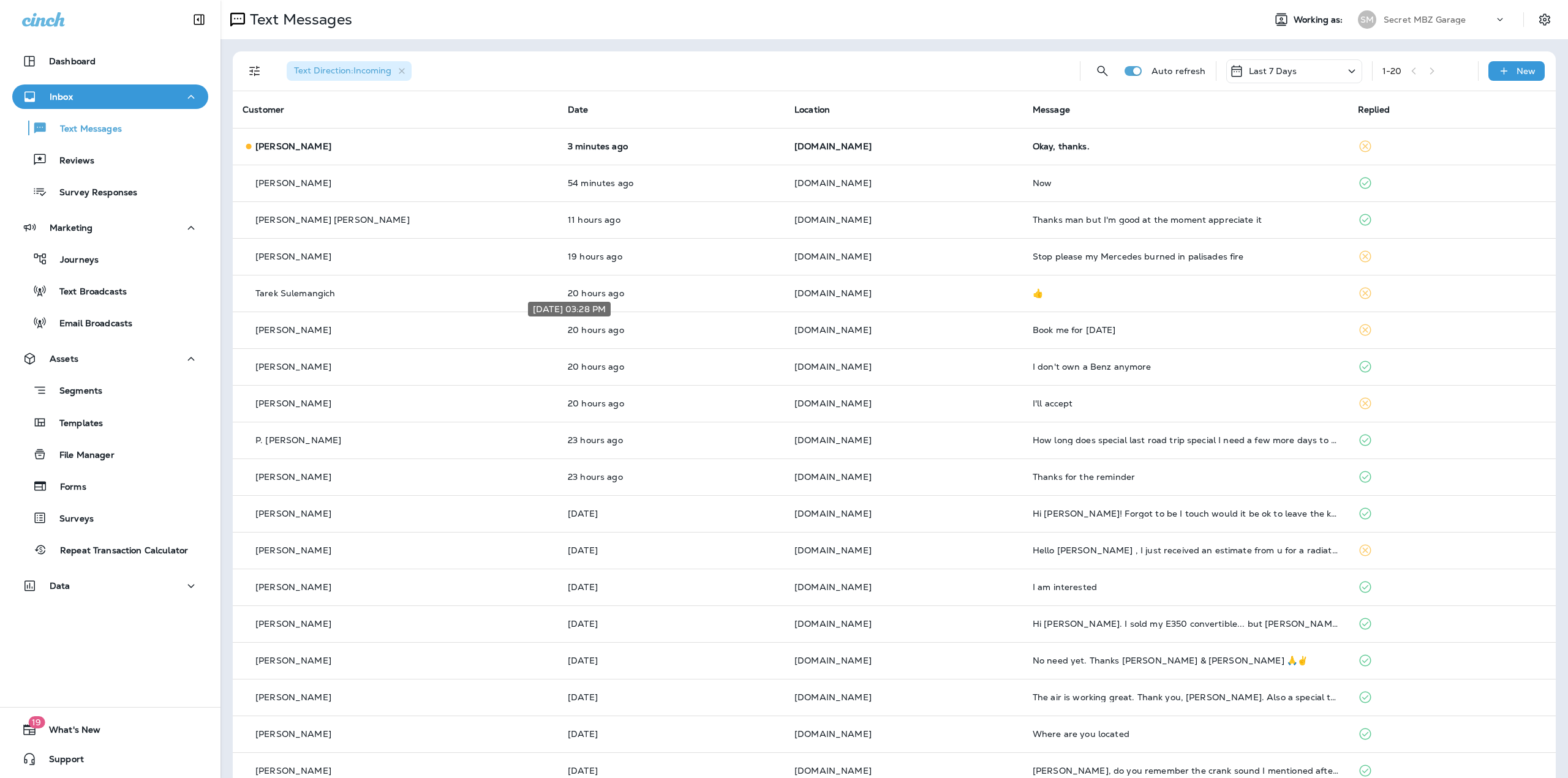
click at [673, 328] on p "20 hours ago" at bounding box center [671, 330] width 207 height 10
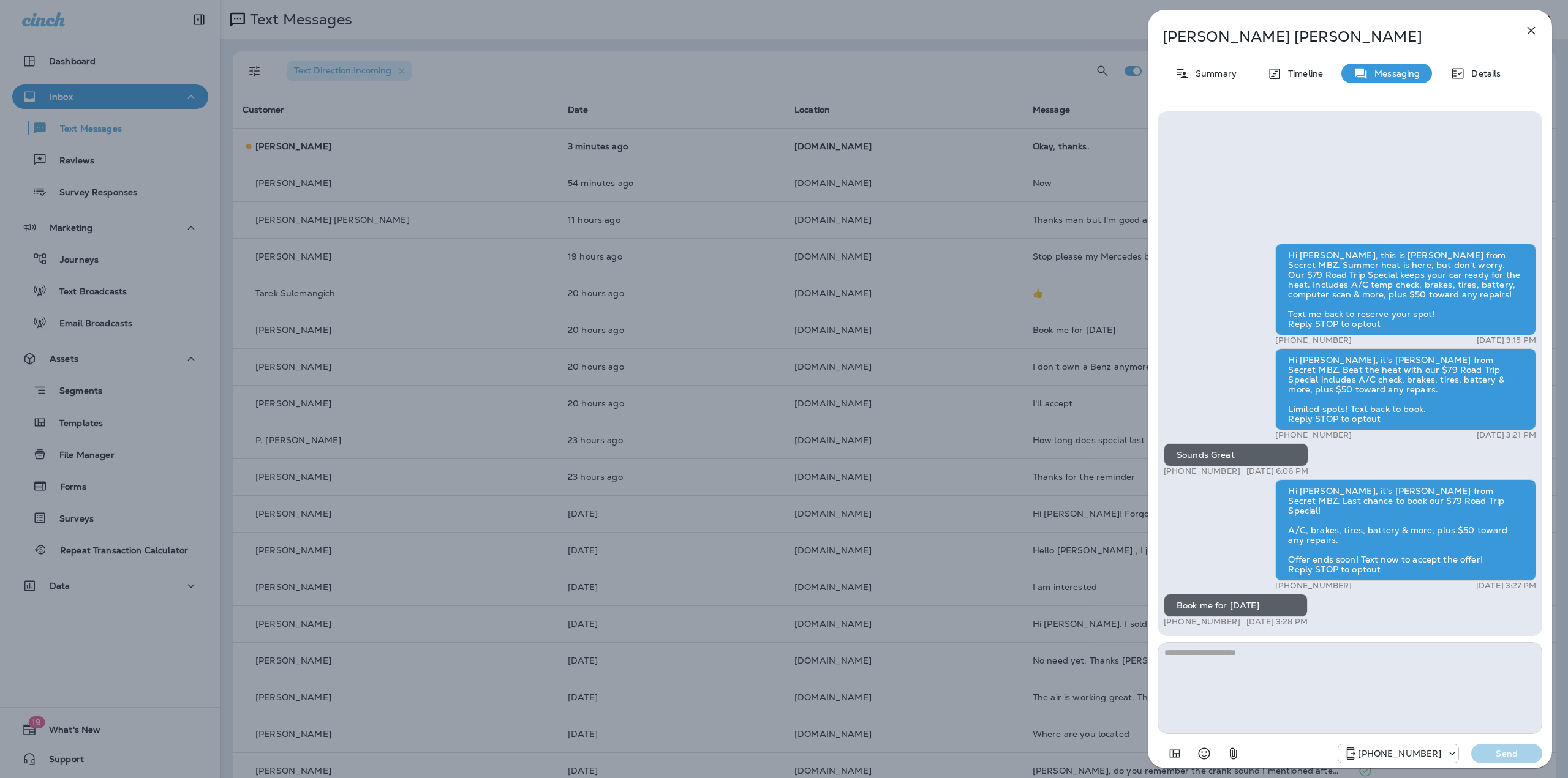
click at [672, 326] on div "Jennifer M. Cunningham Summary Timeline Messaging Details Hi Jennifer M., this …" at bounding box center [784, 389] width 1568 height 778
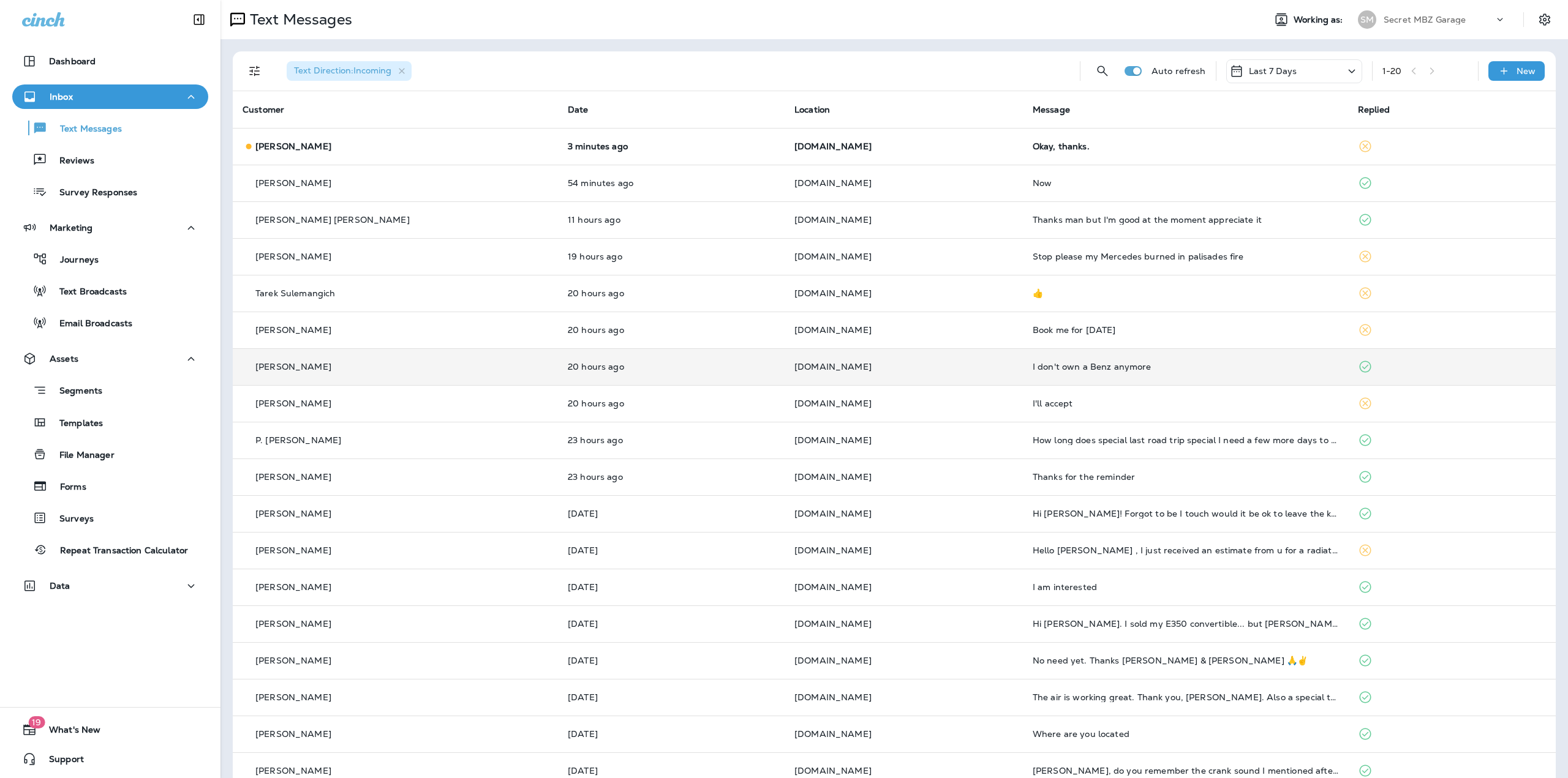
click at [686, 373] on td "20 hours ago" at bounding box center [671, 367] width 227 height 37
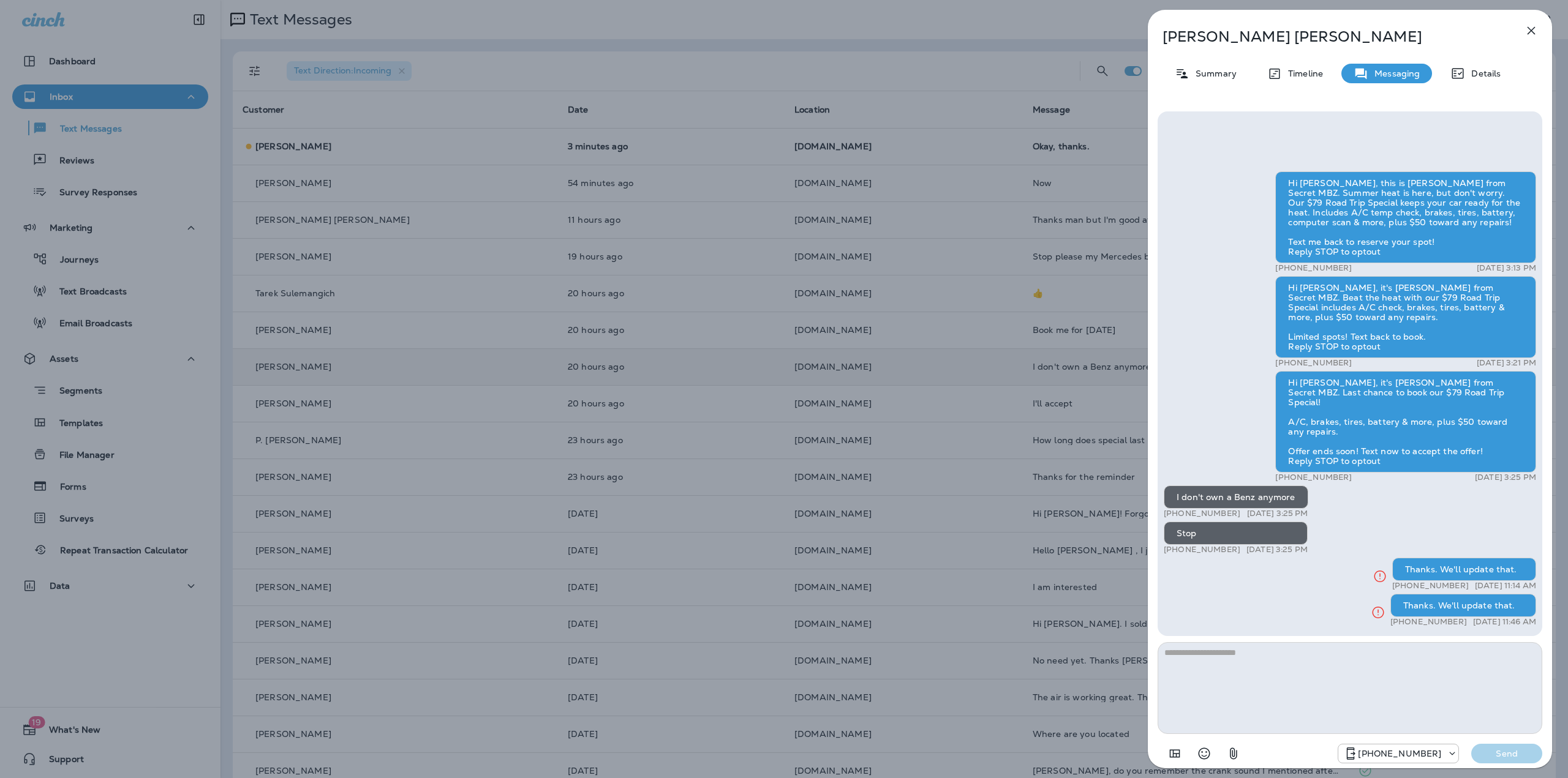
click at [686, 374] on div "Larry Drew Summary Timeline Messaging Details Hi Larry, this is Jeff from Secre…" at bounding box center [784, 389] width 1568 height 778
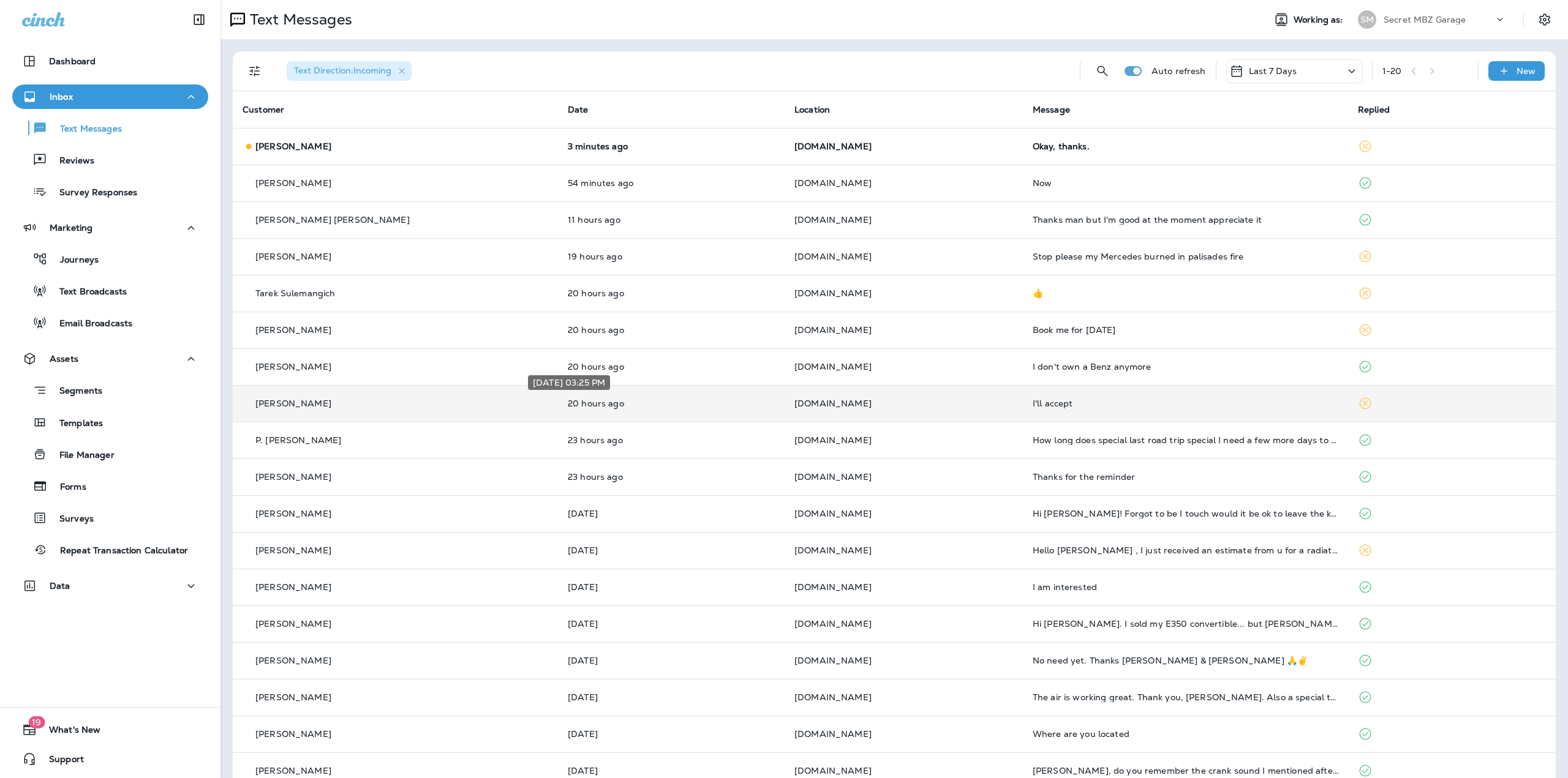
click at [684, 404] on p "20 hours ago" at bounding box center [671, 404] width 207 height 10
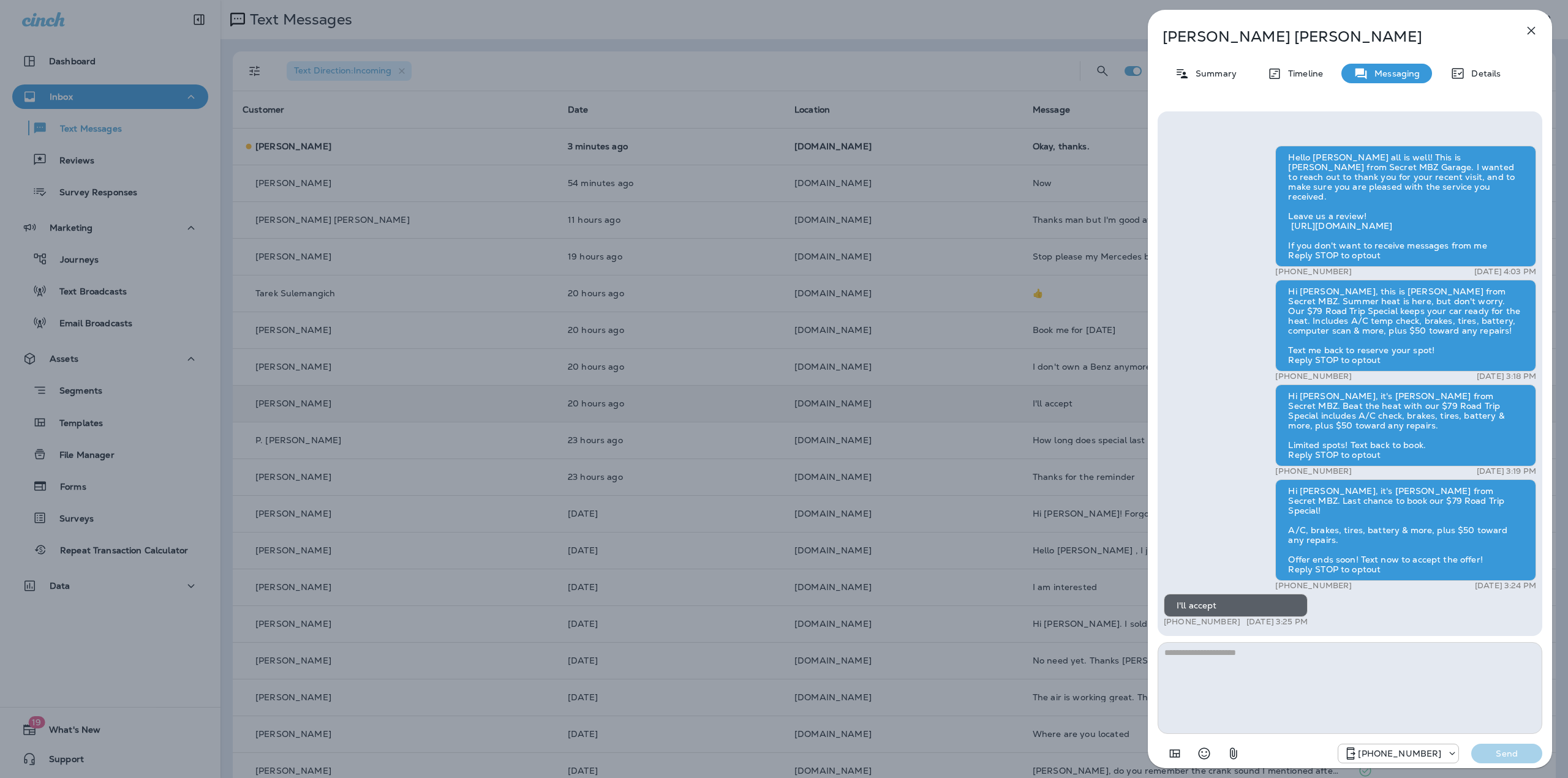
click at [683, 404] on div "Newton Stern Summary Timeline Messaging Details Hello Newton, Hope all is well!…" at bounding box center [784, 389] width 1568 height 778
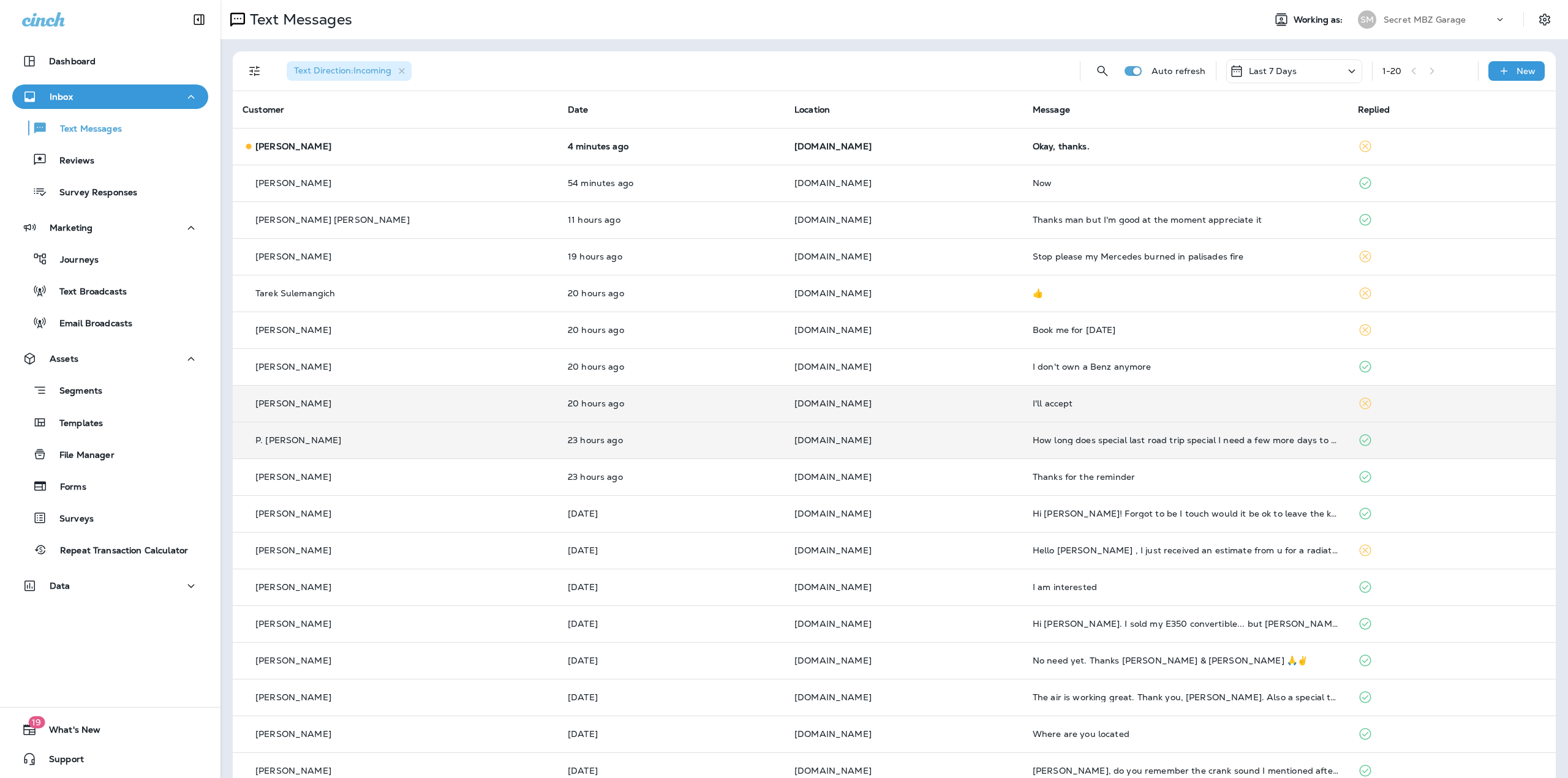
click at [685, 431] on td "23 hours ago" at bounding box center [671, 440] width 227 height 37
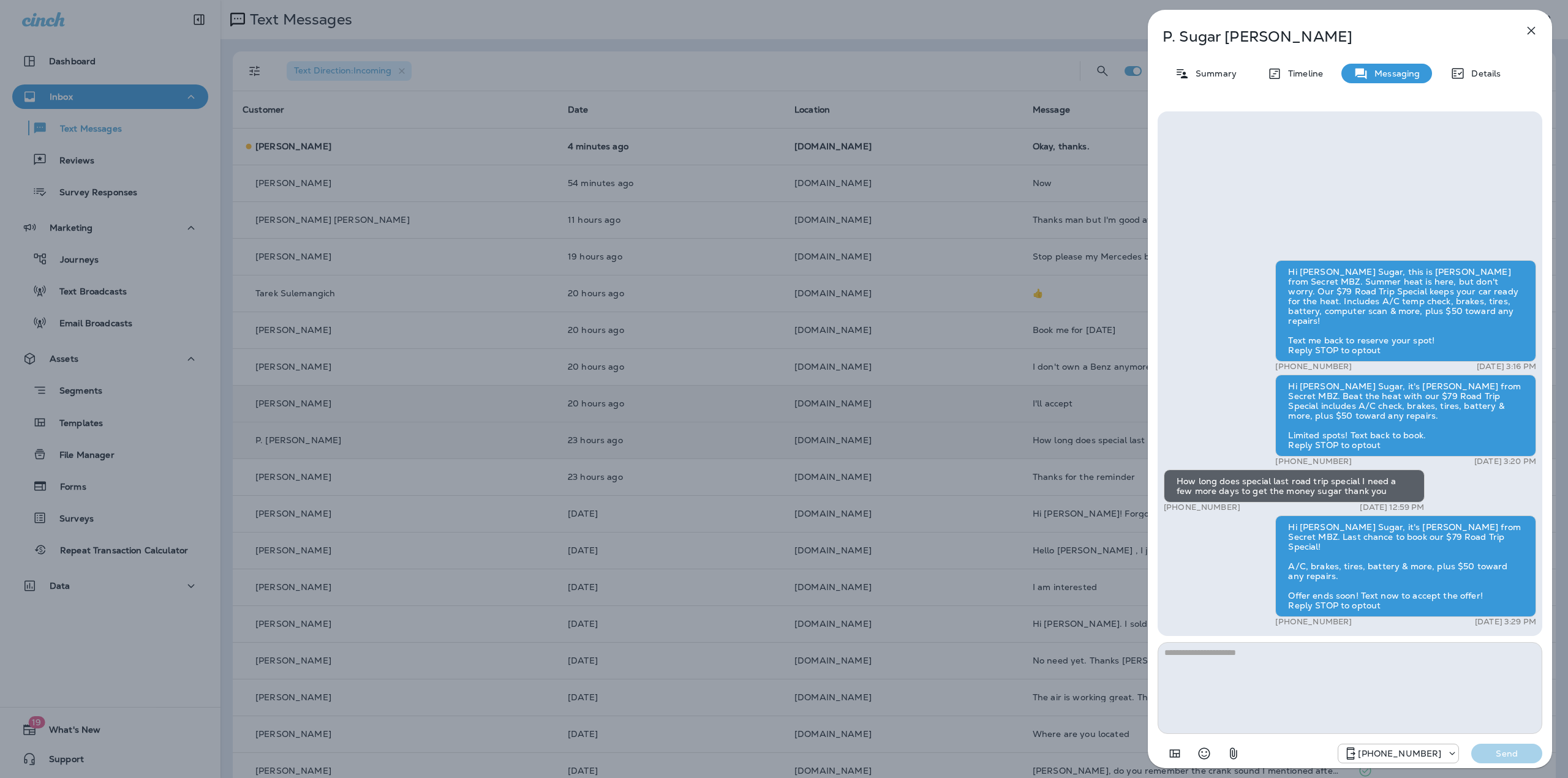
click at [685, 431] on div "P. Sugar Witherspoon Summary Timeline Messaging Details Hi P. Sugar, this is Je…" at bounding box center [784, 389] width 1568 height 778
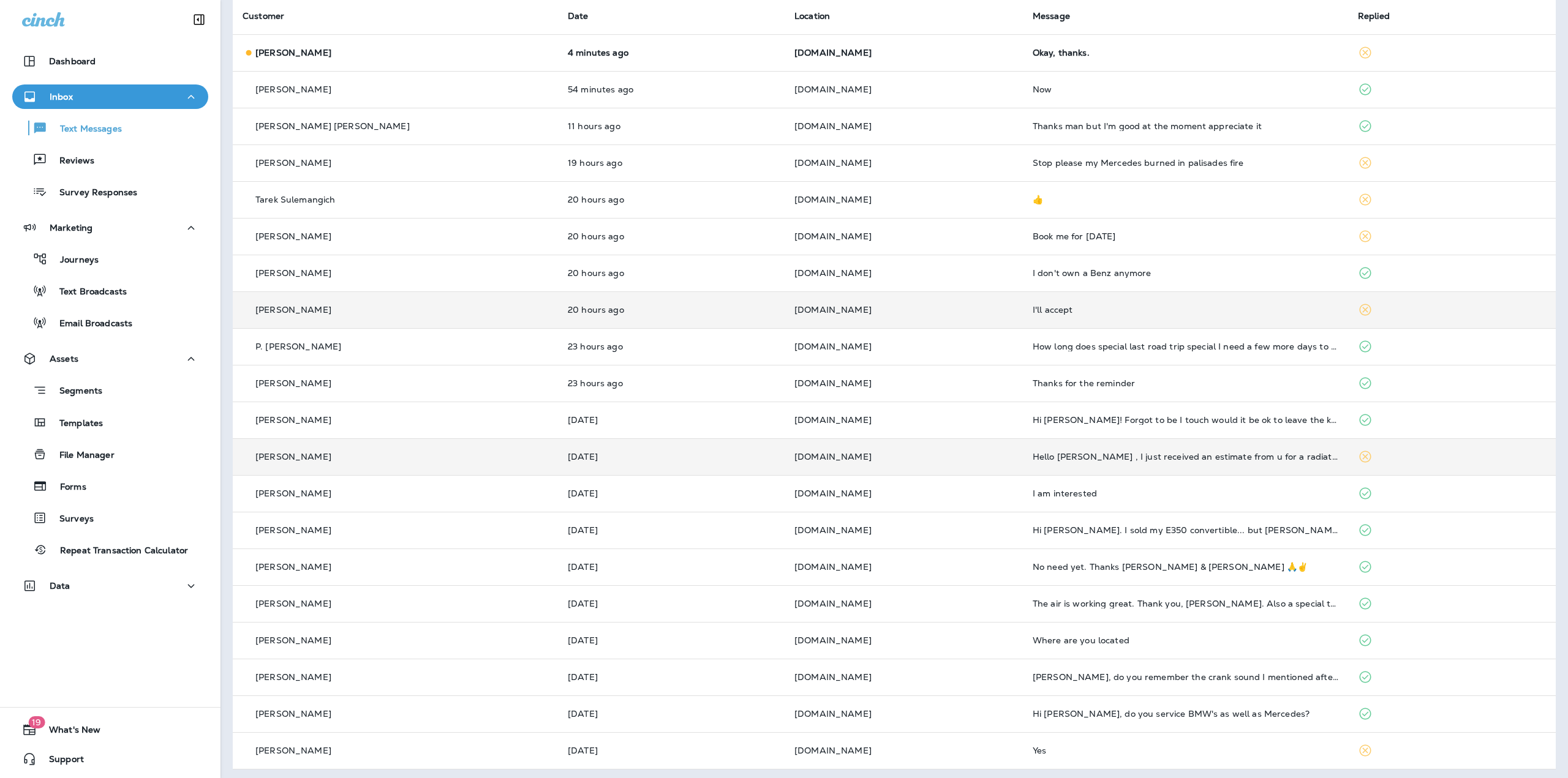
scroll to position [98, 0]
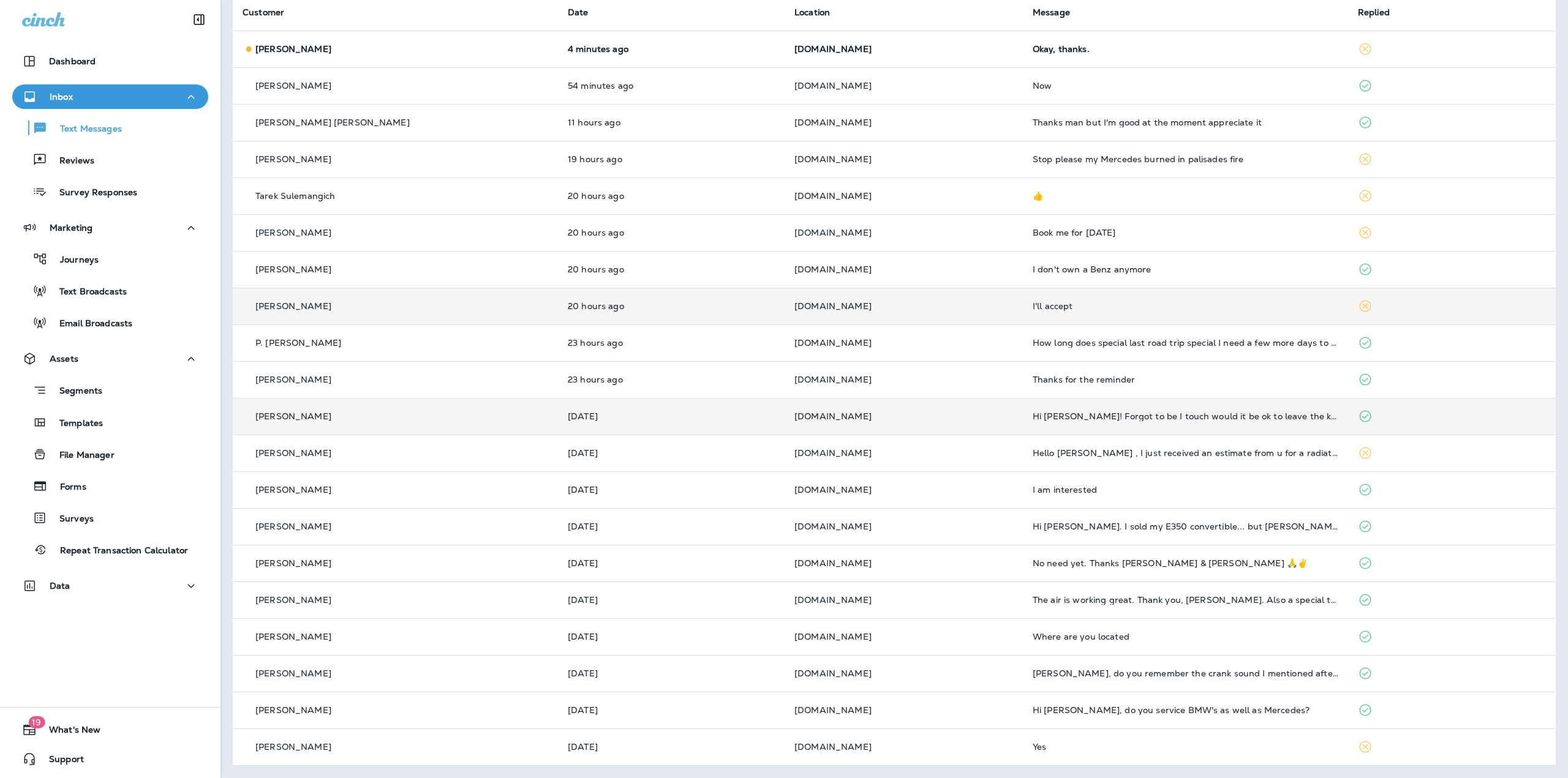
click at [695, 400] on td "Yesterday" at bounding box center [671, 416] width 227 height 37
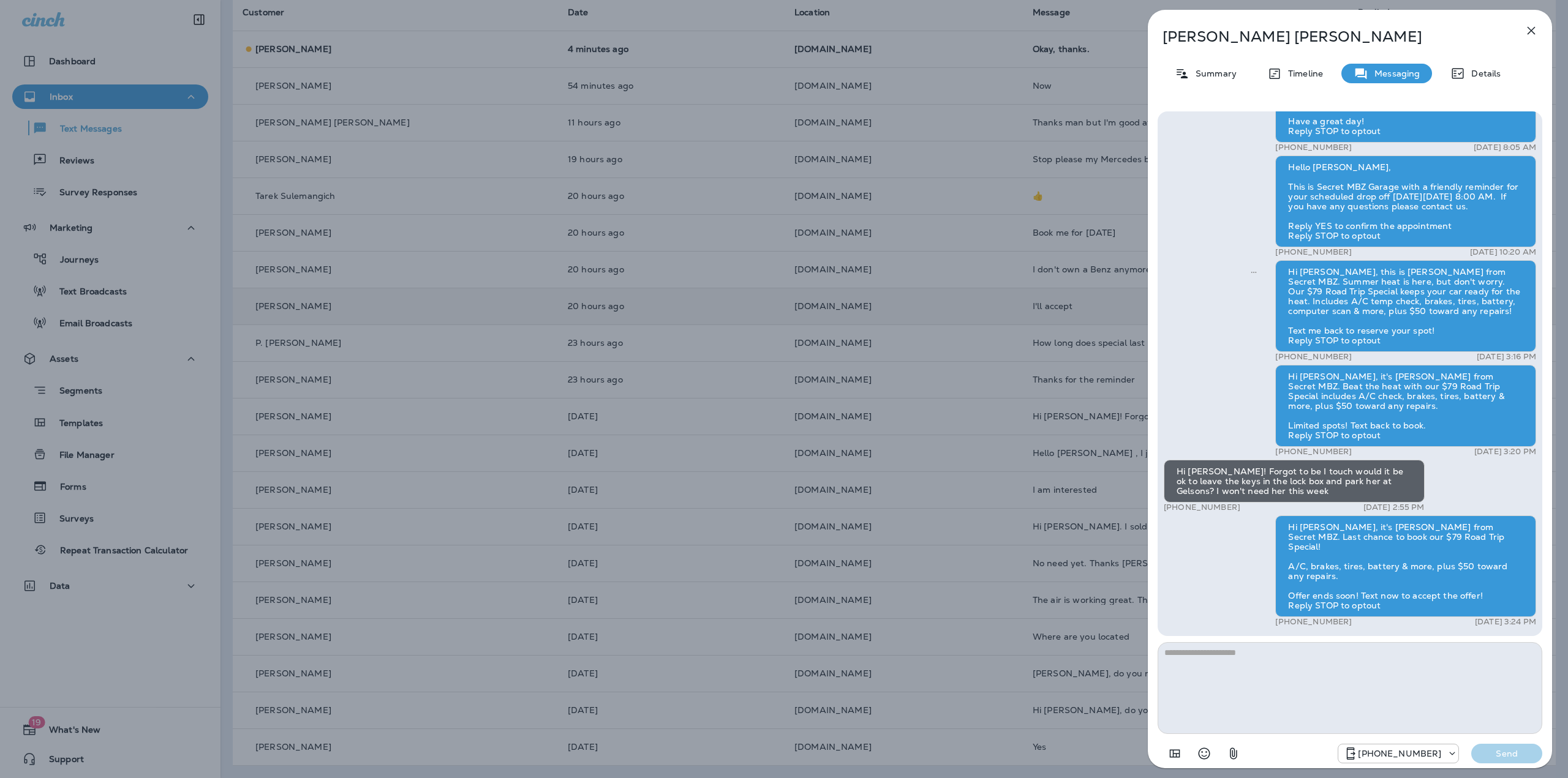
click at [693, 403] on div "Barbara Finnegan Summary Timeline Messaging Details Hello Barbara, This is Secr…" at bounding box center [784, 389] width 1568 height 778
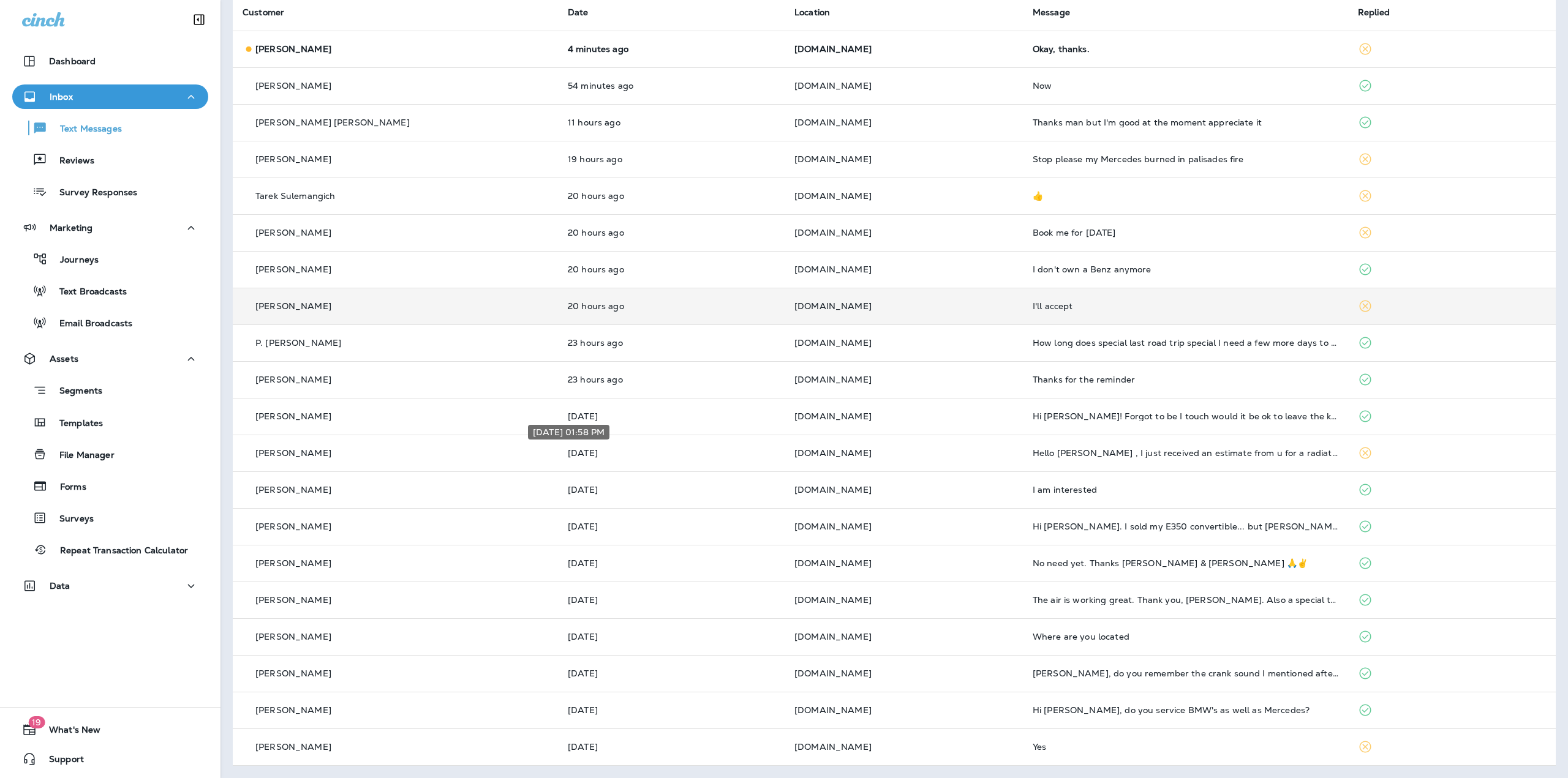
click at [684, 455] on p "Yesterday" at bounding box center [671, 453] width 207 height 10
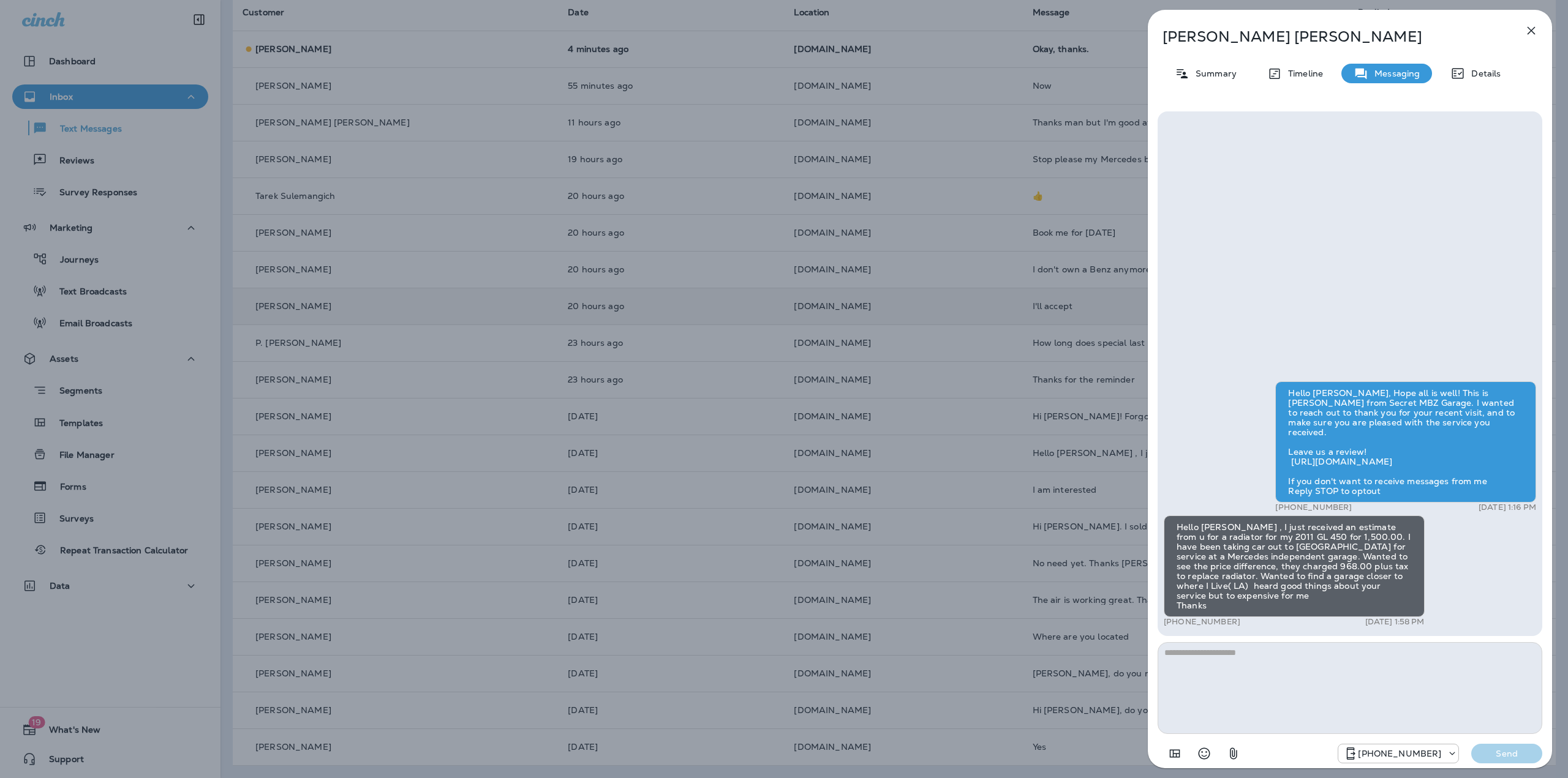
click at [684, 455] on div "Philip Mathews Summary Timeline Messaging Details Hello Philip, Hope all is wel…" at bounding box center [784, 389] width 1568 height 778
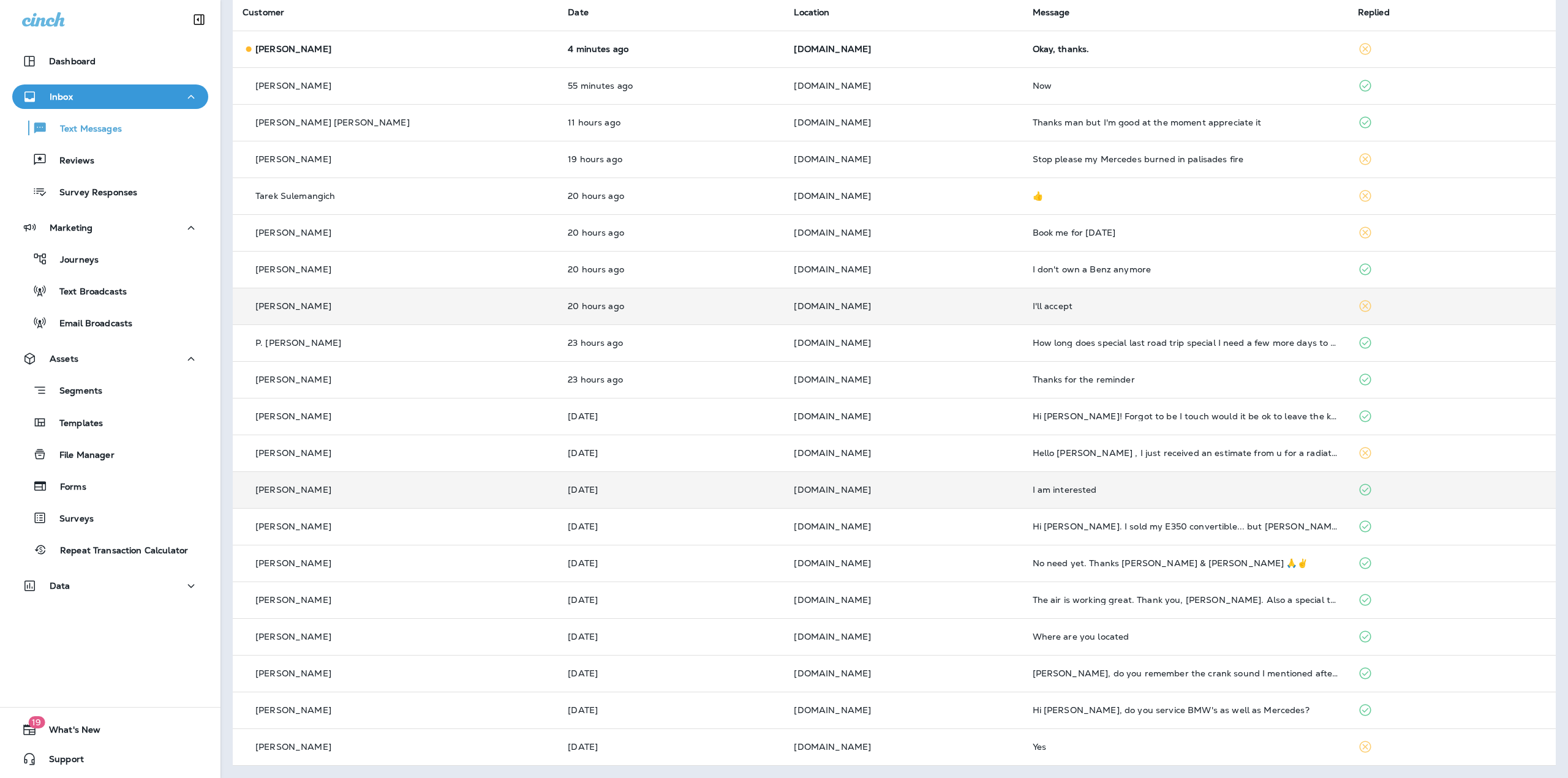
click at [681, 481] on td "Thursday" at bounding box center [671, 489] width 226 height 37
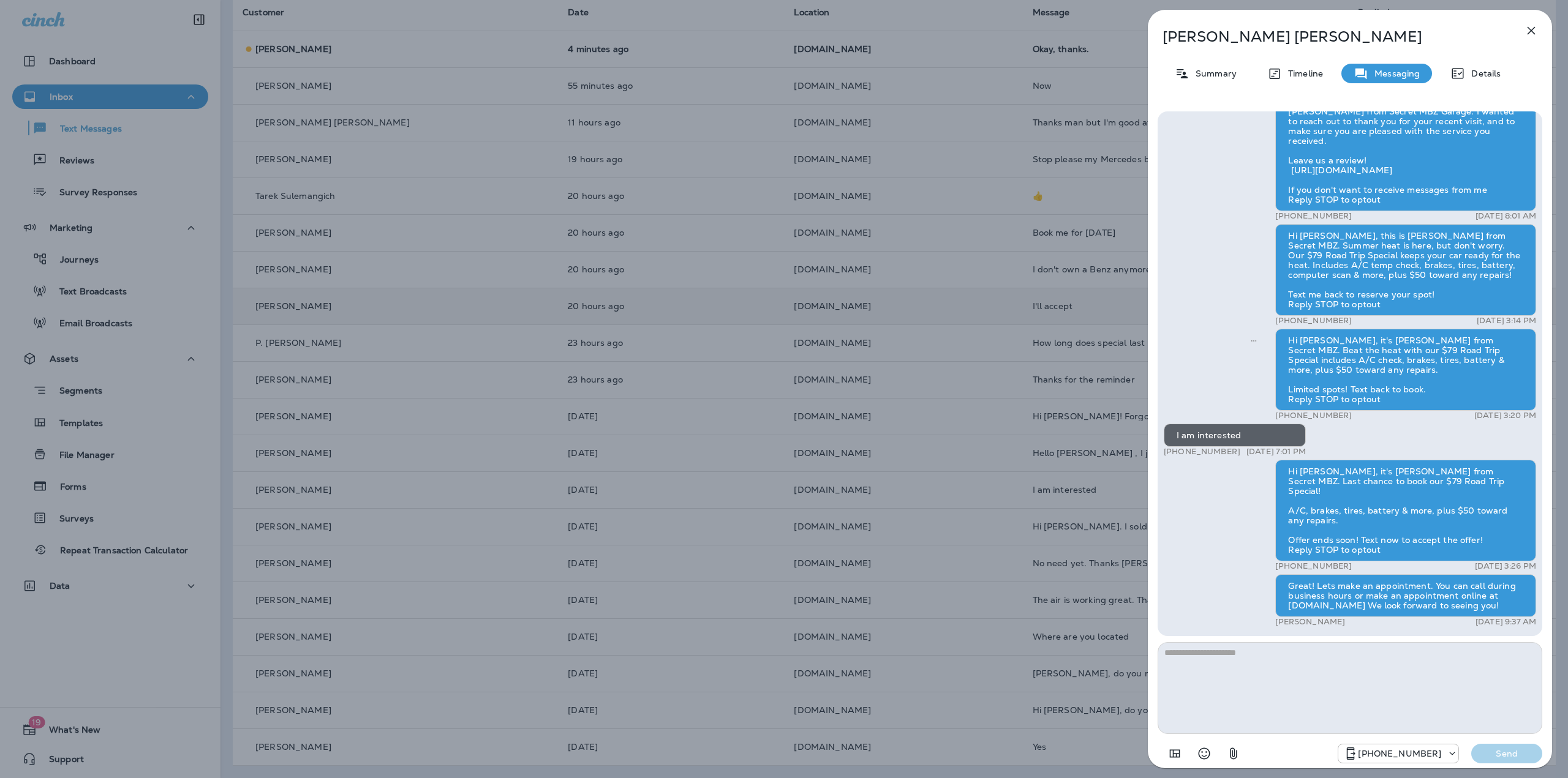
click at [679, 485] on div "Aaron Willard Summary Timeline Messaging Details Hello Aaron, Hope all is well!…" at bounding box center [784, 389] width 1568 height 778
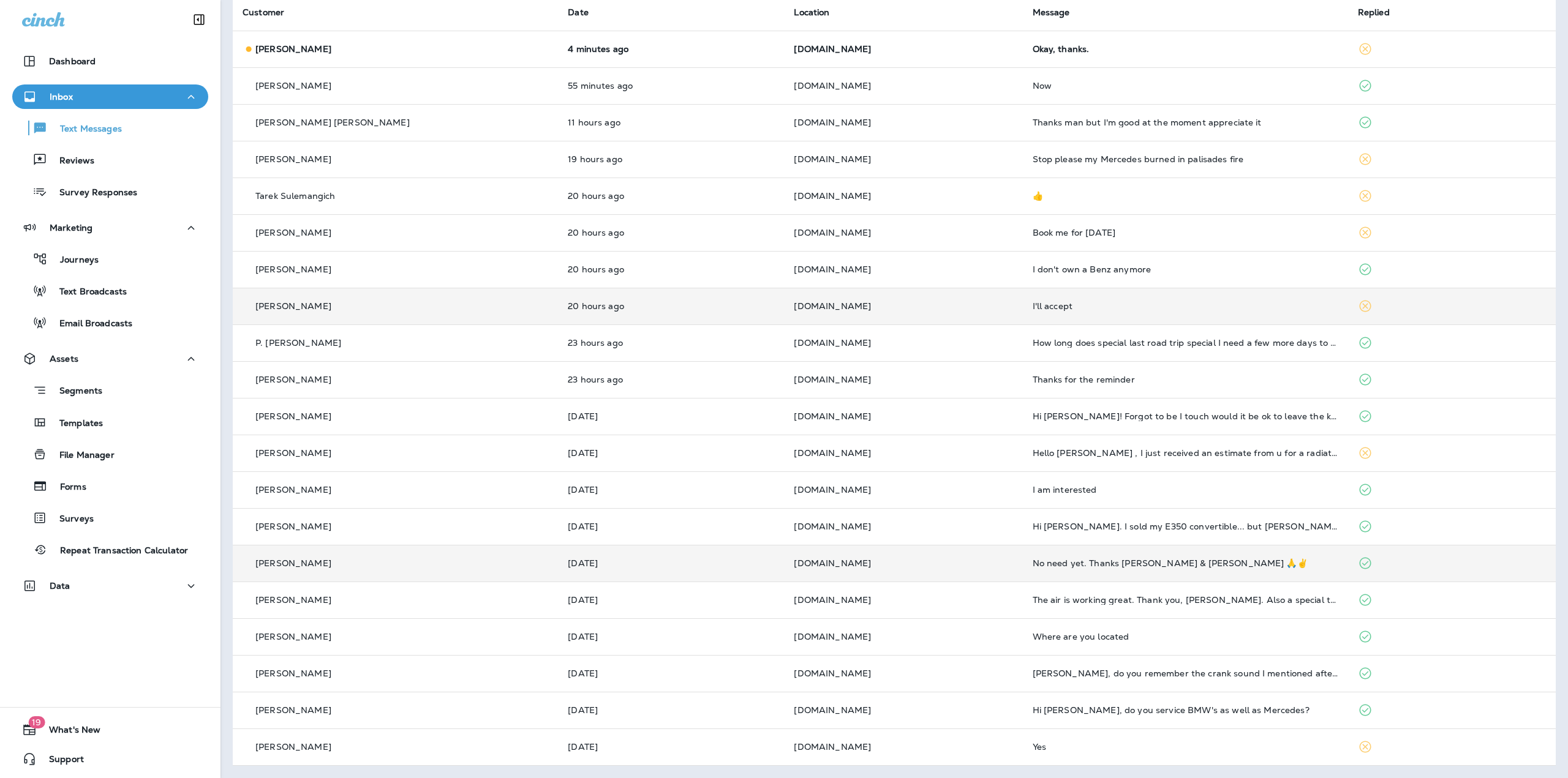
click at [676, 556] on td "Thursday" at bounding box center [671, 563] width 226 height 37
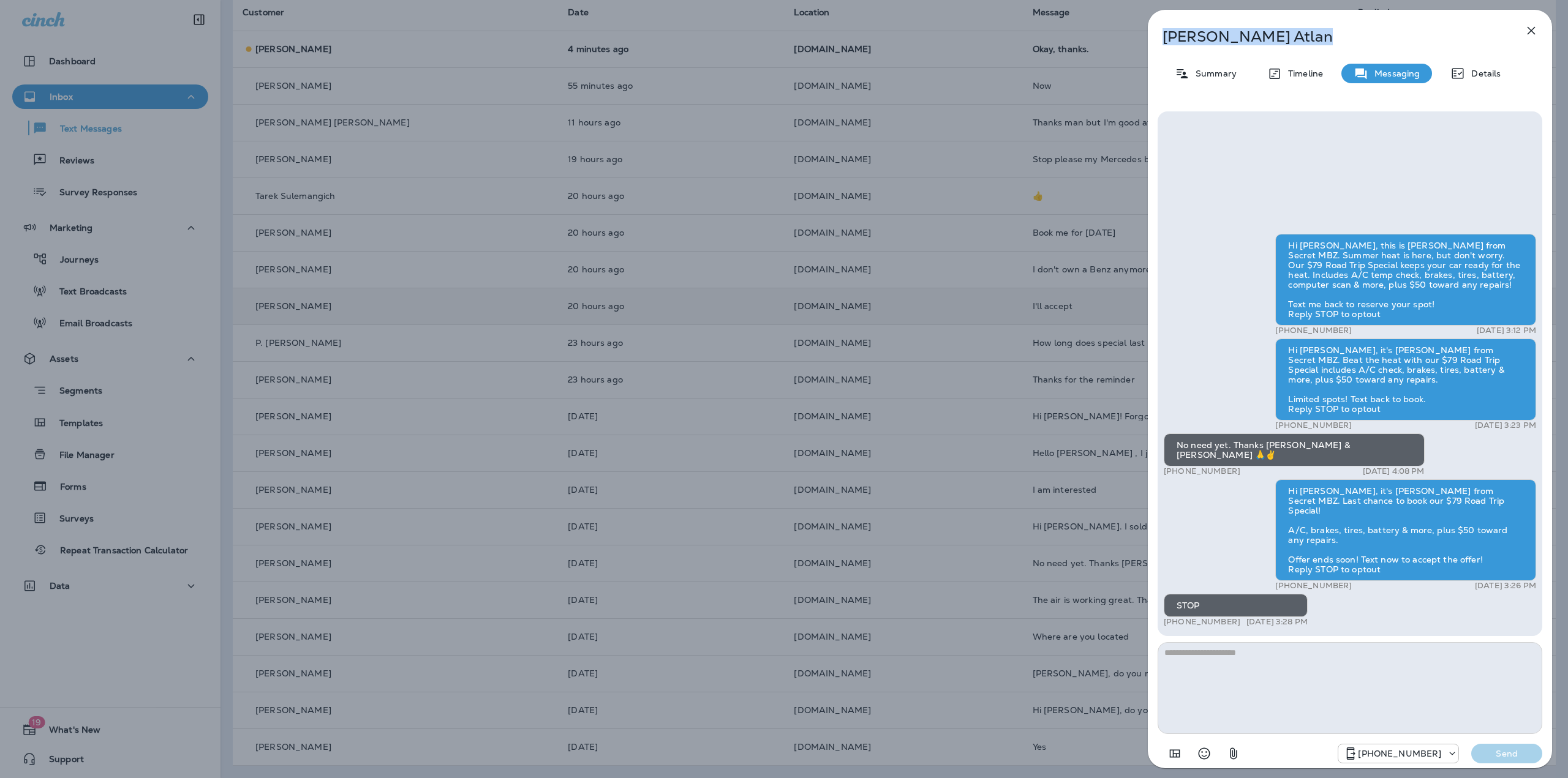
drag, startPoint x: 1254, startPoint y: 39, endPoint x: 1154, endPoint y: 40, distance: 100.0
click at [1154, 40] on div "Marc Atlan" at bounding box center [1329, 37] width 364 height 17
copy p "Marc Atlan"
click at [1535, 34] on icon "button" at bounding box center [1531, 31] width 8 height 8
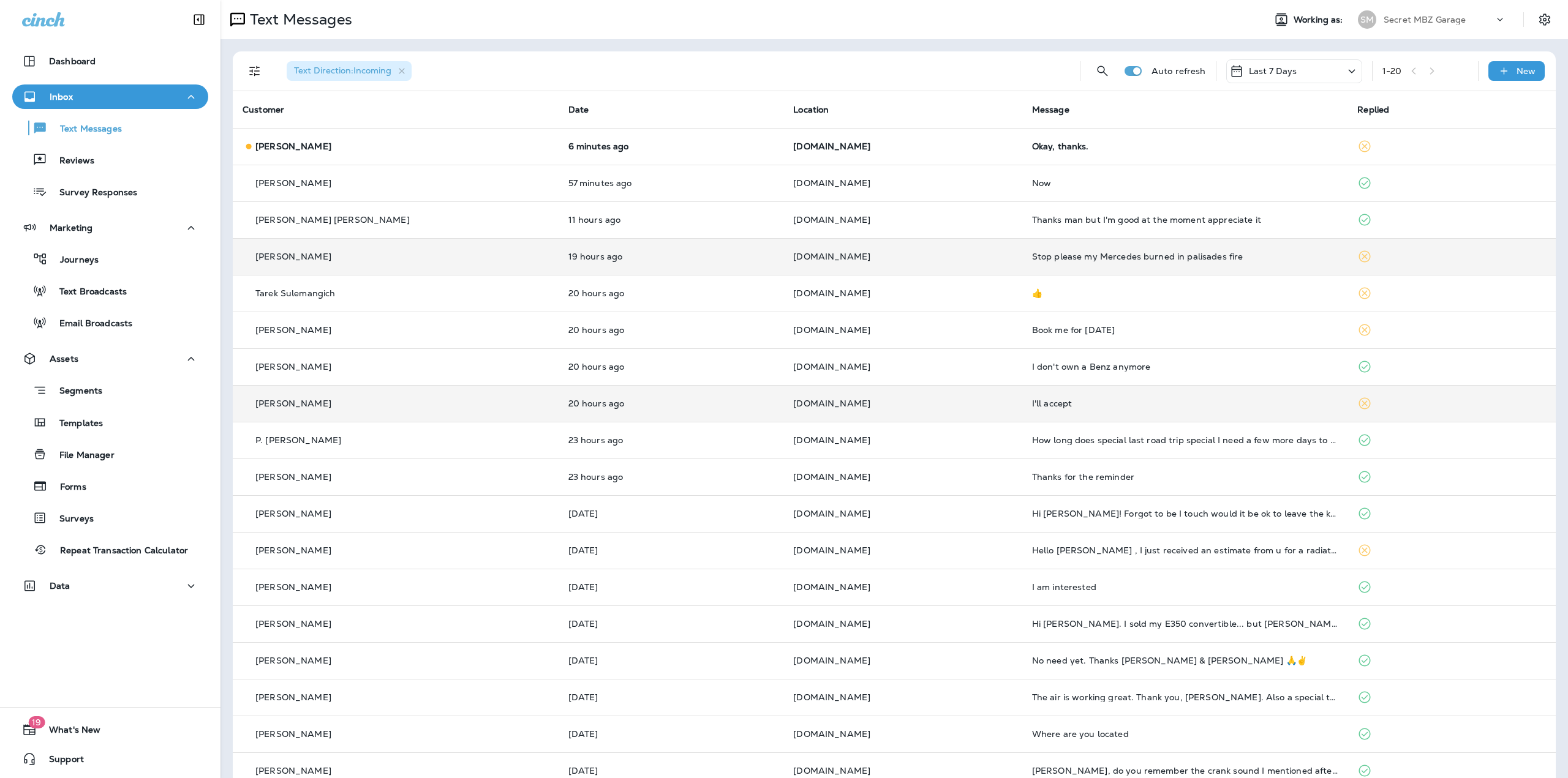
click at [783, 269] on td "SECRETMBZ.COM" at bounding box center [902, 256] width 238 height 37
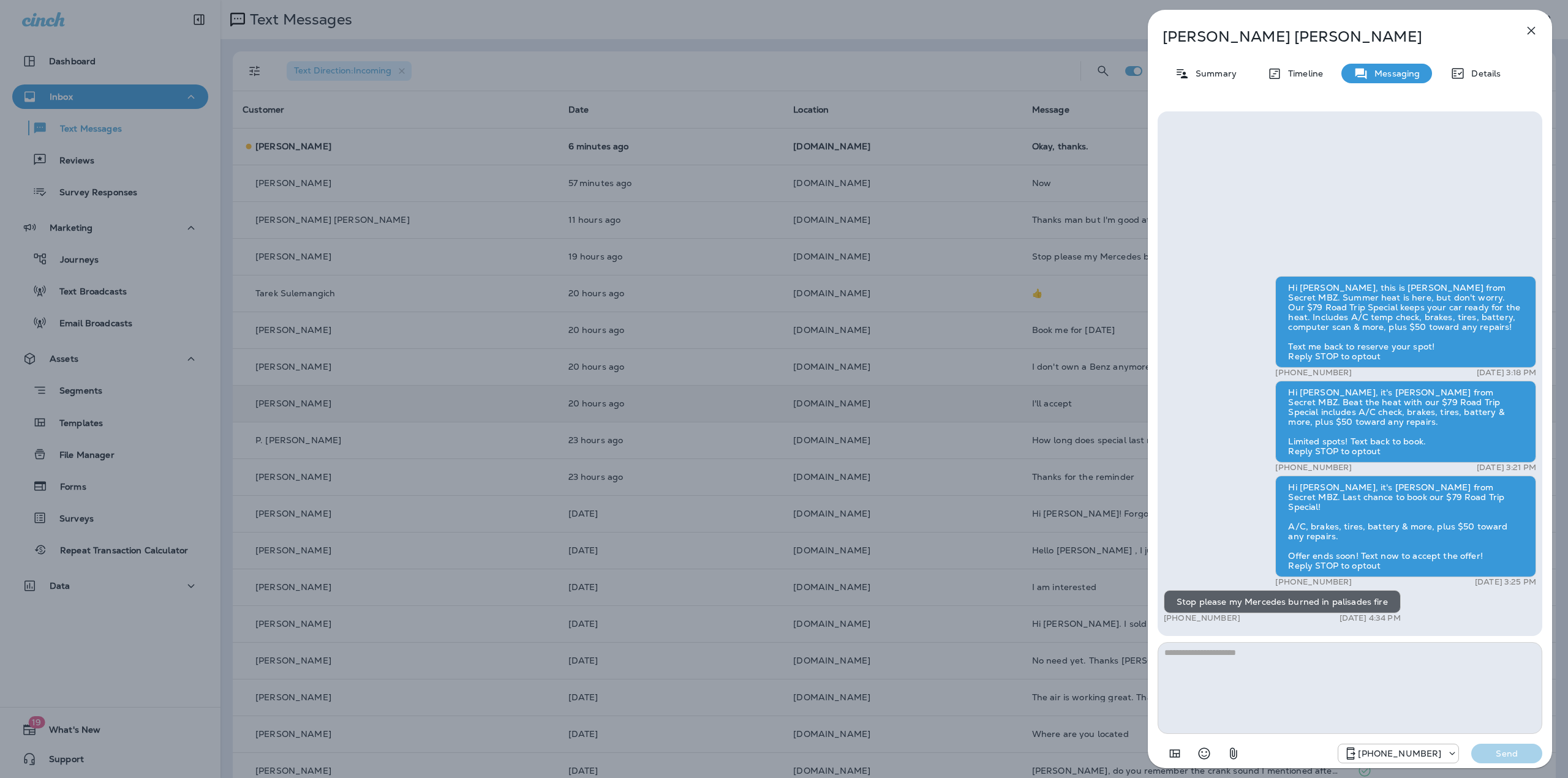
click at [744, 287] on div "Eliza Smith Summary Timeline Messaging Details Hi Eliza, this is Jeff from Secr…" at bounding box center [784, 389] width 1568 height 778
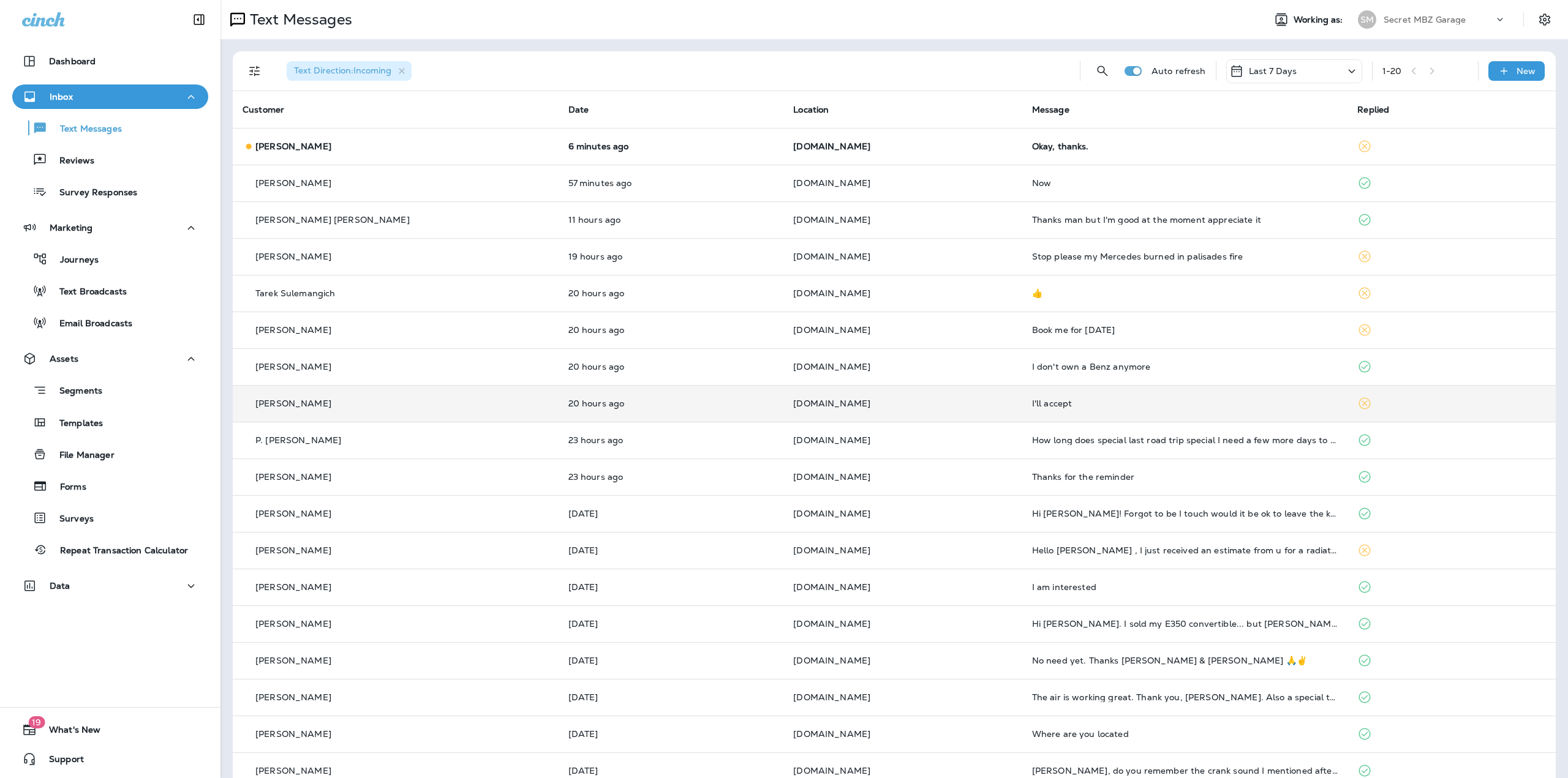
click at [744, 299] on div at bounding box center [784, 389] width 1568 height 778
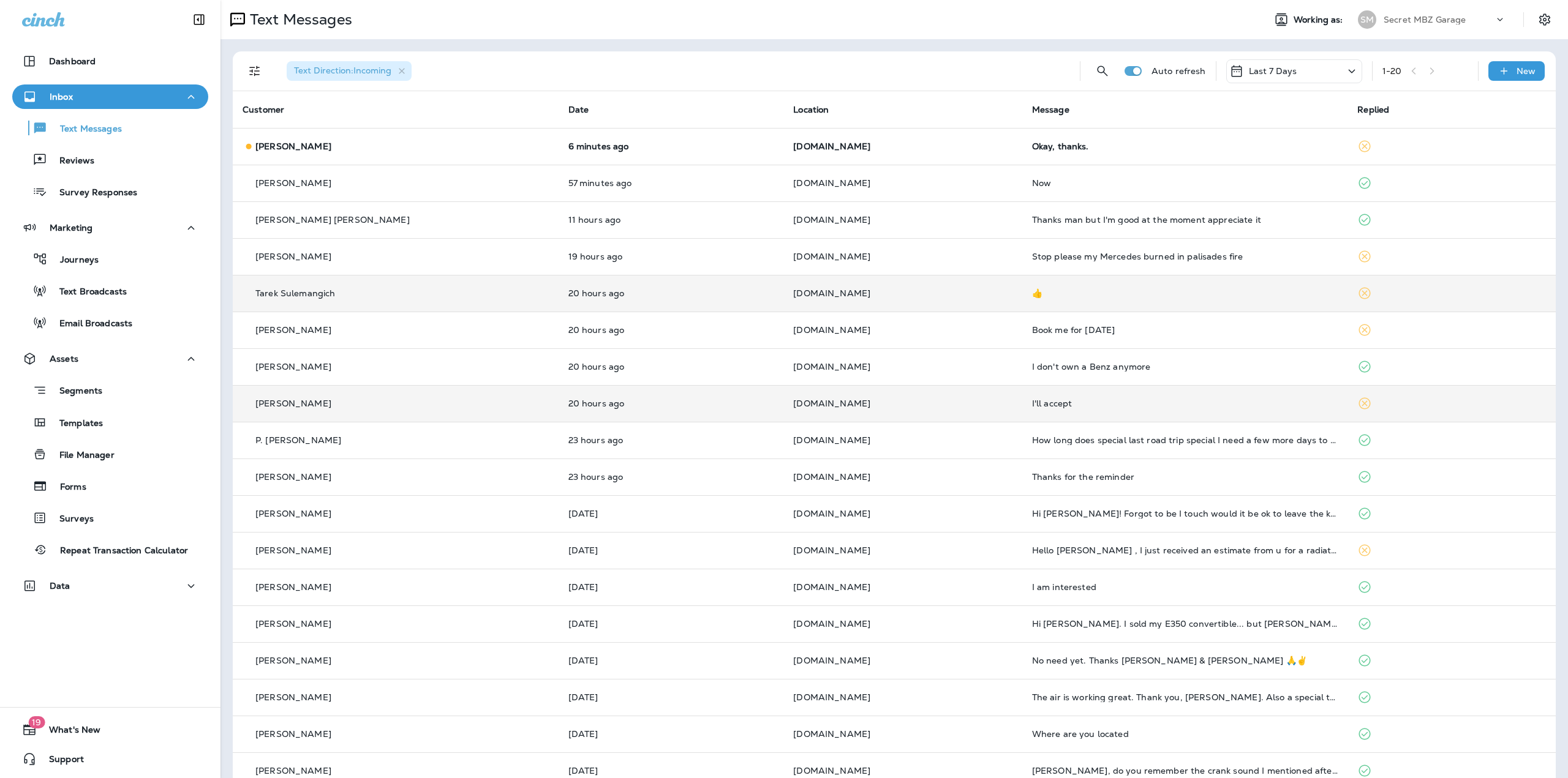
click at [743, 298] on td "20 hours ago" at bounding box center [671, 293] width 226 height 37
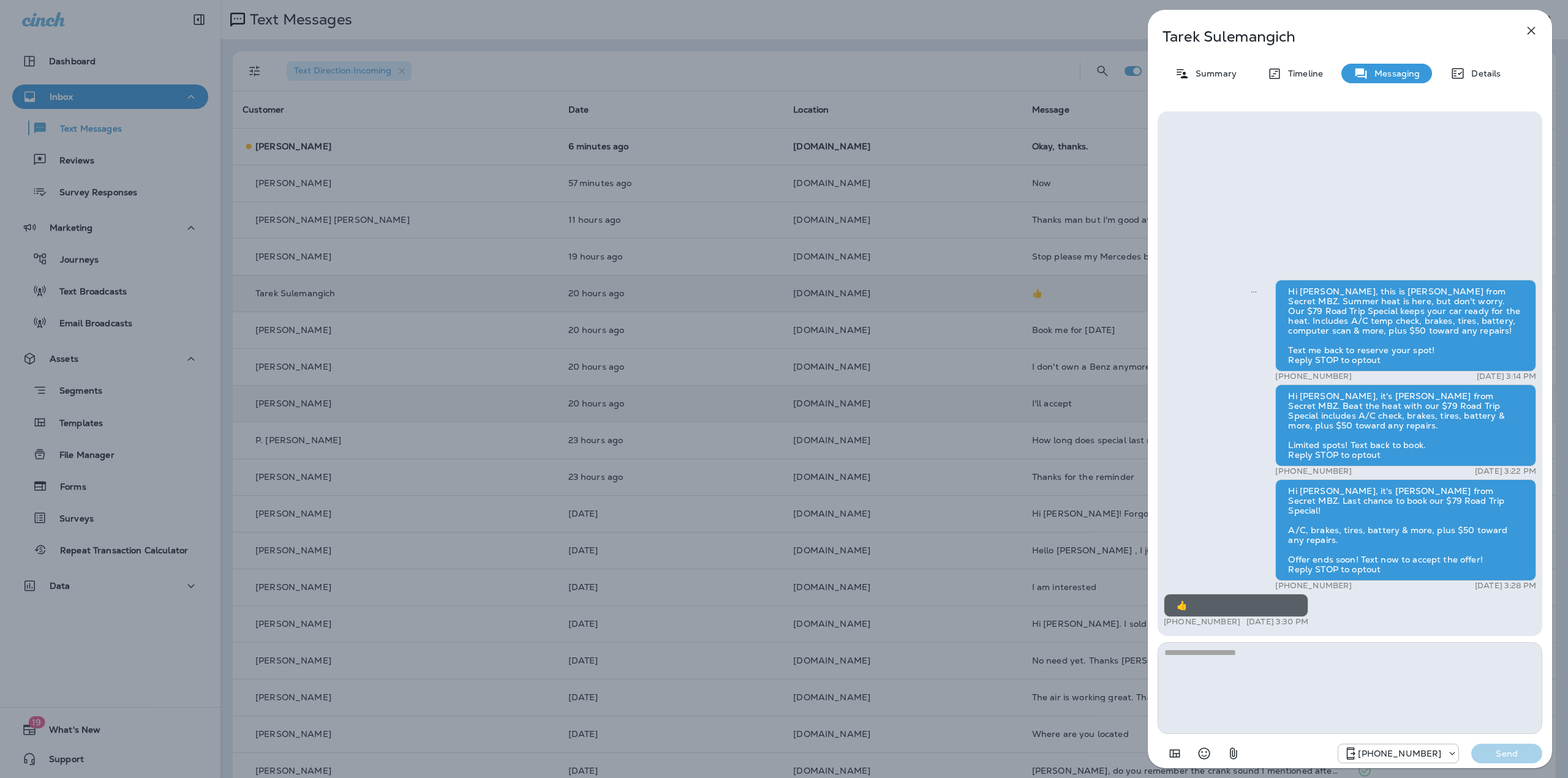
click at [743, 298] on div "Tarek Sulemangich Summary Timeline Messaging Details Hi Tarek, this is Jeff fro…" at bounding box center [784, 389] width 1568 height 778
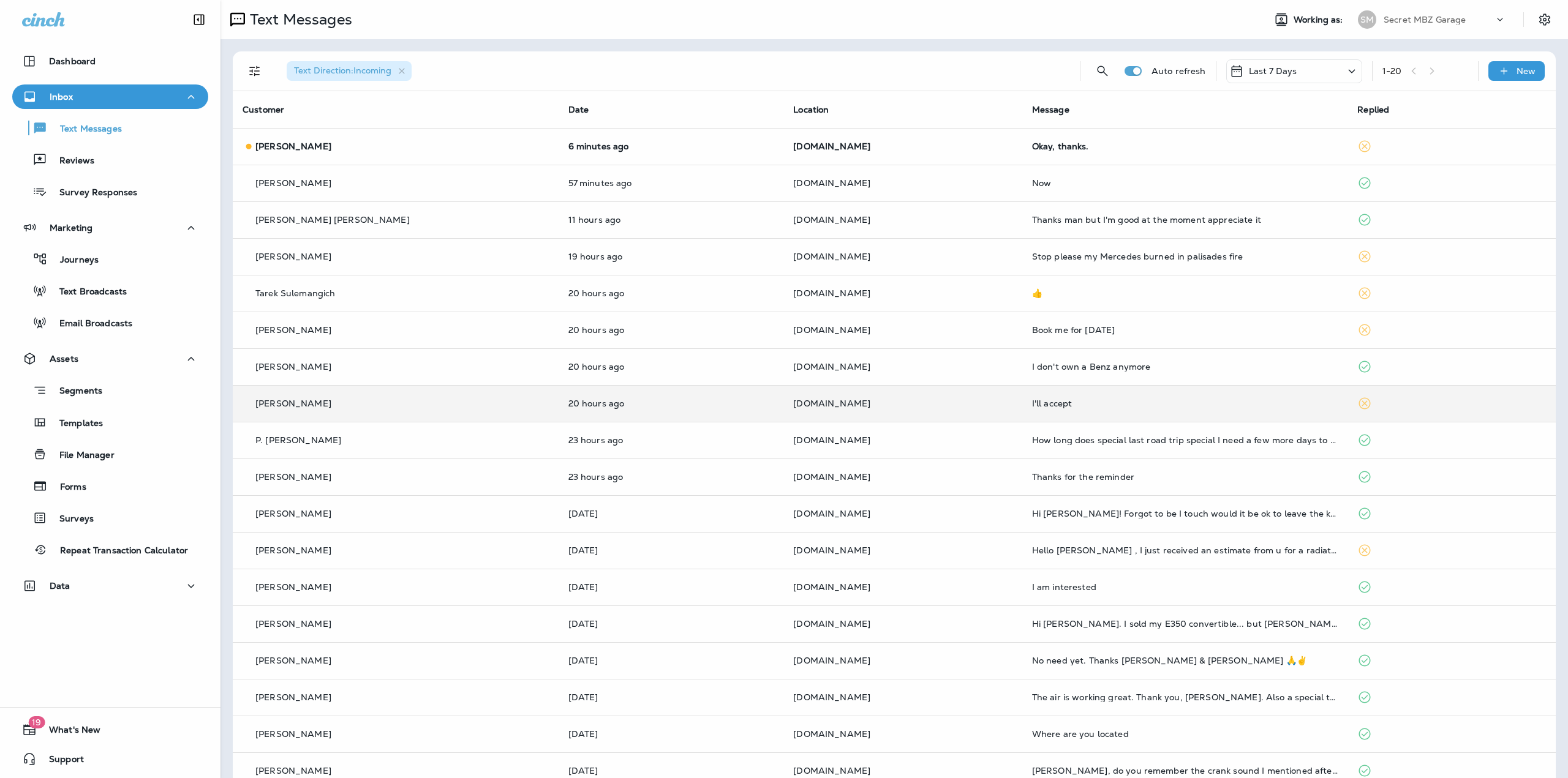
click at [727, 333] on div at bounding box center [784, 389] width 1568 height 778
click at [727, 333] on p "20 hours ago" at bounding box center [671, 330] width 206 height 10
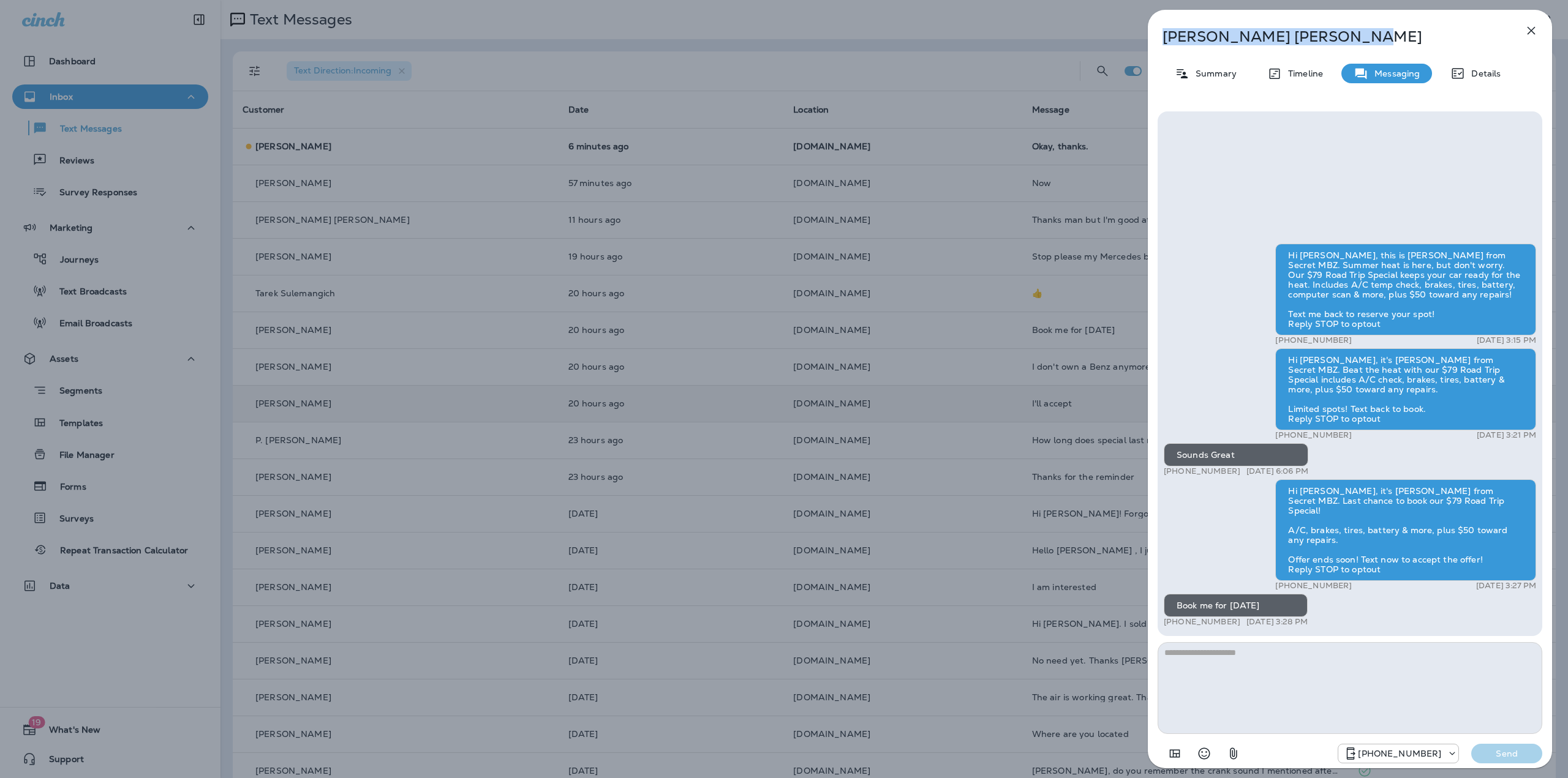
drag, startPoint x: 1328, startPoint y: 32, endPoint x: 1155, endPoint y: 33, distance: 173.0
click at [1155, 33] on div "Jennifer M. Cunningham" at bounding box center [1329, 37] width 364 height 17
copy p "Jennifer M. Cunningham"
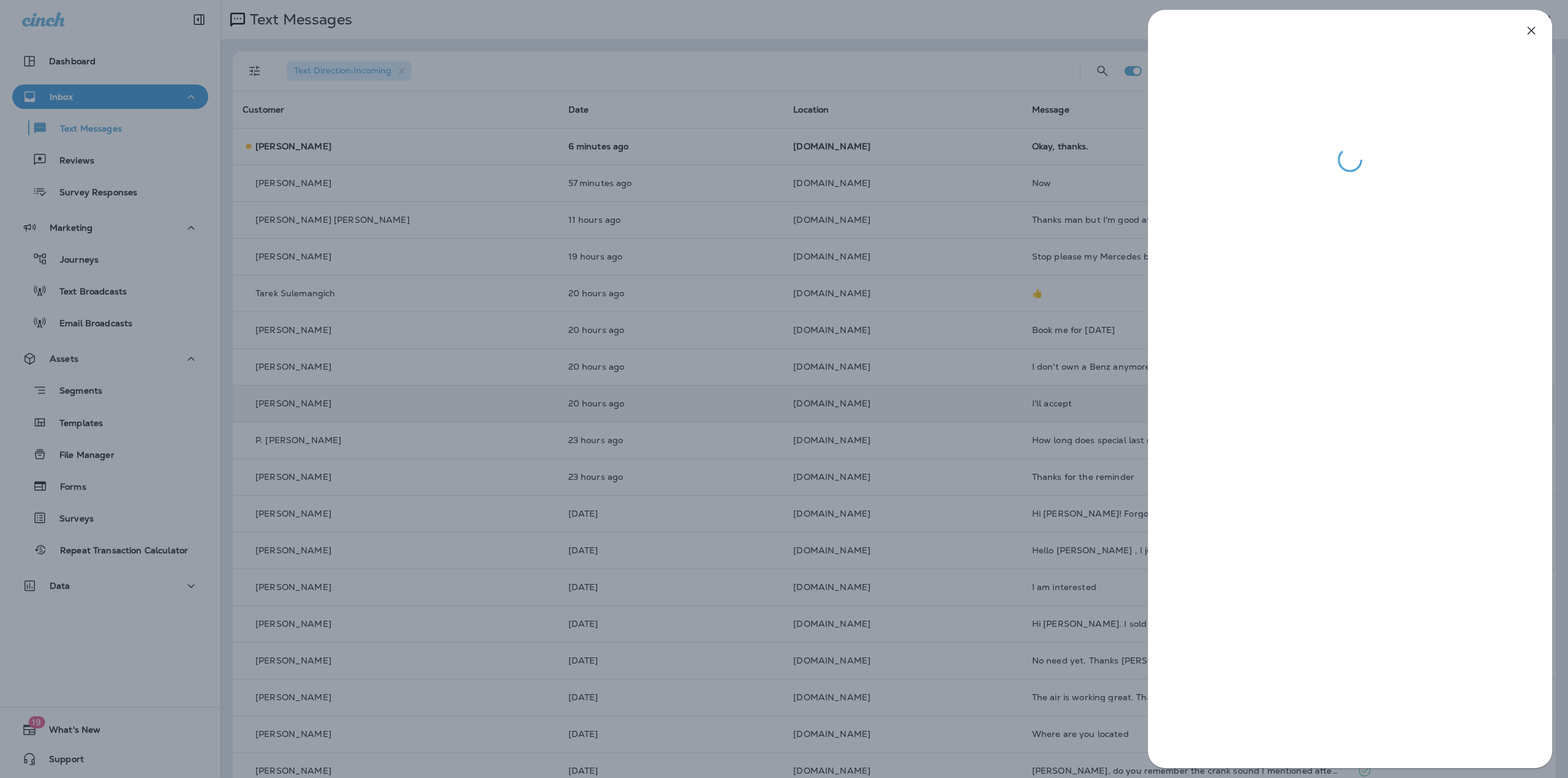
click at [1035, 243] on div at bounding box center [784, 389] width 1568 height 778
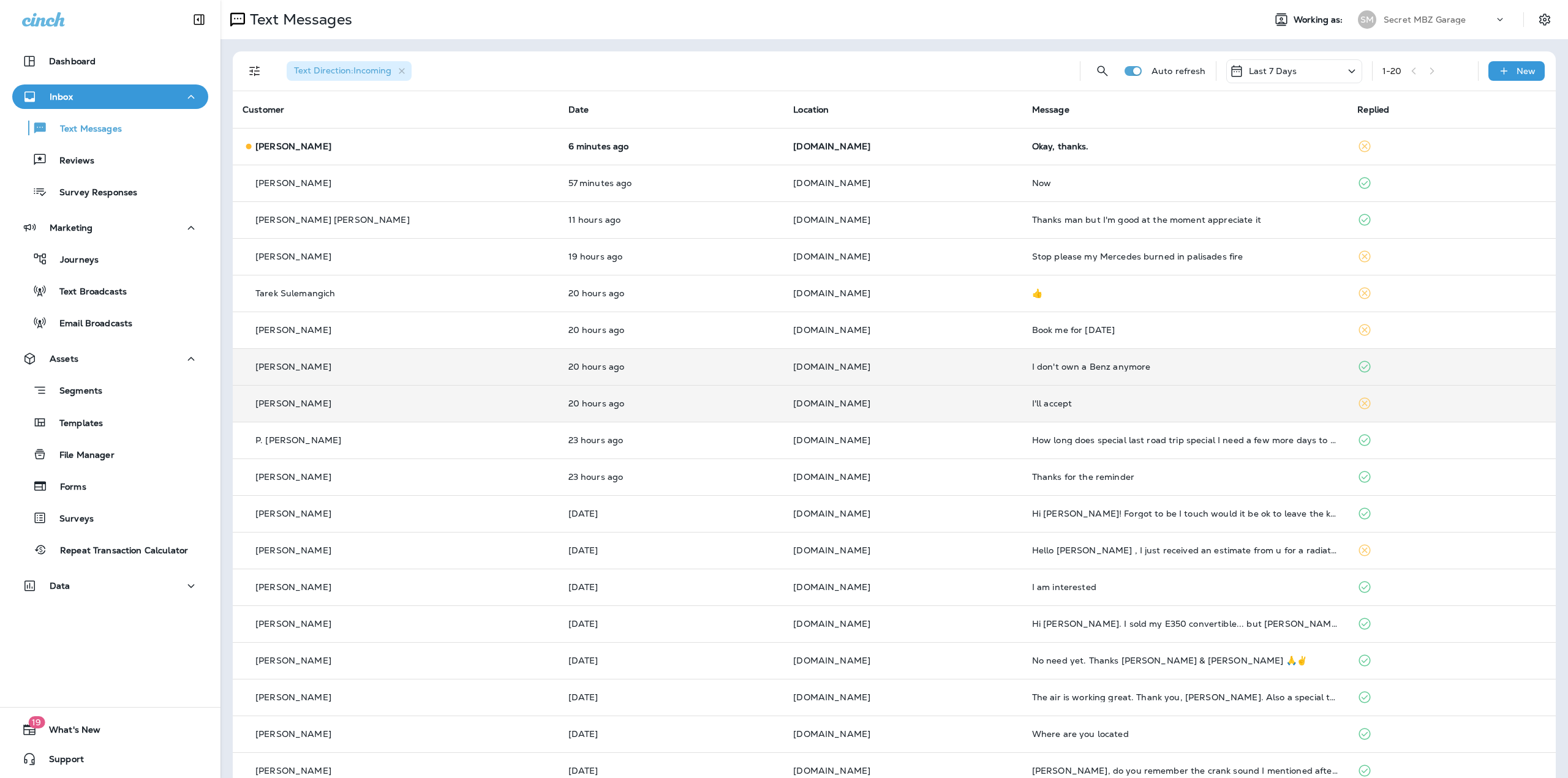
click at [835, 357] on td "SECRETMBZ.COM" at bounding box center [902, 367] width 238 height 37
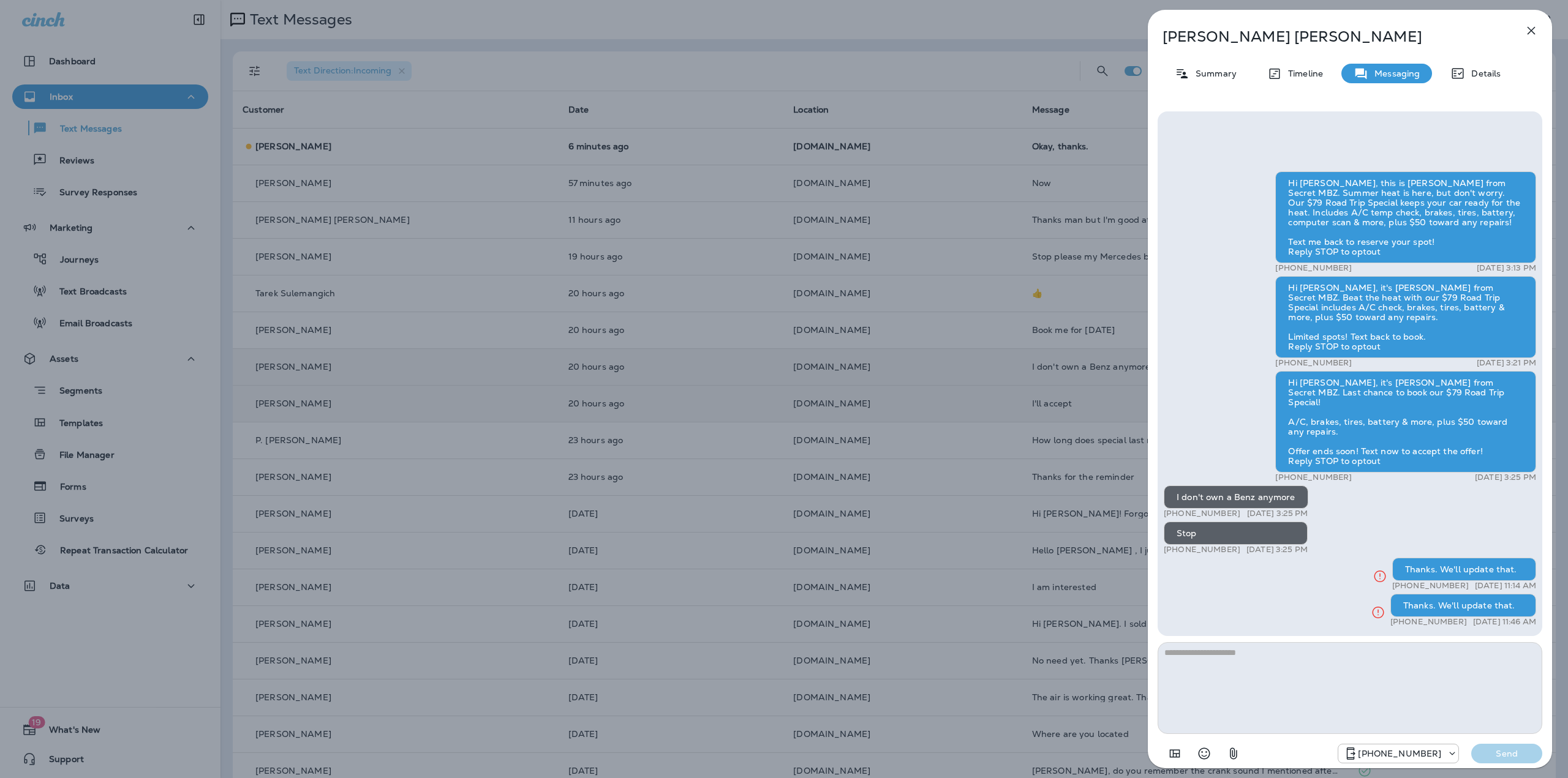
click at [835, 357] on div "Larry Drew Summary Timeline Messaging Details Hi Larry, this is Jeff from Secre…" at bounding box center [784, 389] width 1568 height 778
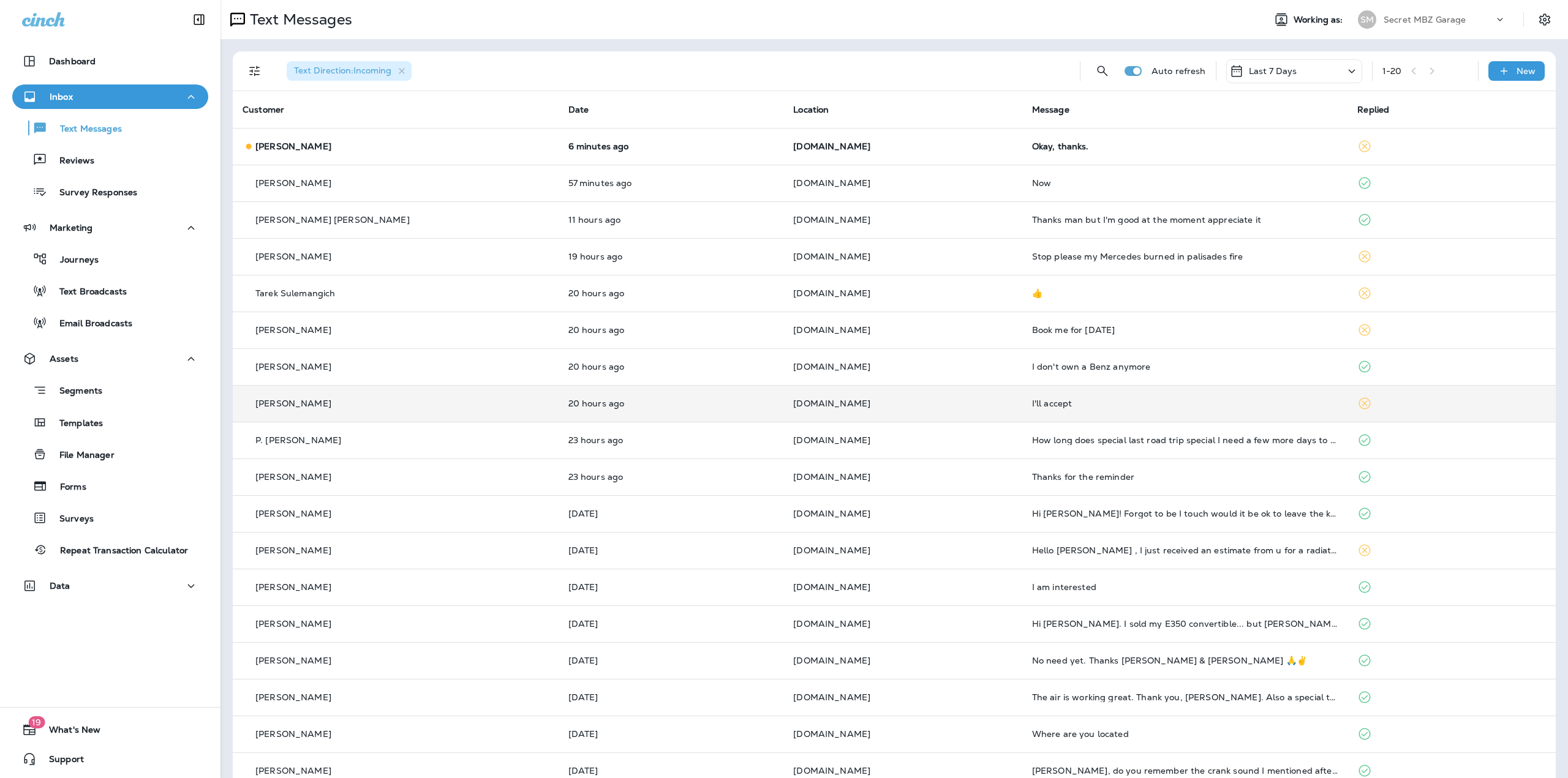
click at [845, 409] on td "SECRETMBZ.COM" at bounding box center [902, 403] width 238 height 37
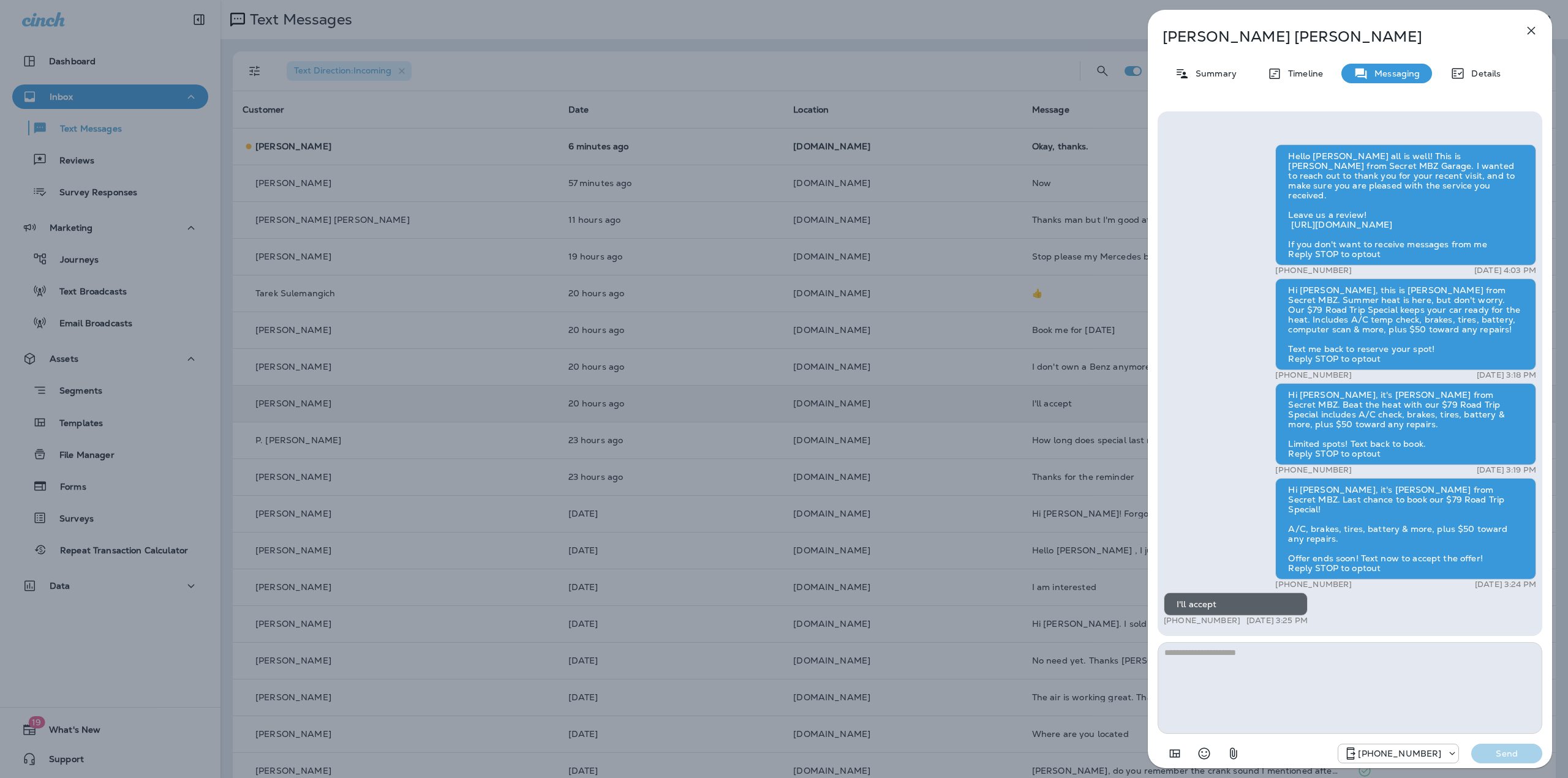
click at [845, 409] on div "Newton Stern Summary Timeline Messaging Details Hello Newton, Hope all is well!…" at bounding box center [784, 389] width 1568 height 778
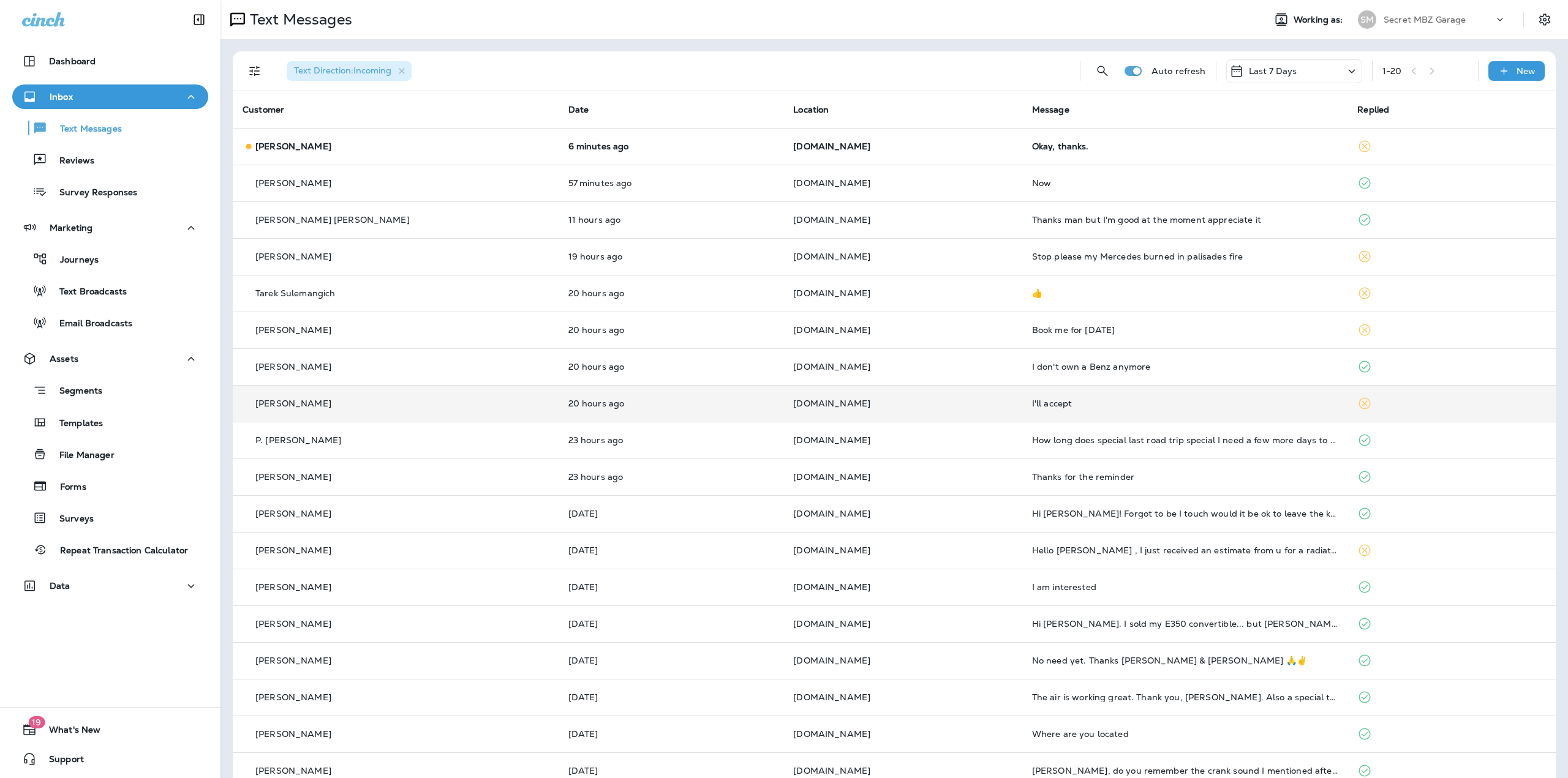
click at [846, 441] on div at bounding box center [784, 389] width 1568 height 778
click at [846, 441] on p "SECRETMBZ.COM" at bounding box center [902, 440] width 219 height 10
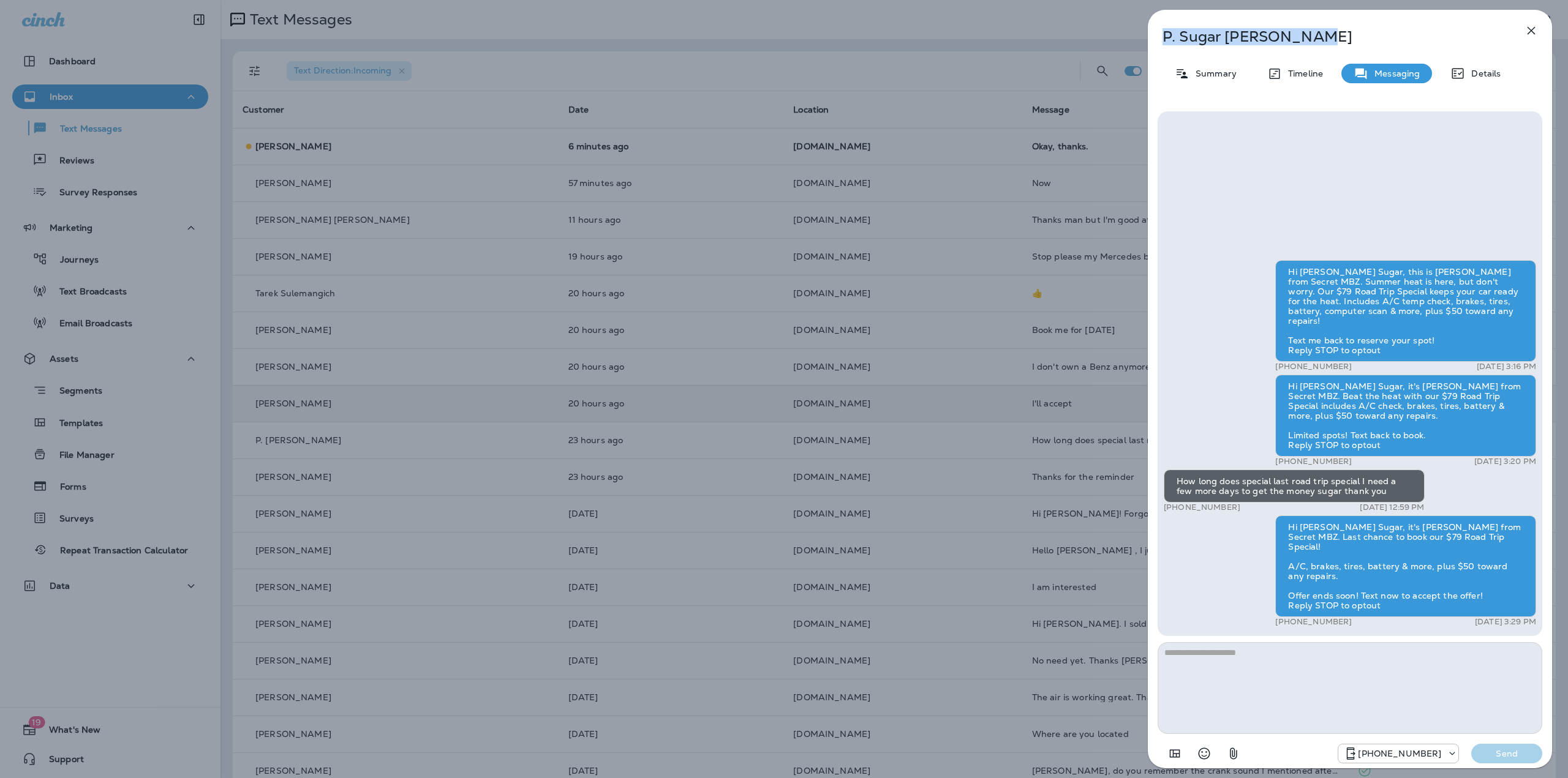
drag, startPoint x: 1345, startPoint y: 39, endPoint x: 1159, endPoint y: 39, distance: 186.0
click at [1159, 39] on div "P. Sugar Witherspoon" at bounding box center [1329, 37] width 364 height 17
copy p "P. Sugar Witherspoon"
click at [1075, 375] on div "P. Sugar Witherspoon Summary Timeline Messaging Details Hi P. Sugar, this is Je…" at bounding box center [784, 389] width 1568 height 778
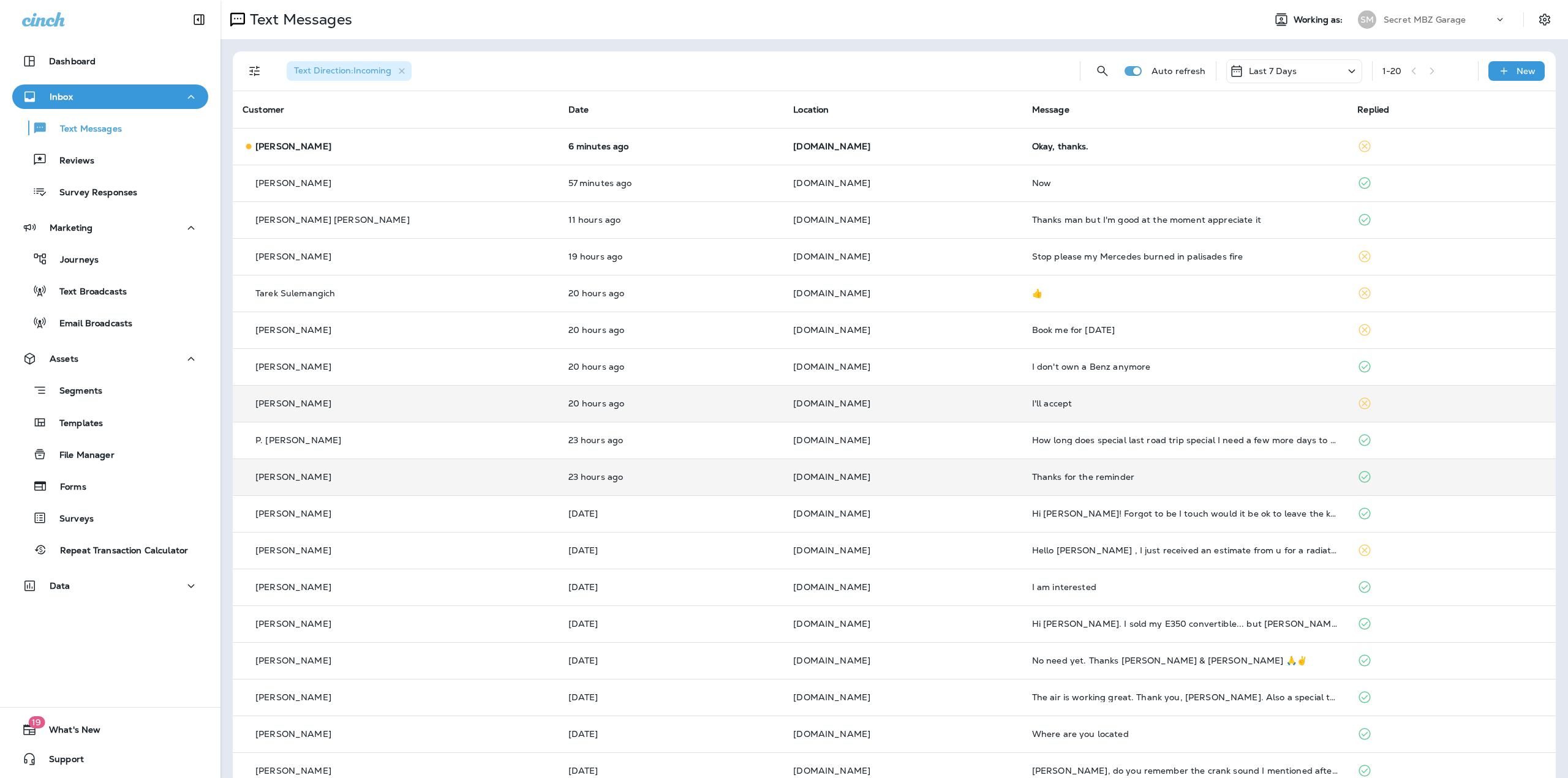
click at [691, 484] on td "23 hours ago" at bounding box center [671, 477] width 226 height 37
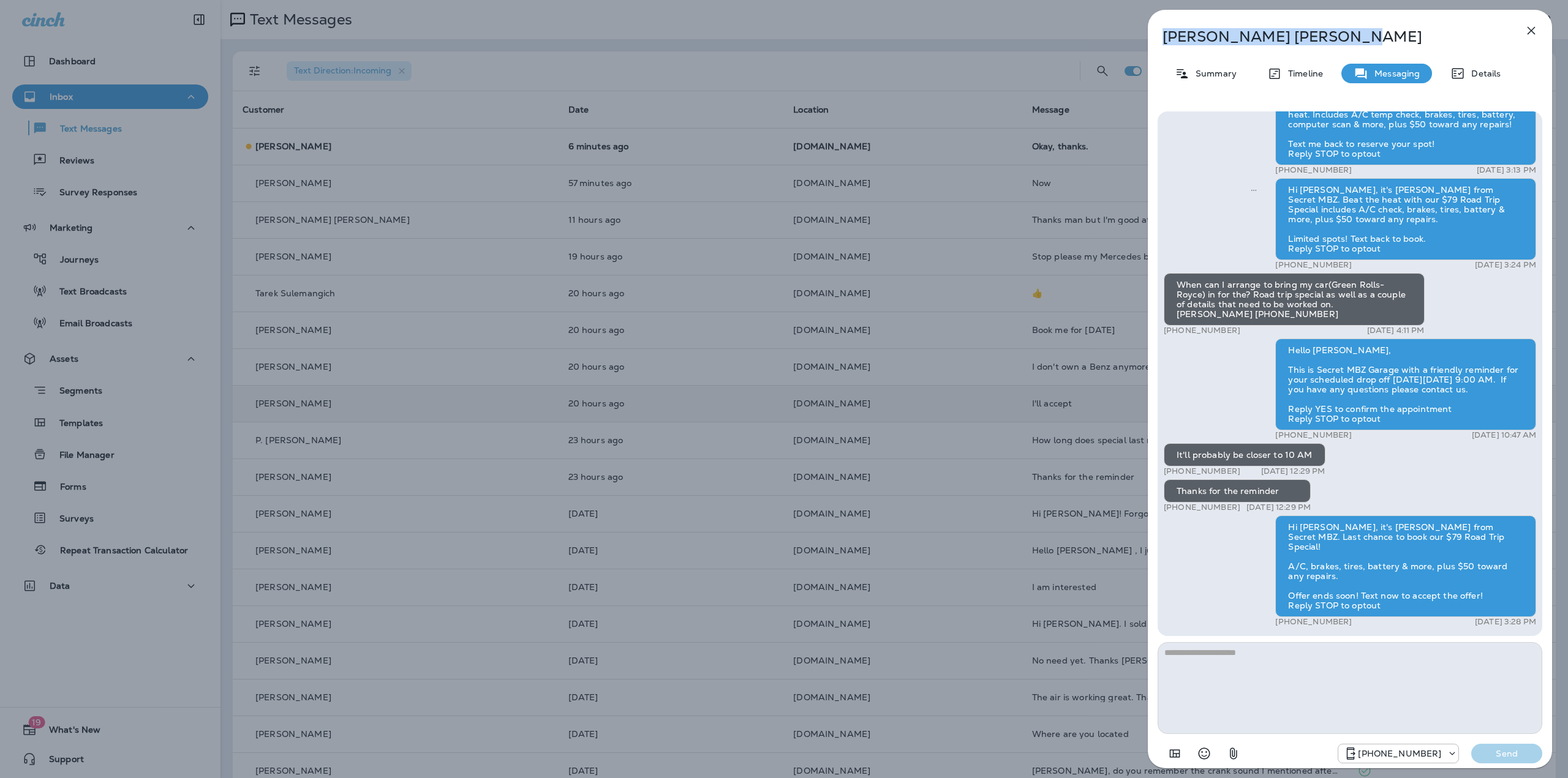
drag, startPoint x: 1273, startPoint y: 35, endPoint x: 1165, endPoint y: 40, distance: 108.1
click at [1165, 40] on p "Bob Edelstein" at bounding box center [1330, 37] width 335 height 17
copy p "Bob Edelstein"
click at [952, 200] on div "Bob Edelstein Summary Timeline Messaging Details Hello Bob, Hope all is well! T…" at bounding box center [784, 389] width 1568 height 778
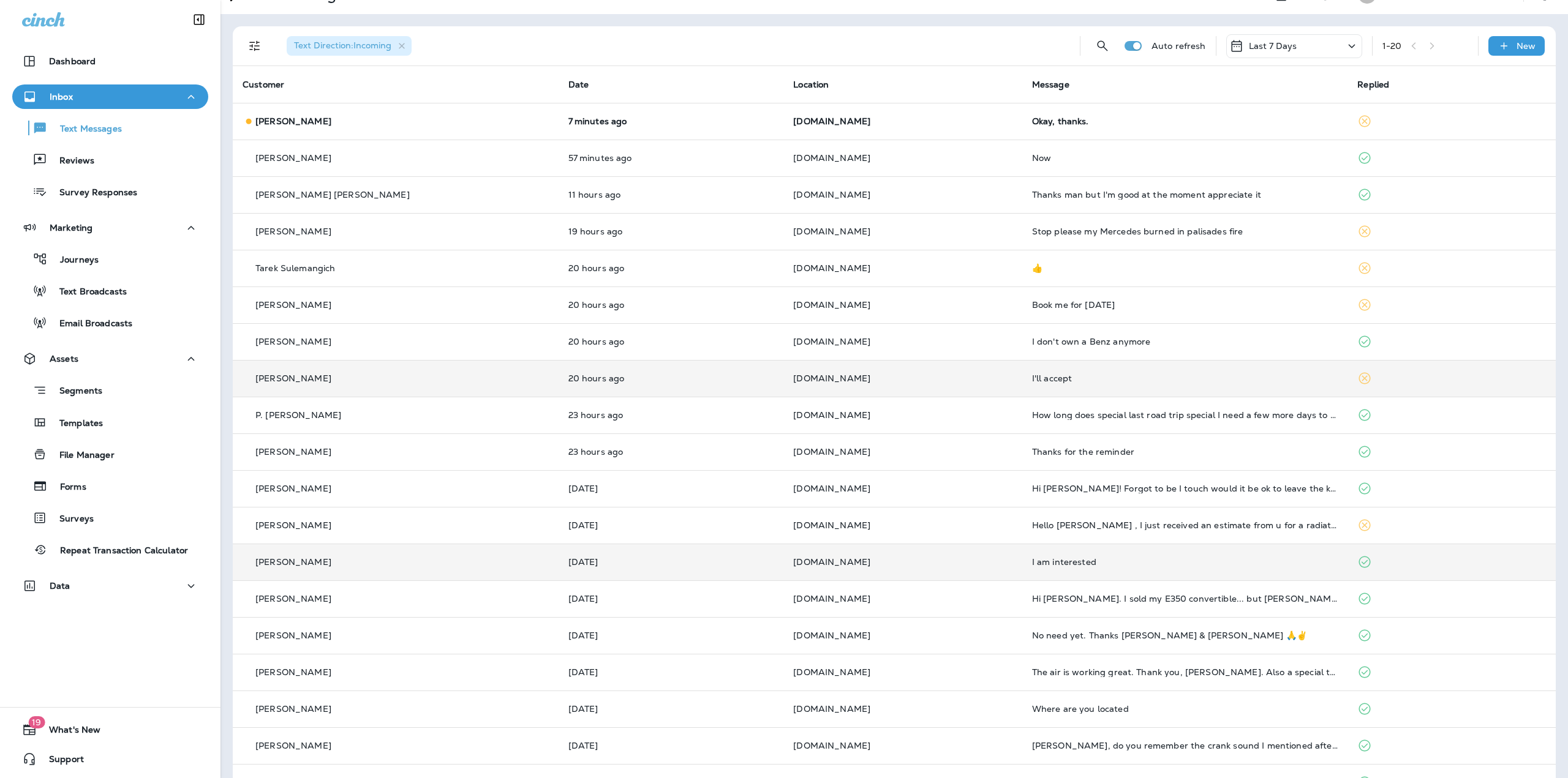
scroll to position [61, 0]
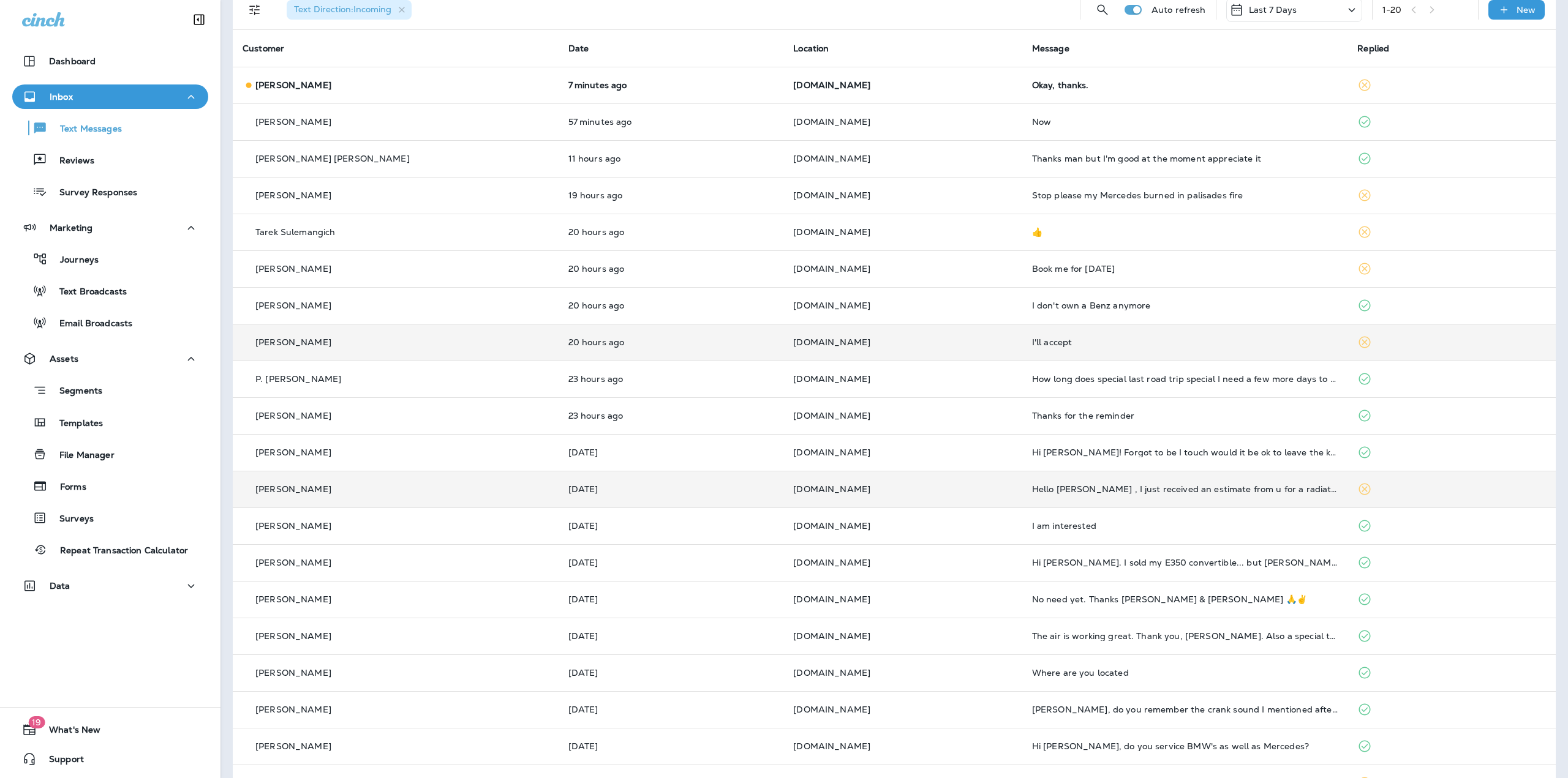
click at [354, 490] on div "Philip Mathews" at bounding box center [396, 489] width 306 height 13
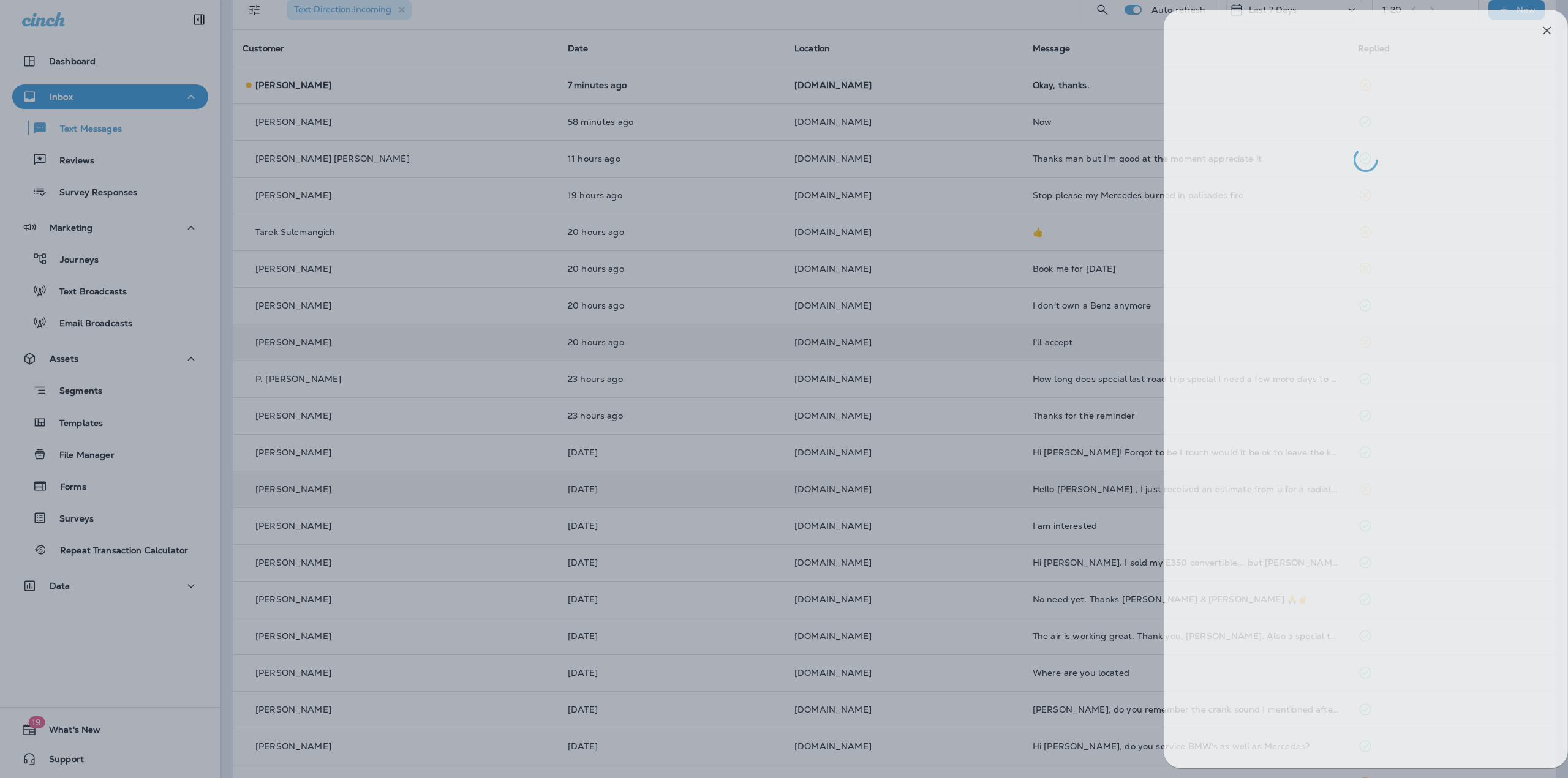
click at [354, 490] on div at bounding box center [800, 389] width 1568 height 778
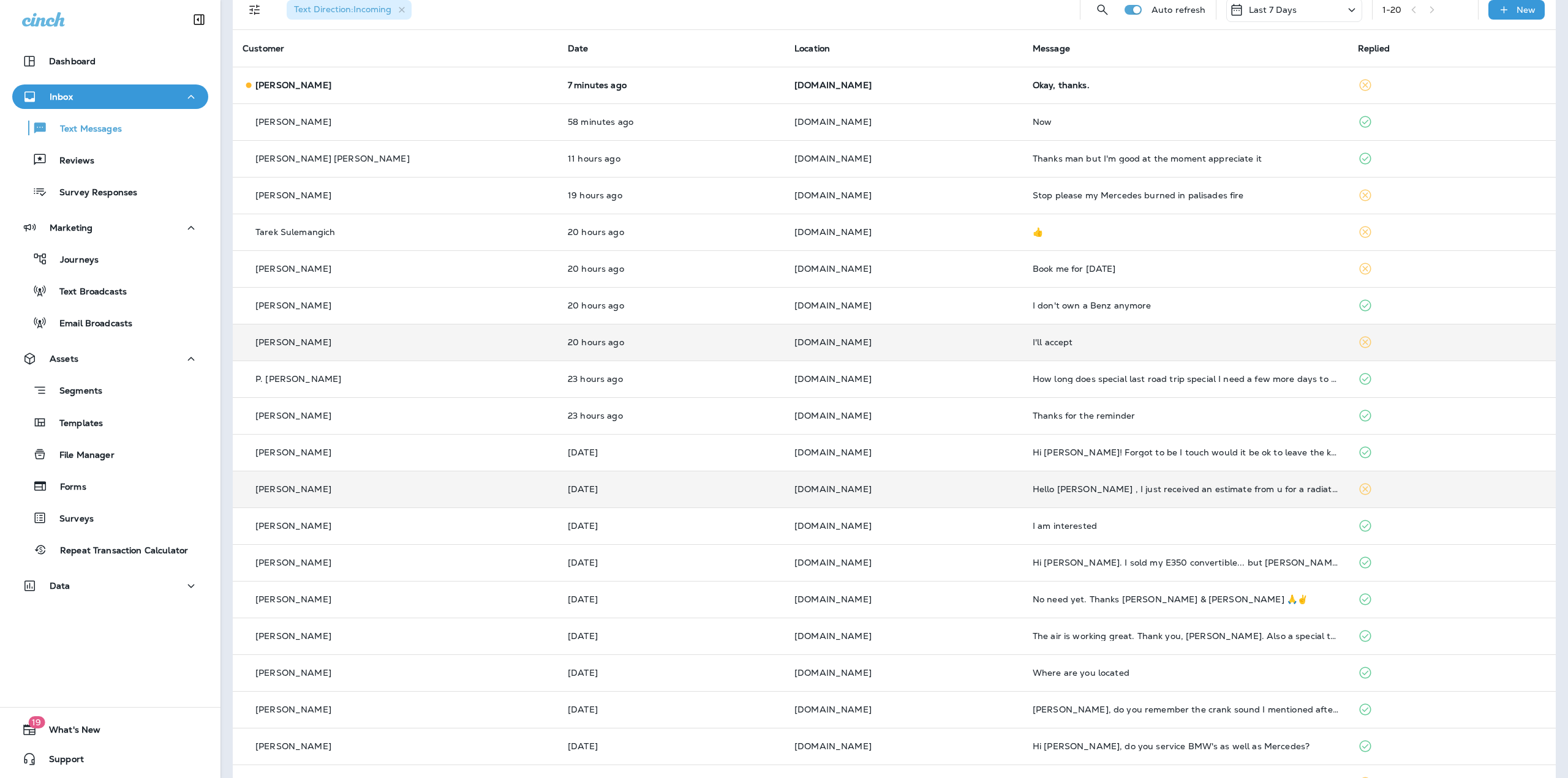
click at [346, 456] on div "Barbara Finnegan" at bounding box center [395, 452] width 306 height 13
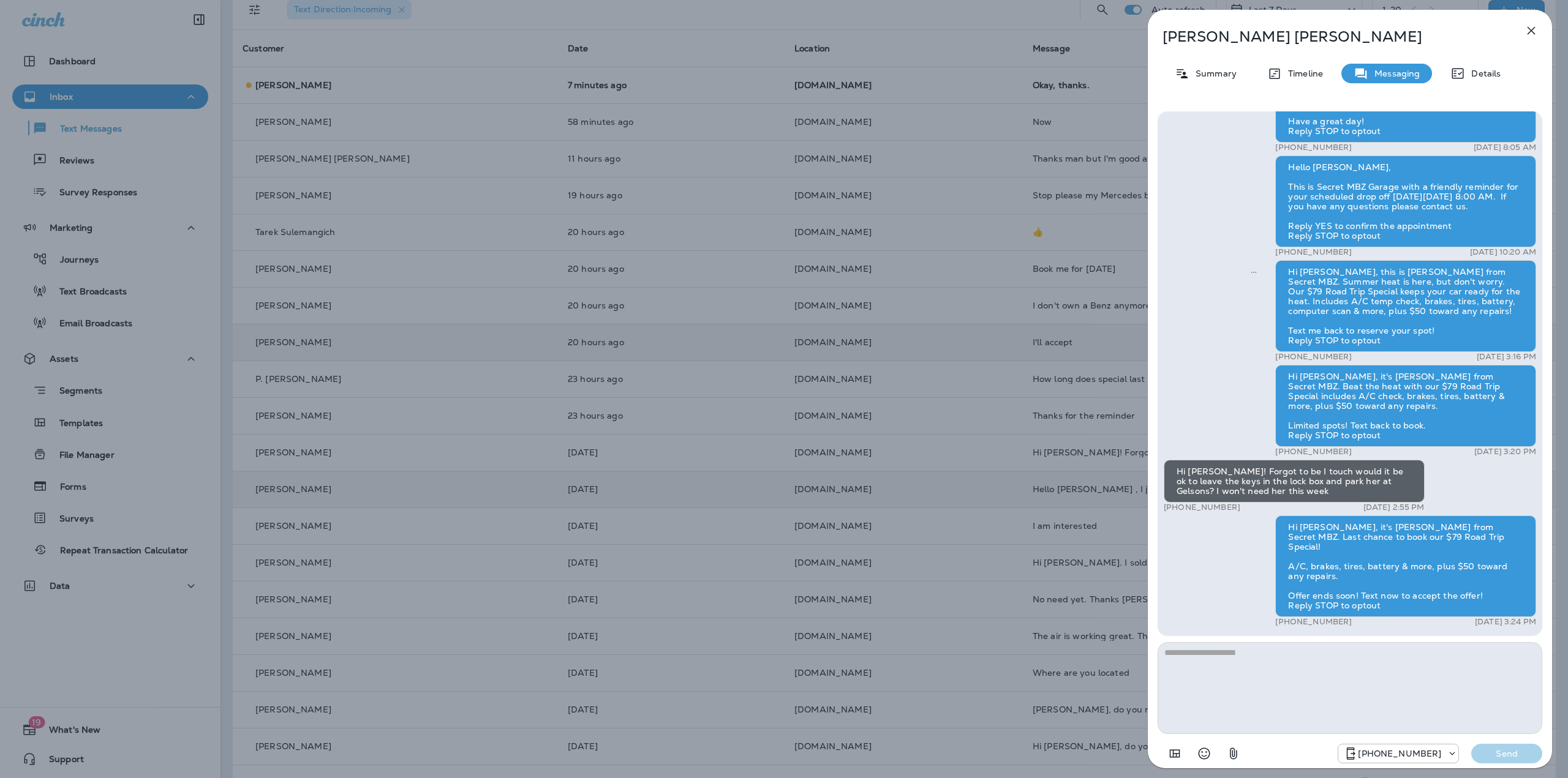
click at [346, 456] on div "Barbara Finnegan Summary Timeline Messaging Details Hello Barbara, This is Secr…" at bounding box center [784, 389] width 1568 height 778
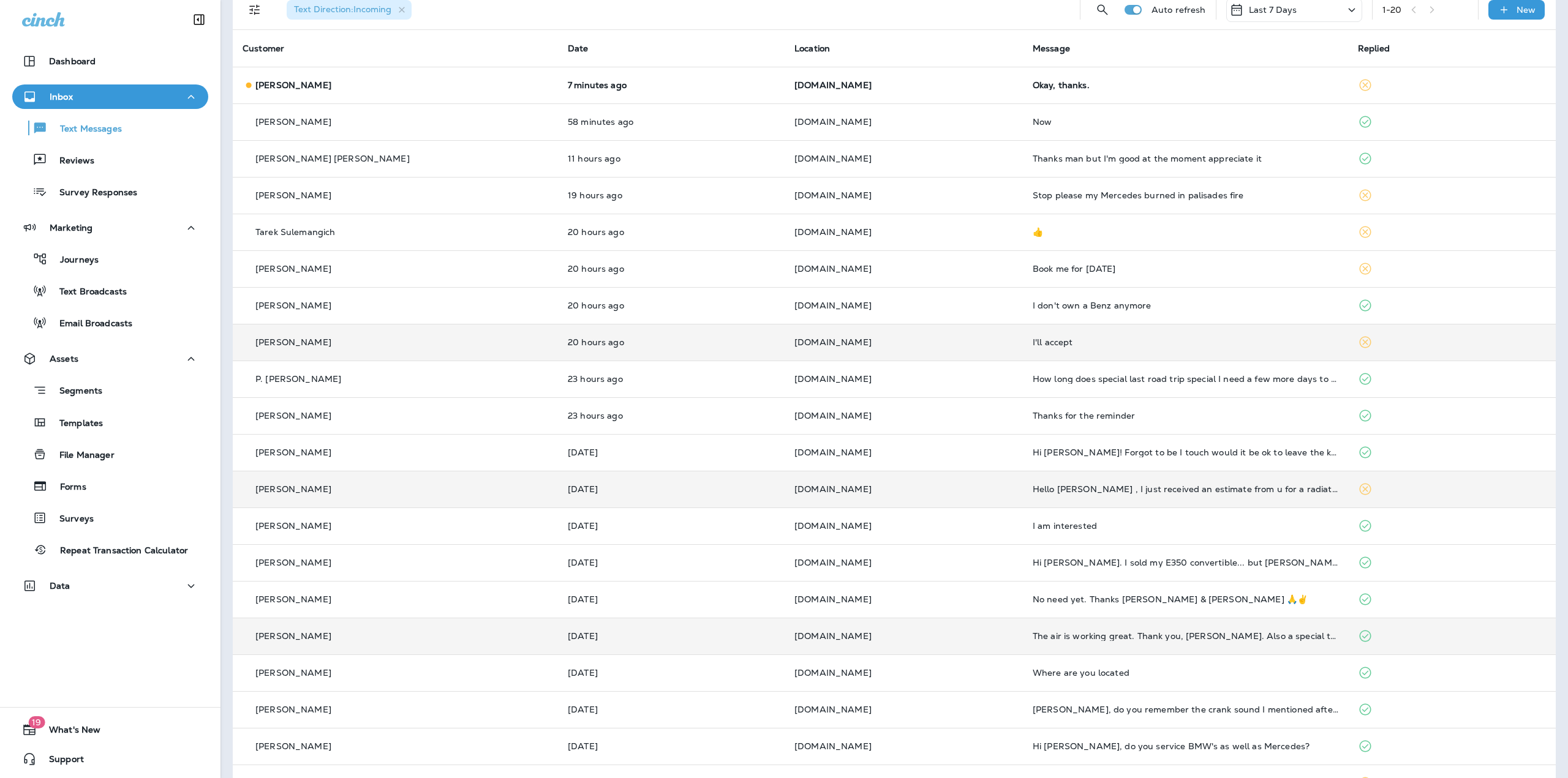
click at [329, 639] on div "Don Slemp" at bounding box center [395, 636] width 306 height 13
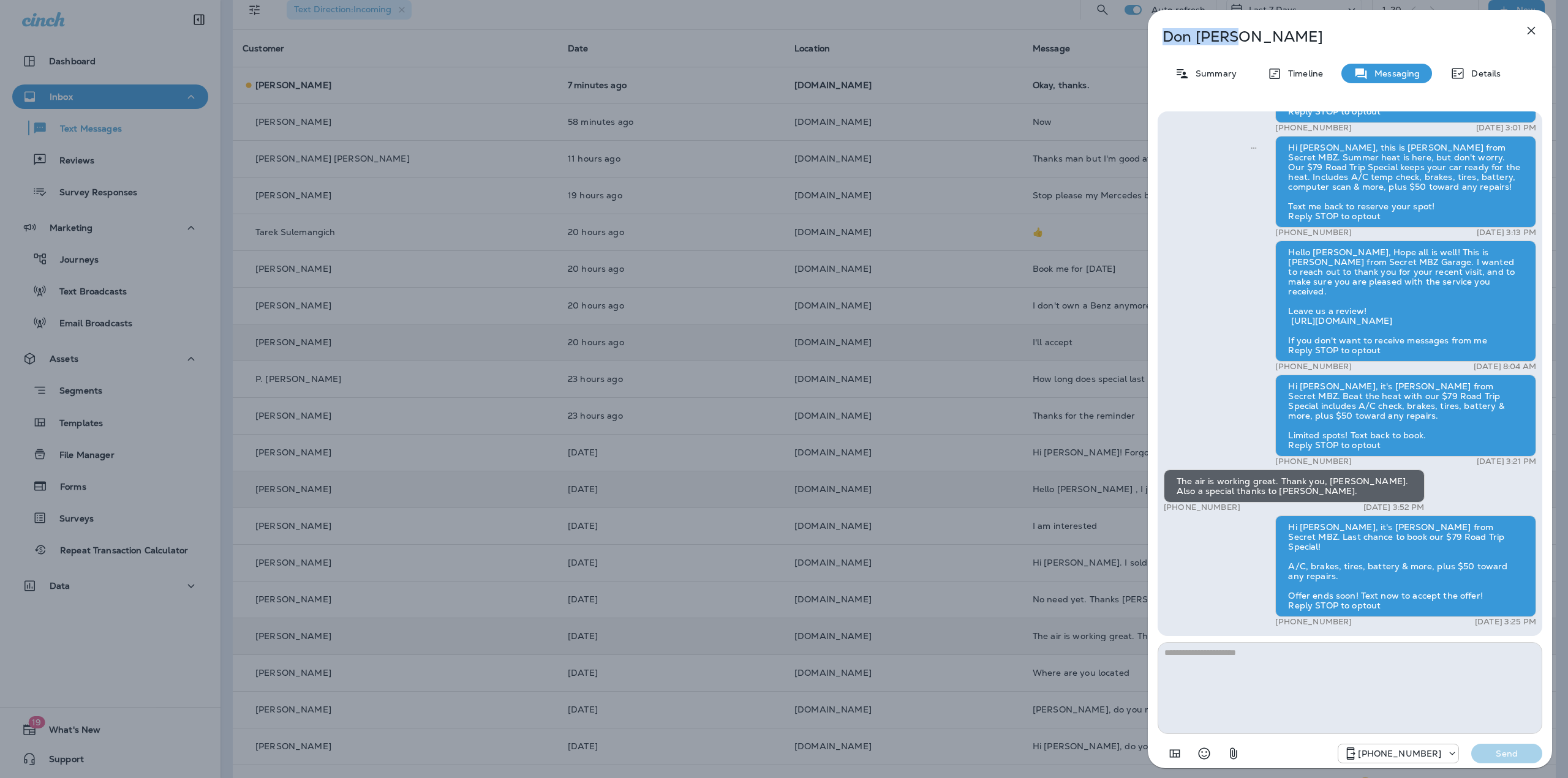
drag, startPoint x: 1247, startPoint y: 38, endPoint x: 1167, endPoint y: 38, distance: 80.0
click at [1167, 38] on p "Don Slemp" at bounding box center [1330, 37] width 335 height 17
copy p "Don Slemp"
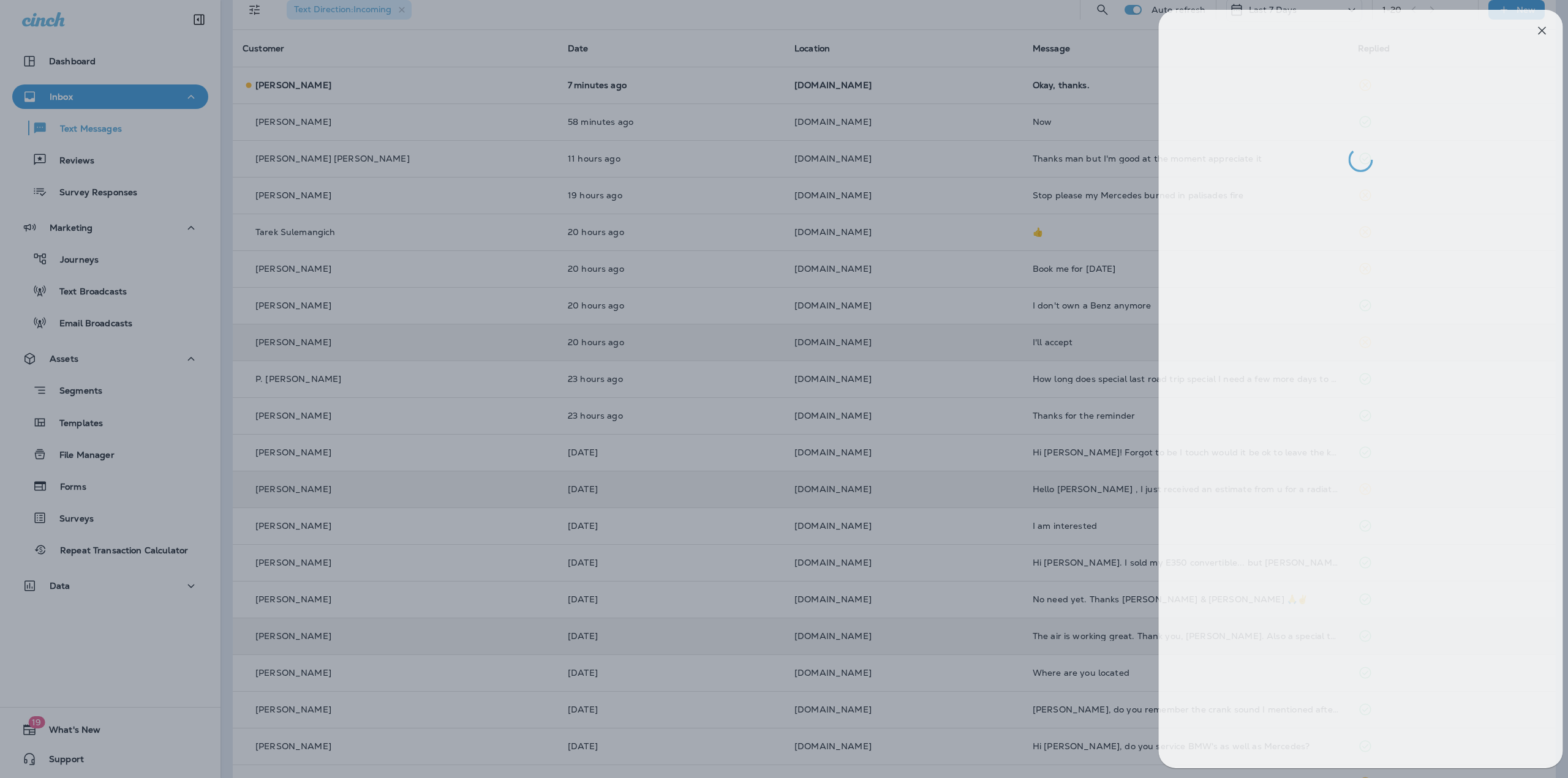
click at [861, 289] on div at bounding box center [795, 389] width 1568 height 778
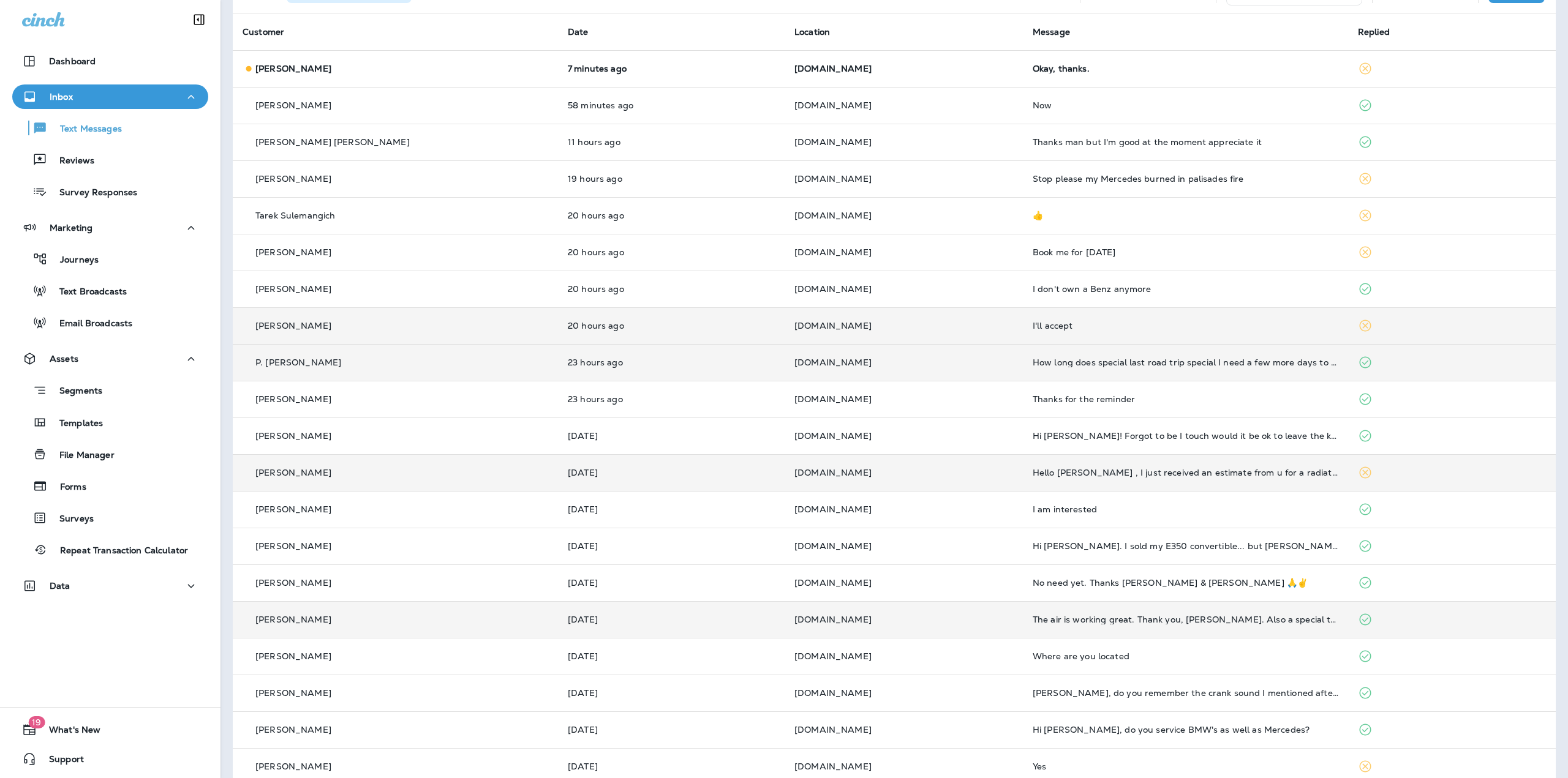
scroll to position [98, 0]
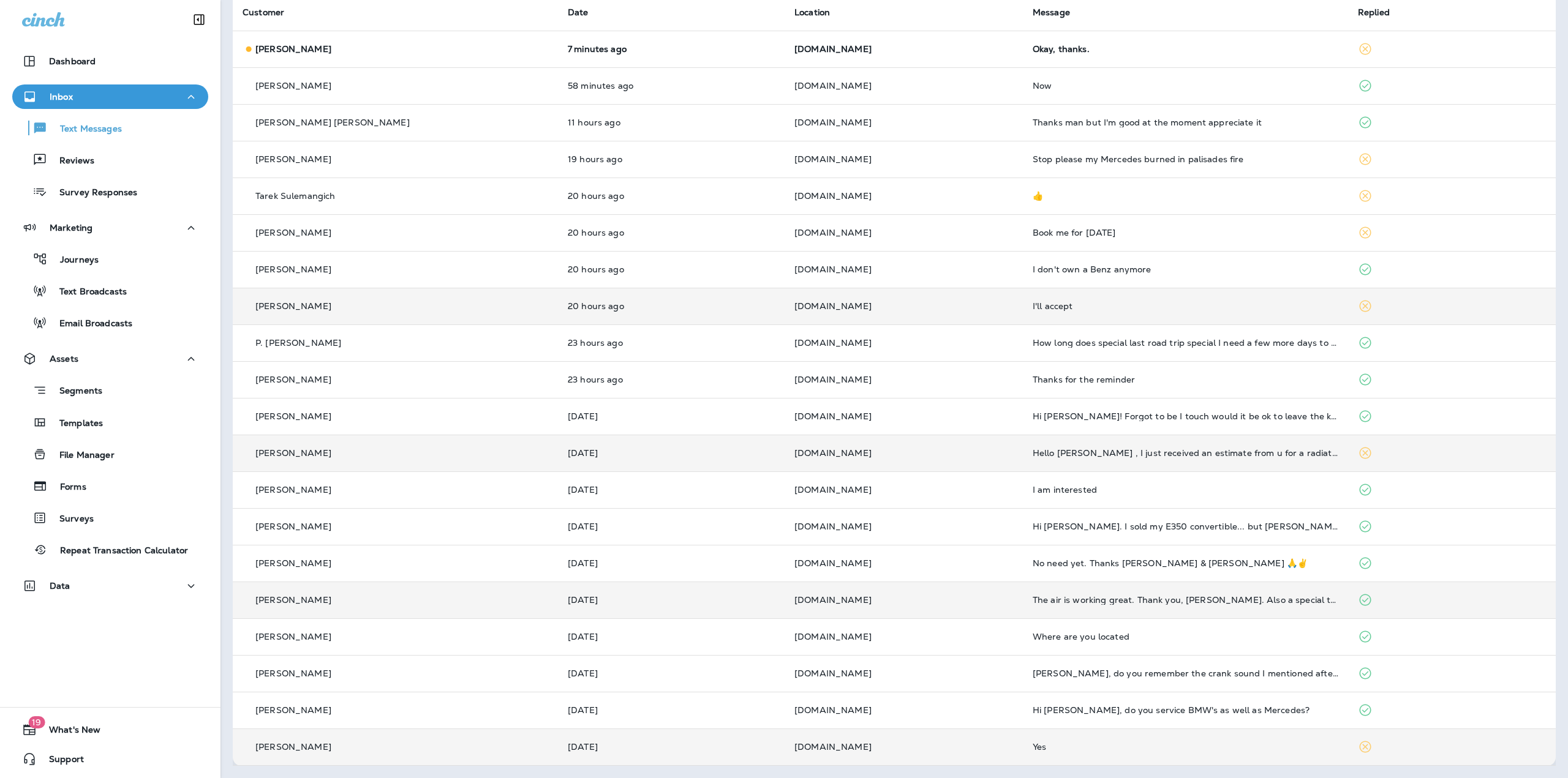
click at [800, 739] on td "SECRETMBZ.COM" at bounding box center [904, 747] width 238 height 37
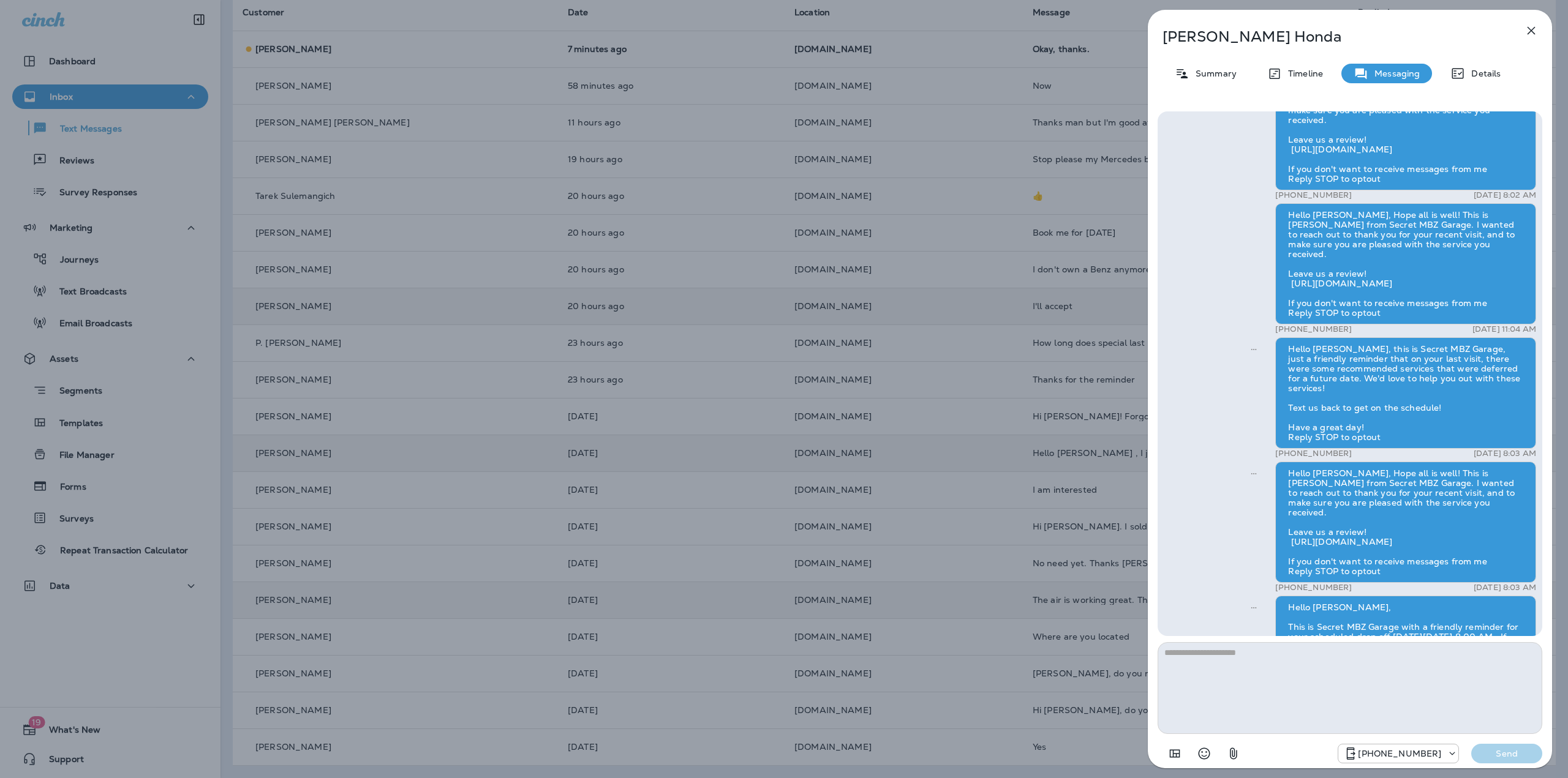
scroll to position [-116, 0]
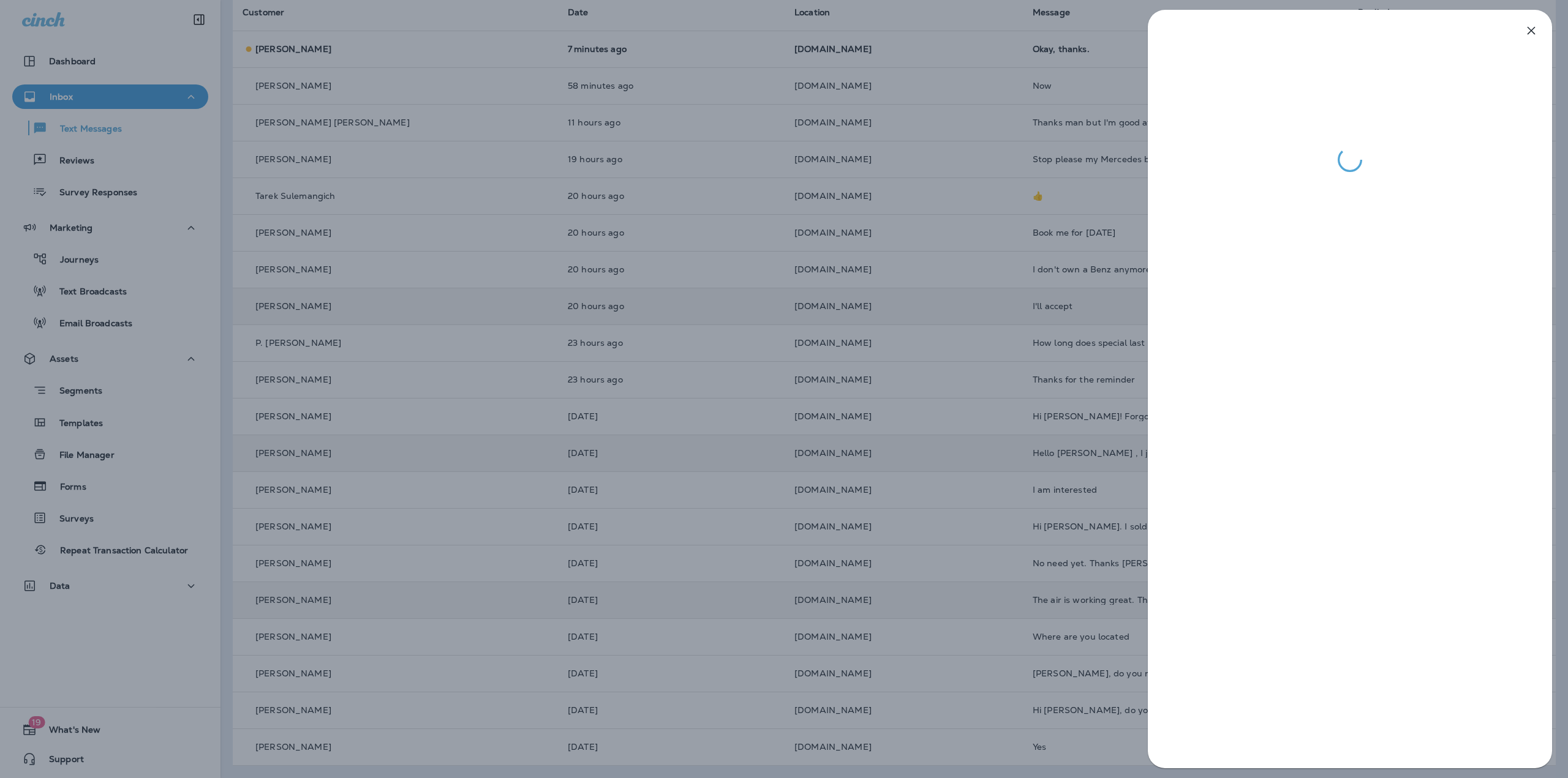
click at [1024, 419] on div at bounding box center [784, 389] width 1568 height 778
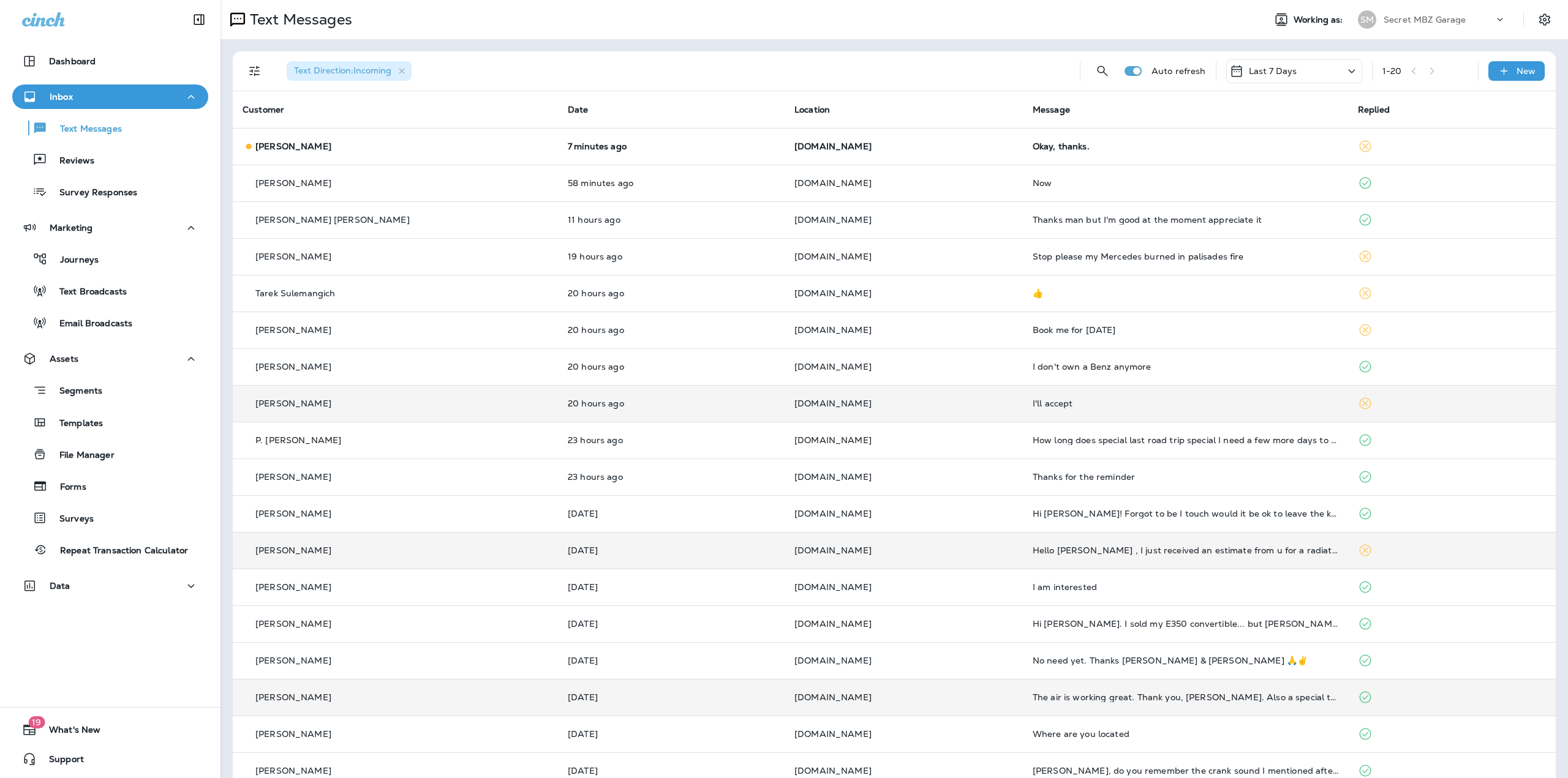
click at [1429, 71] on div "1 - 20" at bounding box center [1425, 71] width 86 height 18
click at [1398, 72] on div "1 - 20" at bounding box center [1425, 71] width 86 height 18
click at [1296, 70] on div "Last 7 Days" at bounding box center [1294, 71] width 136 height 24
click at [1243, 218] on p "Last 30 Days" at bounding box center [1247, 215] width 55 height 10
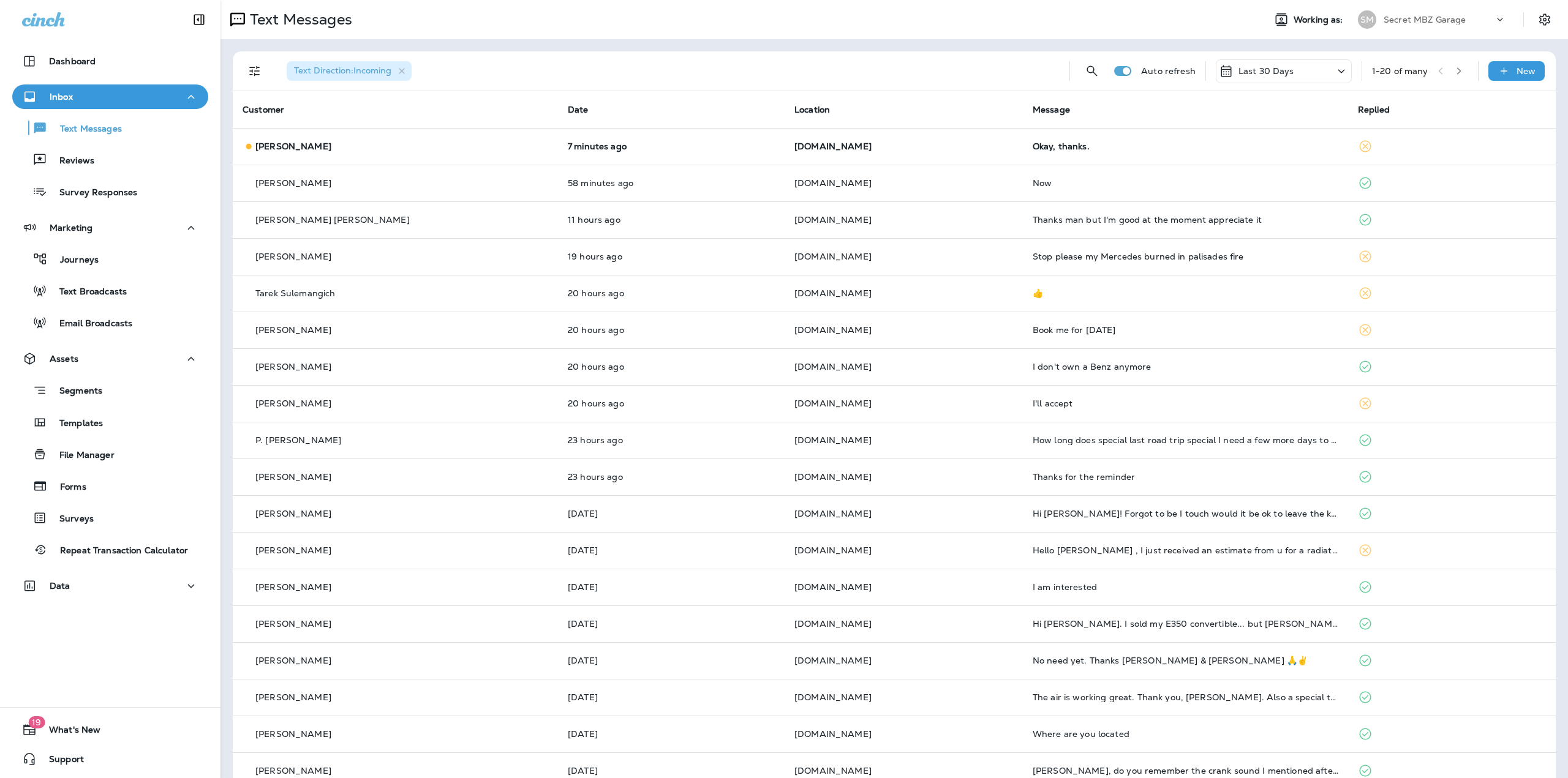
click at [1293, 84] on div "Text Direction : Incoming Auto refresh Last 30 Days 1 - 20 of many New" at bounding box center [897, 71] width 1308 height 39
click at [1290, 76] on div "Last 30 Days" at bounding box center [1284, 71] width 136 height 24
click at [1238, 178] on div "Last 7 Days" at bounding box center [1272, 186] width 191 height 30
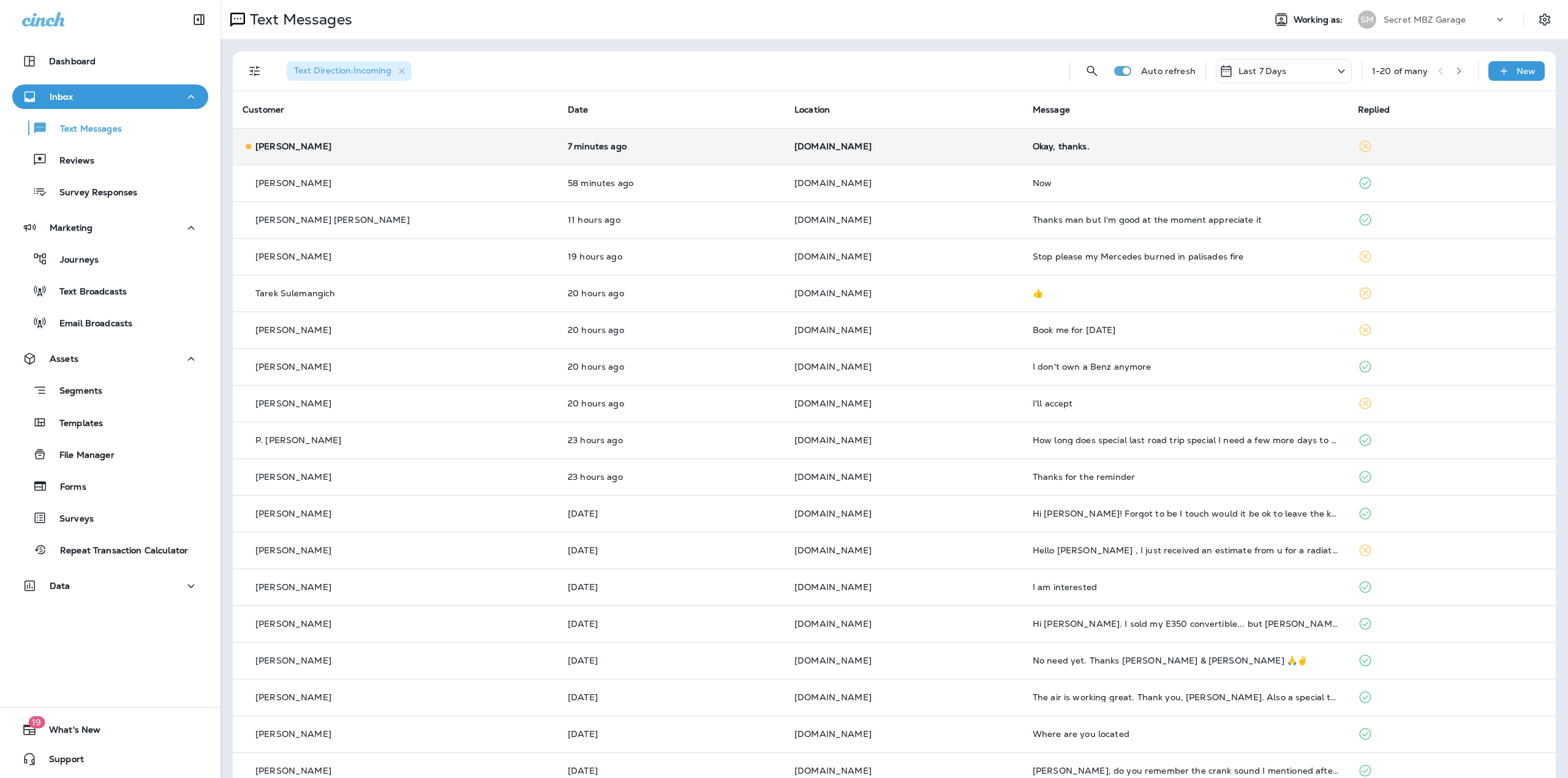
click at [1175, 159] on td "Okay, thanks." at bounding box center [1185, 146] width 325 height 37
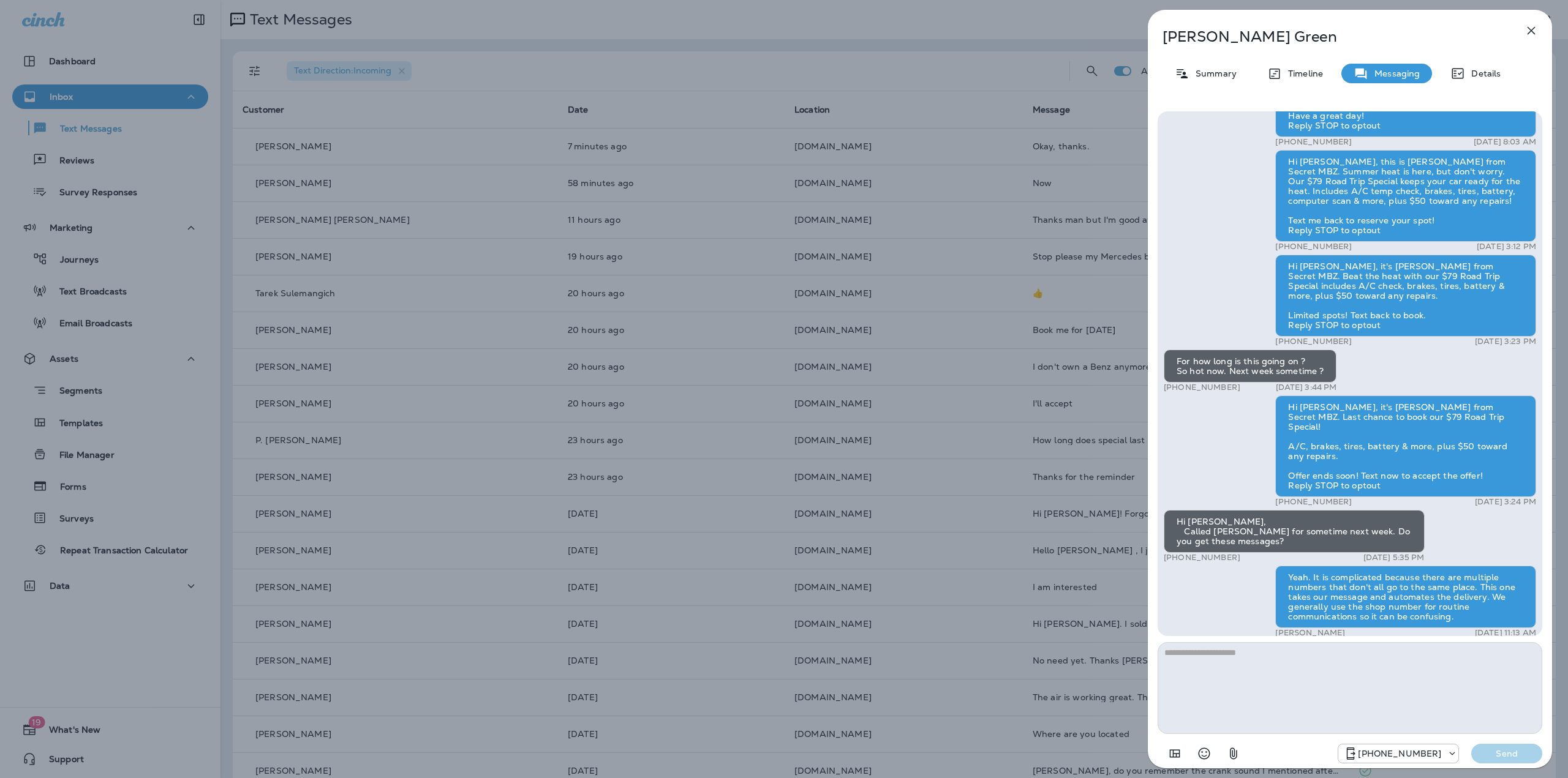
scroll to position [-253, 0]
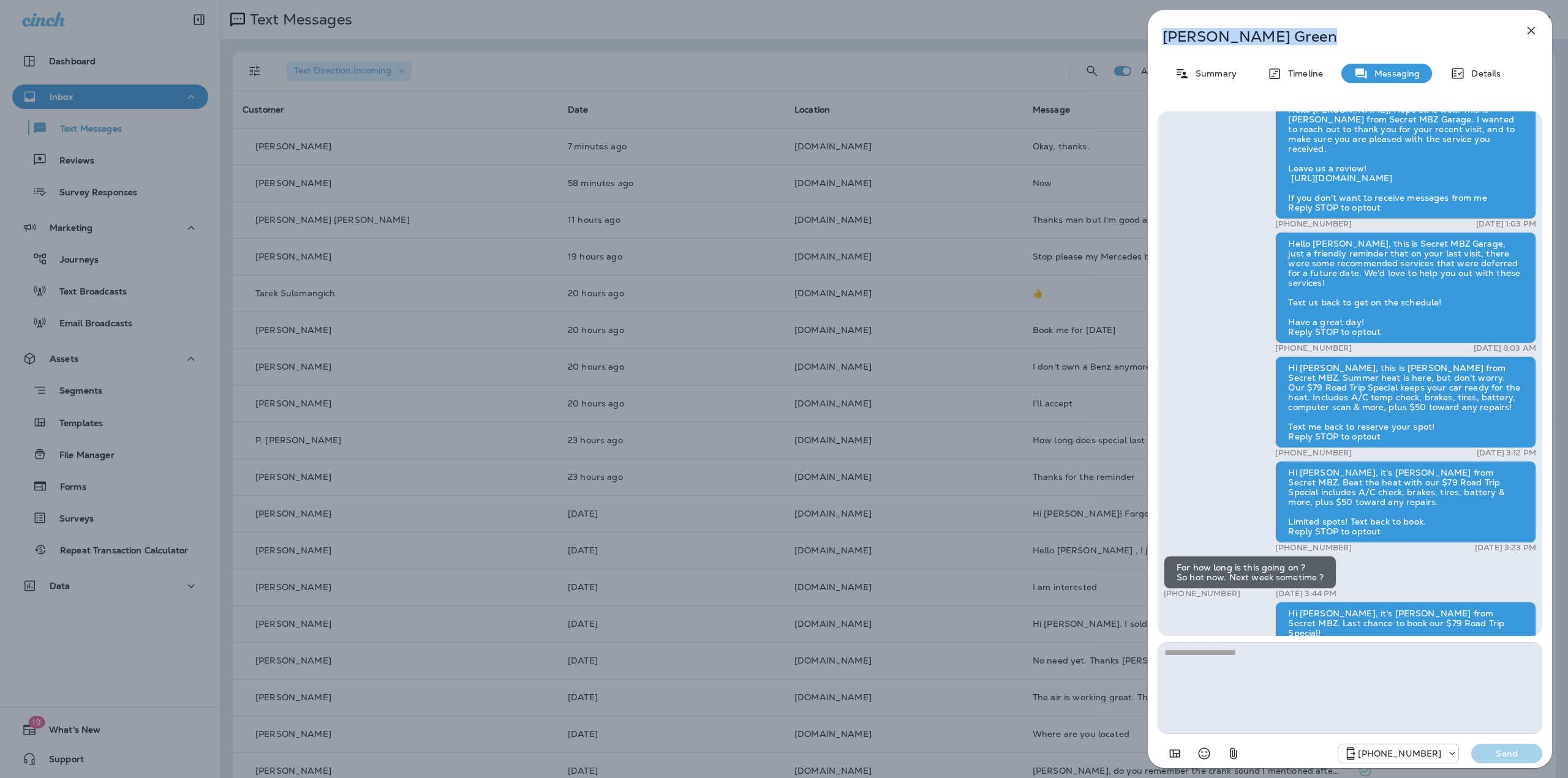
drag, startPoint x: 1270, startPoint y: 42, endPoint x: 1163, endPoint y: 43, distance: 107.0
click at [1163, 43] on p "Christine Green" at bounding box center [1330, 37] width 335 height 17
copy p "Christine Green"
